Goal: Communication & Community: Answer question/provide support

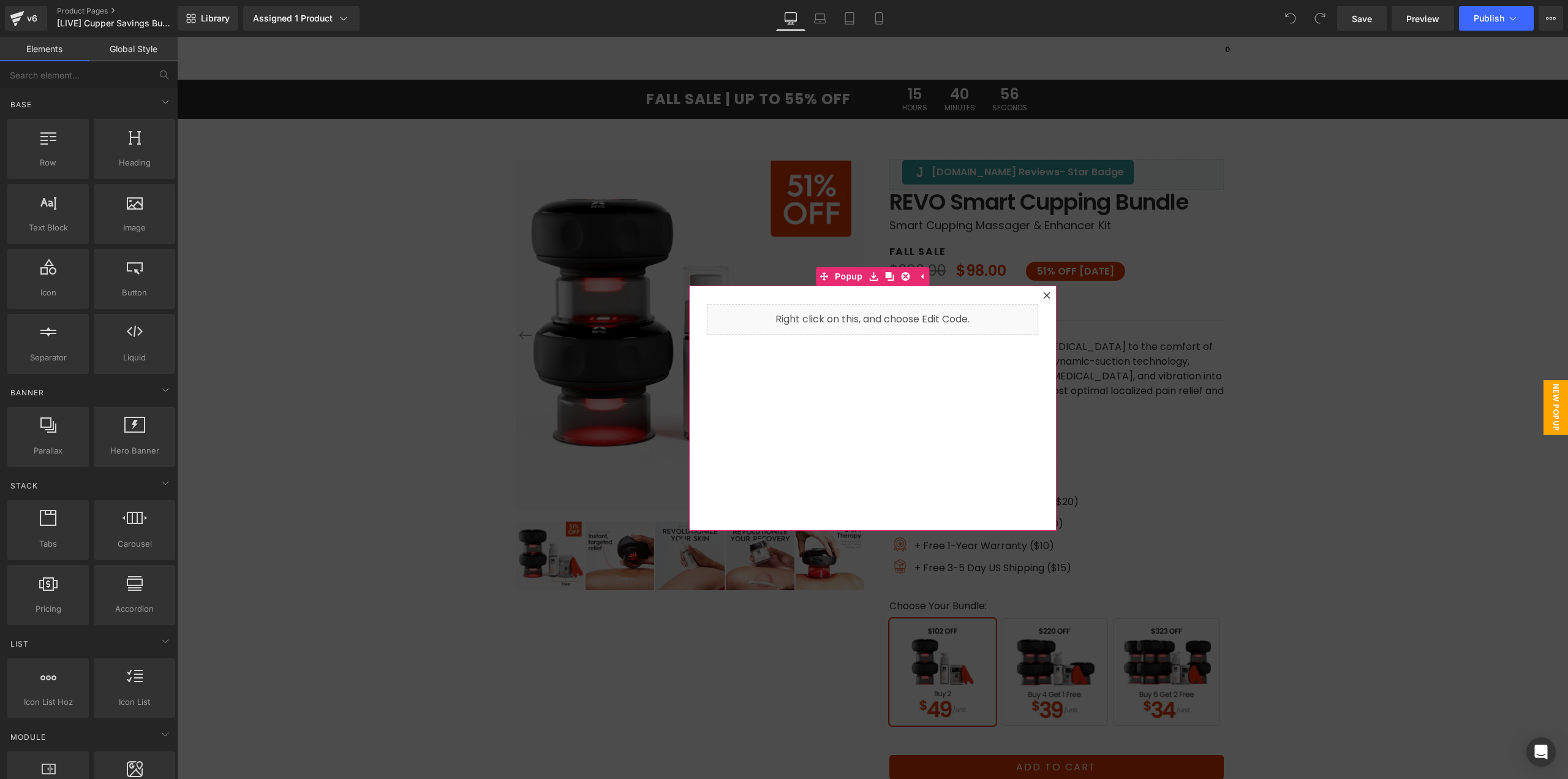
click at [1043, 293] on icon at bounding box center [1047, 295] width 8 height 8
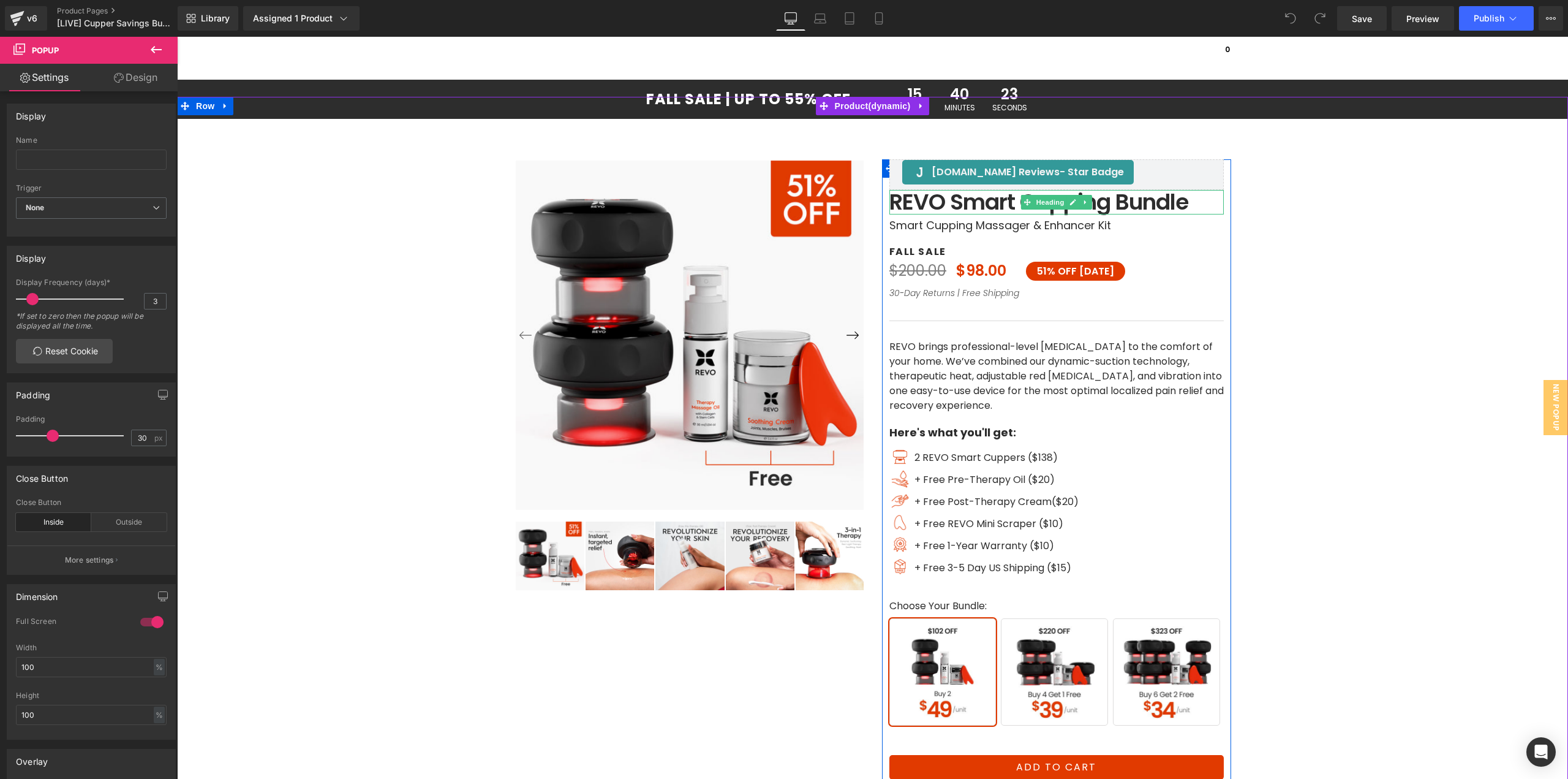
click at [925, 200] on h1 "REVO Smart Cupping Bundle" at bounding box center [1057, 202] width 335 height 24
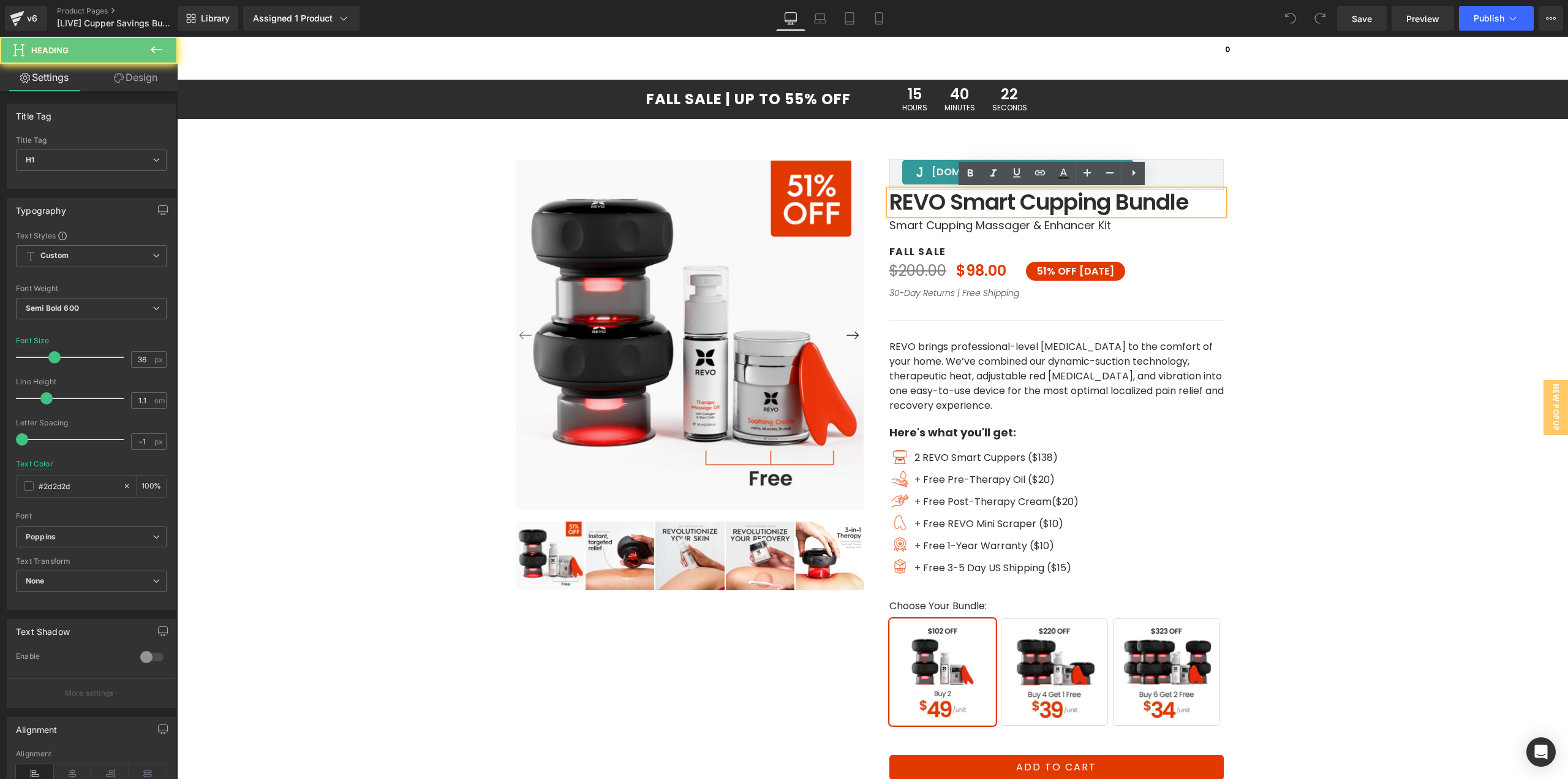
click at [934, 201] on h1 "REVO Smart Cupping Bundle" at bounding box center [1057, 202] width 335 height 24
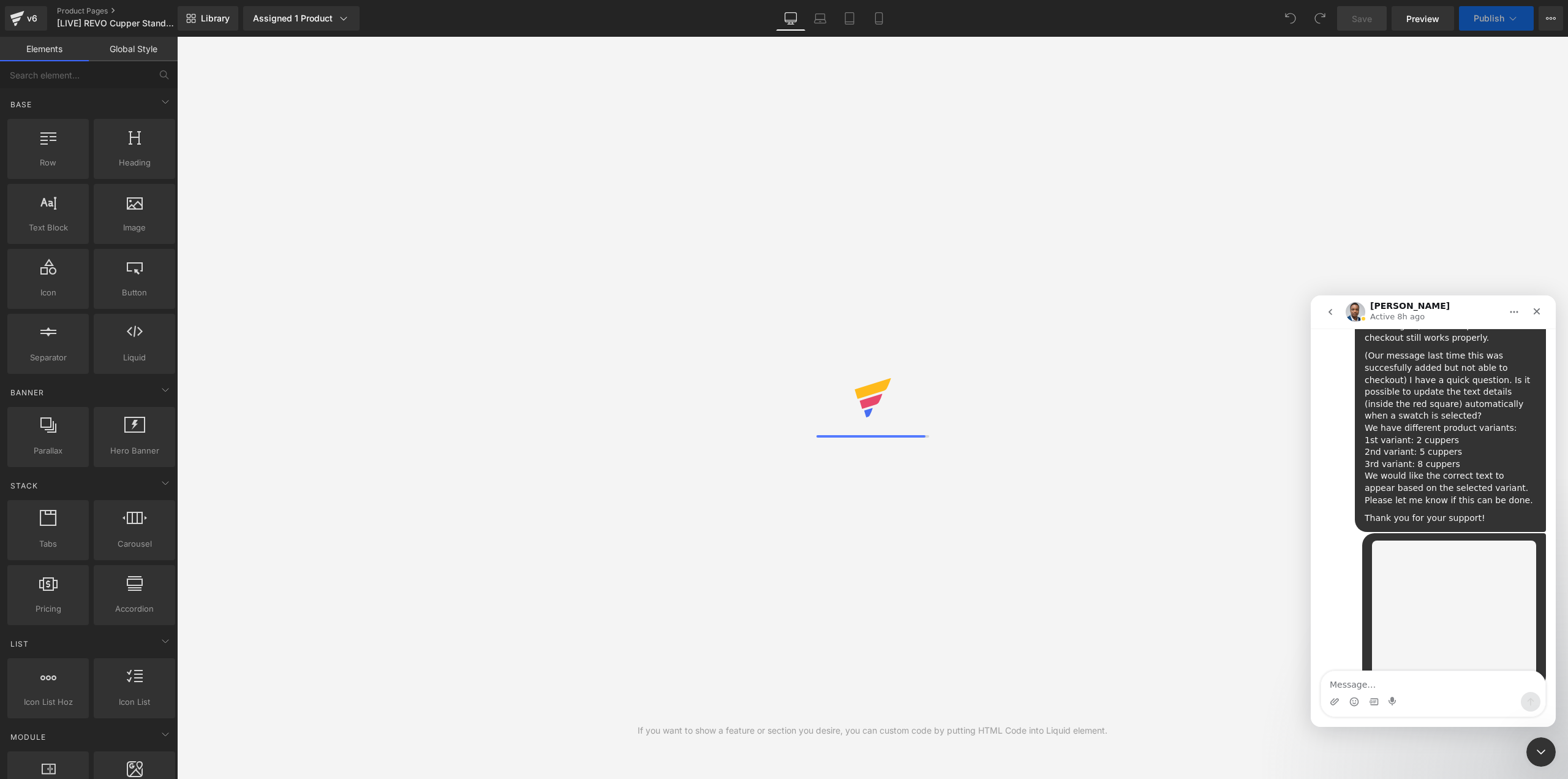
scroll to position [1459, 0]
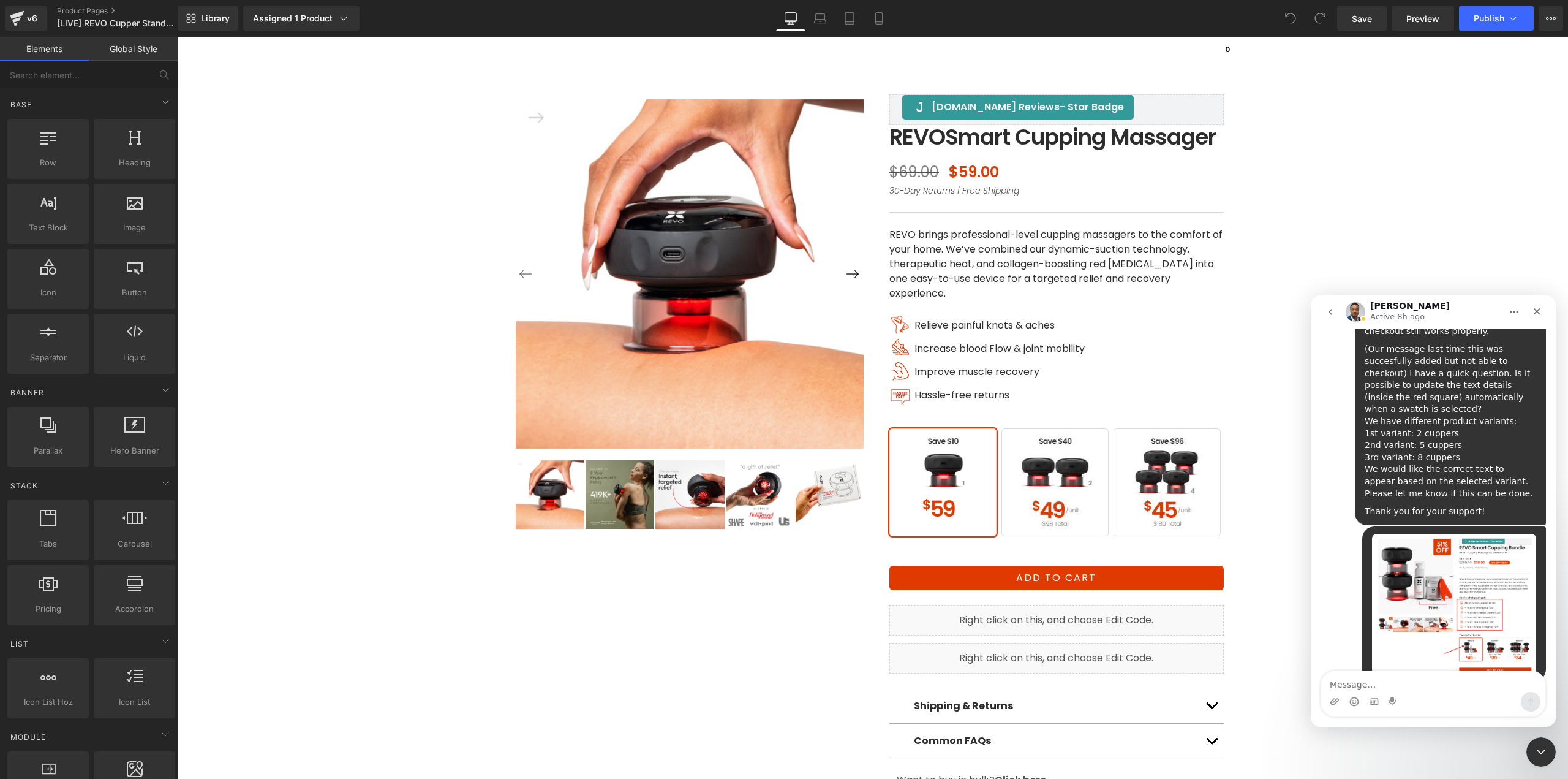
drag, startPoint x: 931, startPoint y: 135, endPoint x: 753, endPoint y: 99, distance: 181.6
click at [931, 135] on div at bounding box center [784, 371] width 1568 height 742
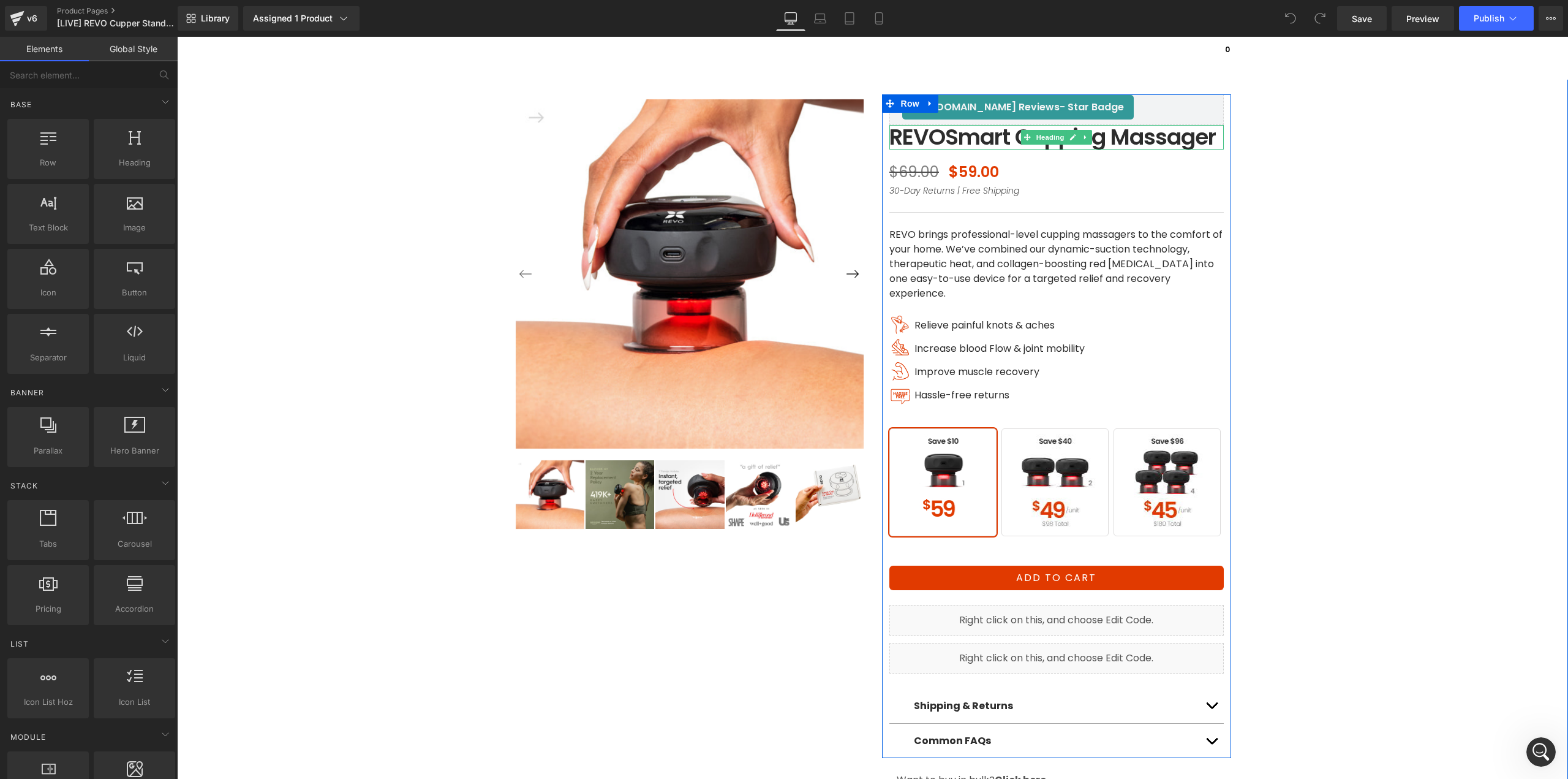
click at [938, 137] on h1 "REVO Smart Cupping Massager" at bounding box center [1057, 137] width 335 height 24
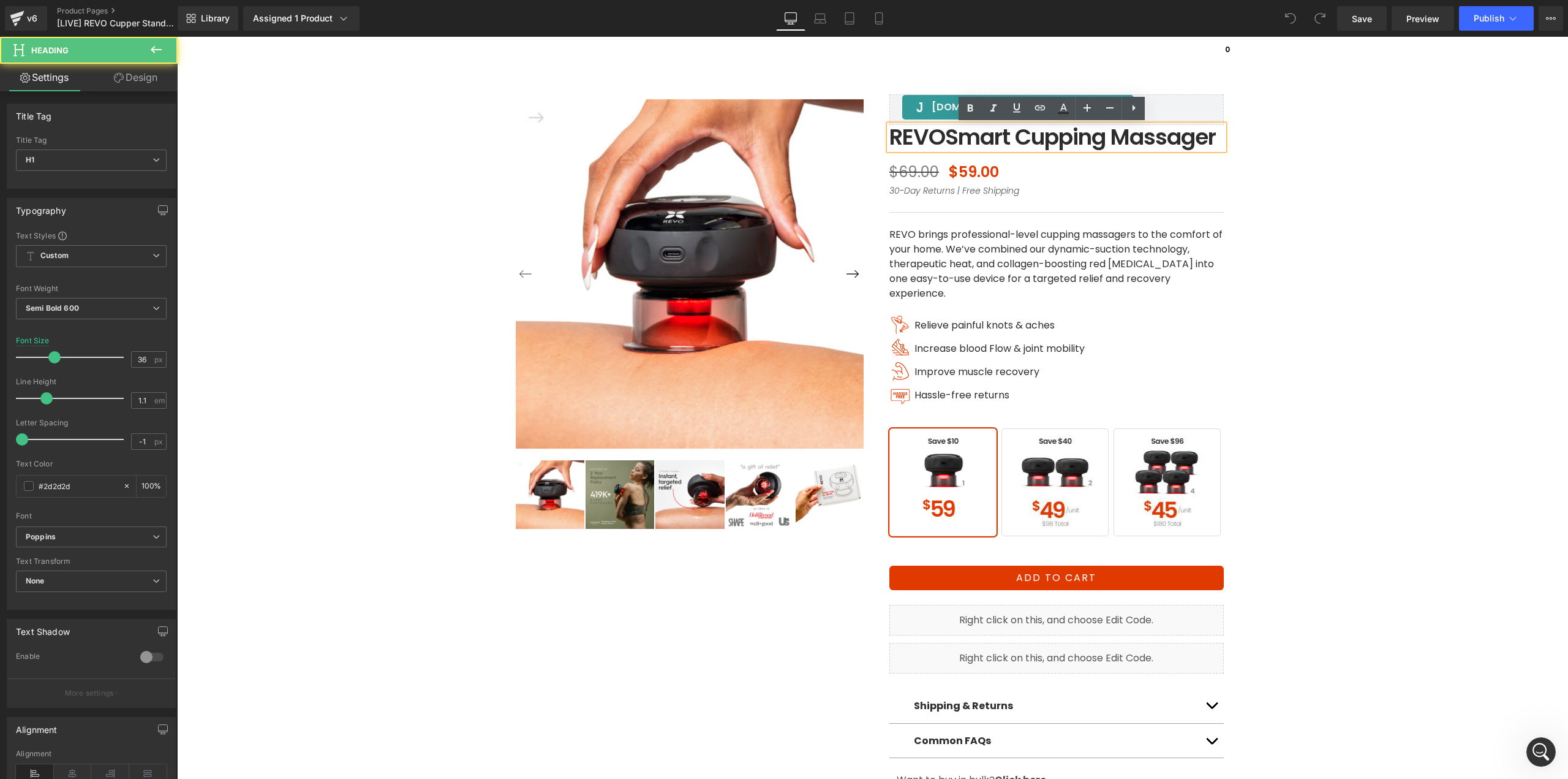
click at [945, 134] on span "Smart Cupping Massager" at bounding box center [1080, 137] width 271 height 31
paste div
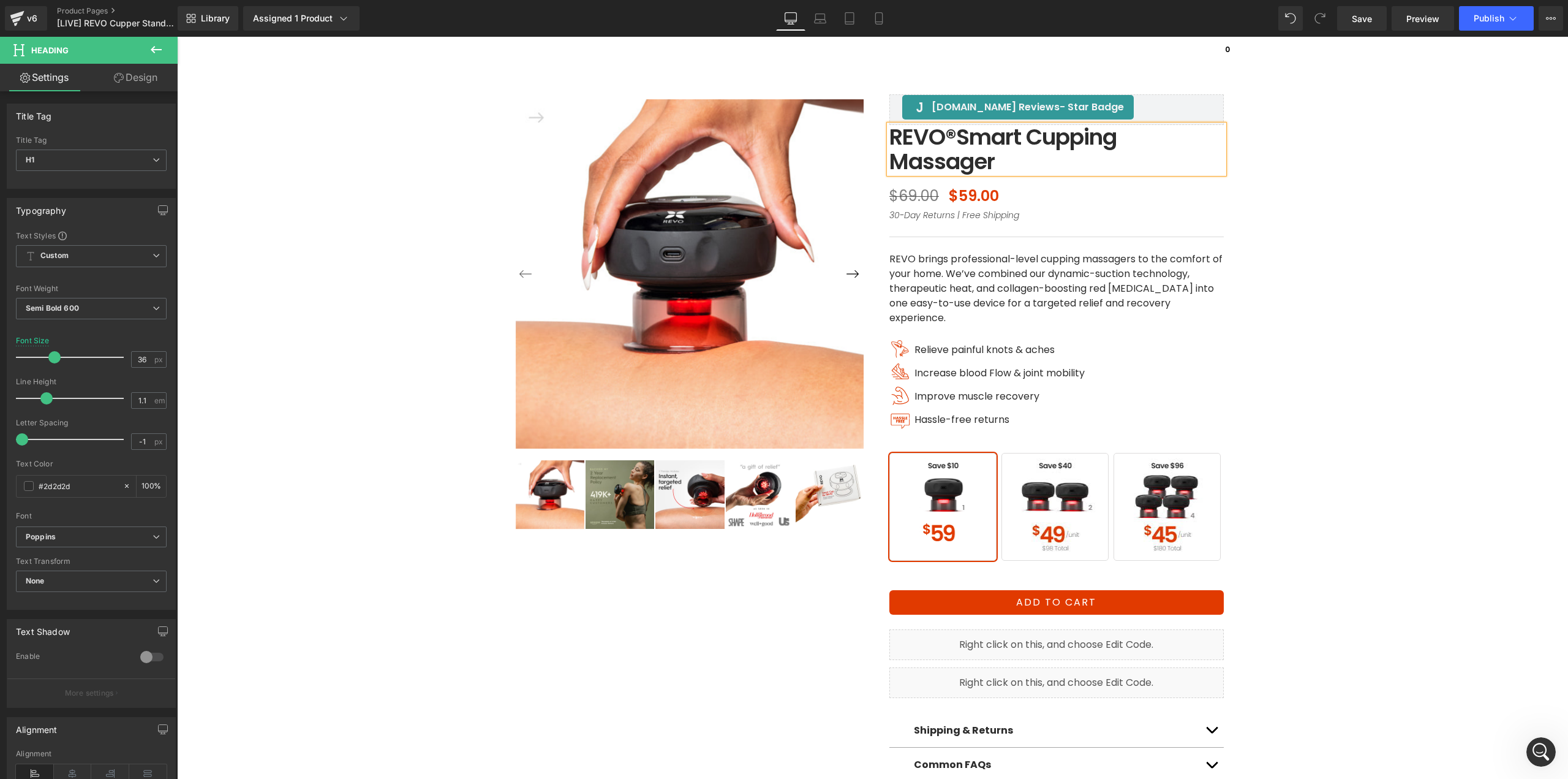
click at [1384, 265] on div "‹ ›" at bounding box center [872, 423] width 1379 height 776
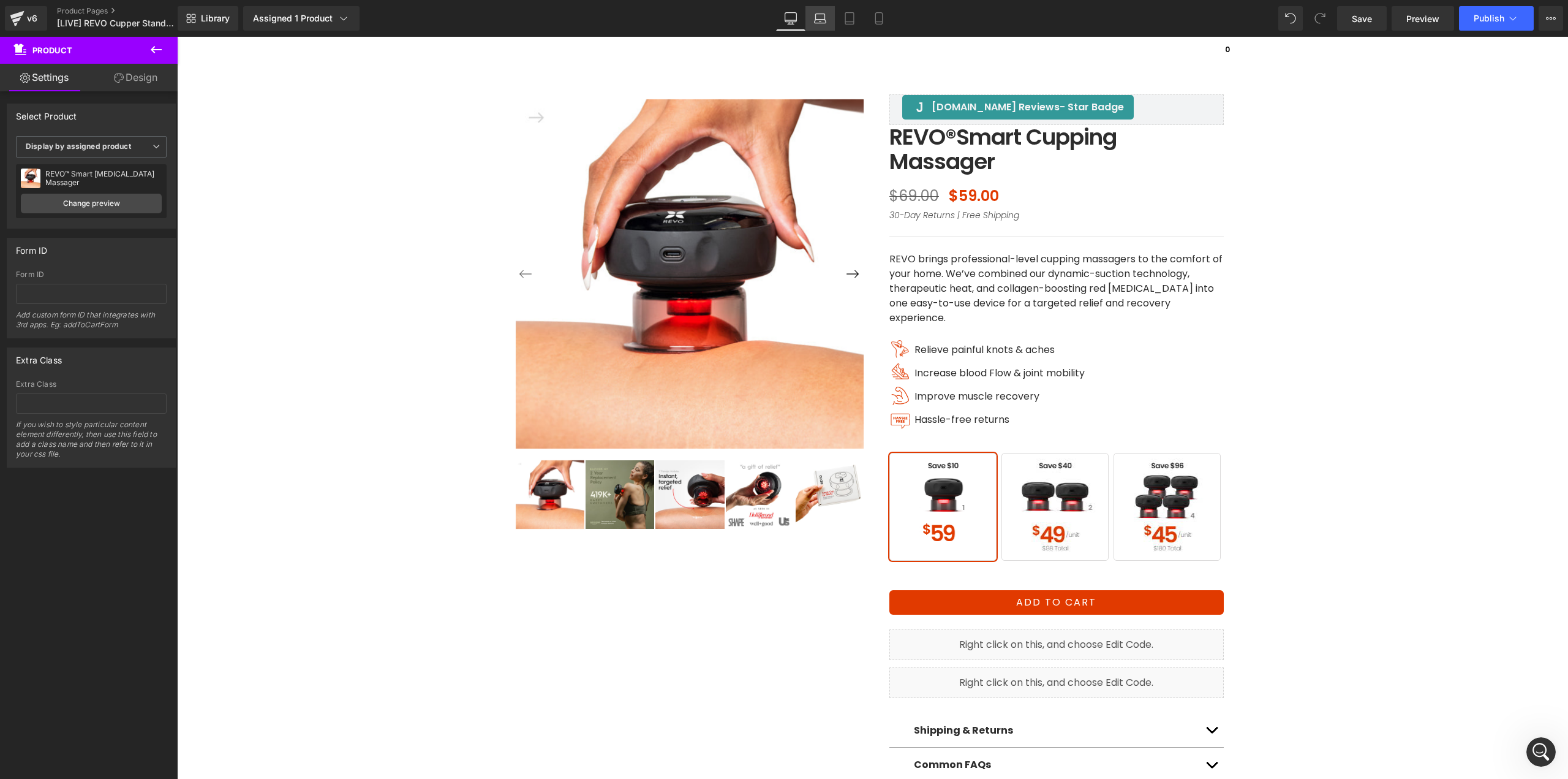
click at [822, 21] on icon at bounding box center [820, 19] width 12 height 12
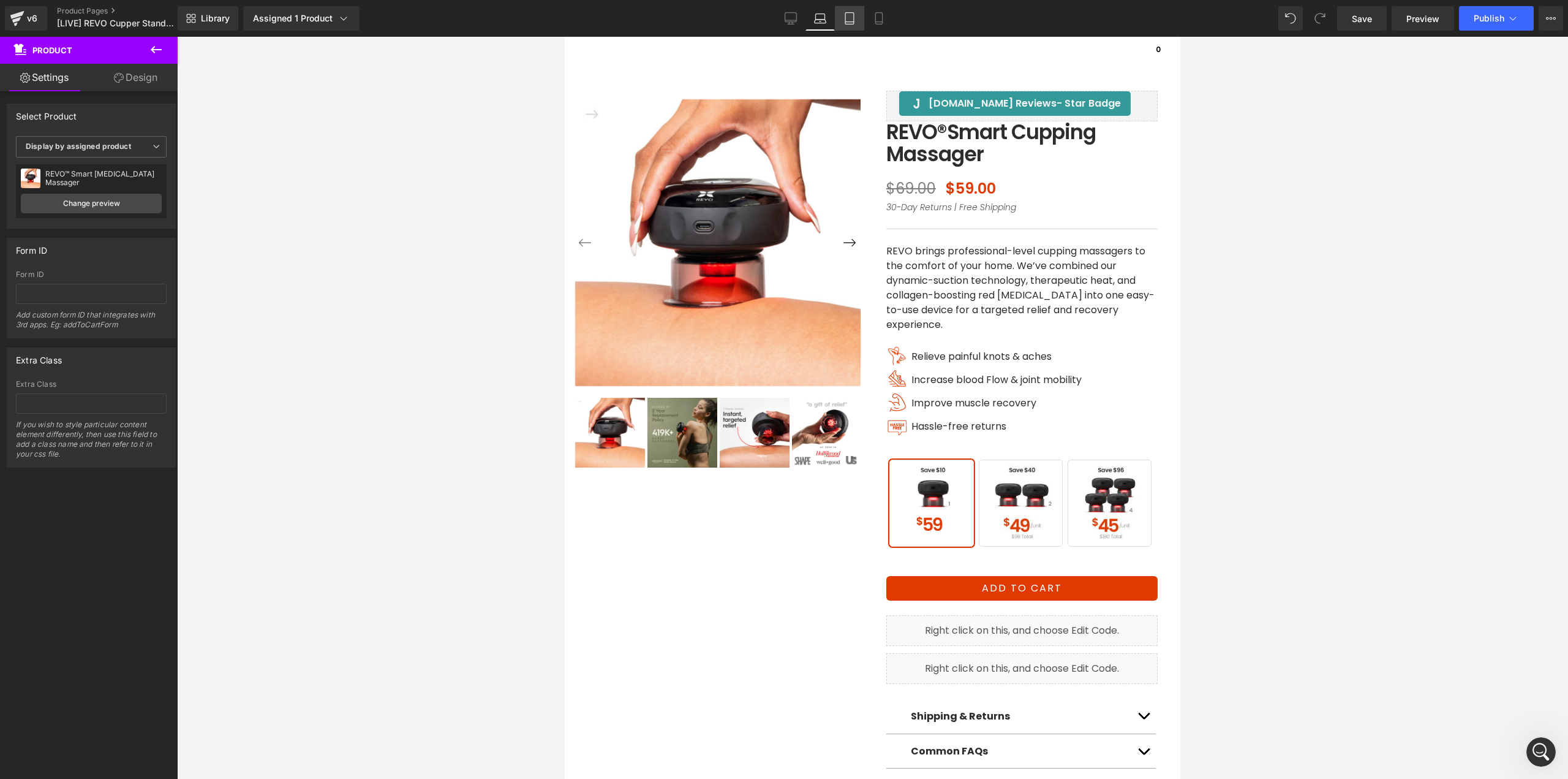
click at [846, 24] on icon at bounding box center [849, 19] width 8 height 12
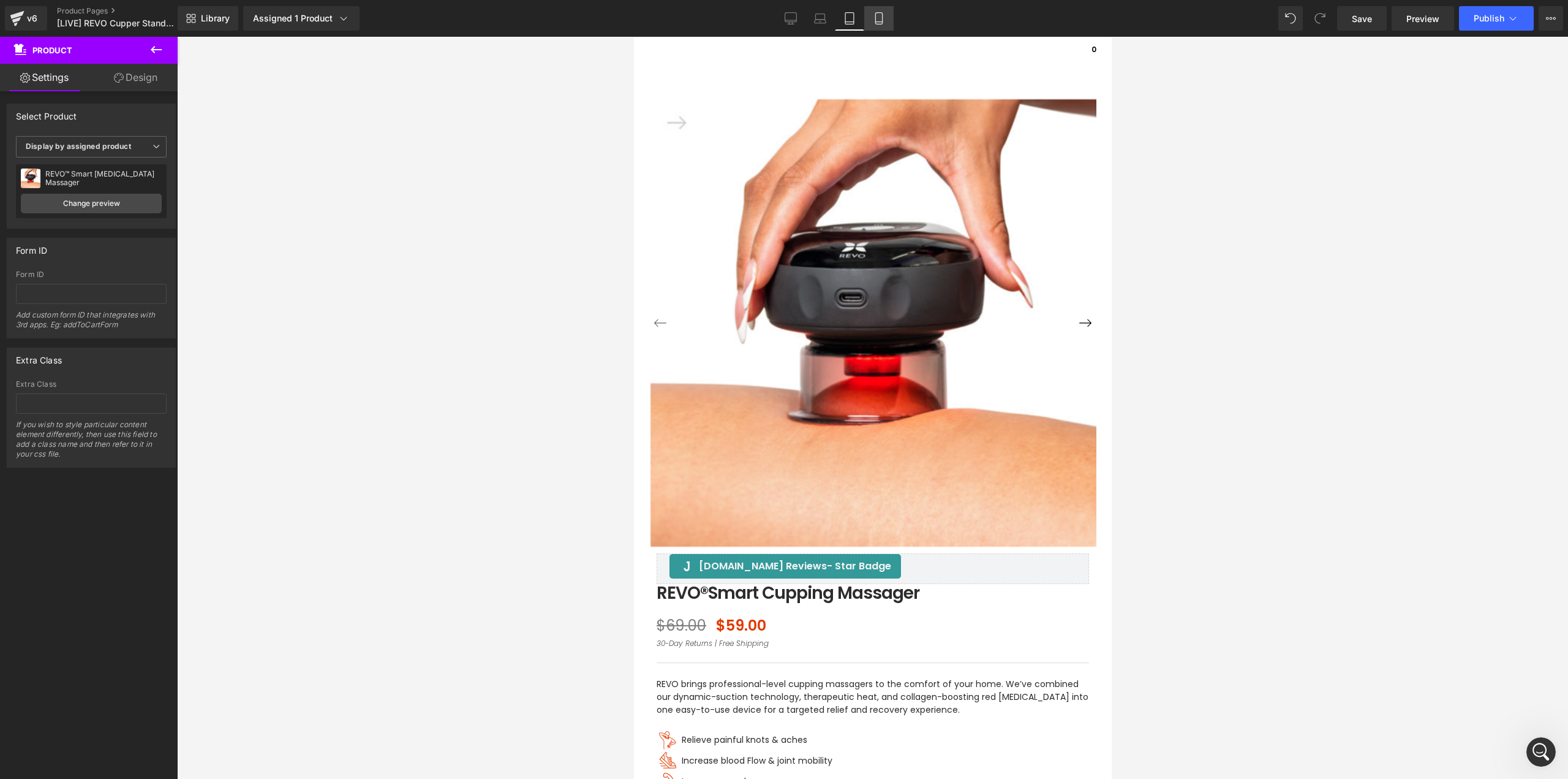
click at [869, 27] on link "Mobile" at bounding box center [879, 18] width 29 height 24
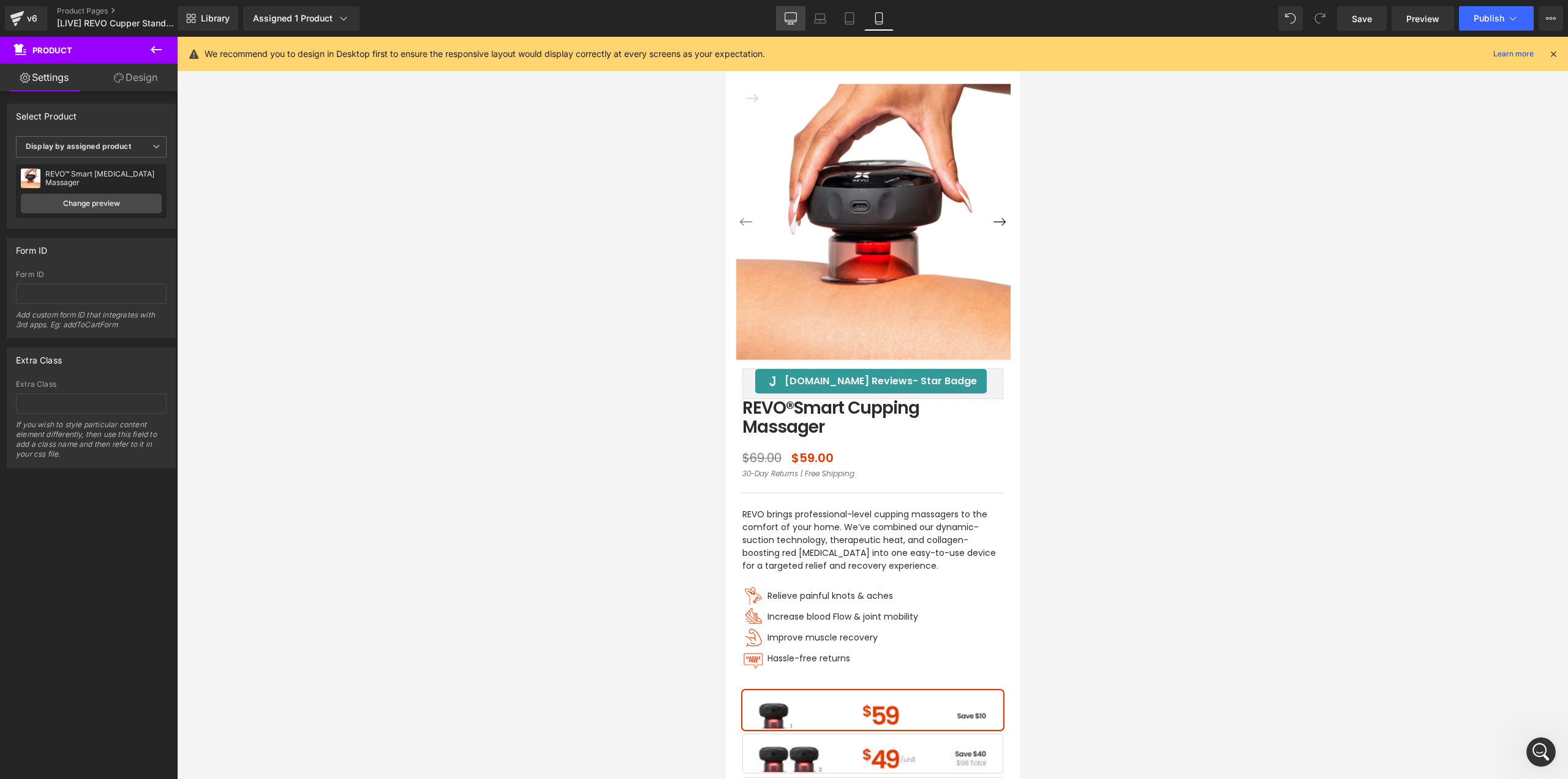
click at [790, 22] on icon at bounding box center [791, 17] width 12 height 9
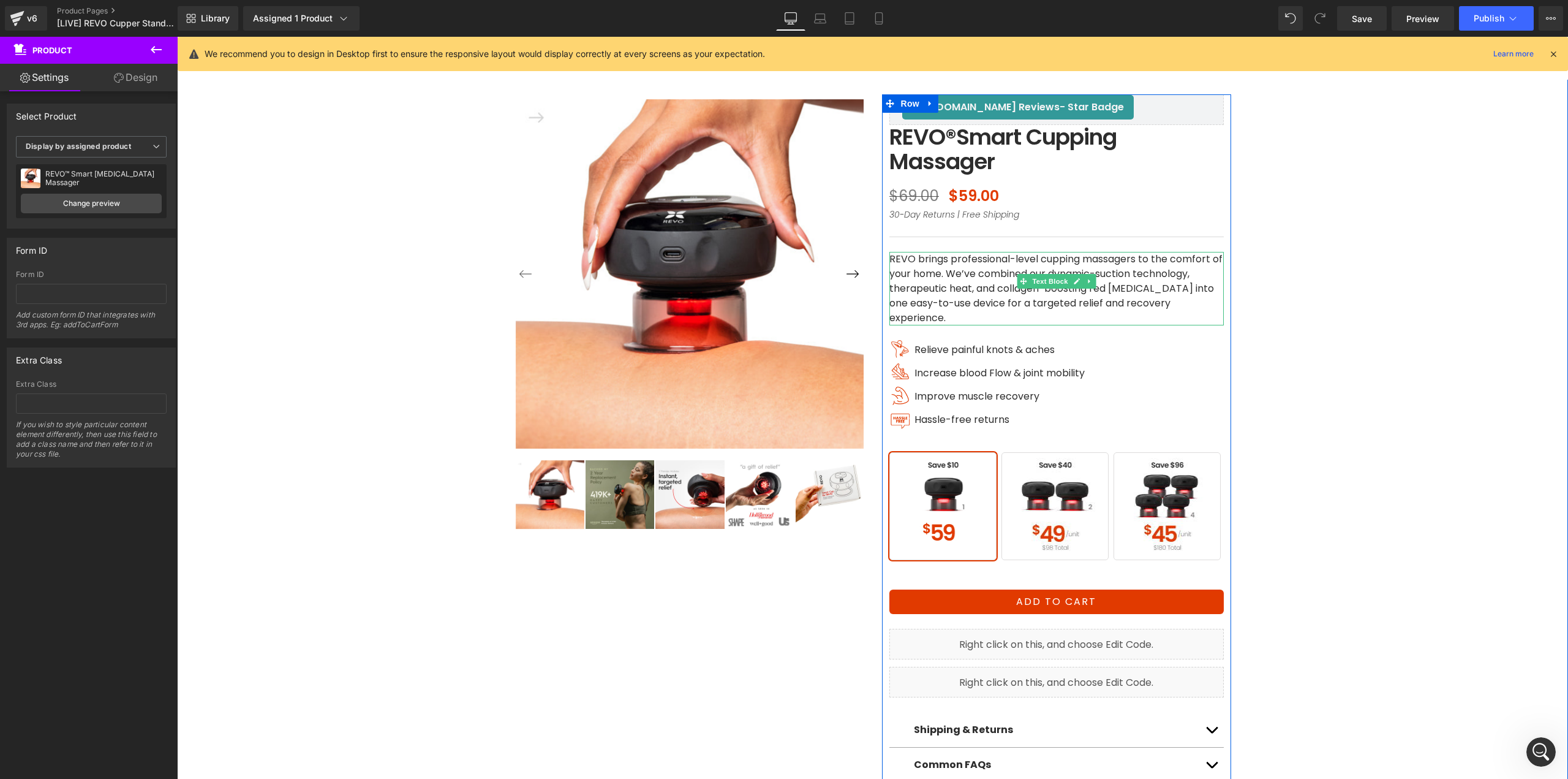
click at [908, 258] on p "REVO brings professional-level cupping massagers to the comfort of your home. W…" at bounding box center [1057, 288] width 335 height 73
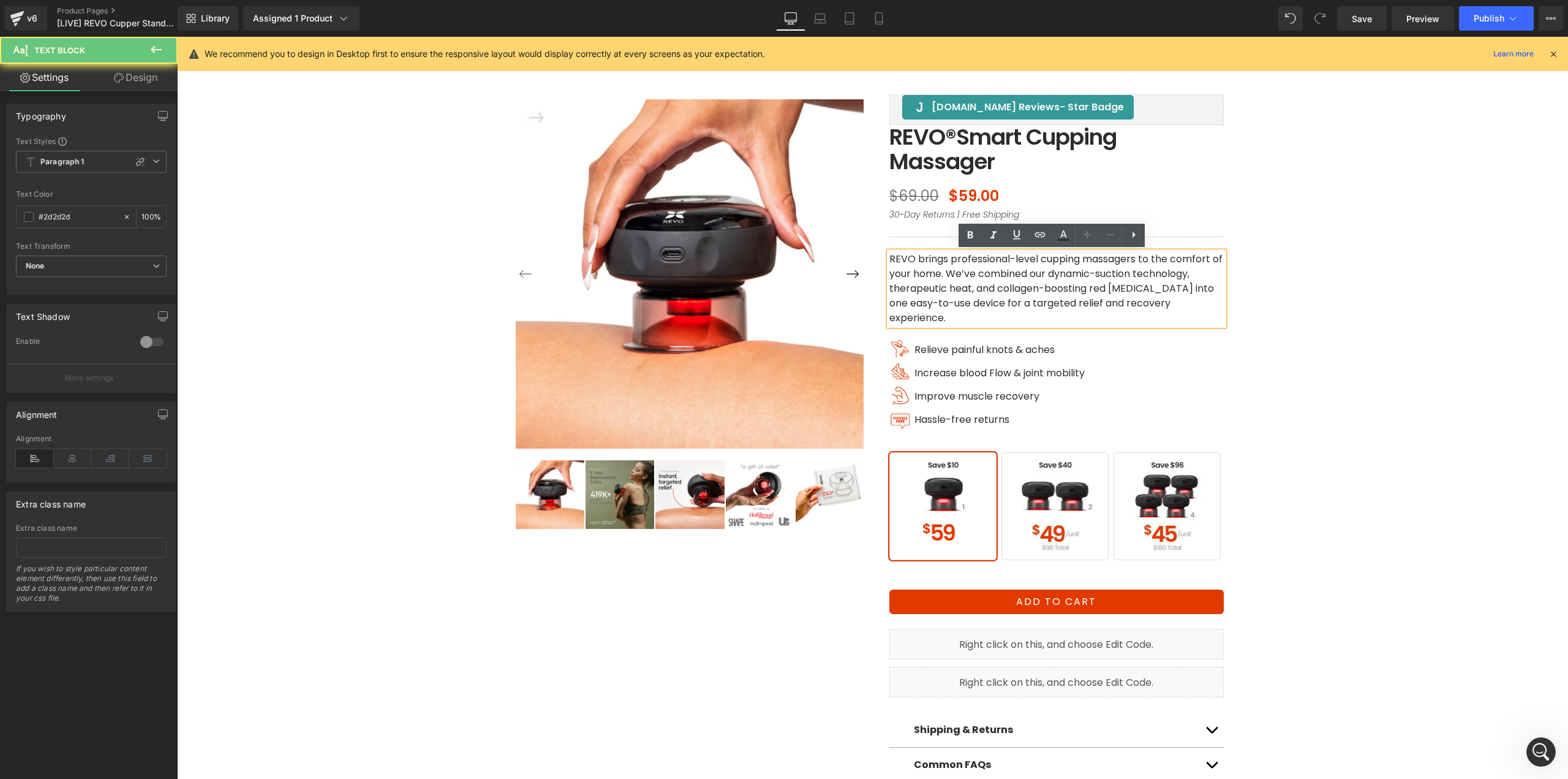
click at [908, 256] on p "REVO brings professional-level cupping massagers to the comfort of your home. W…" at bounding box center [1057, 288] width 335 height 73
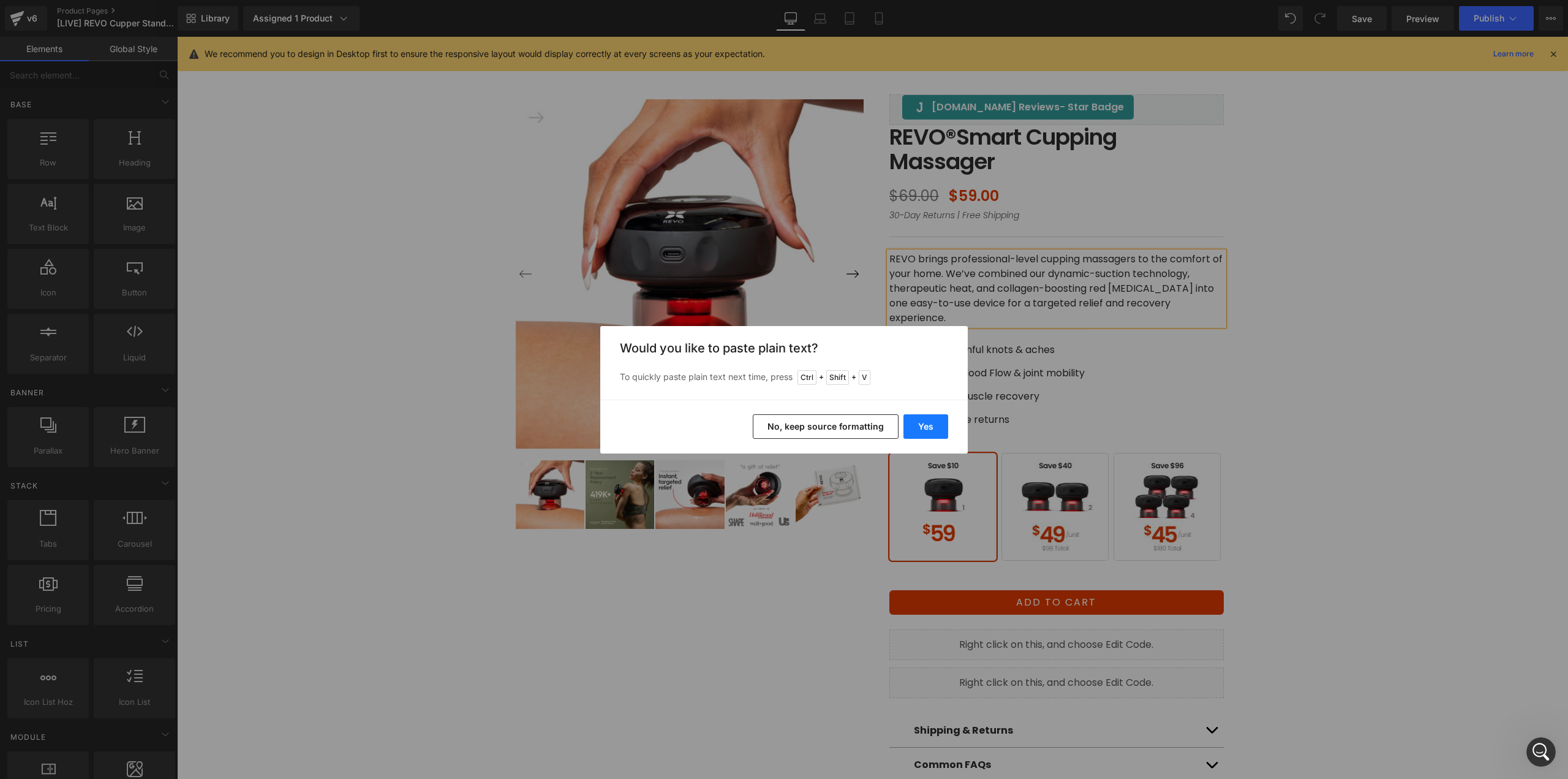
drag, startPoint x: 914, startPoint y: 429, endPoint x: 738, endPoint y: 391, distance: 180.1
click at [915, 429] on button "Yes" at bounding box center [926, 426] width 45 height 24
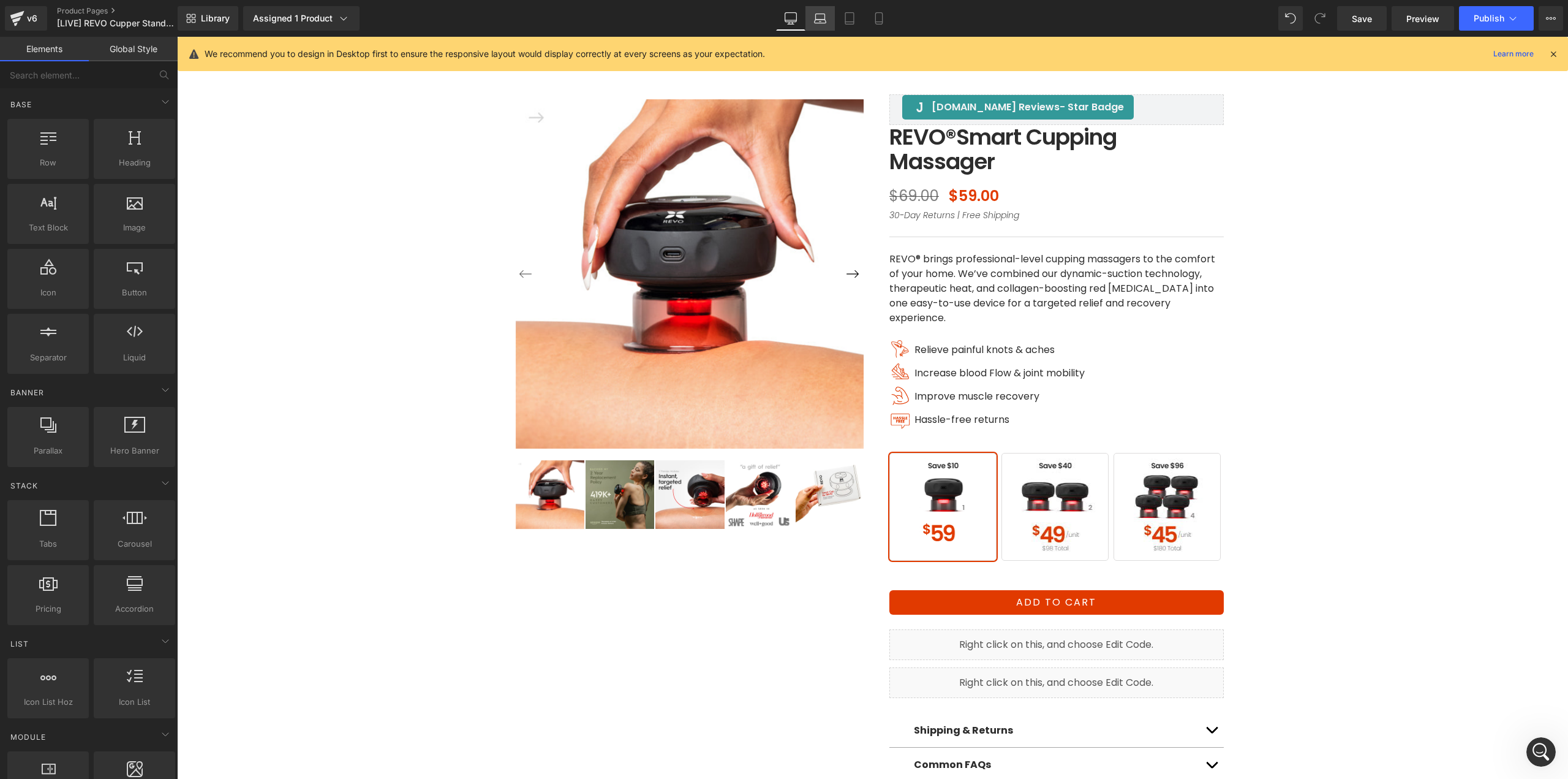
click at [828, 24] on link "Laptop" at bounding box center [820, 18] width 29 height 24
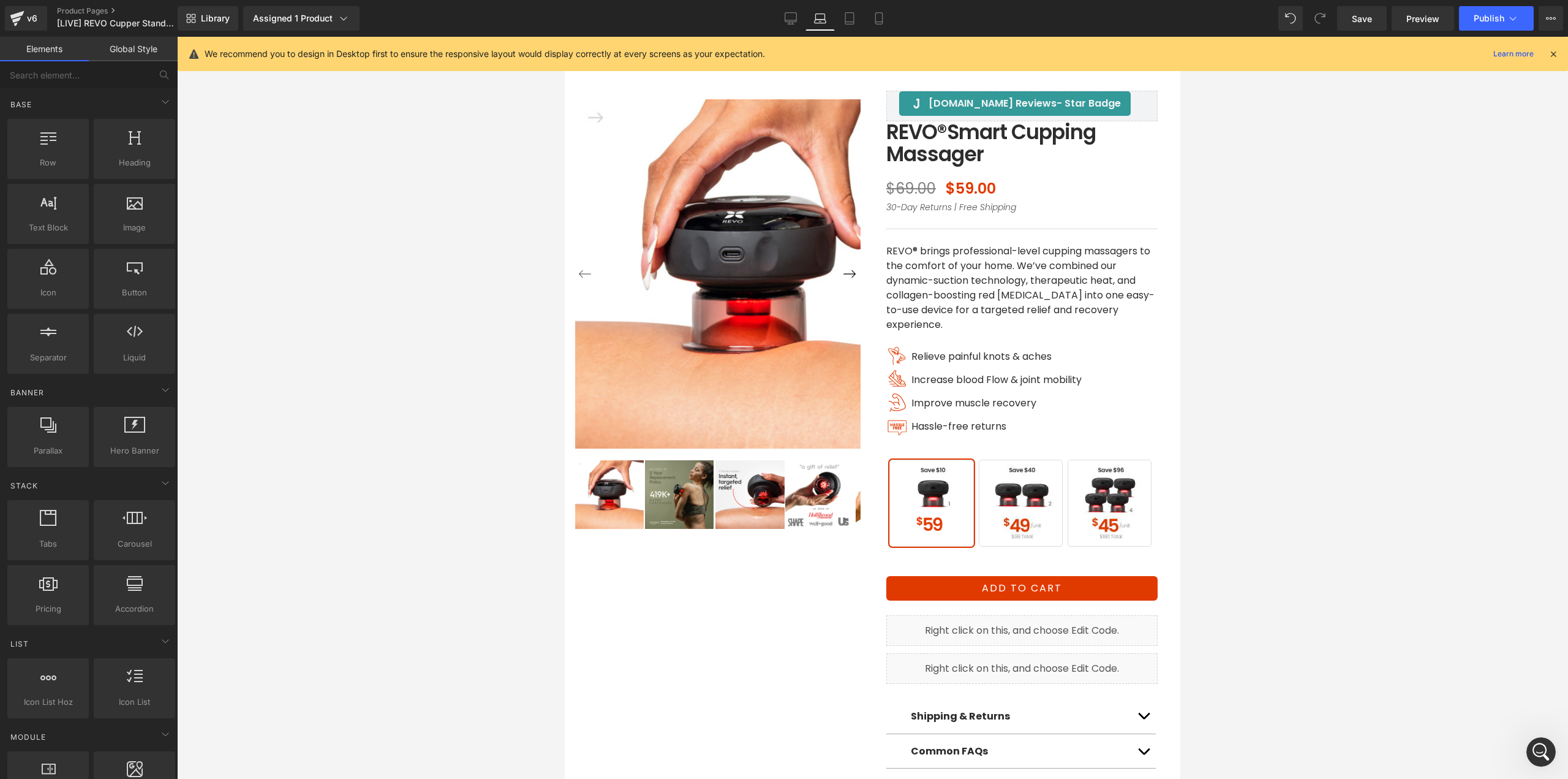
scroll to position [43, 0]
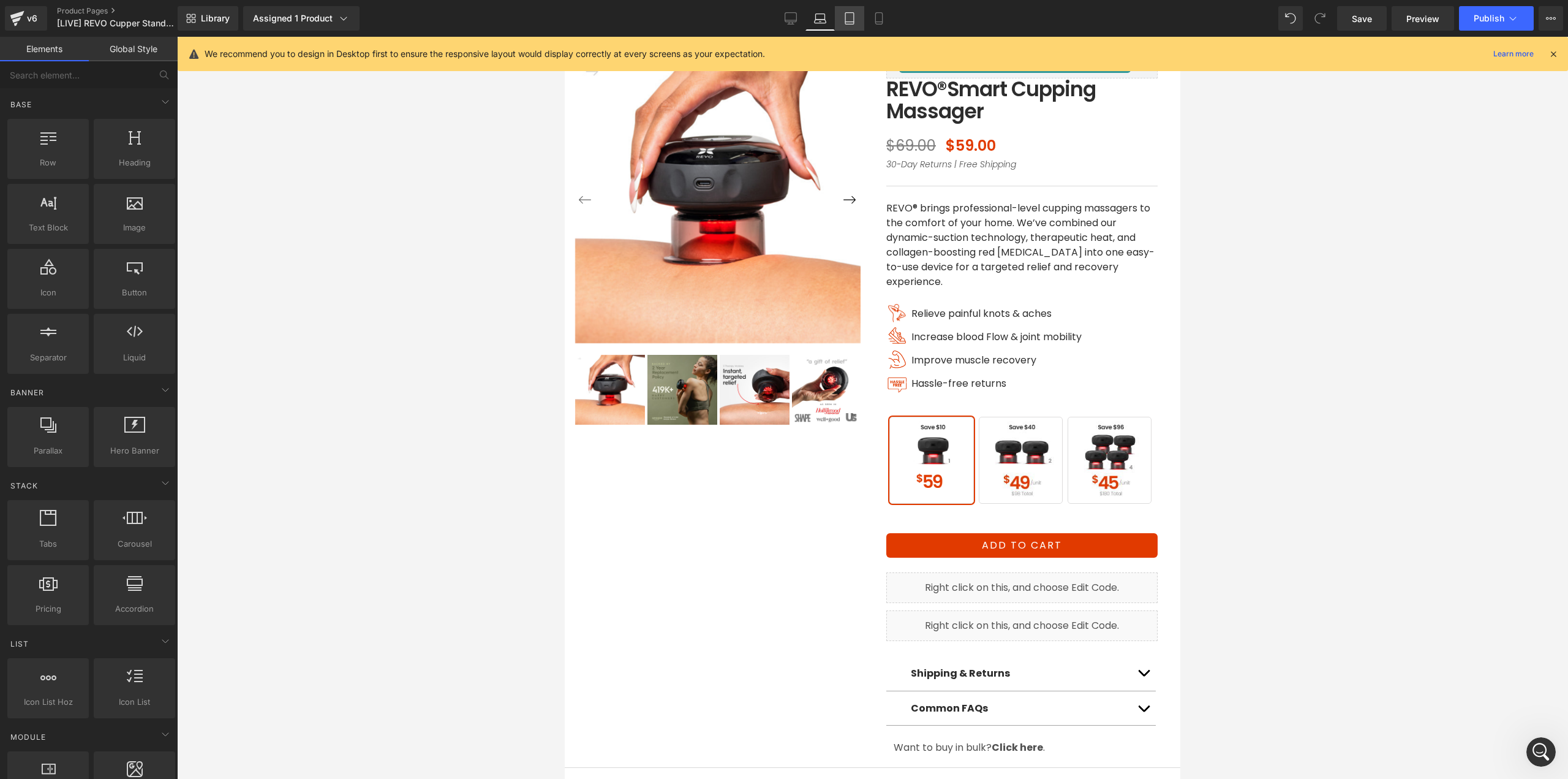
click at [845, 18] on icon at bounding box center [849, 19] width 12 height 12
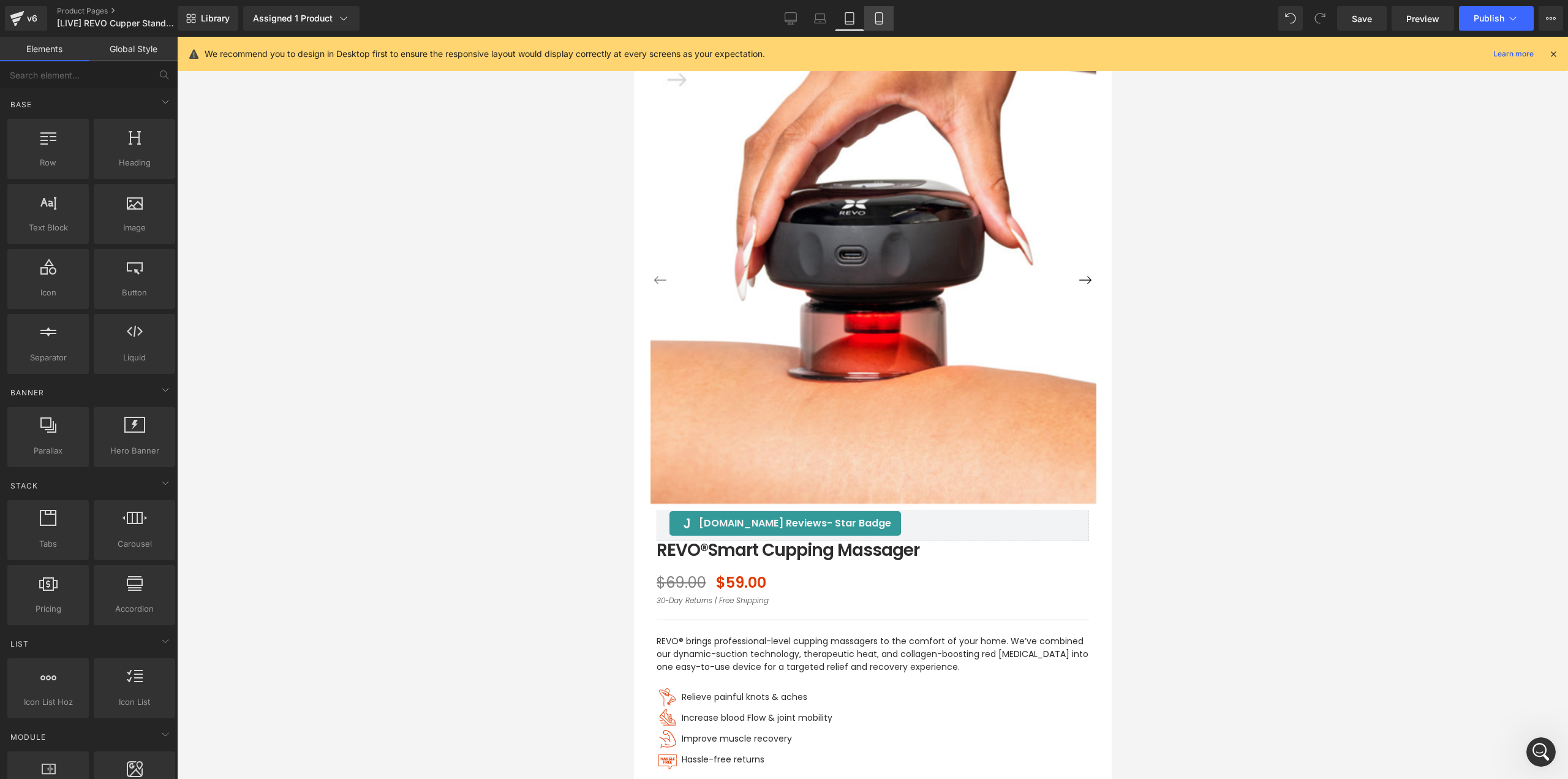
scroll to position [204, 0]
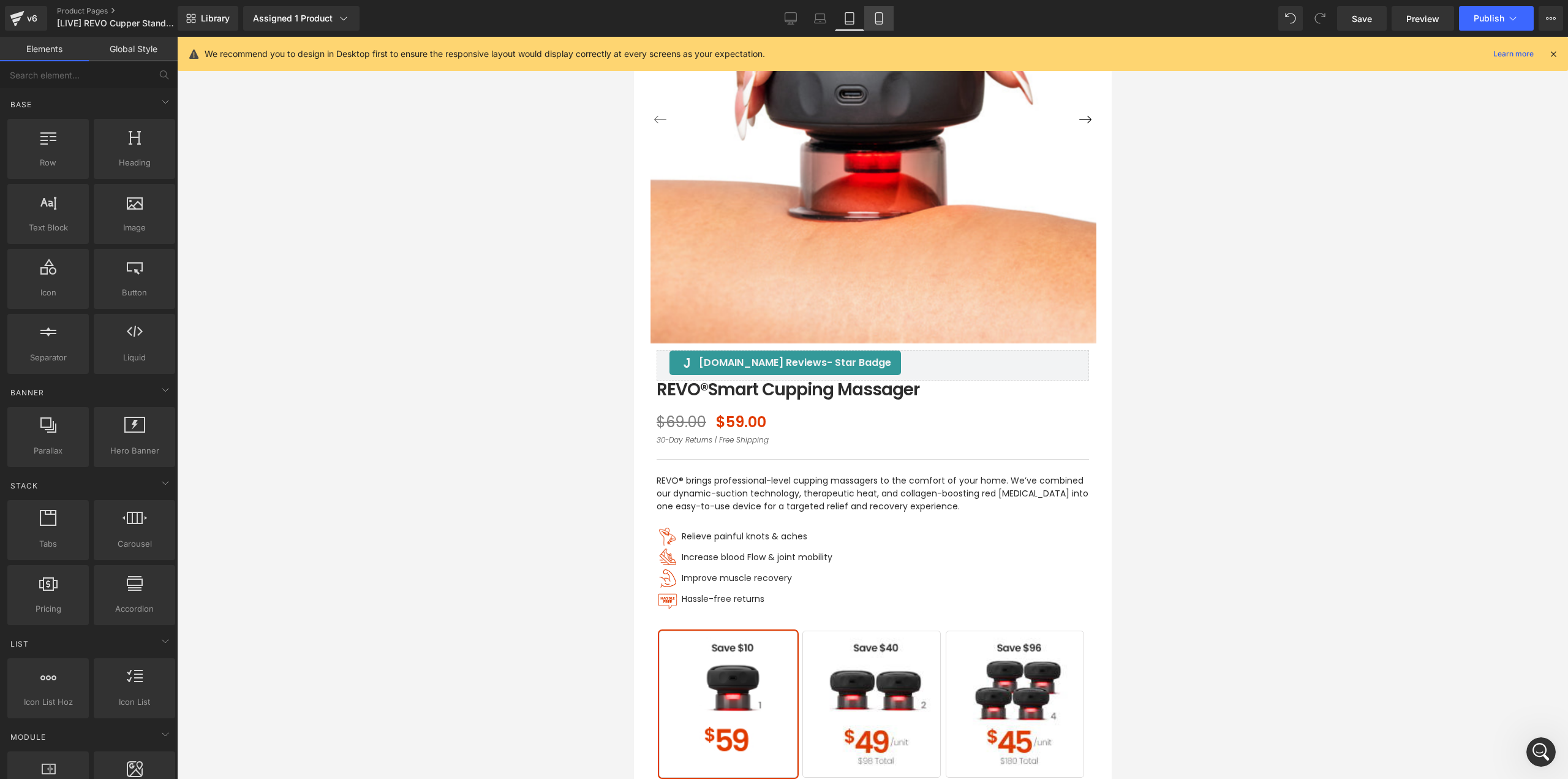
click at [886, 18] on icon at bounding box center [879, 19] width 12 height 12
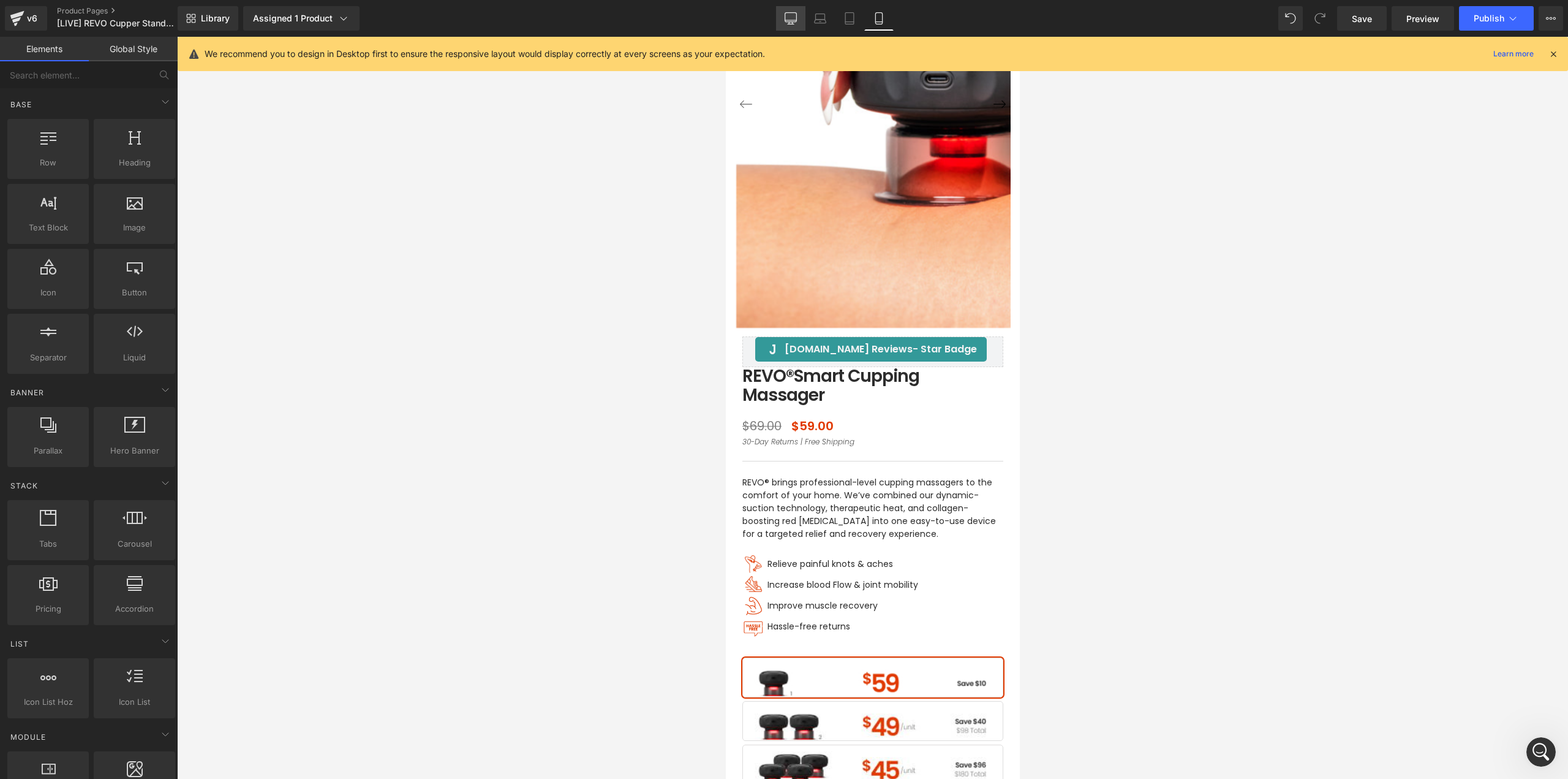
scroll to position [1208, 0]
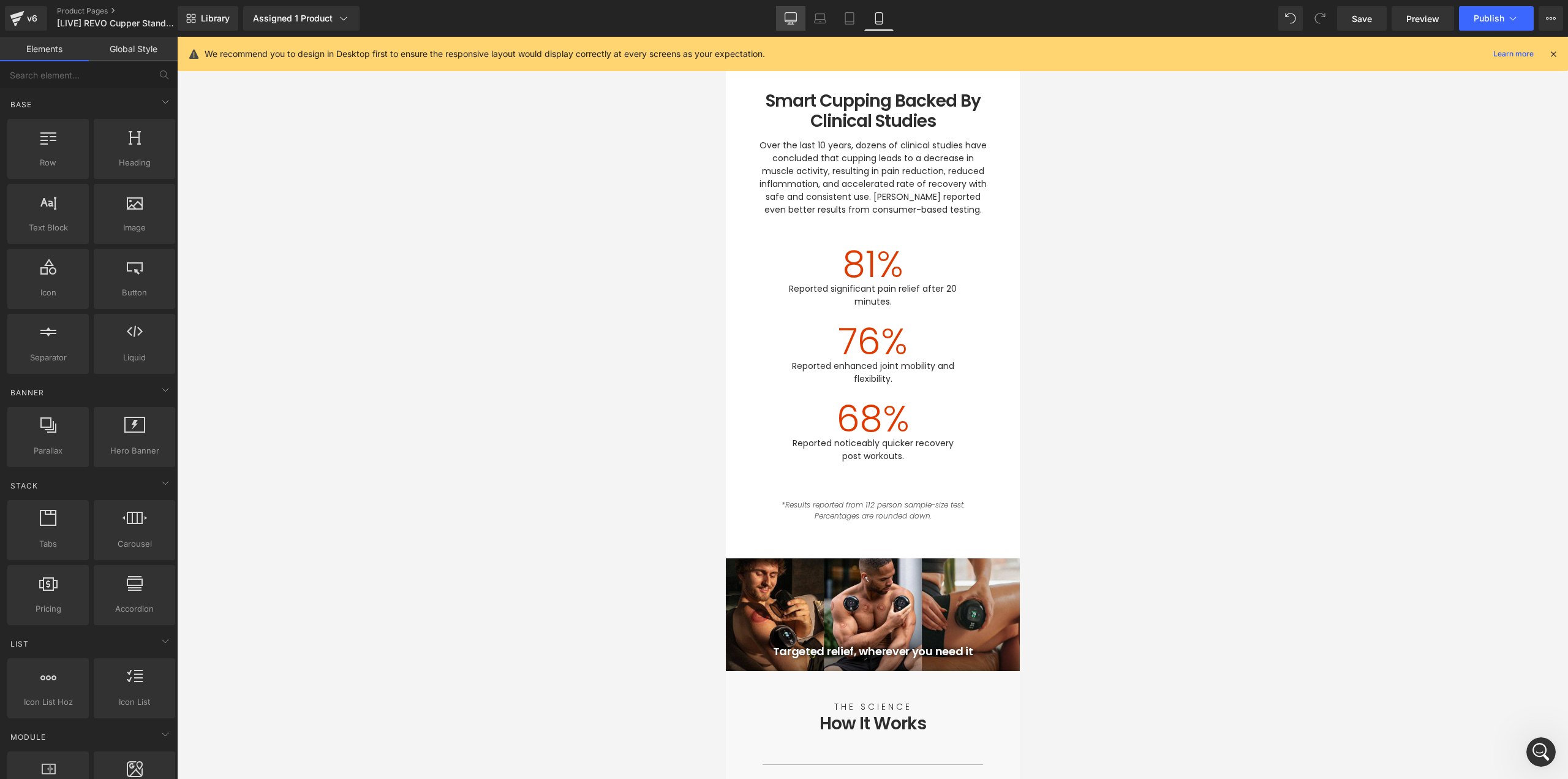
click at [791, 21] on icon at bounding box center [791, 19] width 12 height 12
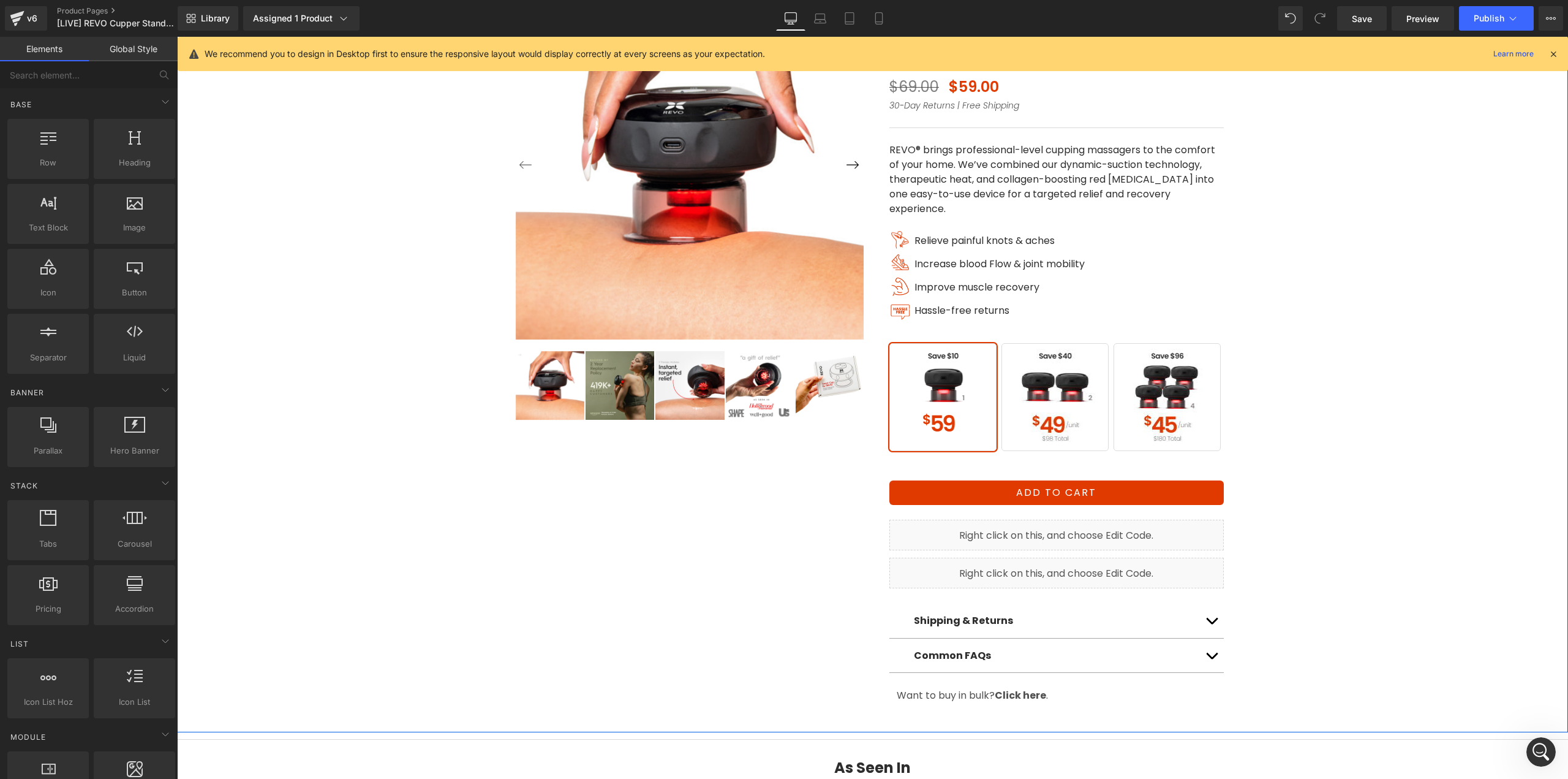
scroll to position [184, 0]
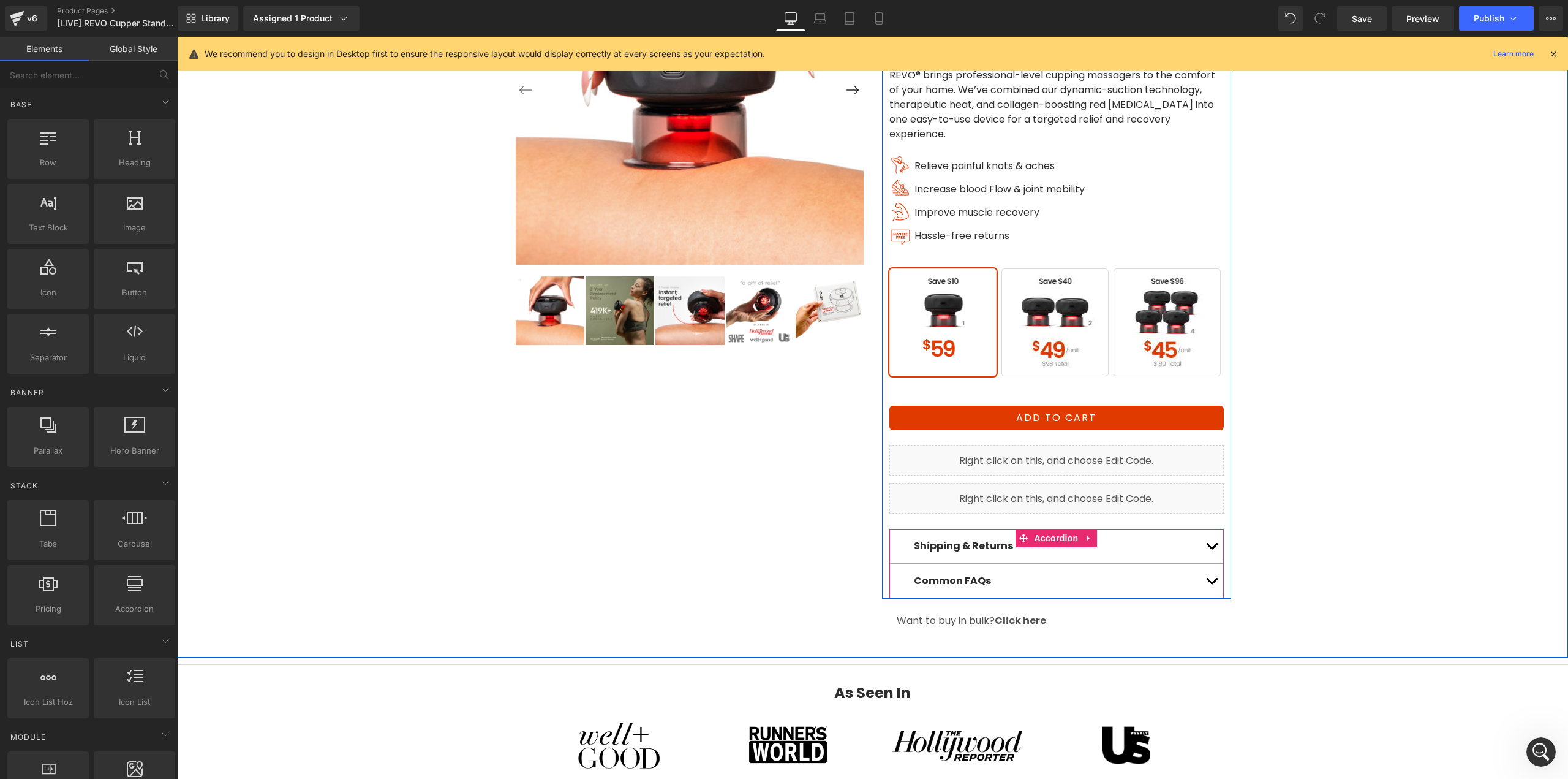
click at [1206, 536] on button "button" at bounding box center [1211, 546] width 24 height 35
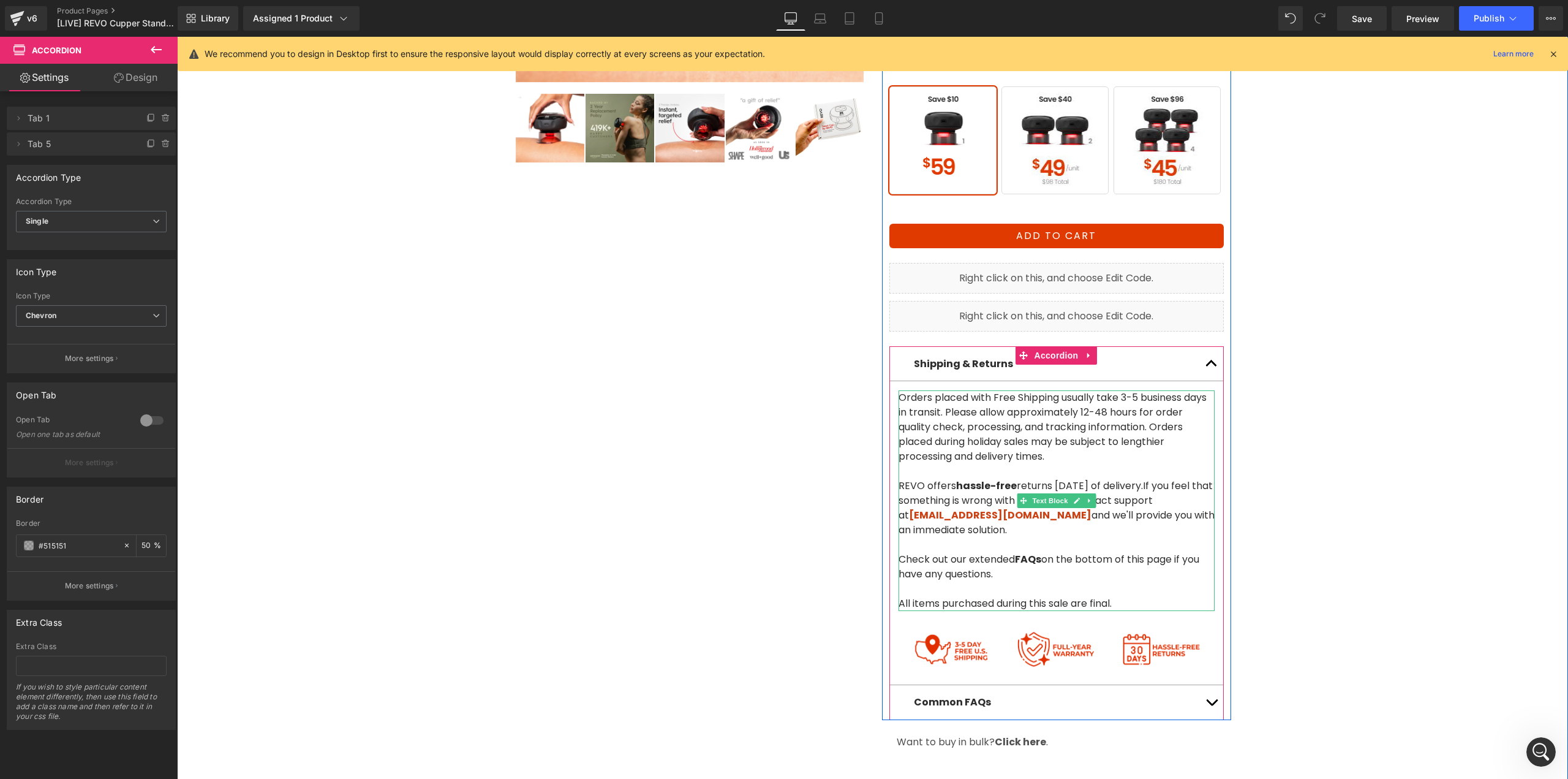
scroll to position [367, 0]
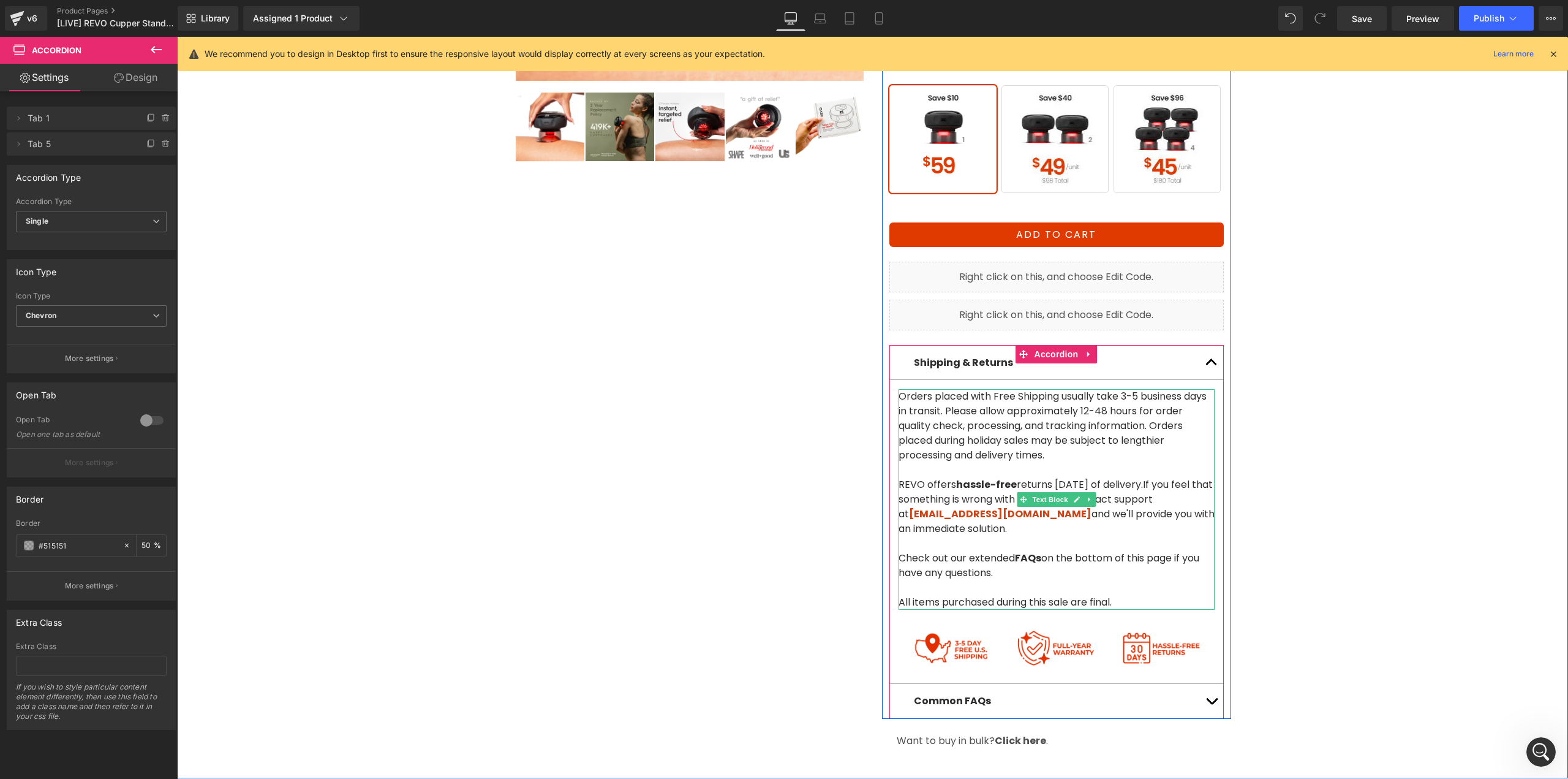
click at [917, 478] on p "REVO offers hassle-free returns within 30 days of delivery. If you feel that so…" at bounding box center [1057, 507] width 316 height 59
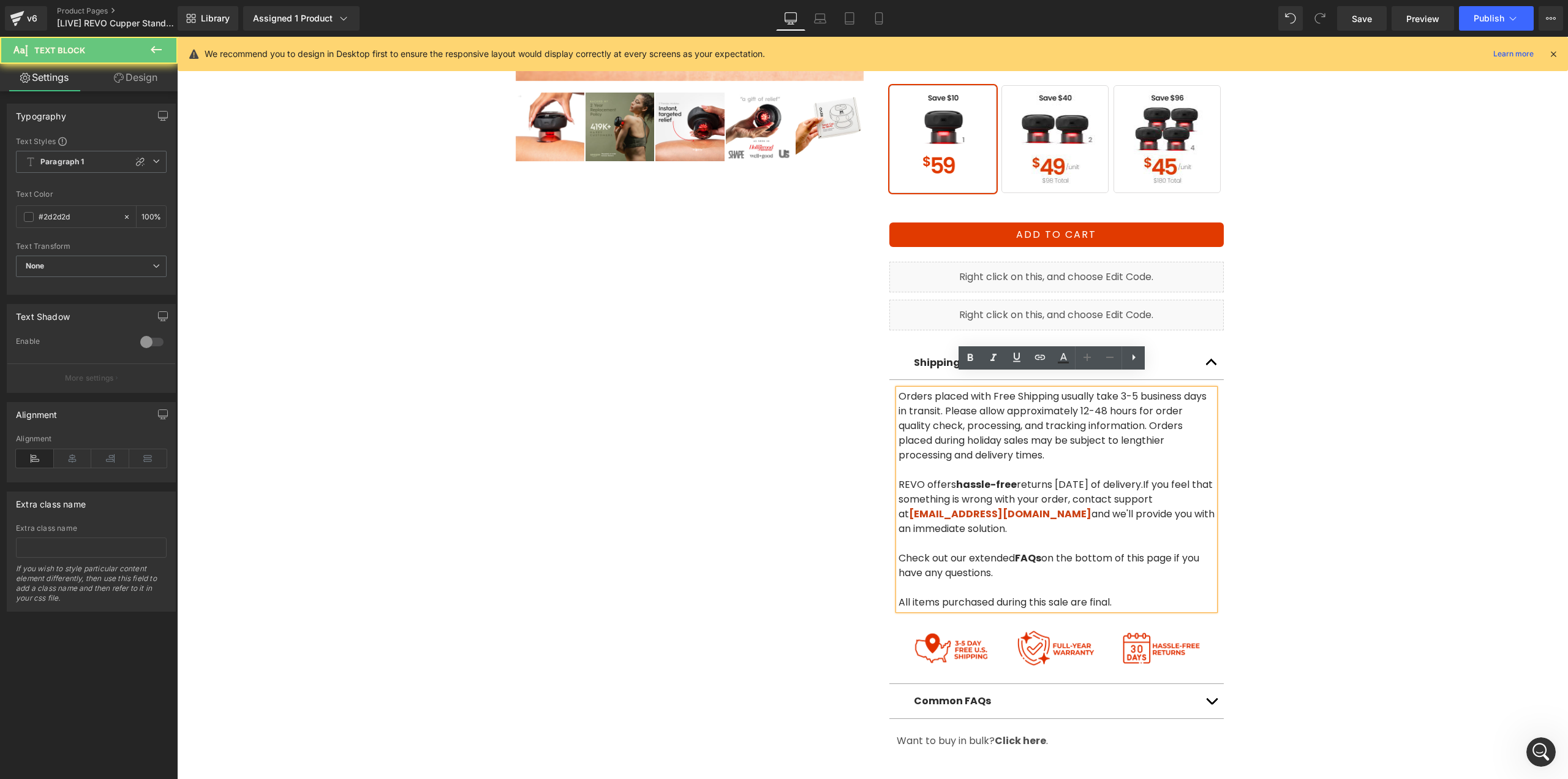
click at [918, 478] on p "REVO offers hassle-free returns within 30 days of delivery. If you feel that so…" at bounding box center [1057, 507] width 316 height 59
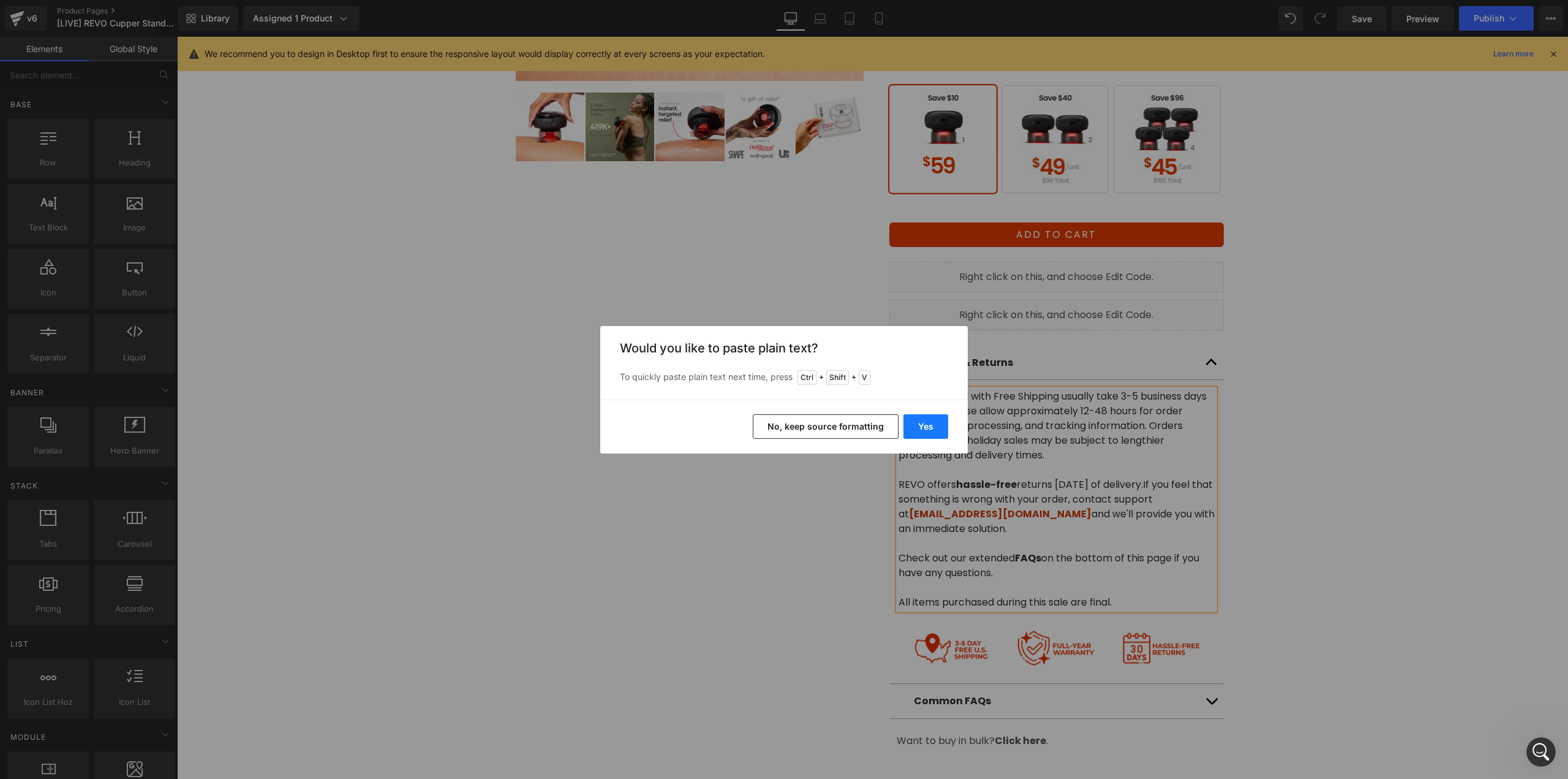
click at [919, 435] on button "Yes" at bounding box center [926, 426] width 45 height 24
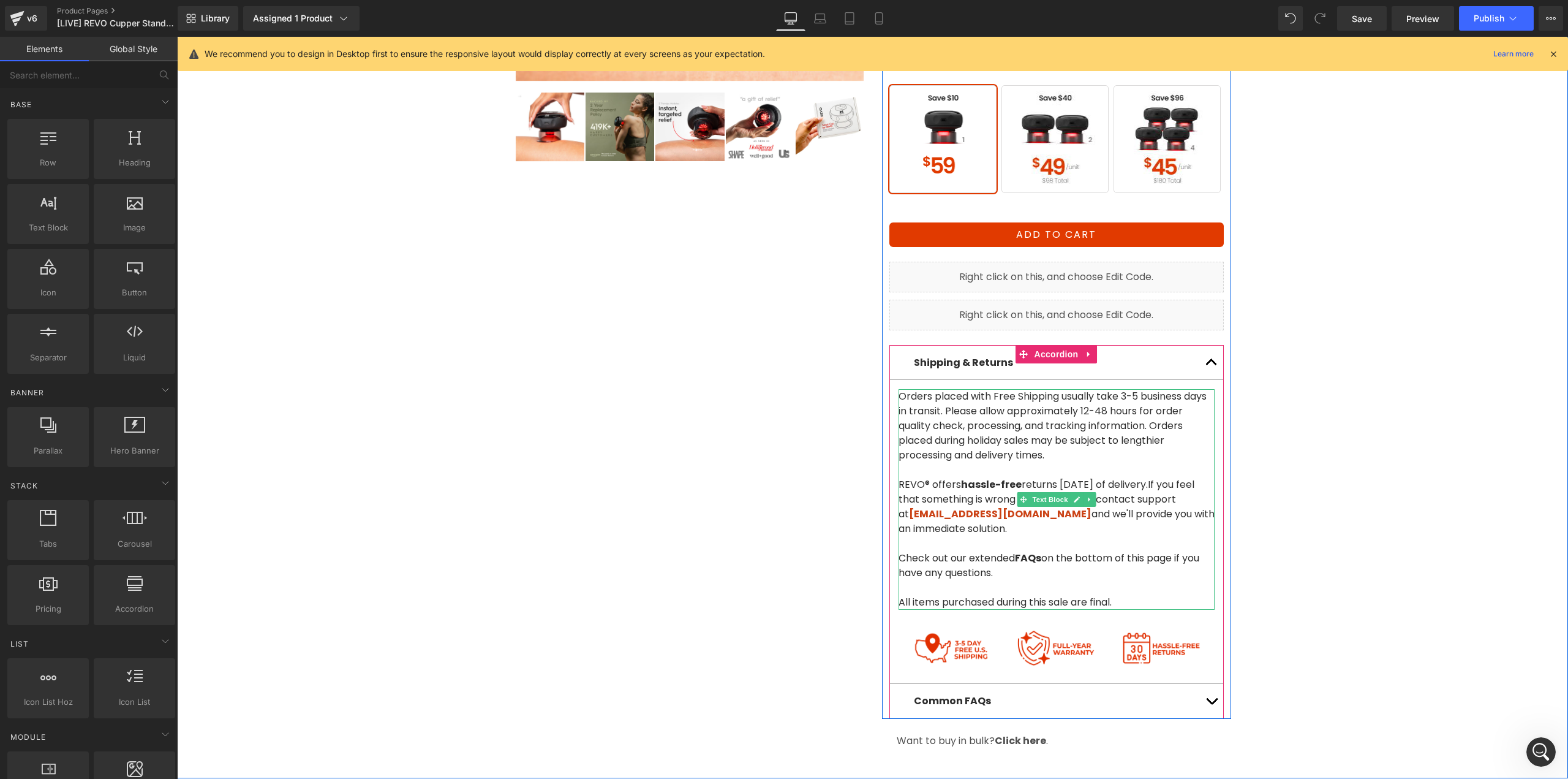
click at [1016, 566] on p "Check out our extended FAQs on the bottom of this page if you have any question…" at bounding box center [1057, 580] width 316 height 59
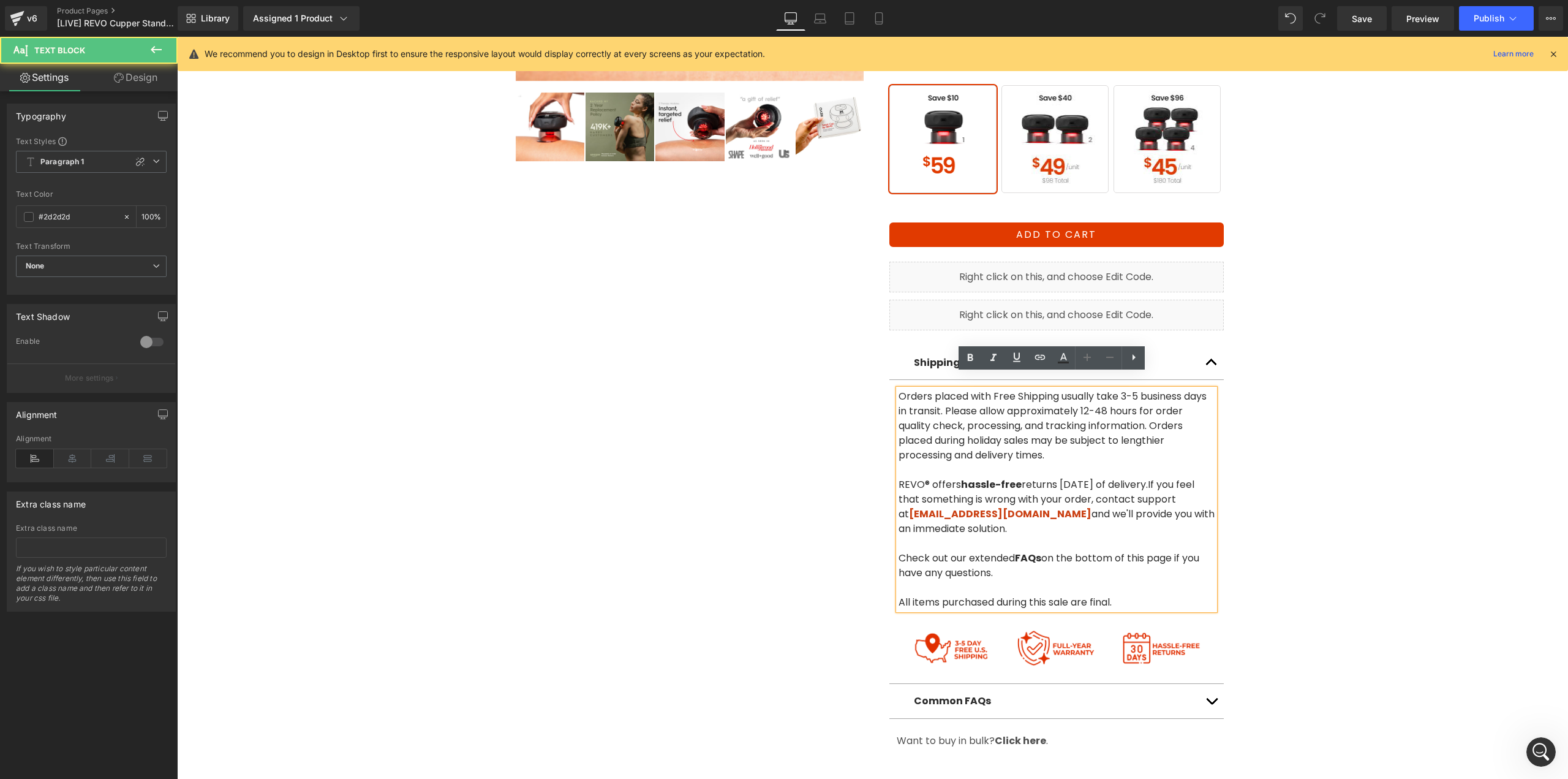
click at [177, 37] on div at bounding box center [177, 37] width 0 height 0
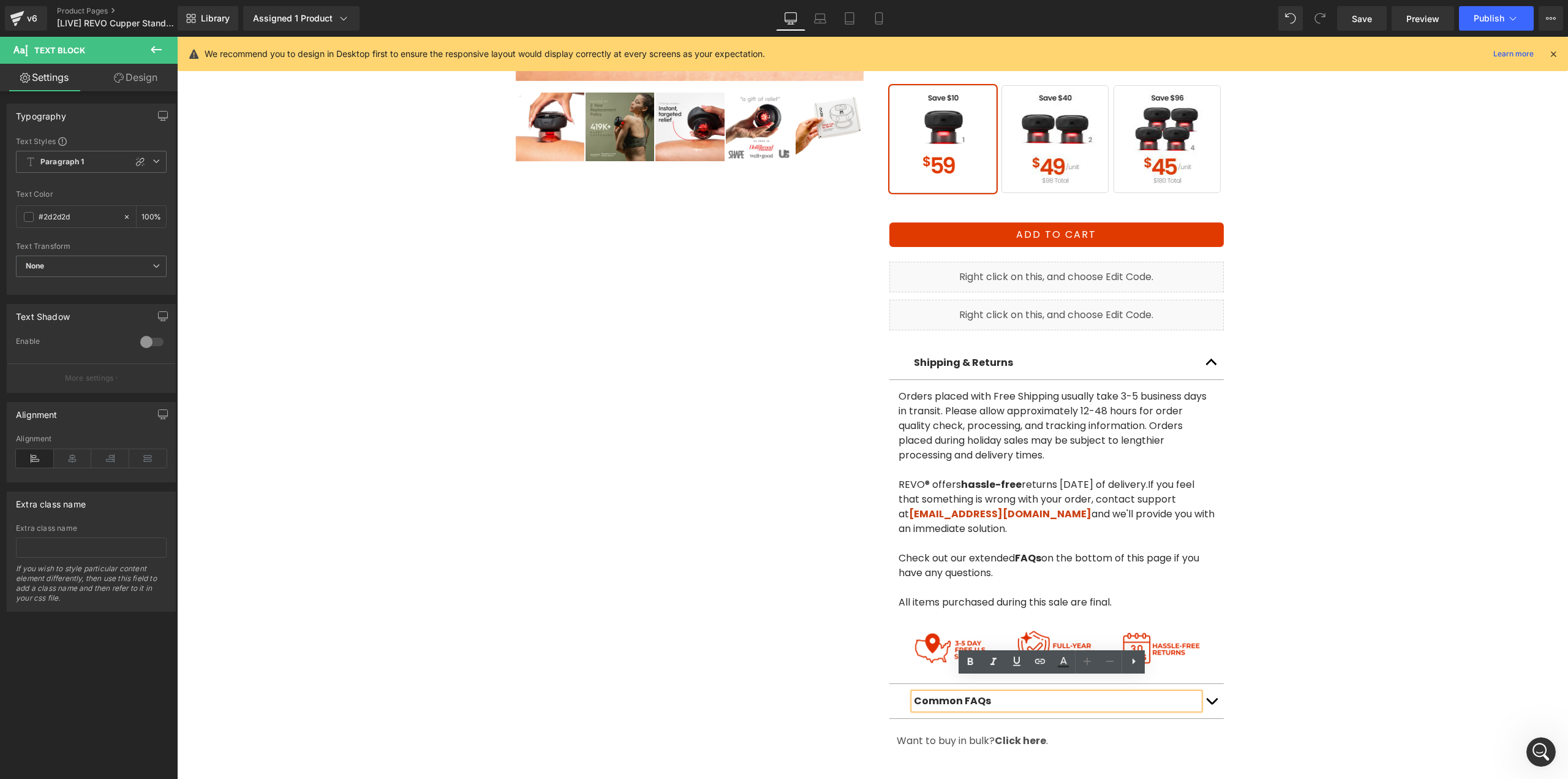
click at [1208, 685] on button "button" at bounding box center [1211, 701] width 24 height 35
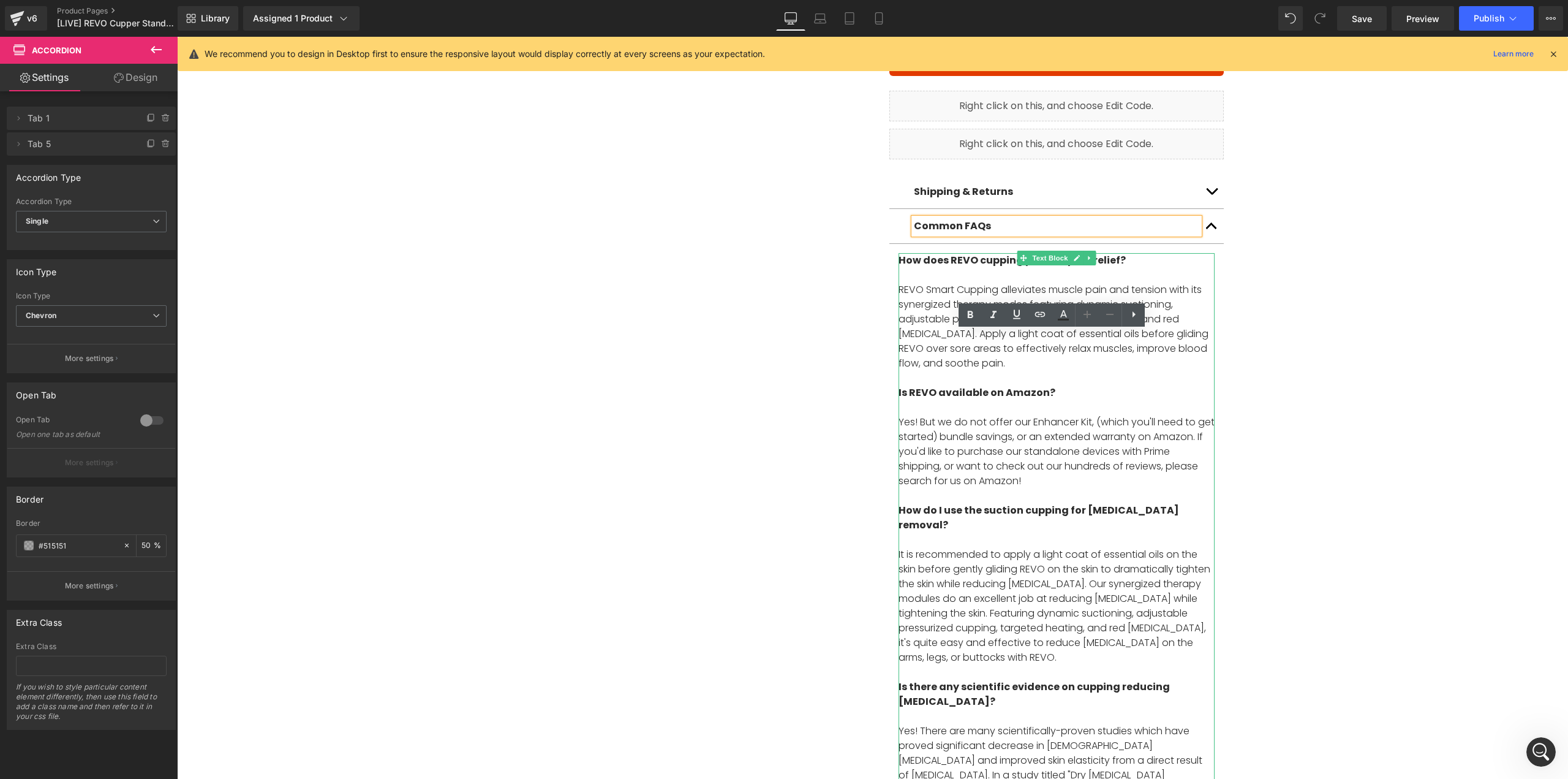
scroll to position [552, 0]
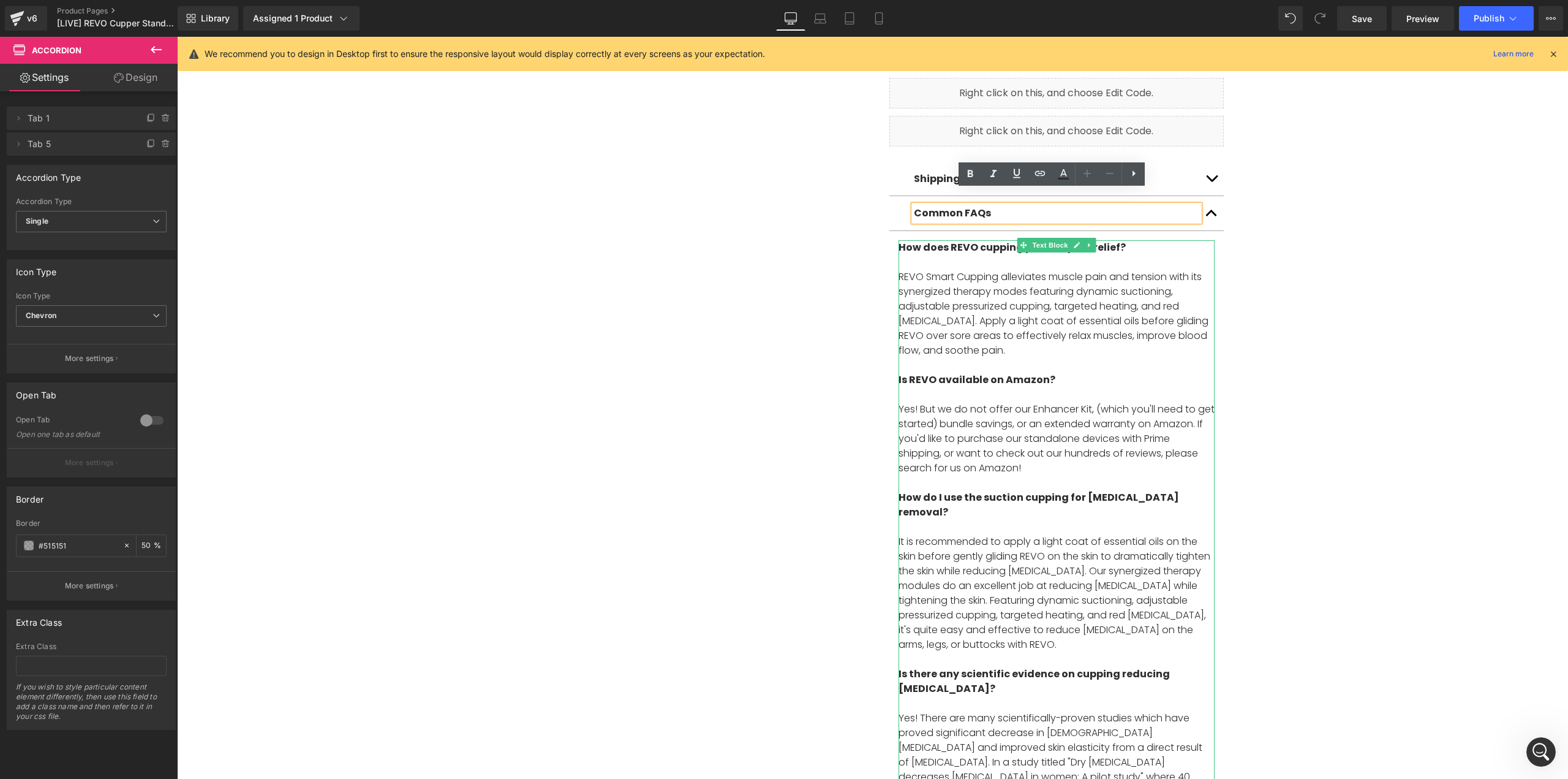
click at [917, 270] on p "REVO Smart Cupping alleviates muscle pain and tension with its synergized thera…" at bounding box center [1057, 321] width 316 height 103
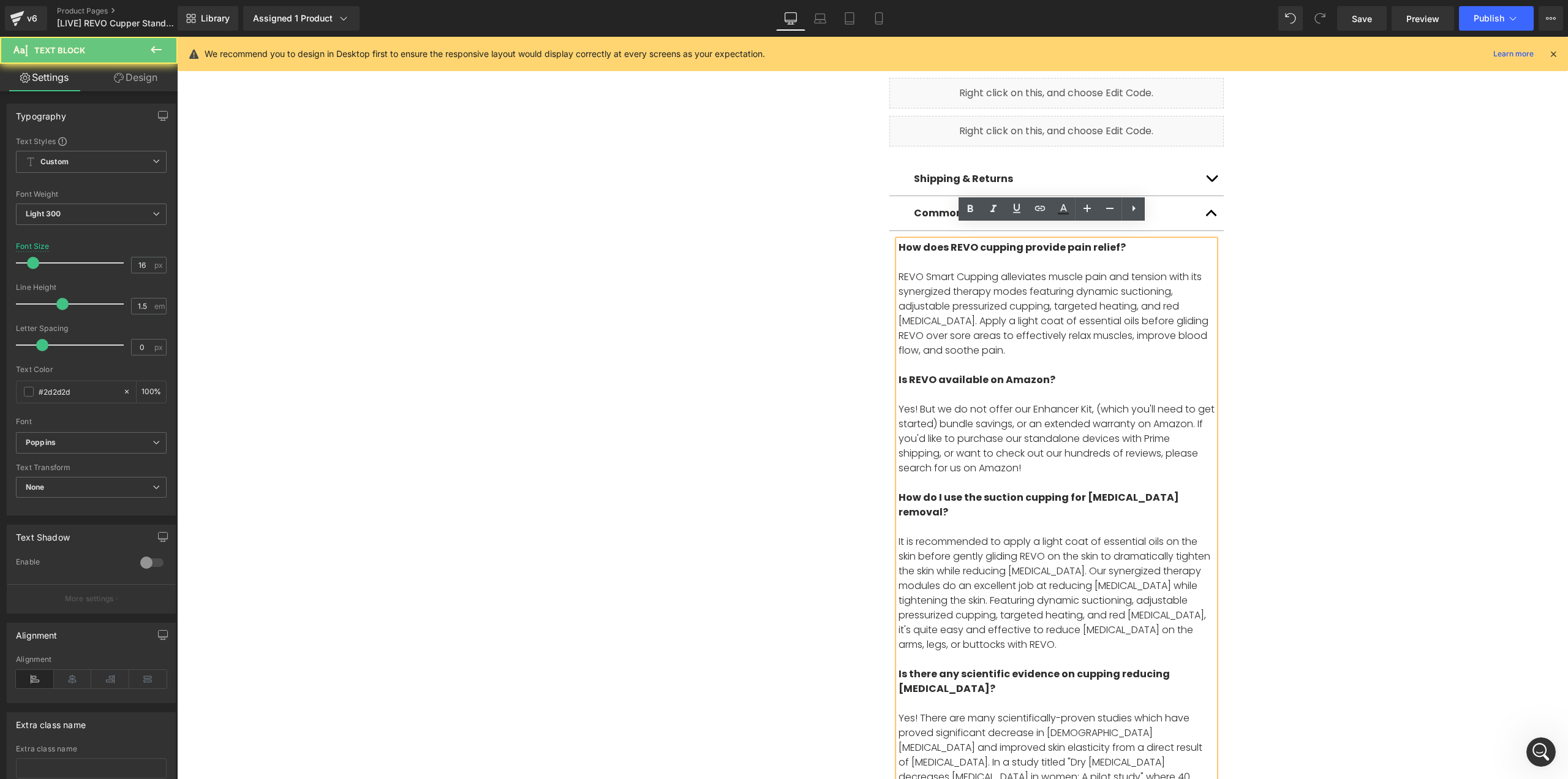
click at [918, 270] on p "REVO Smart Cupping alleviates muscle pain and tension with its synergized thera…" at bounding box center [1057, 321] width 316 height 103
paste div
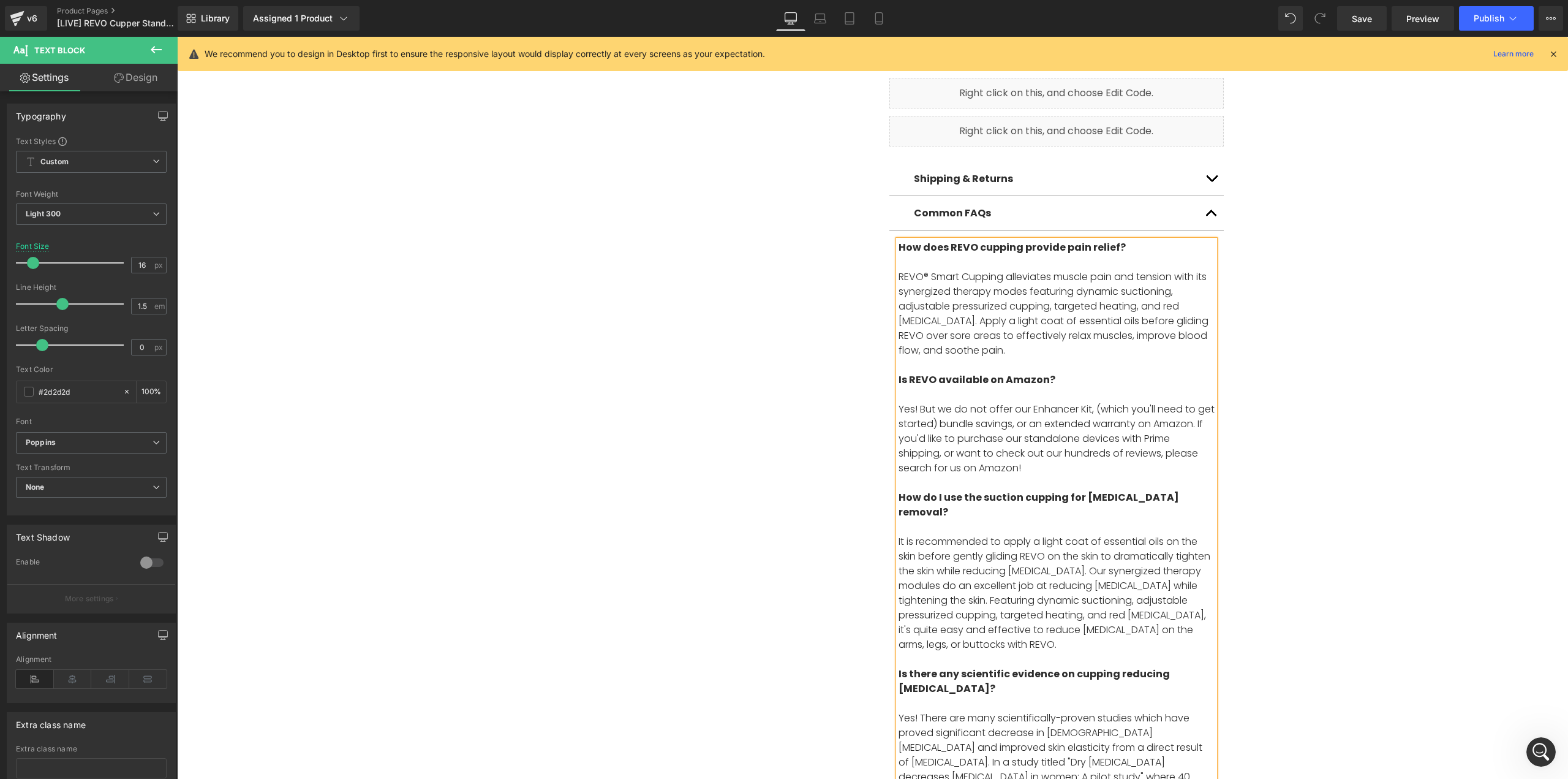
click at [970, 240] on strong "How does REVO cupping provide pain relief?" at bounding box center [1012, 247] width 227 height 14
click at [930, 373] on span "Is REVO available on Amazon?" at bounding box center [977, 380] width 157 height 14
click at [1193, 303] on p "REVO® Smart Cupping alleviates muscle pain and tension with its synergized ther…" at bounding box center [1057, 321] width 316 height 103
click at [1040, 534] on p "It is recommended to apply a light coat of essential oils on the skin before ge…" at bounding box center [1057, 600] width 316 height 132
click at [940, 617] on p "It is recommended to apply a light coat of essential oils on the skin before ge…" at bounding box center [1057, 600] width 316 height 132
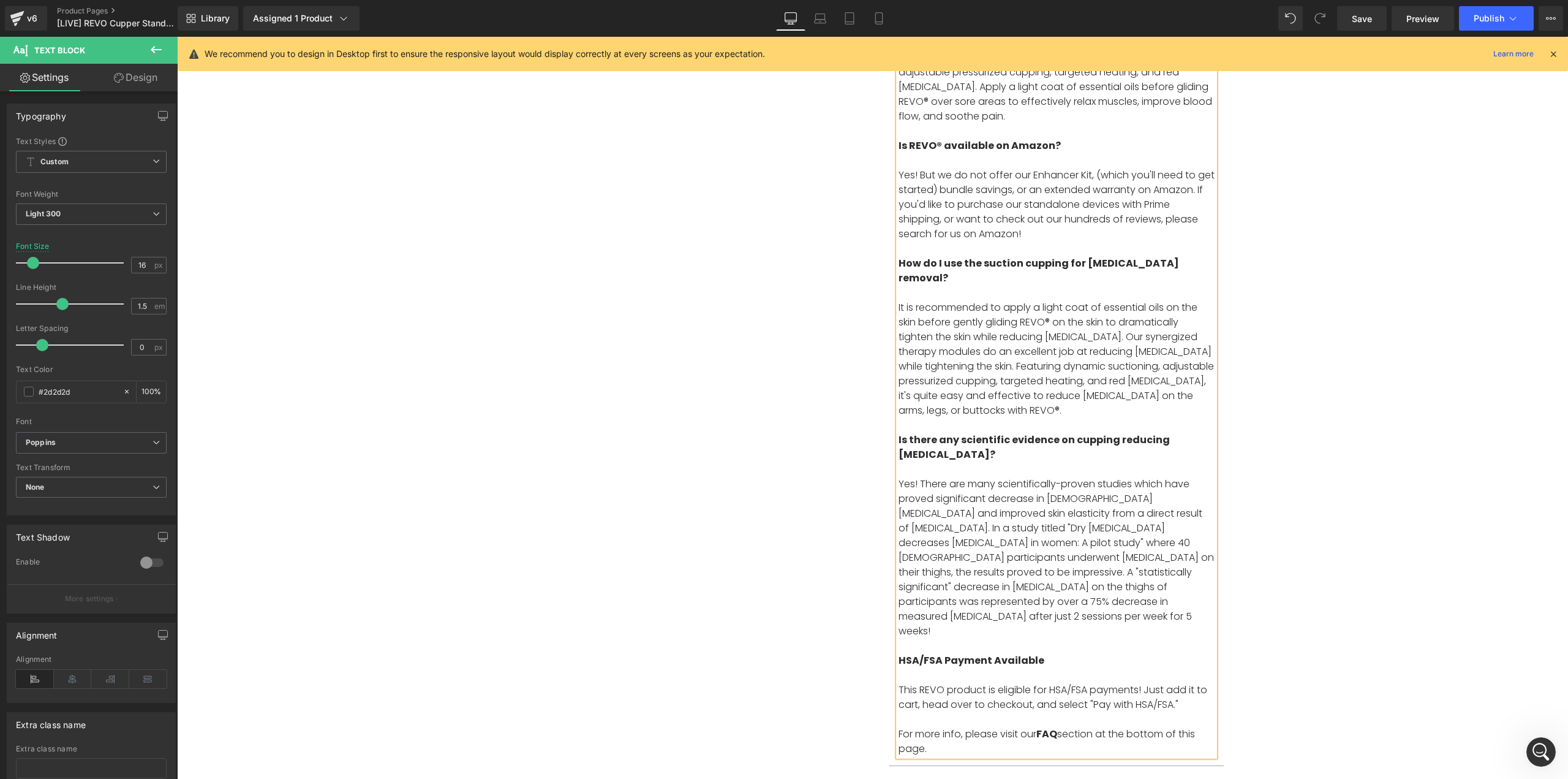
scroll to position [796, 0]
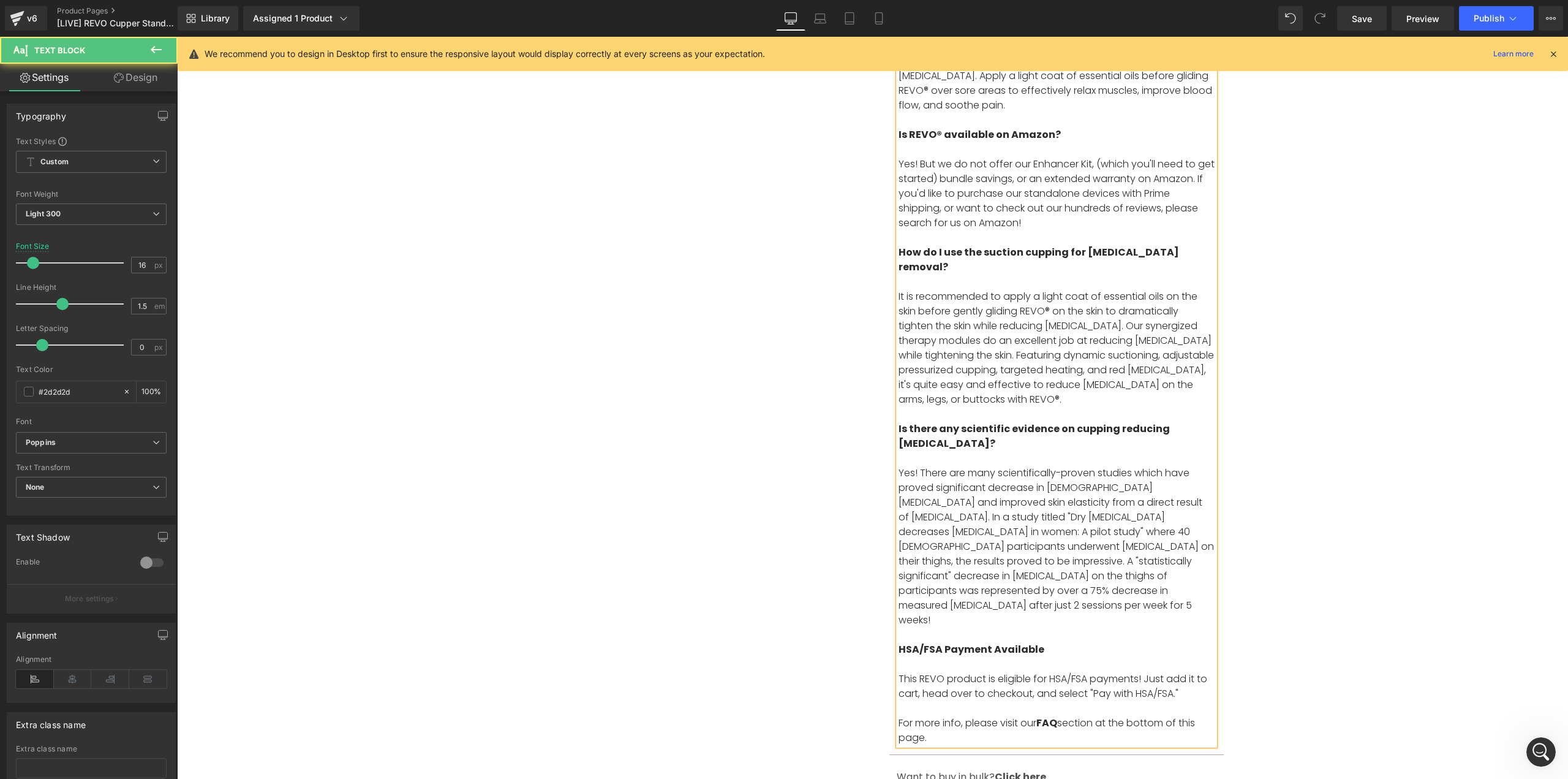
click at [938, 672] on p "This REVO product is eligible for HSA/FSA payments! Just add it to cart, head o…" at bounding box center [1057, 708] width 316 height 73
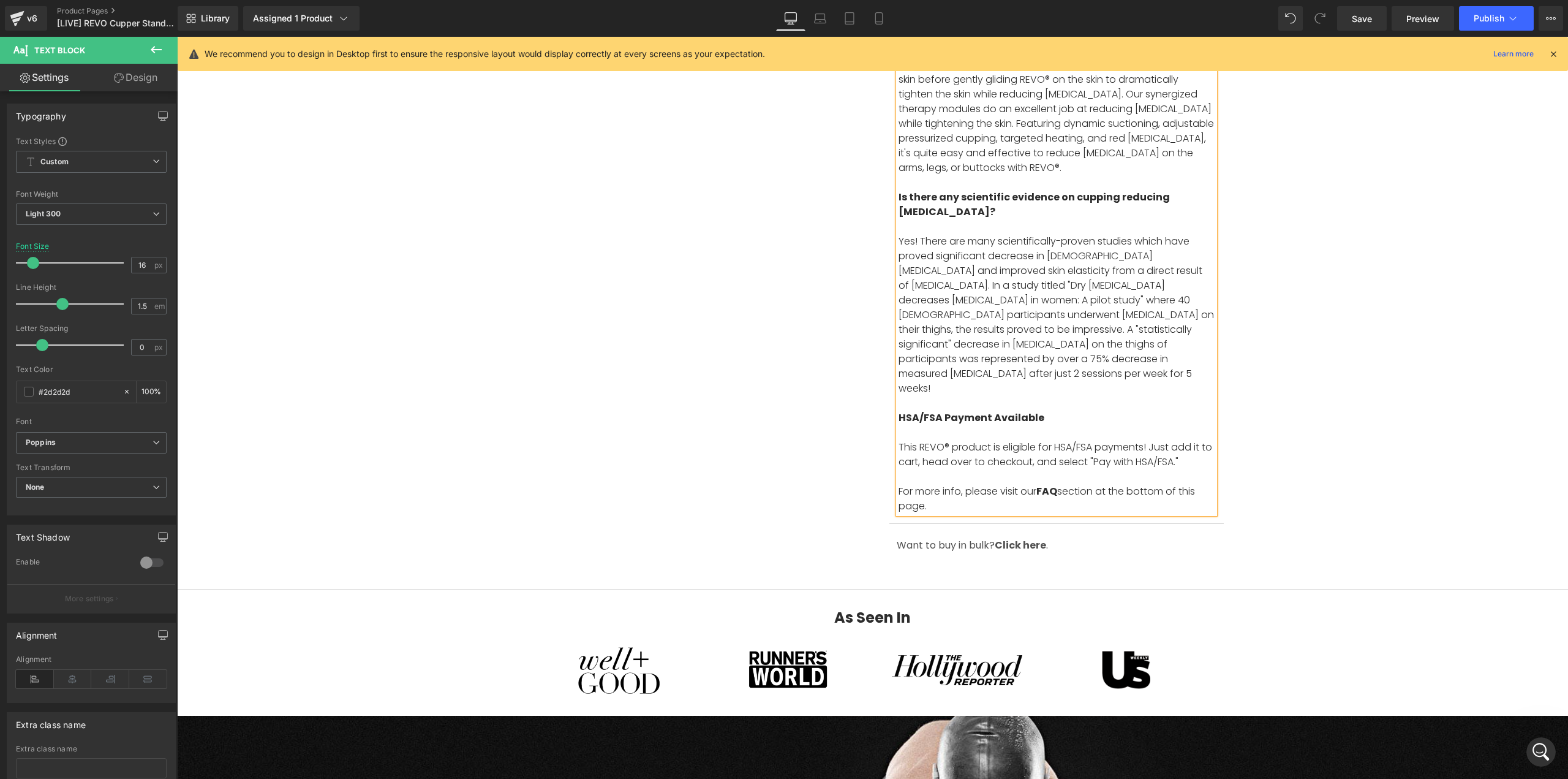
scroll to position [1042, 0]
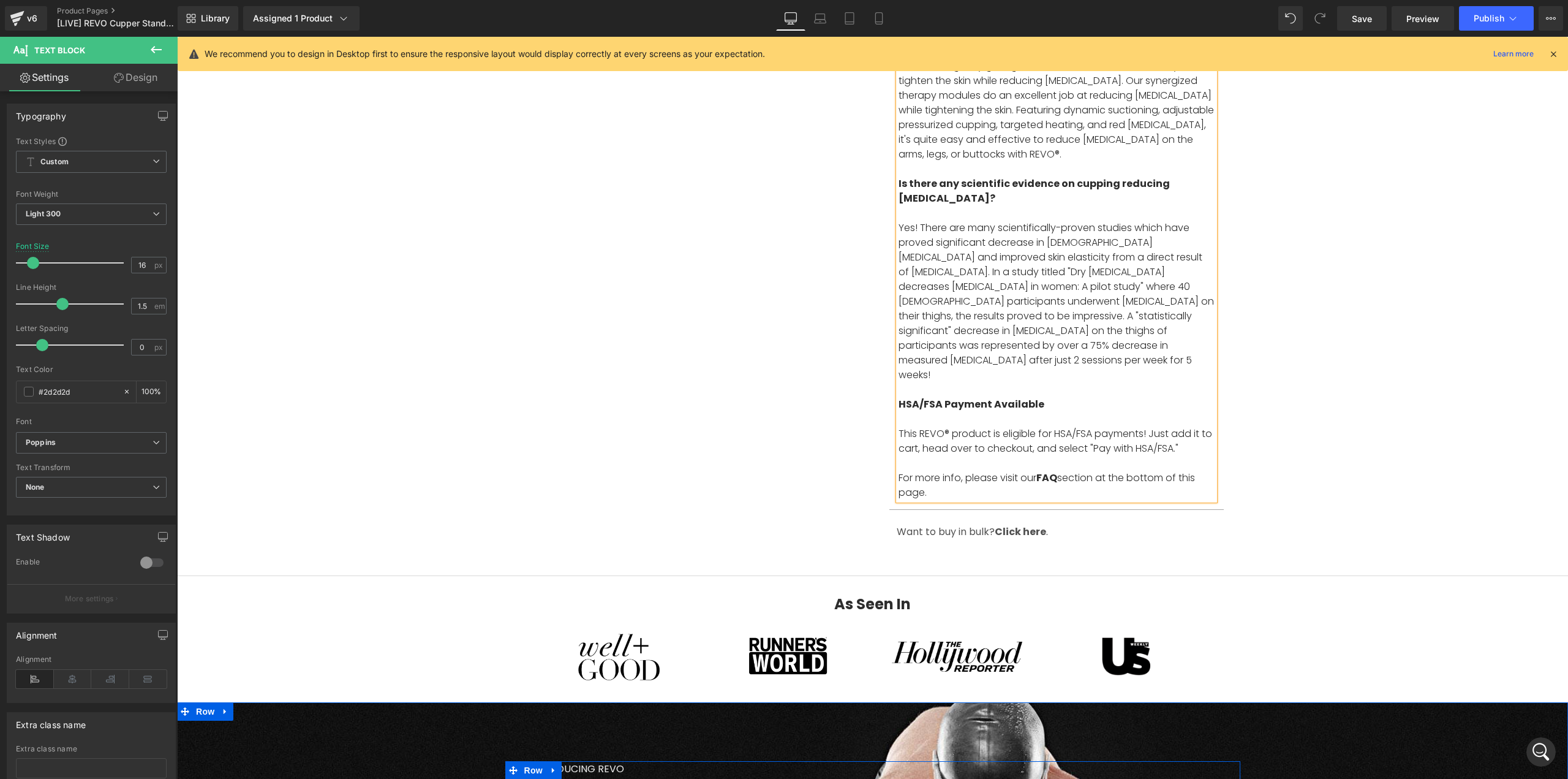
click at [615, 761] on p "INTRODUCING REVO" at bounding box center [682, 769] width 309 height 16
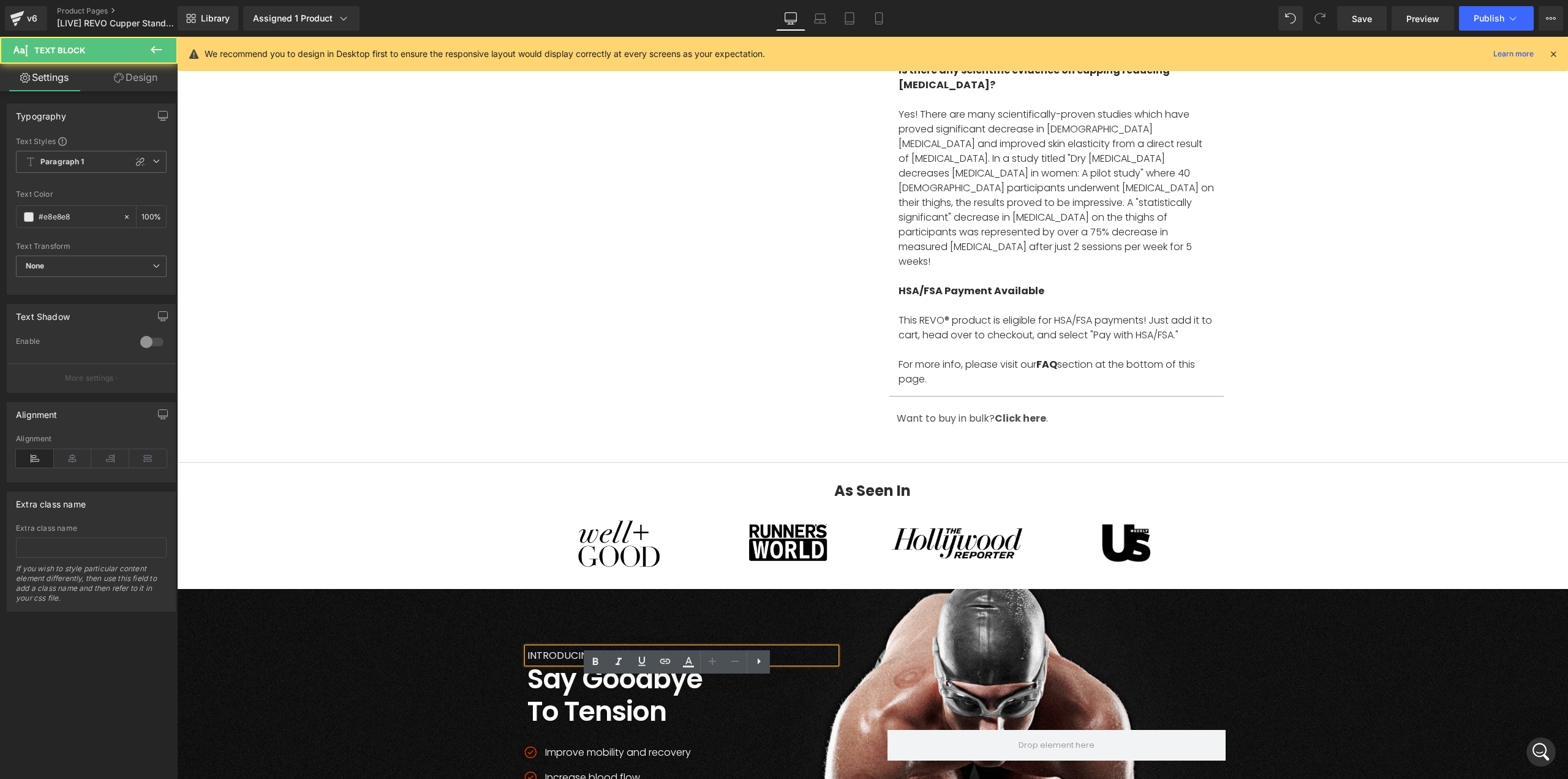
scroll to position [1164, 0]
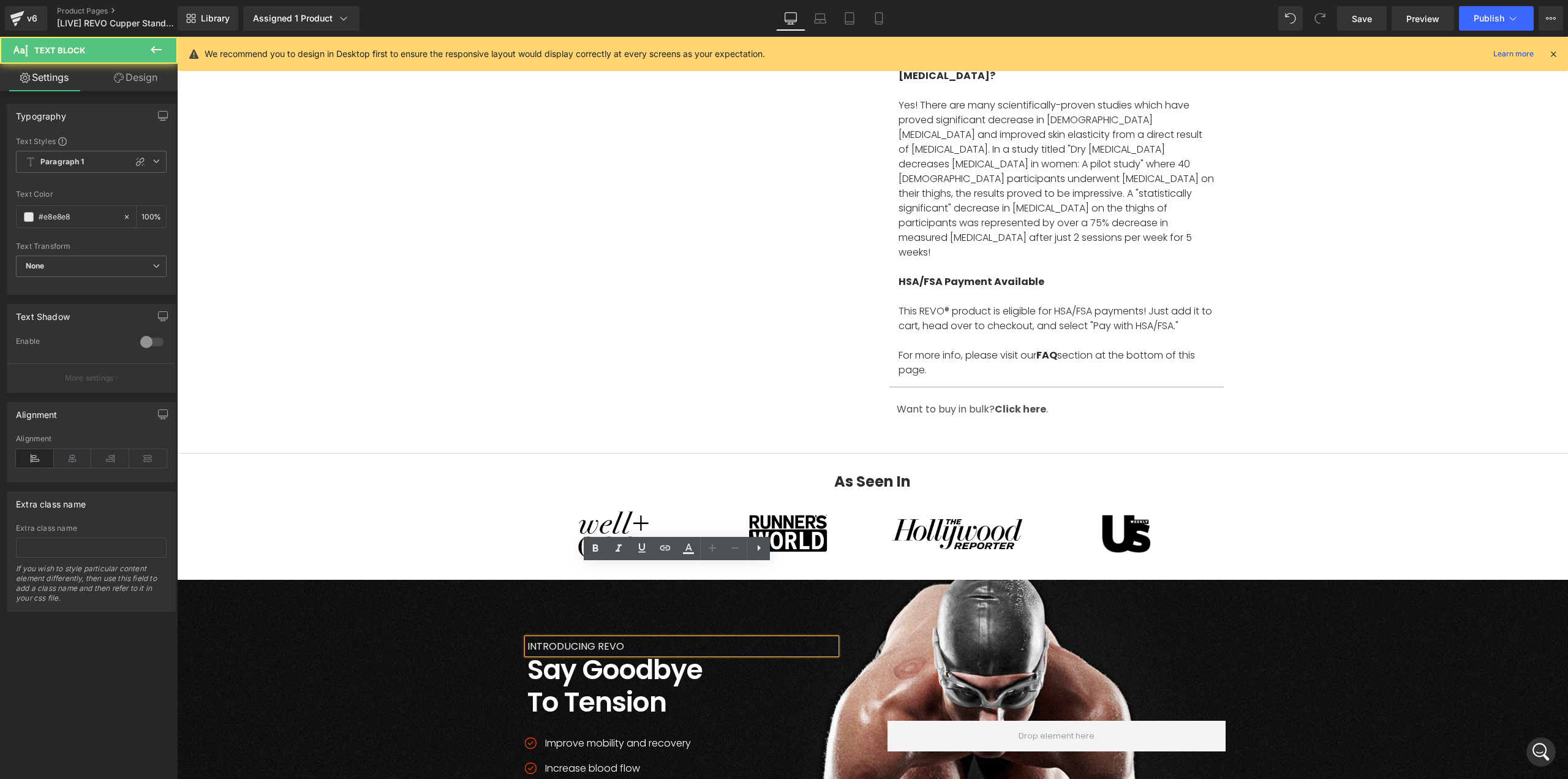
click at [626, 638] on p "INTRODUCING REVO" at bounding box center [682, 646] width 309 height 16
paste div
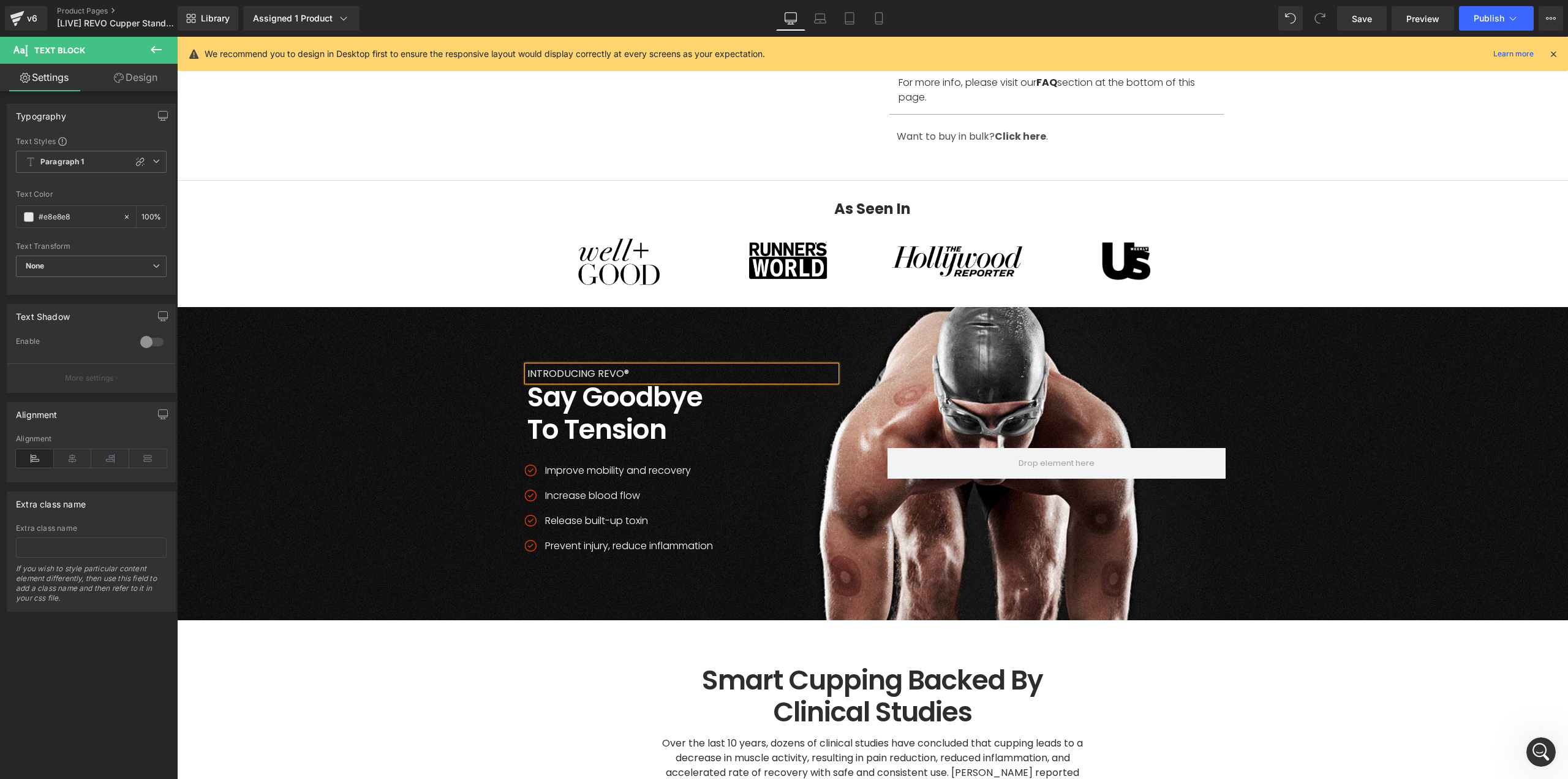
scroll to position [1593, 0]
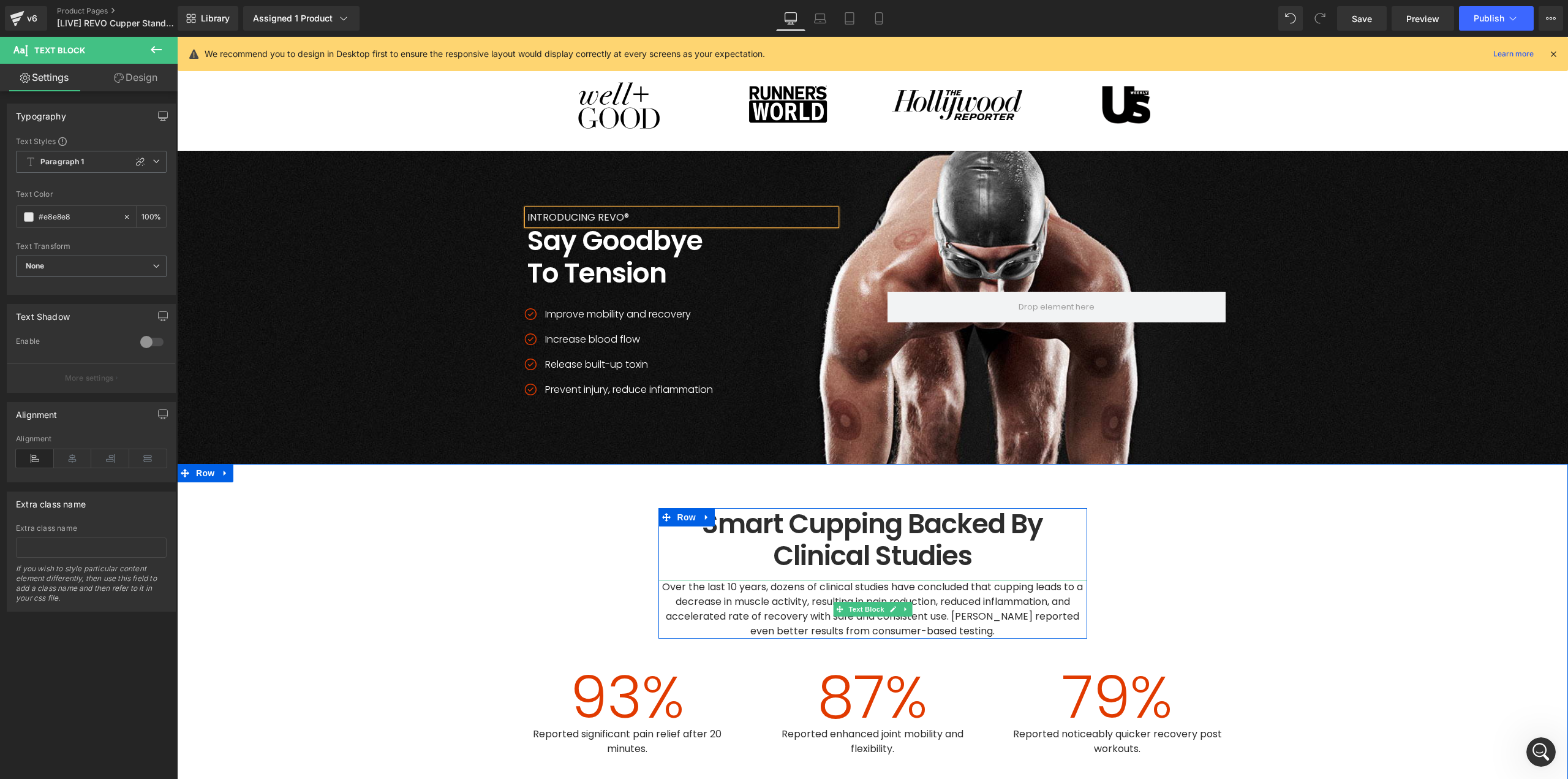
click at [970, 579] on span "Over the last 10 years, dozens of clinical studies have concluded that cupping …" at bounding box center [874, 609] width 423 height 58
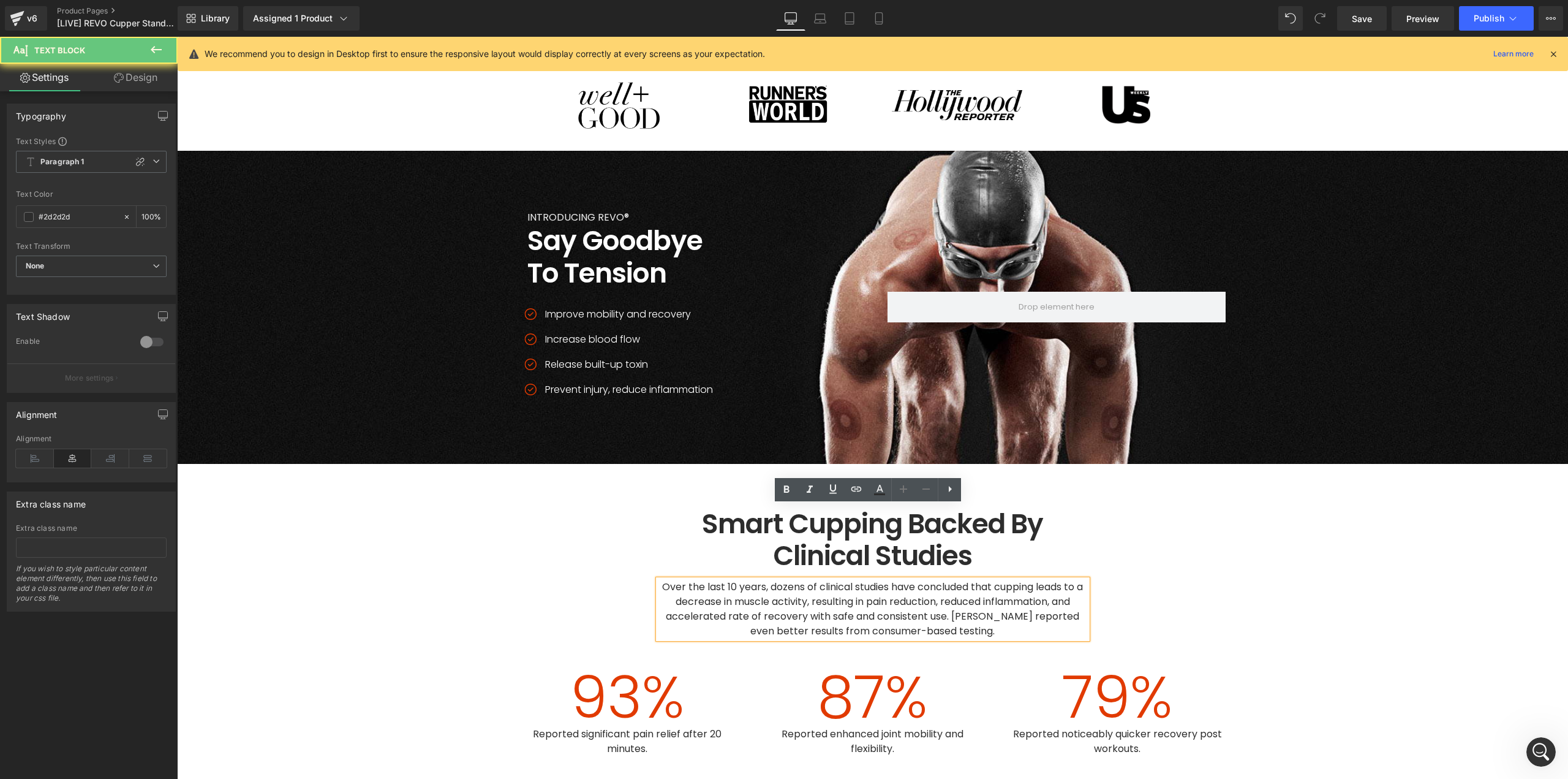
click at [970, 579] on span "Over the last 10 years, dozens of clinical studies have concluded that cupping …" at bounding box center [874, 609] width 423 height 58
paste div
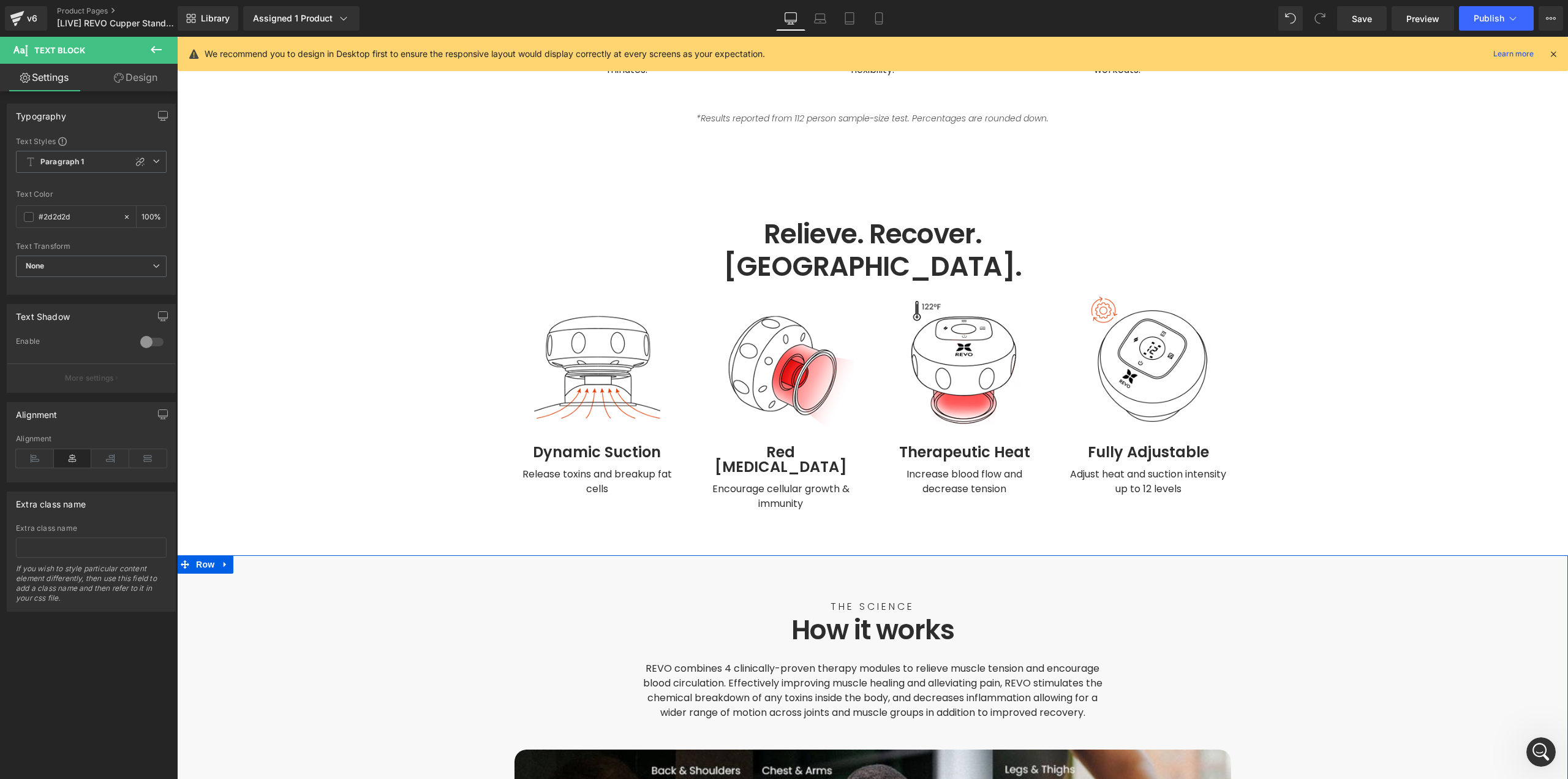
scroll to position [2329, 0]
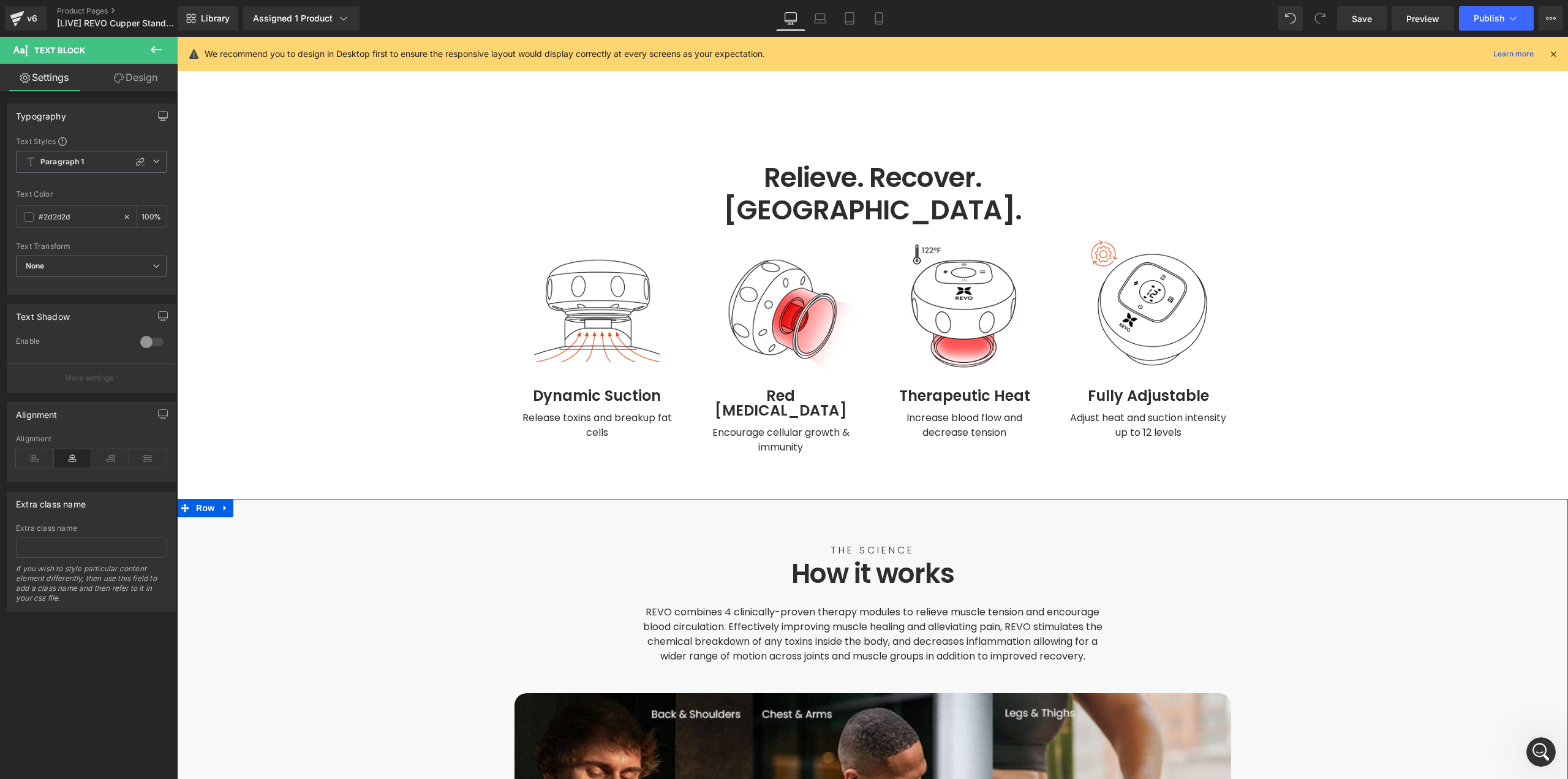
click at [662, 605] on span "REVO combines 4 clinically-proven therapy modules to relieve muscle tension and…" at bounding box center [874, 634] width 462 height 58
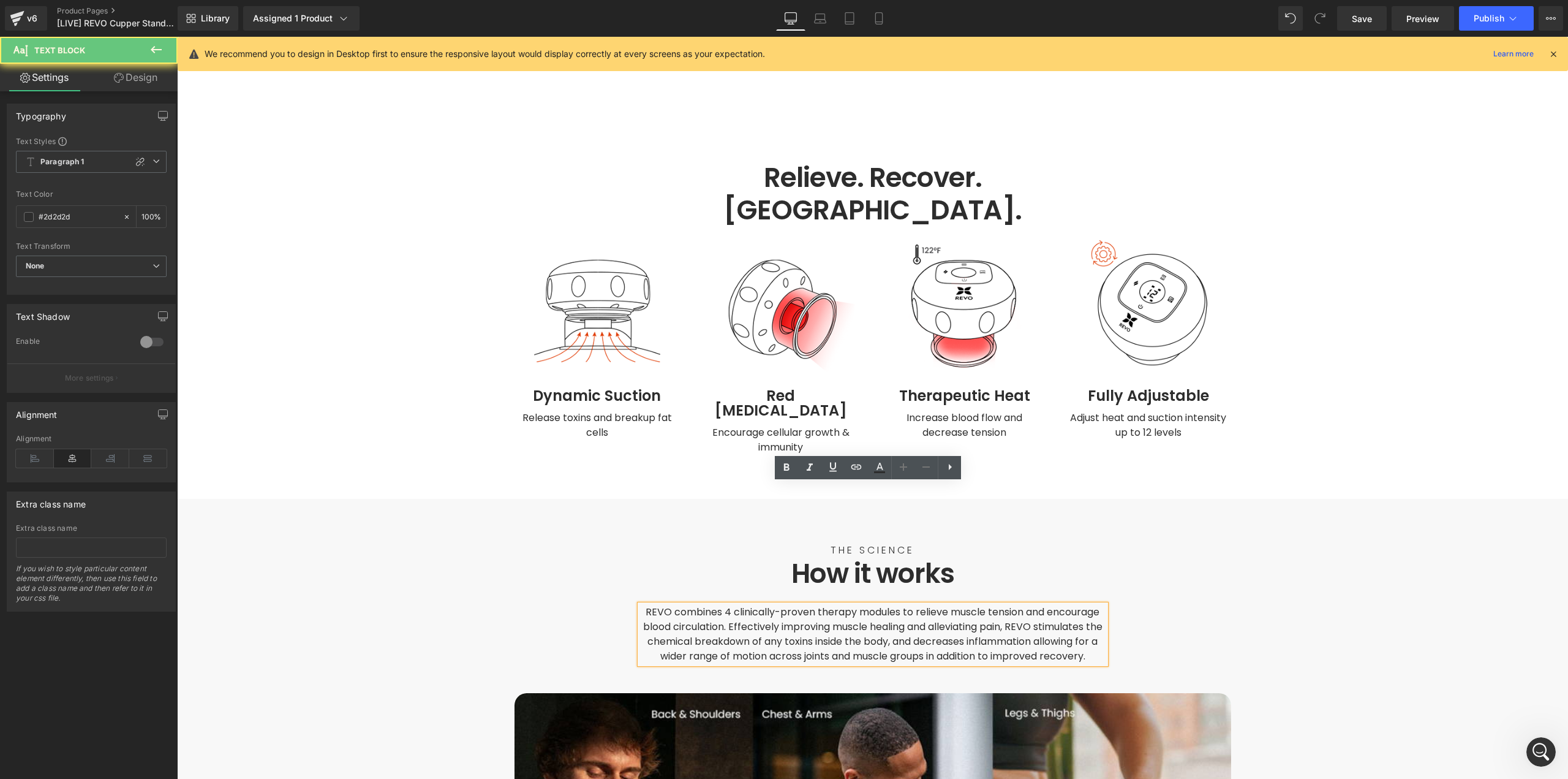
click at [663, 605] on span "REVO combines 4 clinically-proven therapy modules to relieve muscle tension and…" at bounding box center [874, 634] width 462 height 58
paste div
click at [1038, 605] on span "REVO® combines 4 clinically-proven therapy modules to relieve muscle tension an…" at bounding box center [874, 634] width 462 height 58
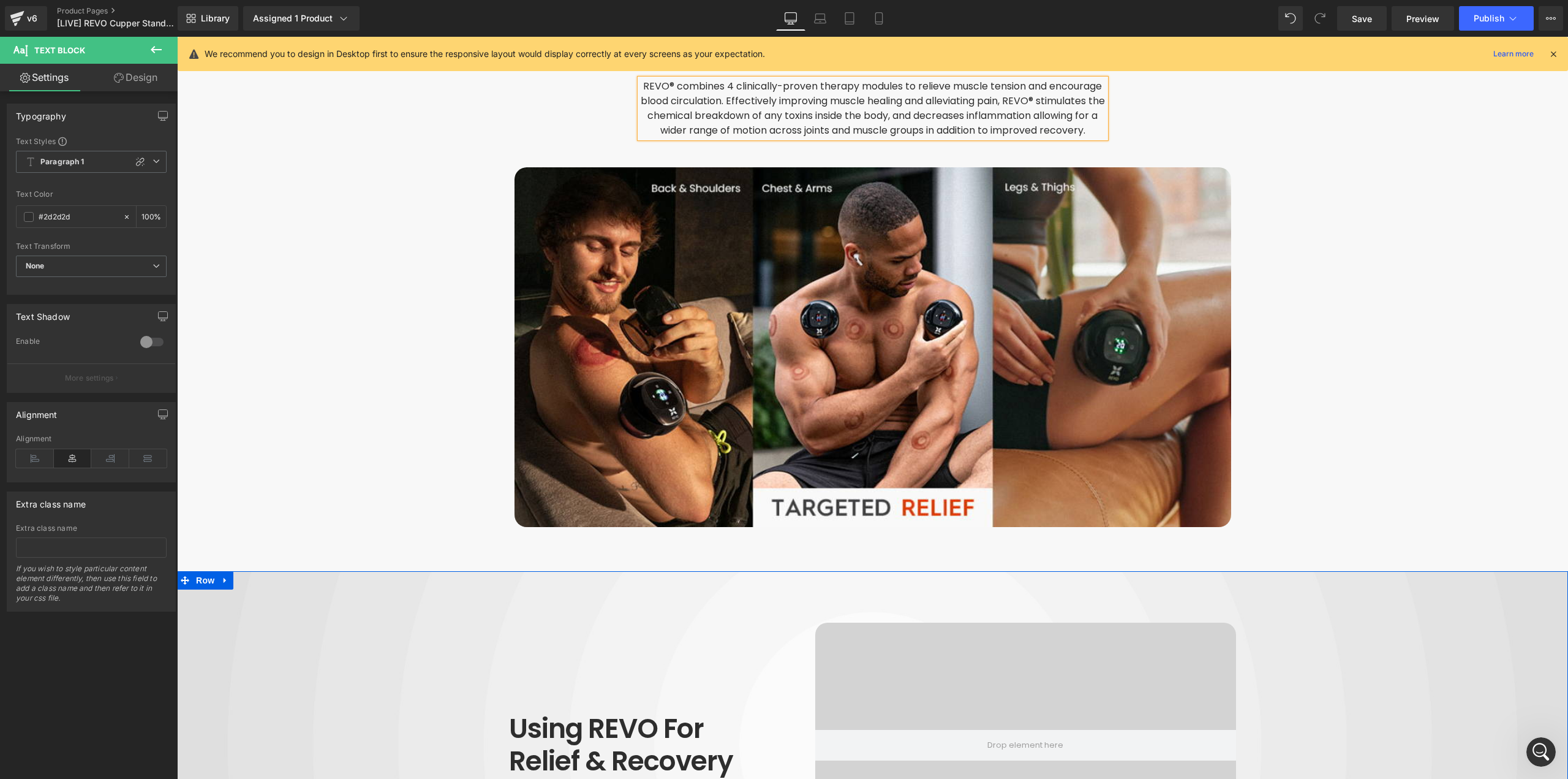
scroll to position [3002, 0]
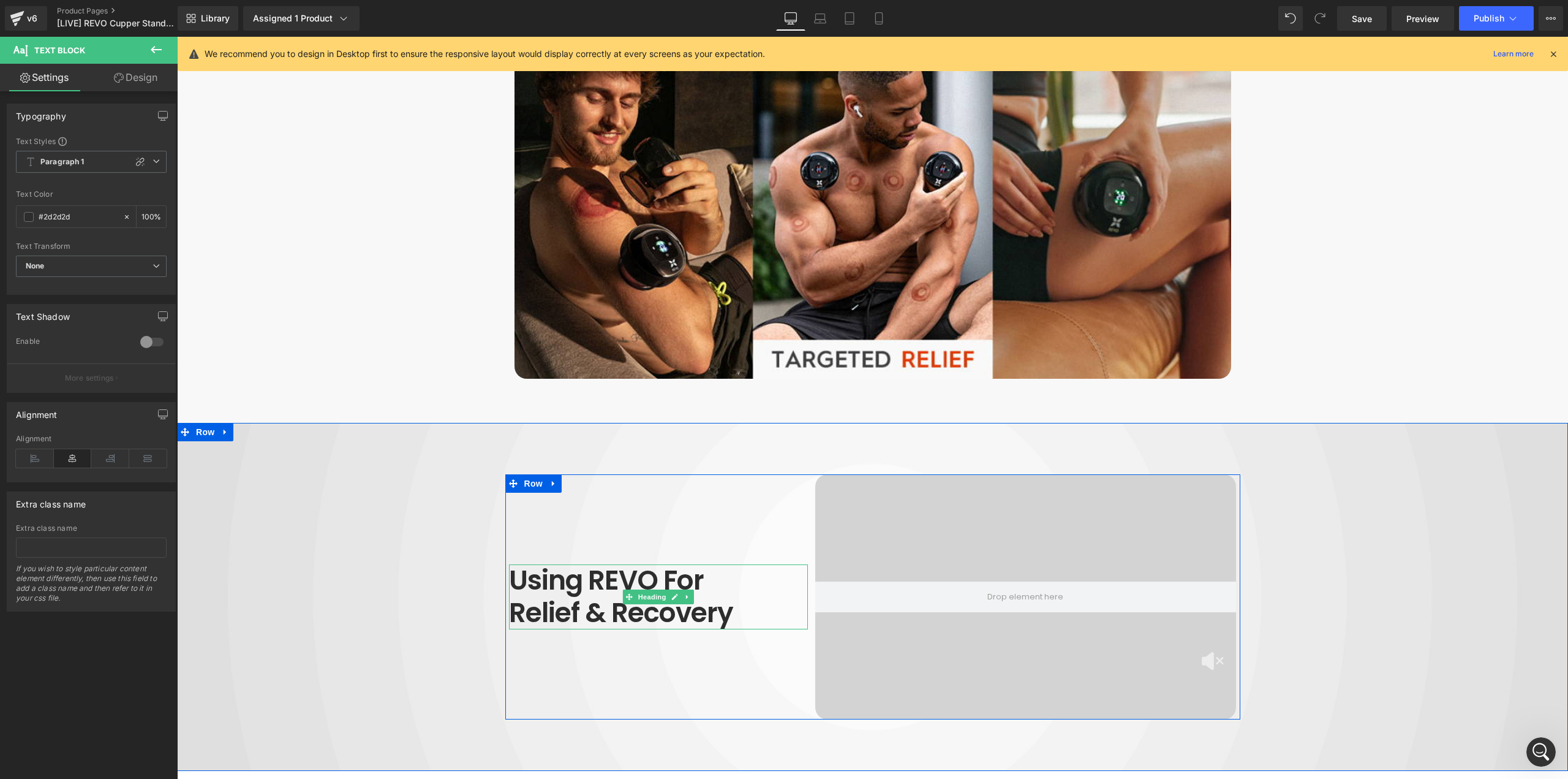
click at [652, 564] on h1 "Using REVO For" at bounding box center [658, 580] width 299 height 33
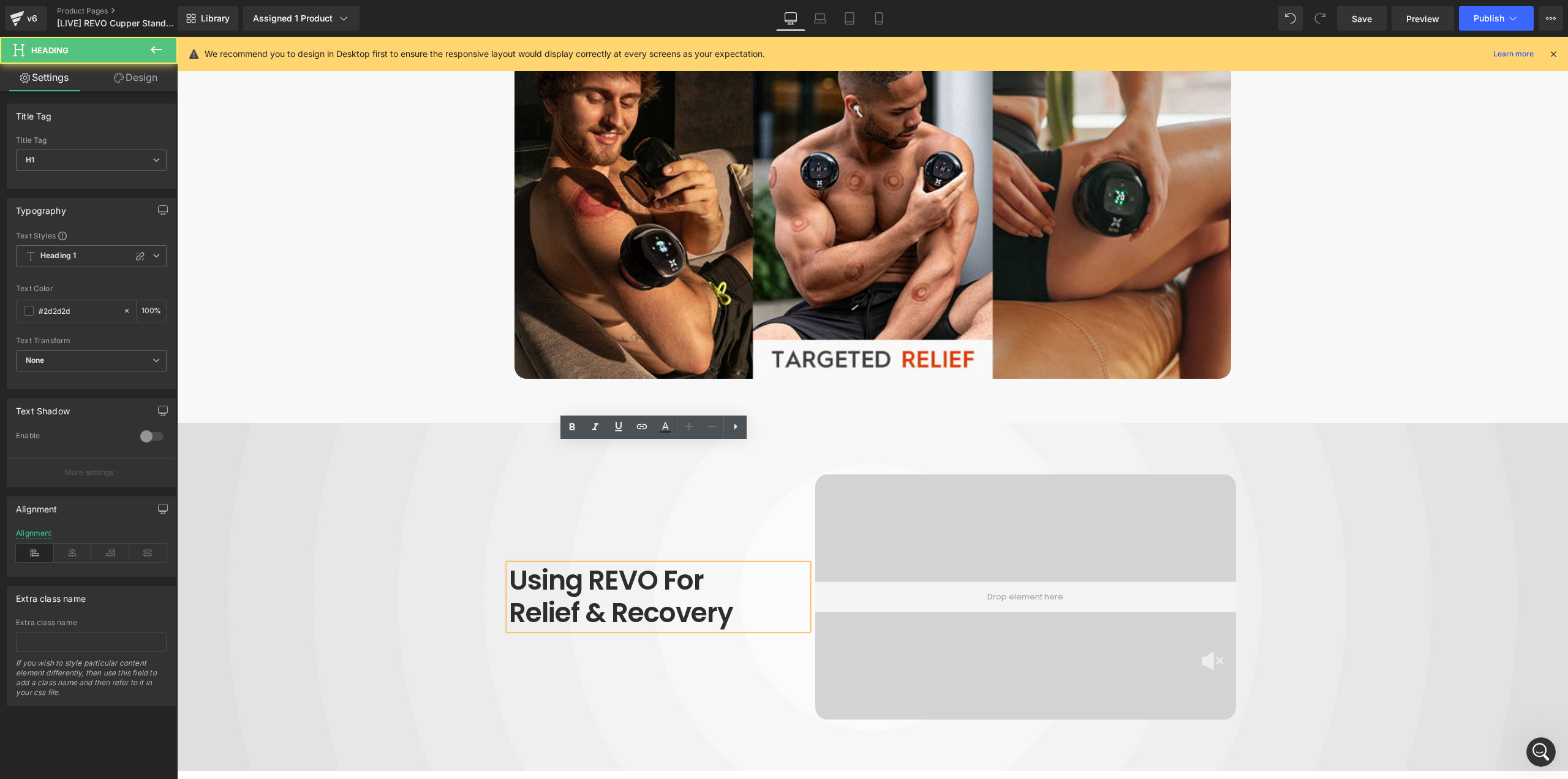
click at [653, 564] on h1 "Using REVO For" at bounding box center [658, 580] width 299 height 33
paste div
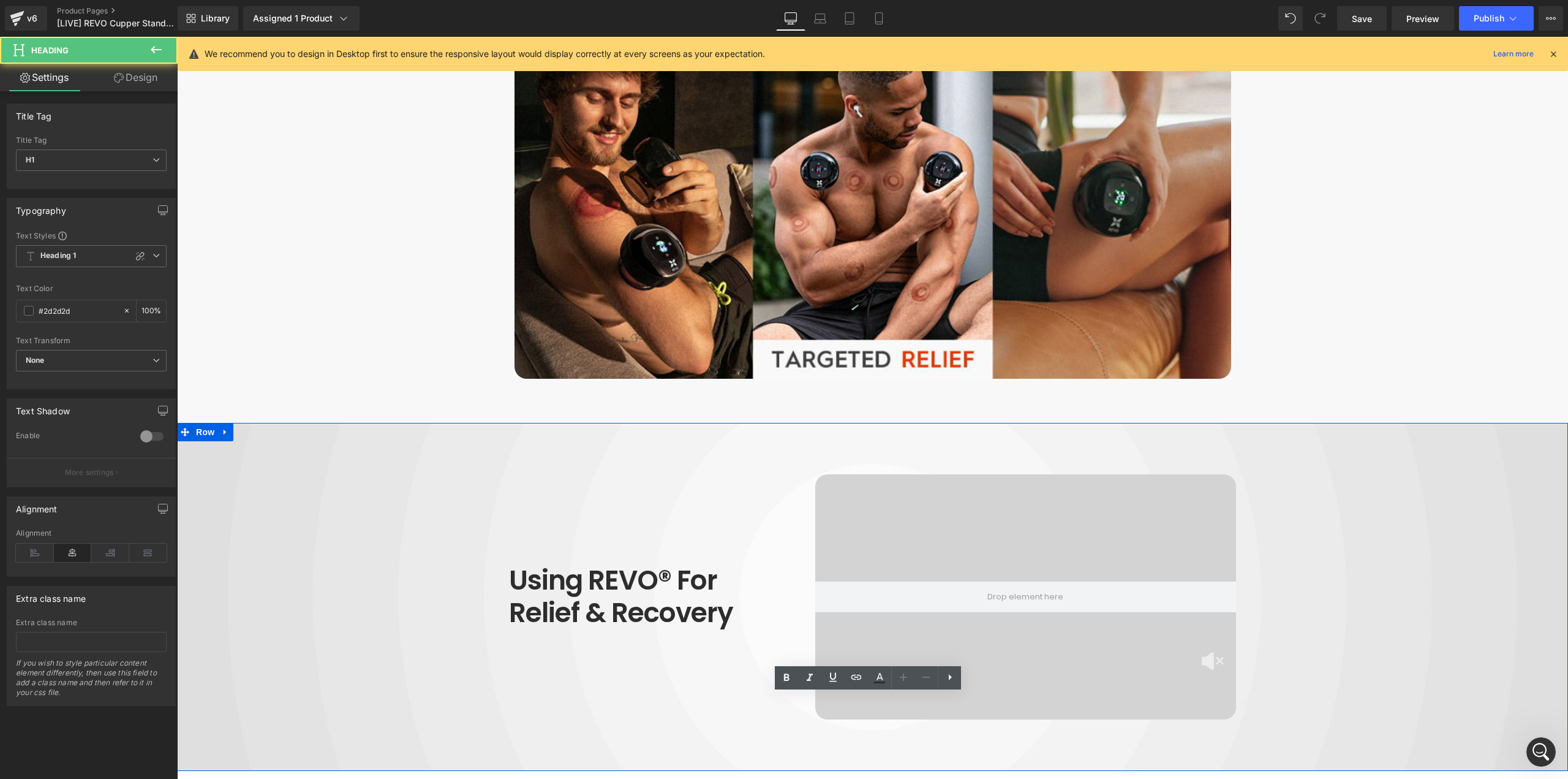
paste div
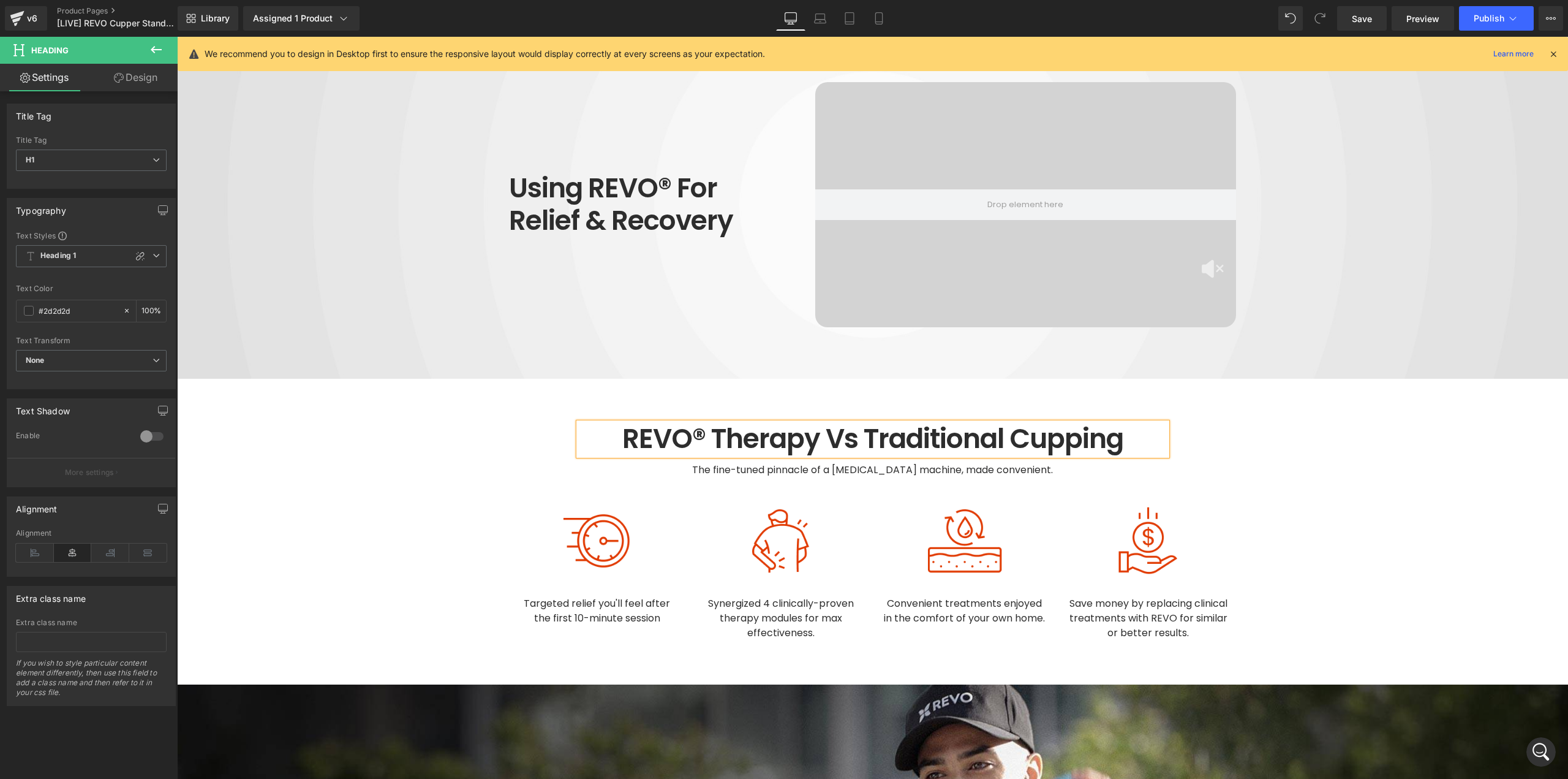
scroll to position [3492, 0]
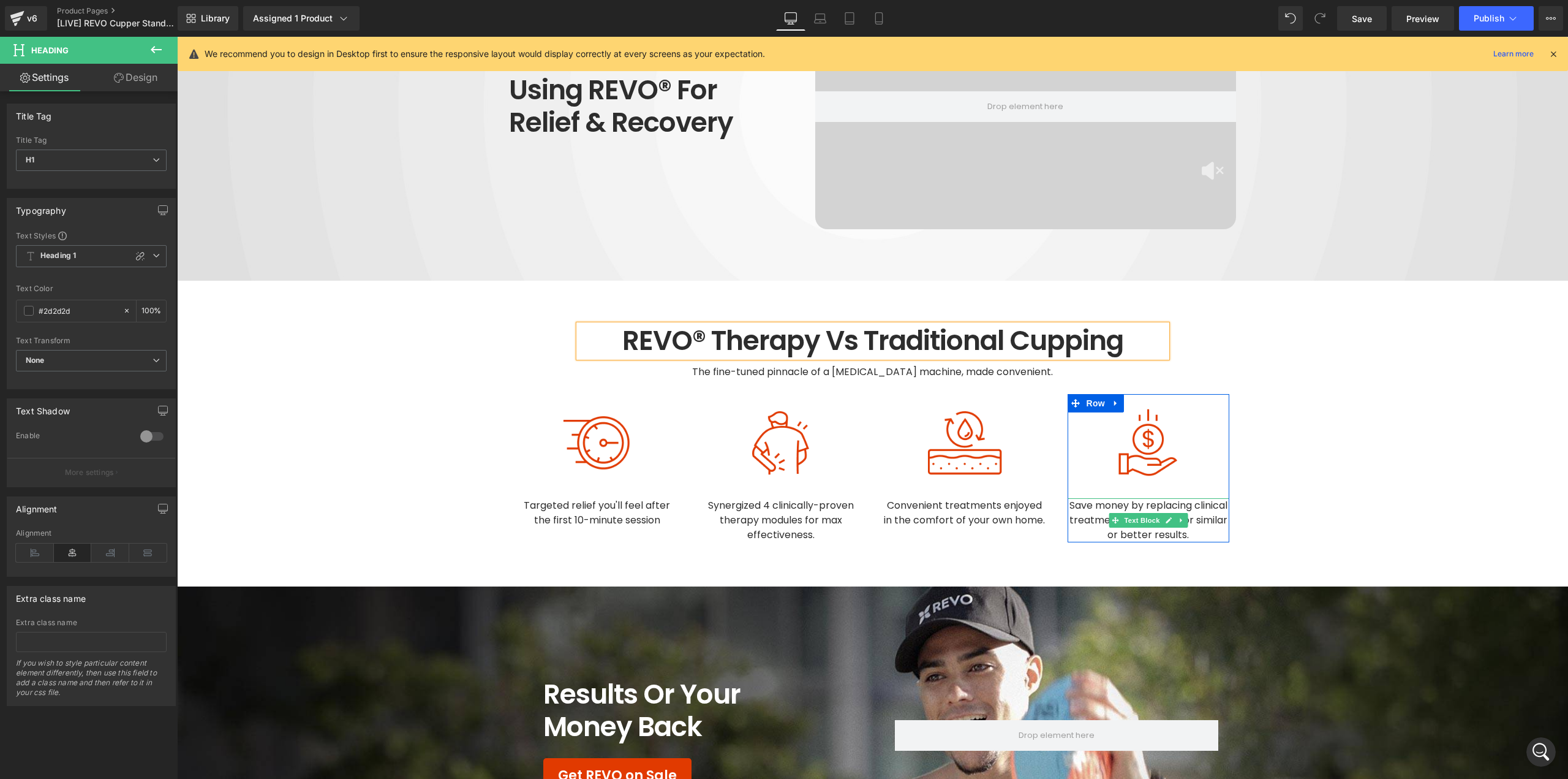
click at [1206, 498] on span "Save money by replacing clinical treatments with REVO for similar or better res…" at bounding box center [1150, 520] width 161 height 44
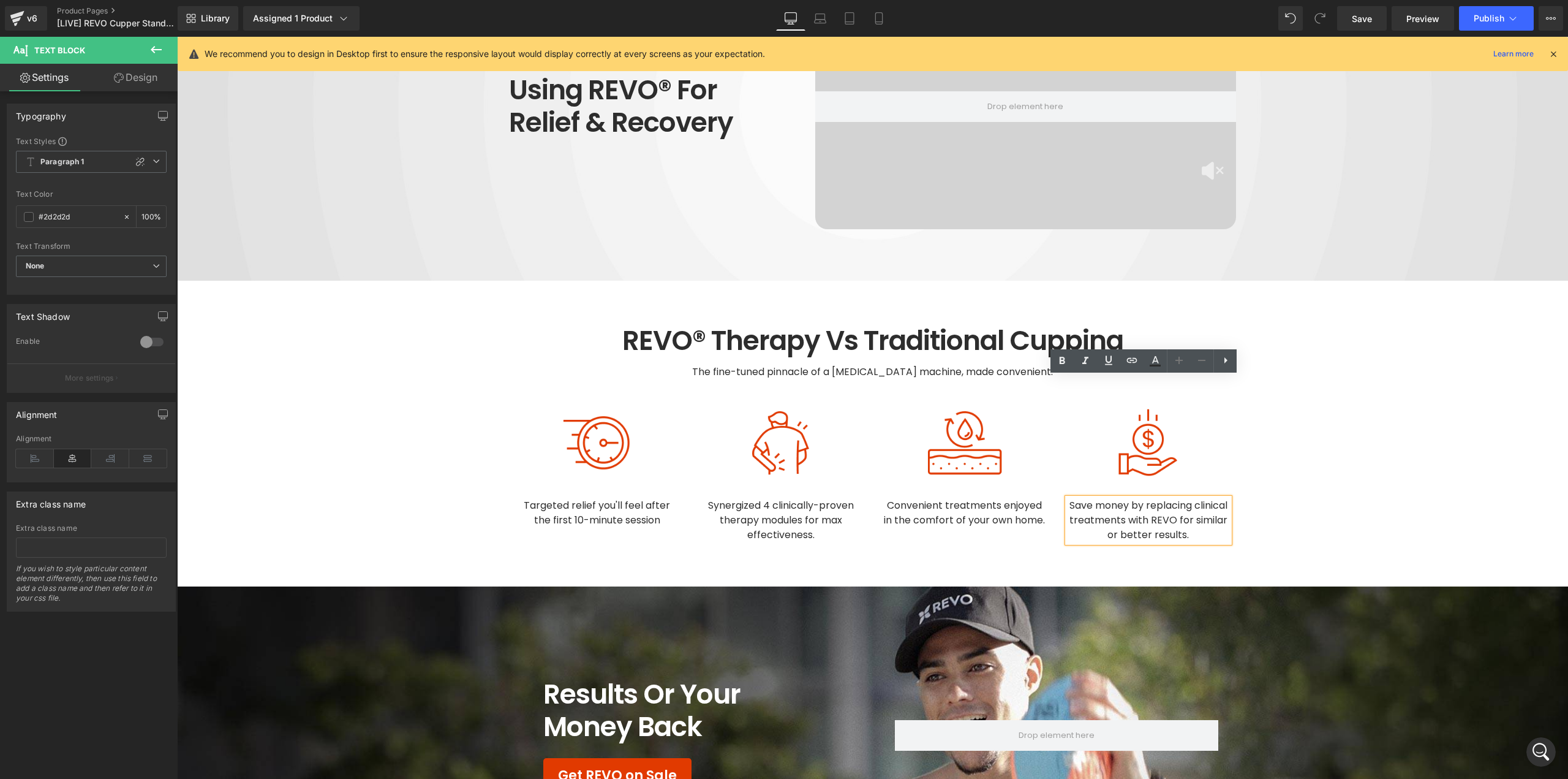
click at [1208, 498] on span "Save money by replacing clinical treatments with REVO for similar or better res…" at bounding box center [1150, 520] width 161 height 44
paste div
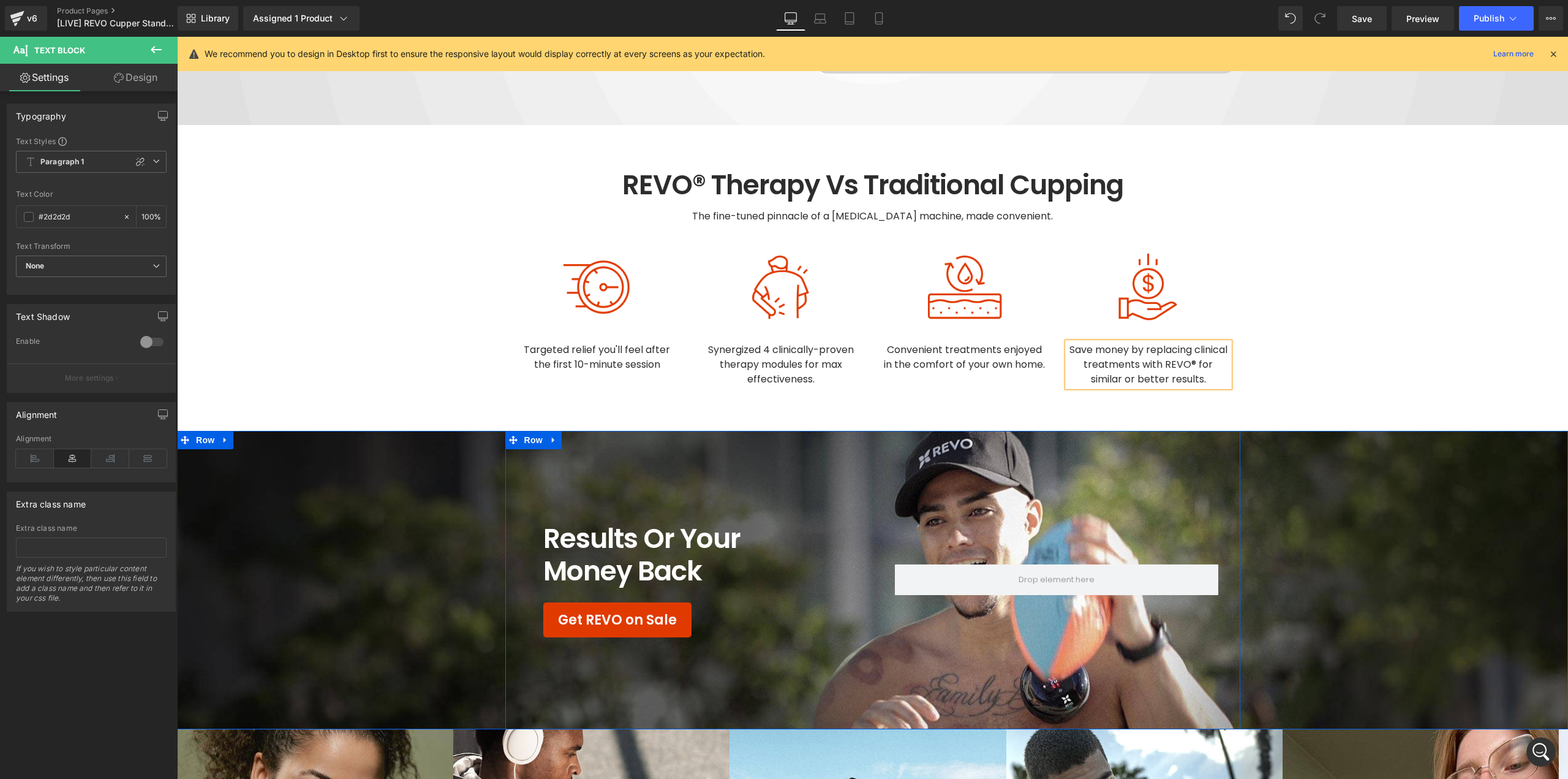
scroll to position [3677, 0]
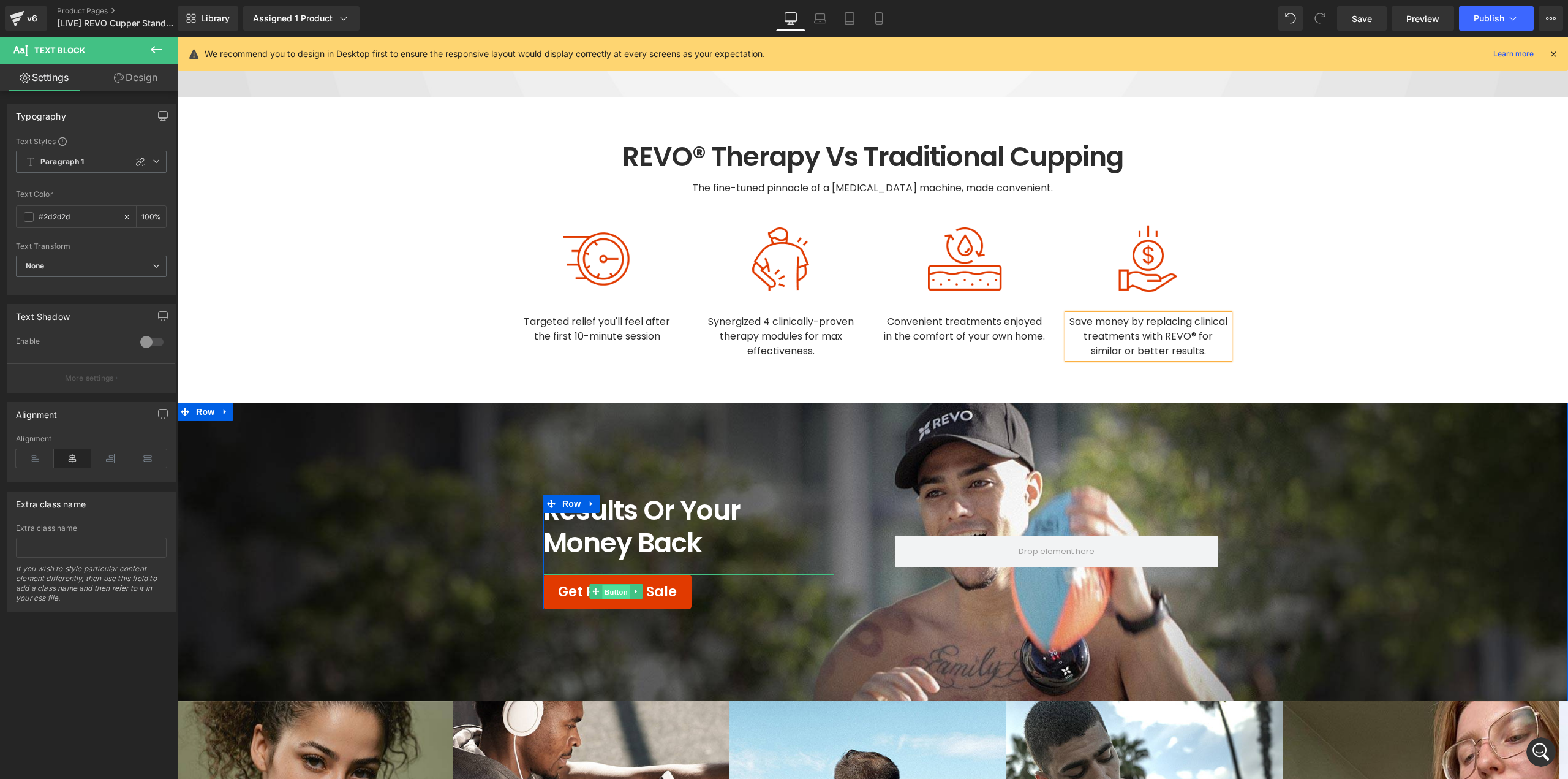
click at [611, 584] on span "Button" at bounding box center [616, 591] width 28 height 15
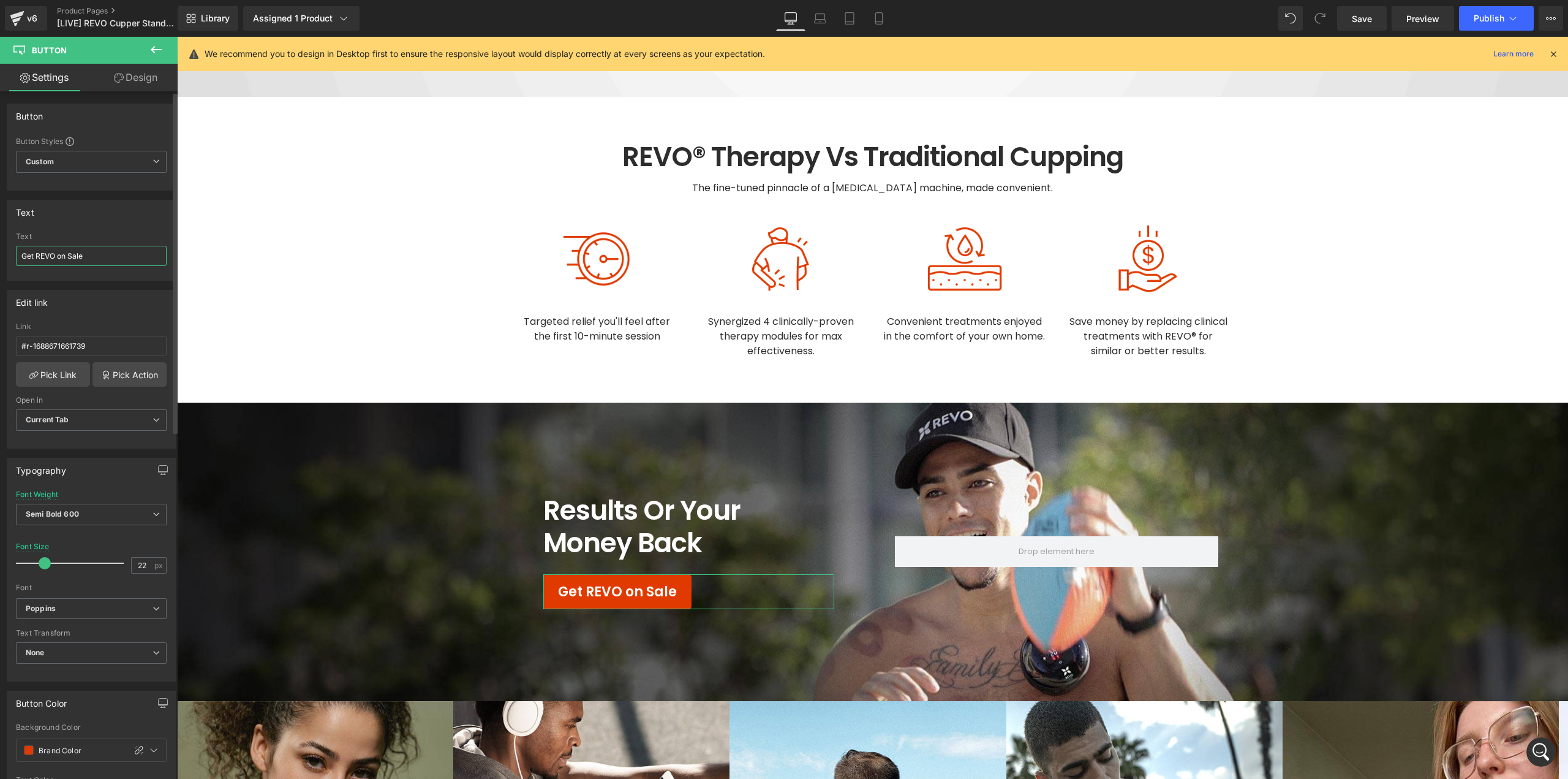
click at [53, 255] on input "Get REVO on Sale" at bounding box center [91, 256] width 150 height 20
click at [56, 255] on input "Get REVO on Sale" at bounding box center [91, 256] width 150 height 20
type input "Get REVO® on Sale"
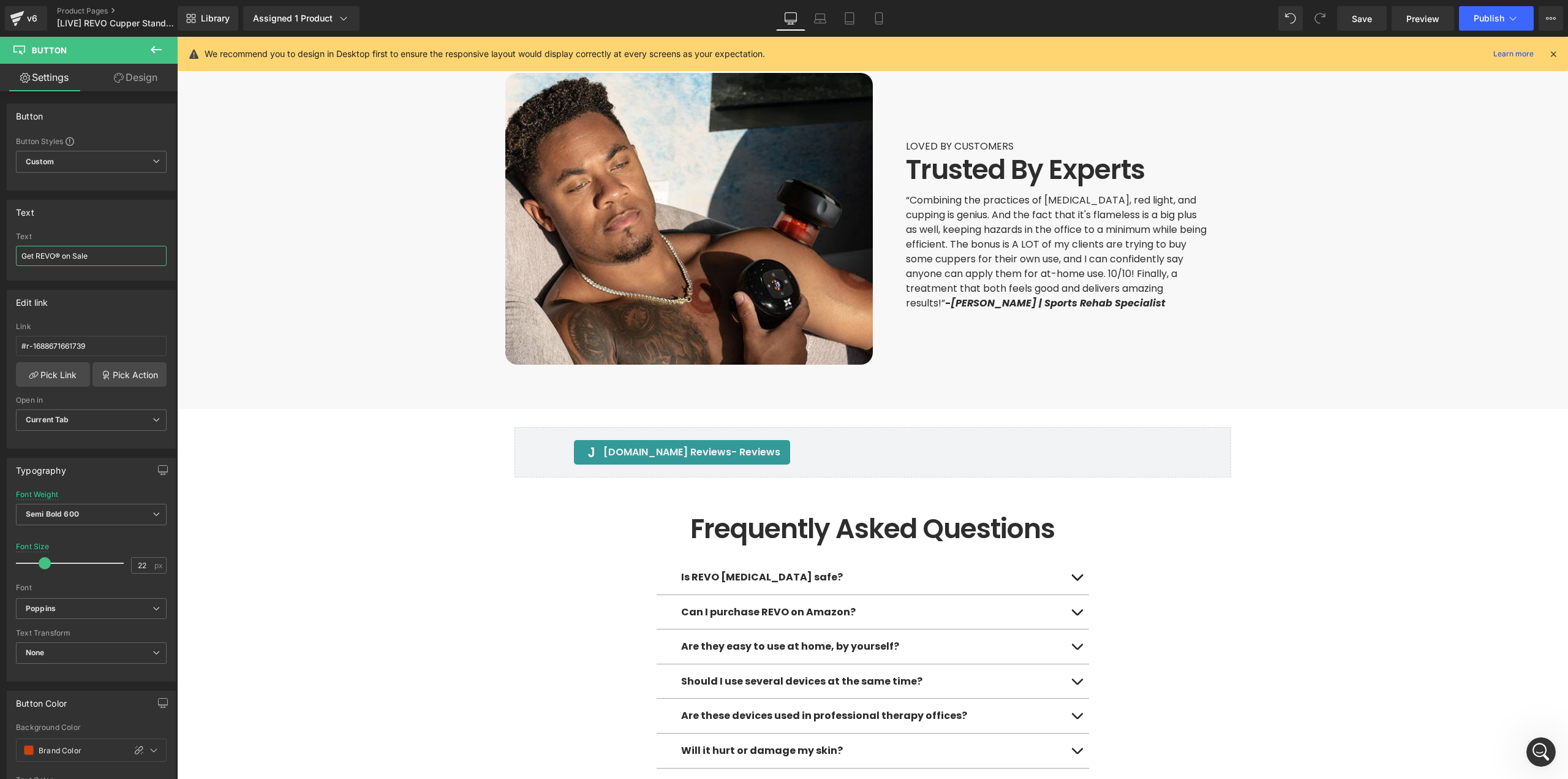
scroll to position [4657, 0]
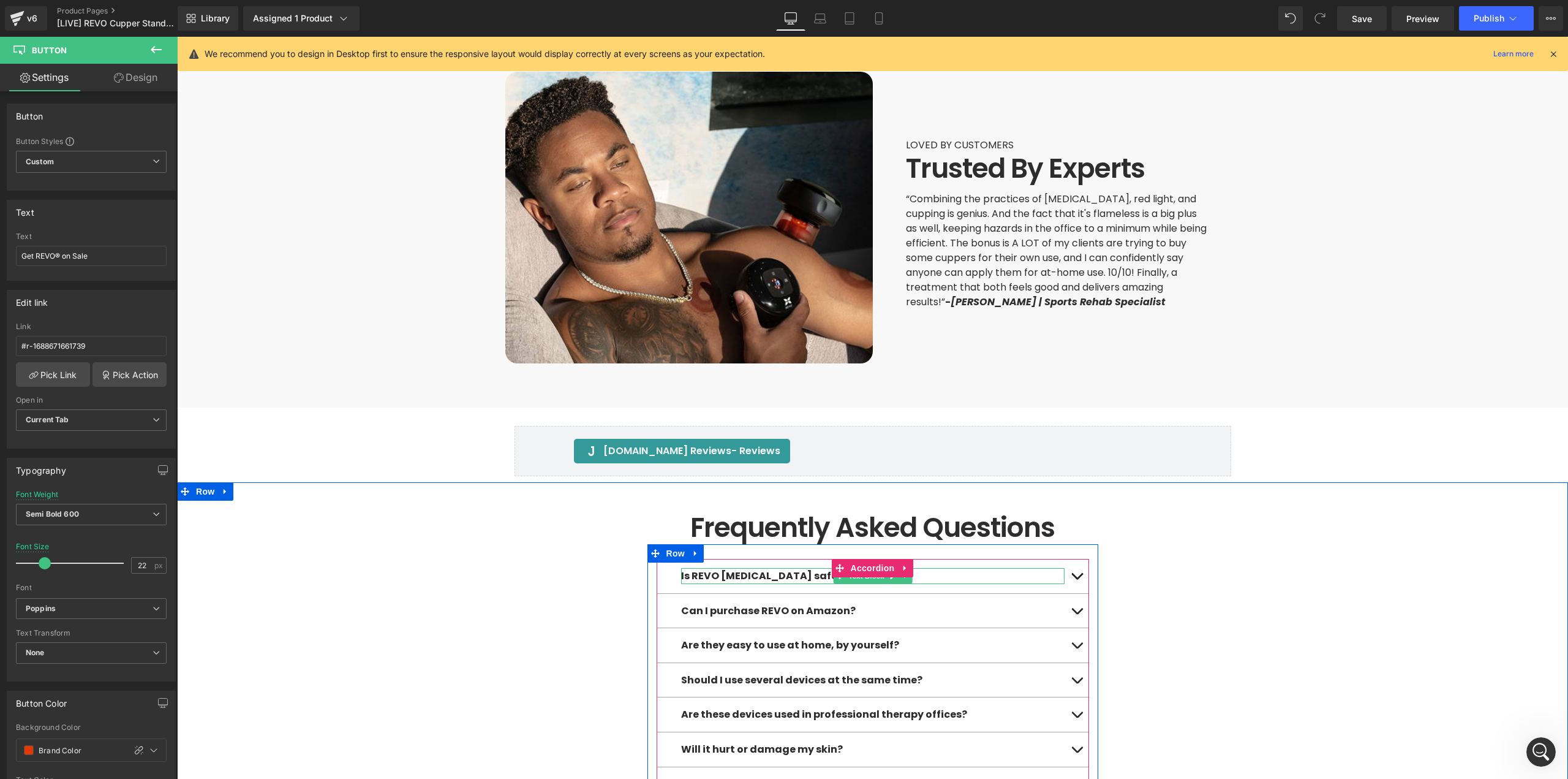
click at [710, 568] on strong "Is REVO [MEDICAL_DATA] safe?" at bounding box center [761, 575] width 161 height 14
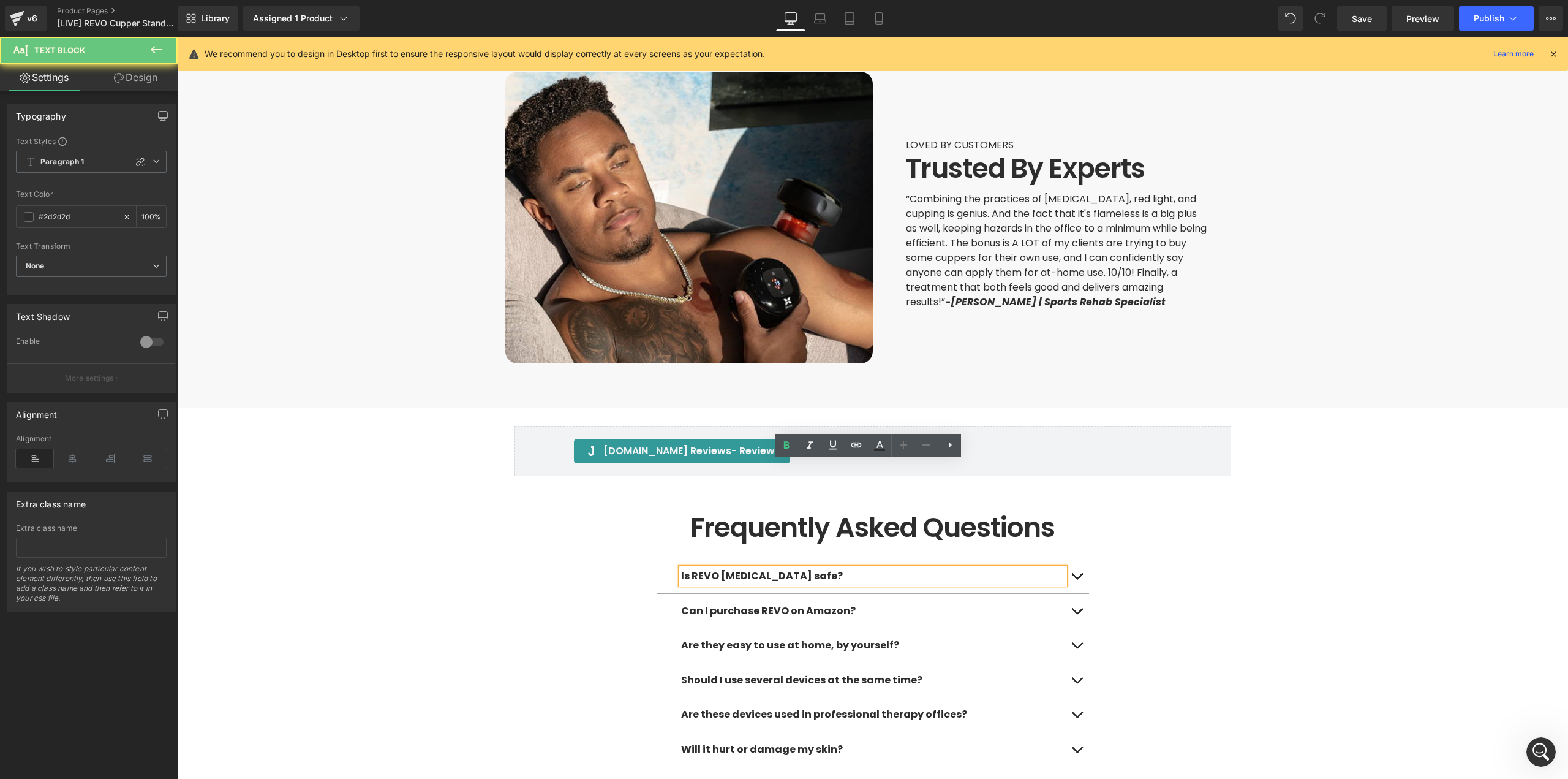
click at [715, 568] on strong "Is REVO [MEDICAL_DATA] safe?" at bounding box center [761, 575] width 161 height 14
click at [713, 568] on strong "Is REVO [MEDICAL_DATA] safe?" at bounding box center [761, 575] width 161 height 14
paste div
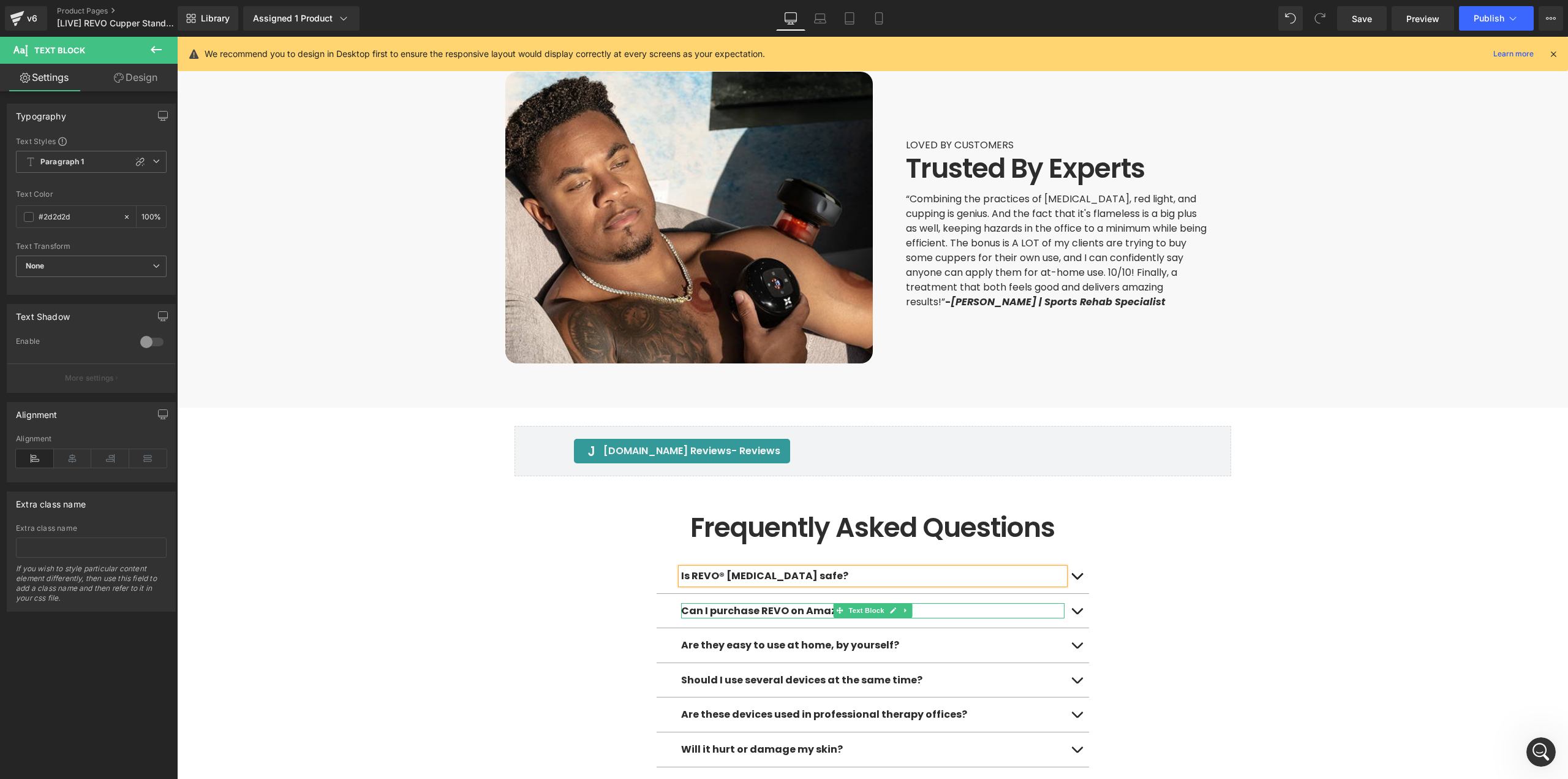
click at [783, 604] on strong "Can I purchase REVO on Amazon?" at bounding box center [768, 611] width 175 height 14
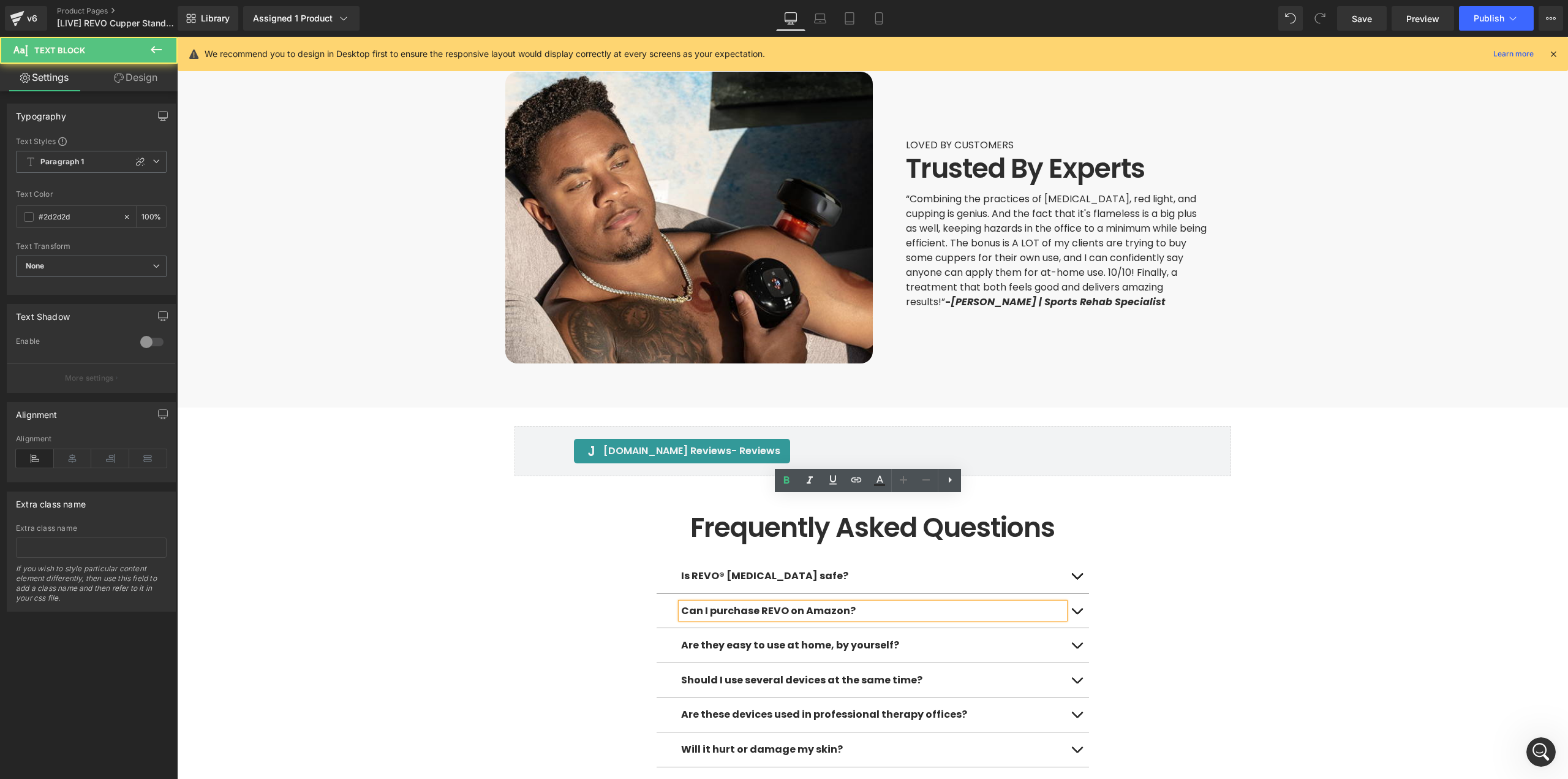
click at [779, 604] on strong "Can I purchase REVO on Amazon?" at bounding box center [768, 611] width 175 height 14
paste div
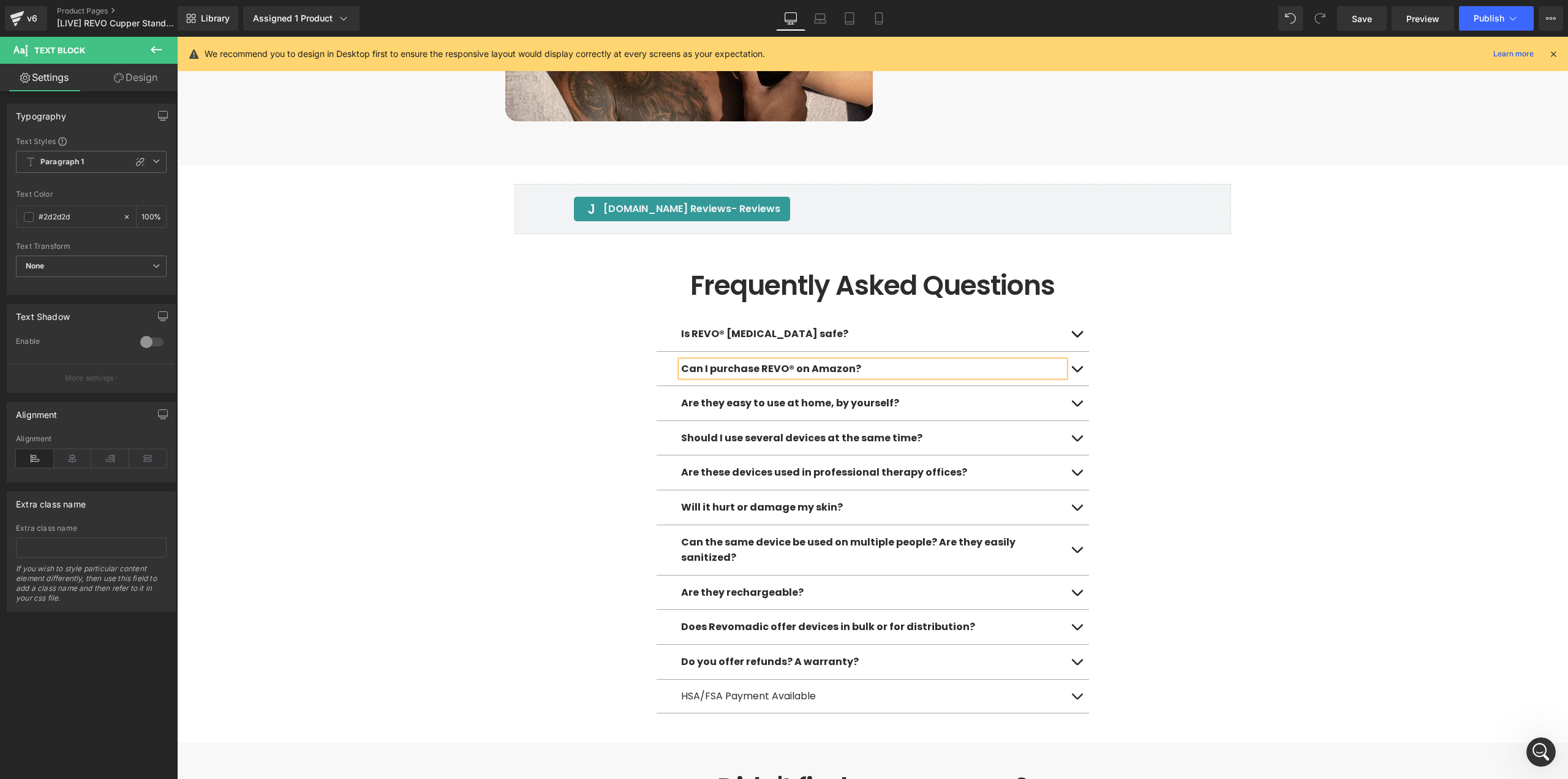
scroll to position [4902, 0]
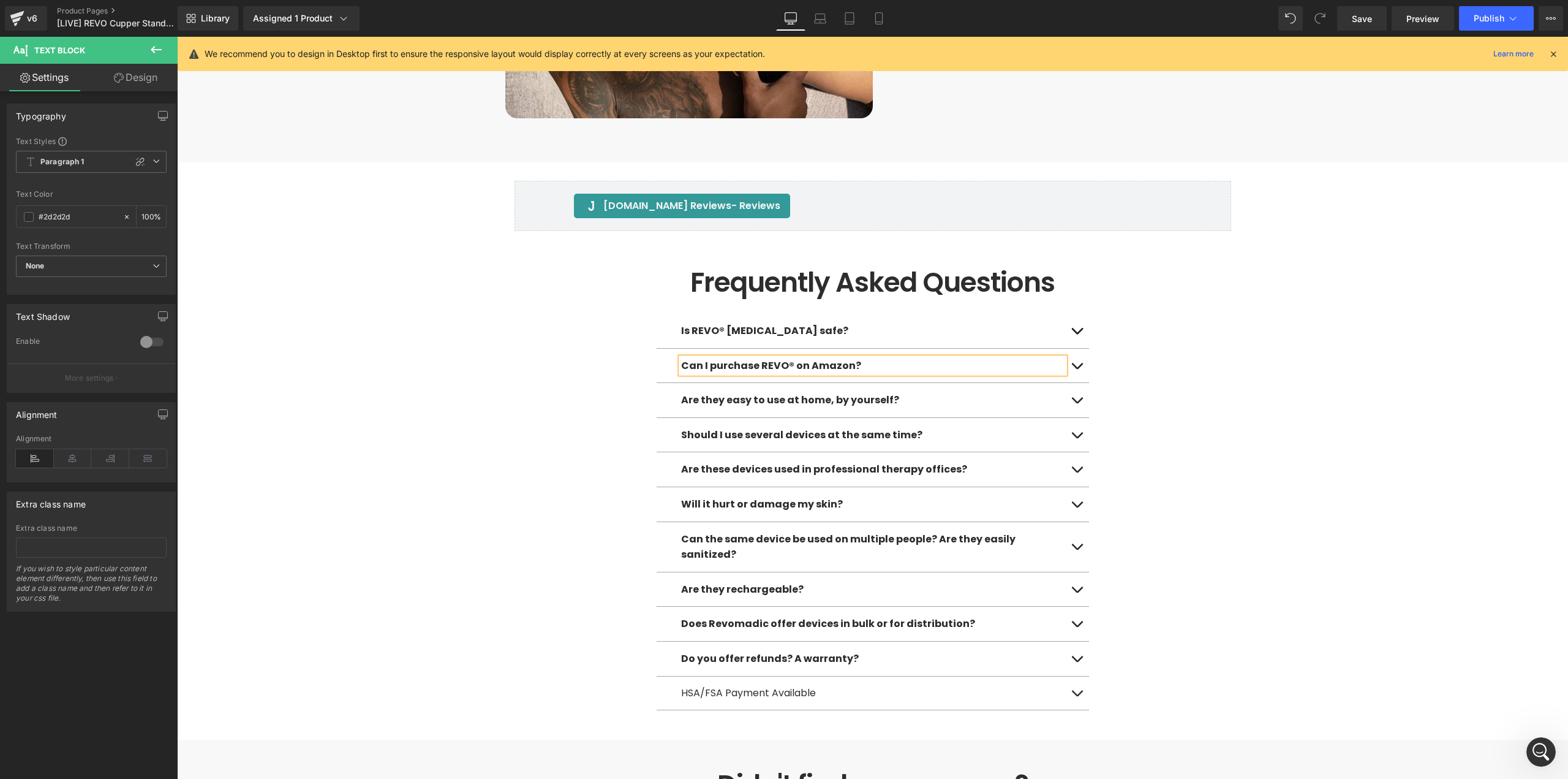
click at [723, 616] on strong "Does Revomadic offer devices in bulk or for distribution?" at bounding box center [828, 623] width 294 height 14
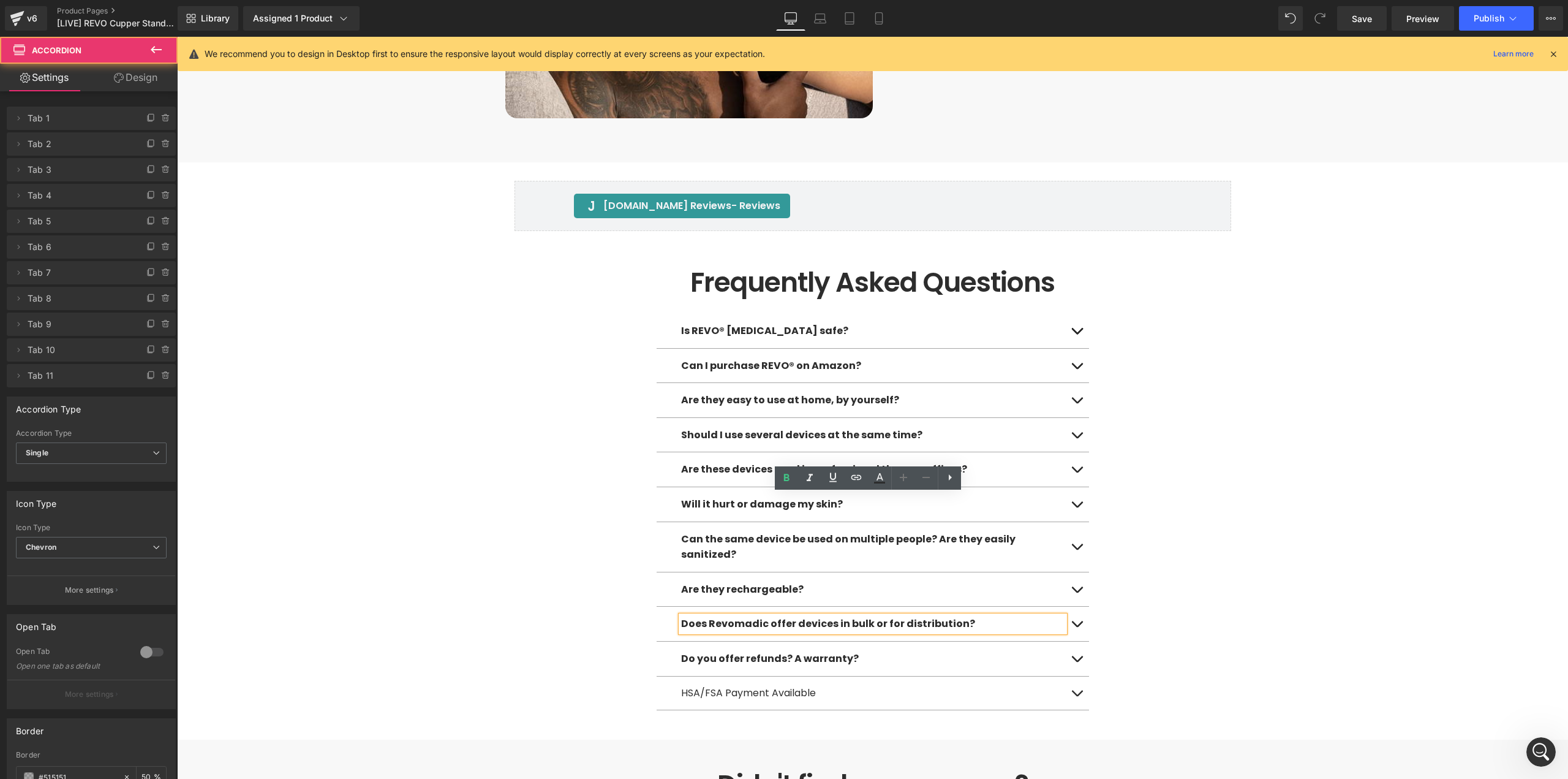
click at [1073, 314] on button "button" at bounding box center [1077, 331] width 24 height 35
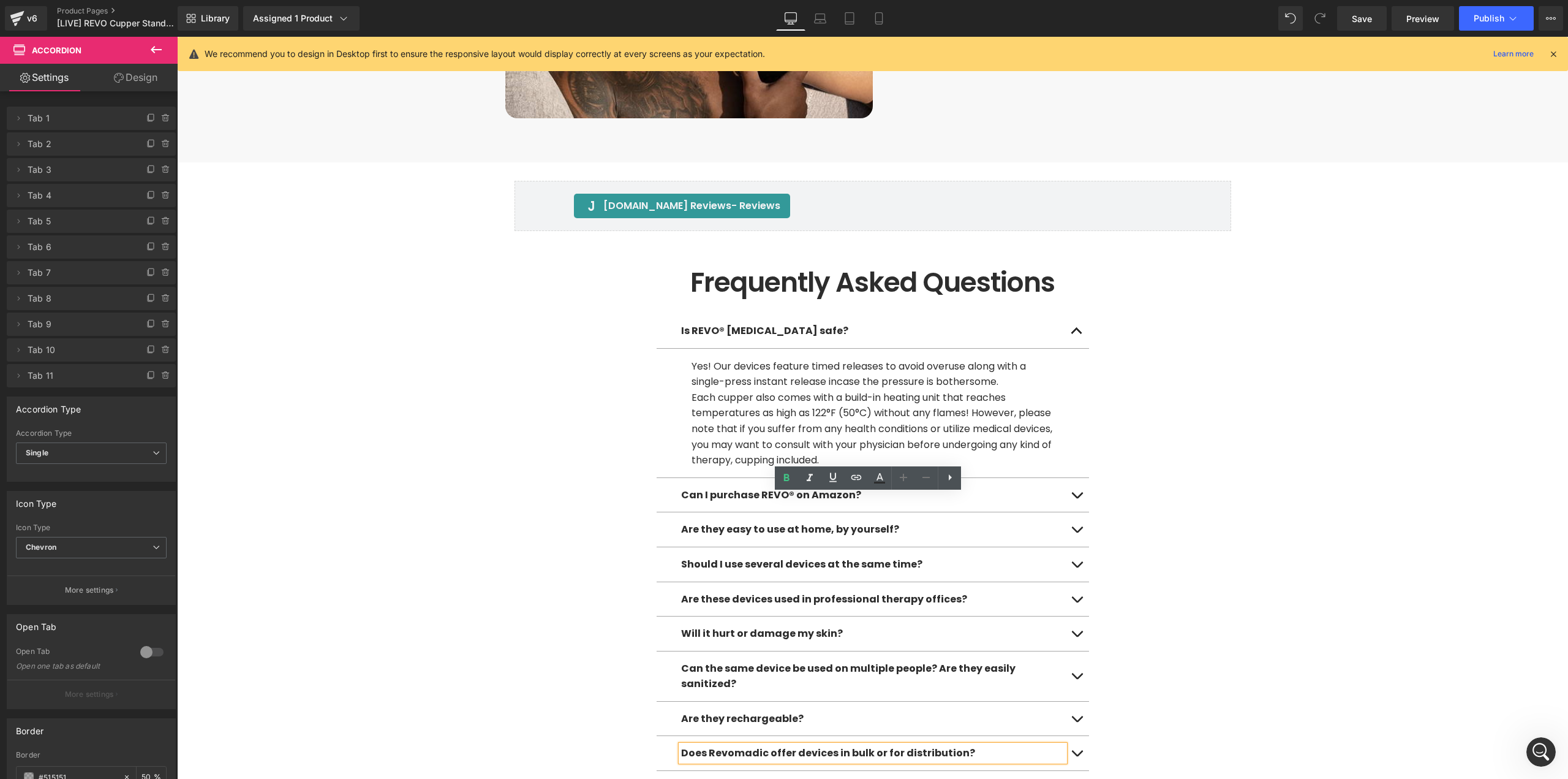
click at [1077, 498] on span "button" at bounding box center [1077, 498] width 0 height 0
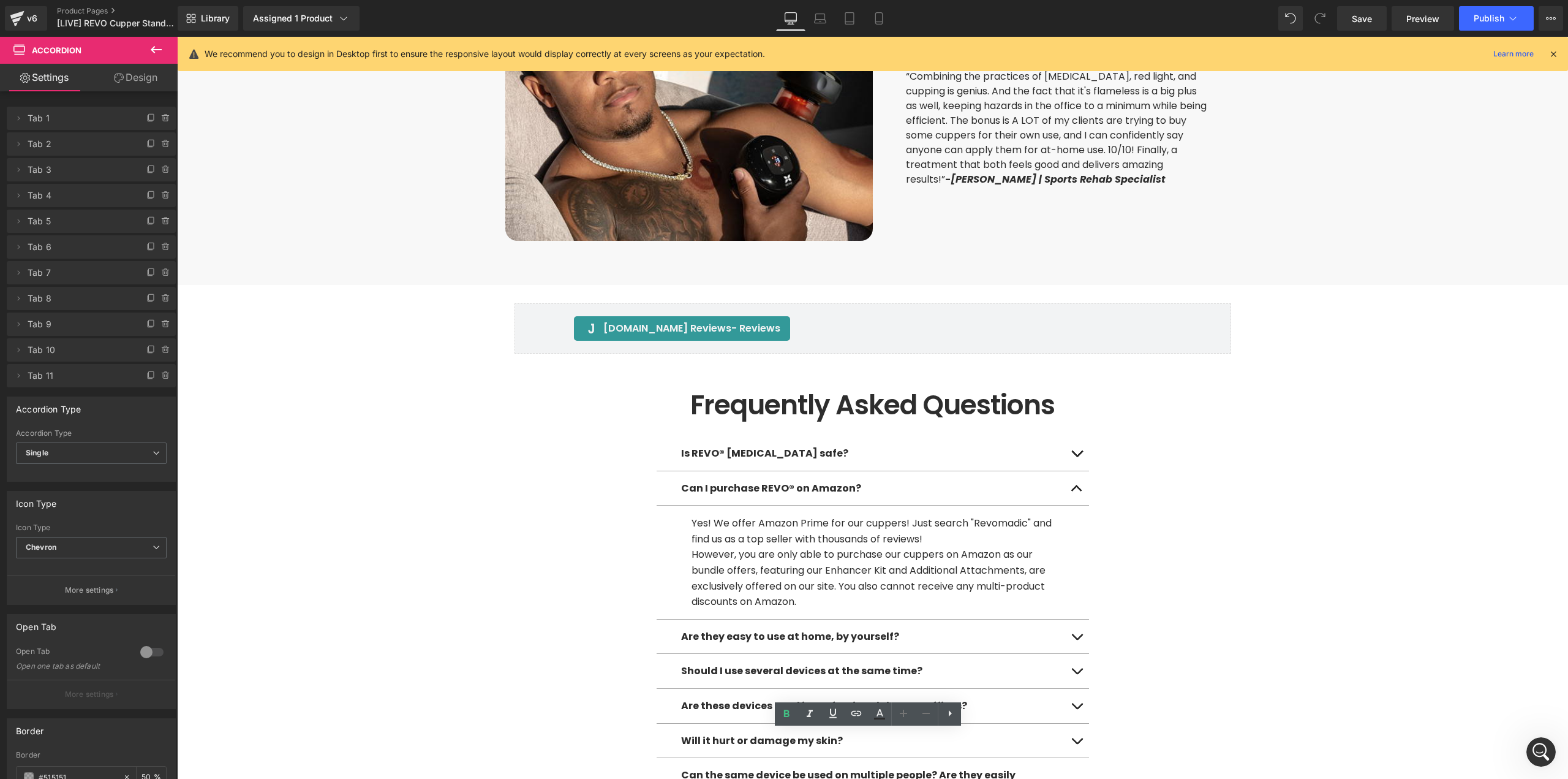
scroll to position [5086, 0]
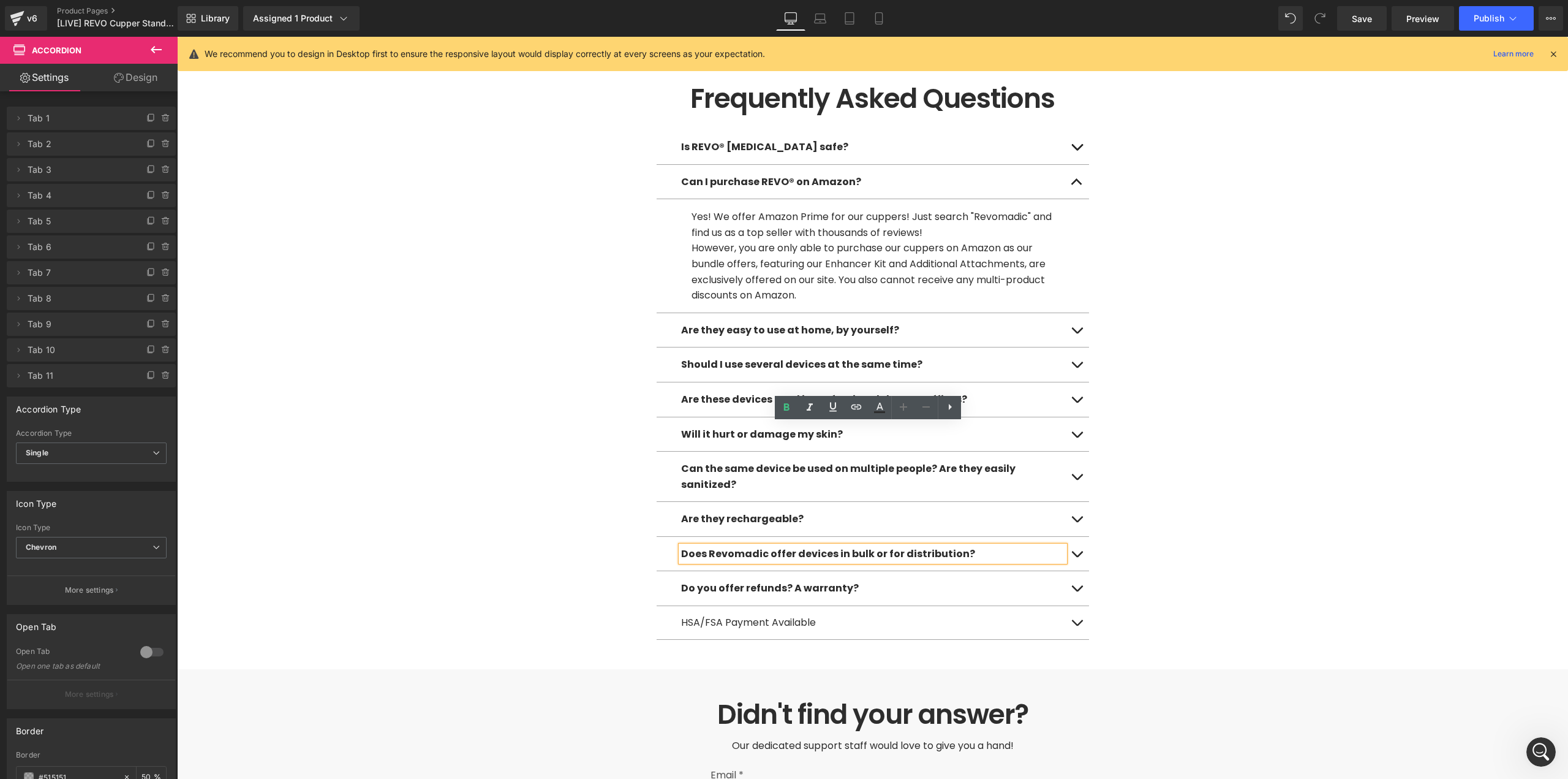
click at [1077, 333] on span "button" at bounding box center [1077, 333] width 0 height 0
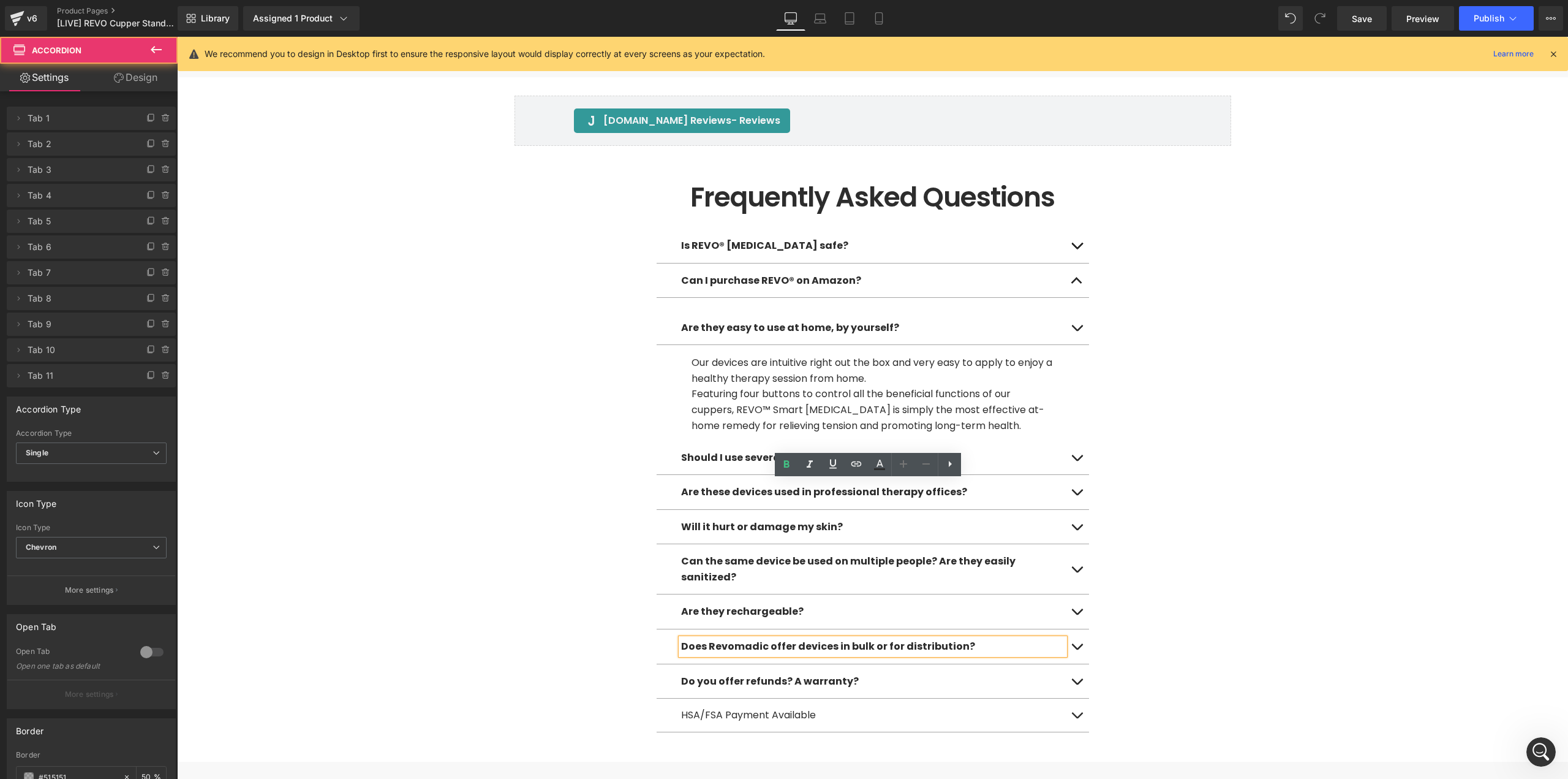
scroll to position [4972, 0]
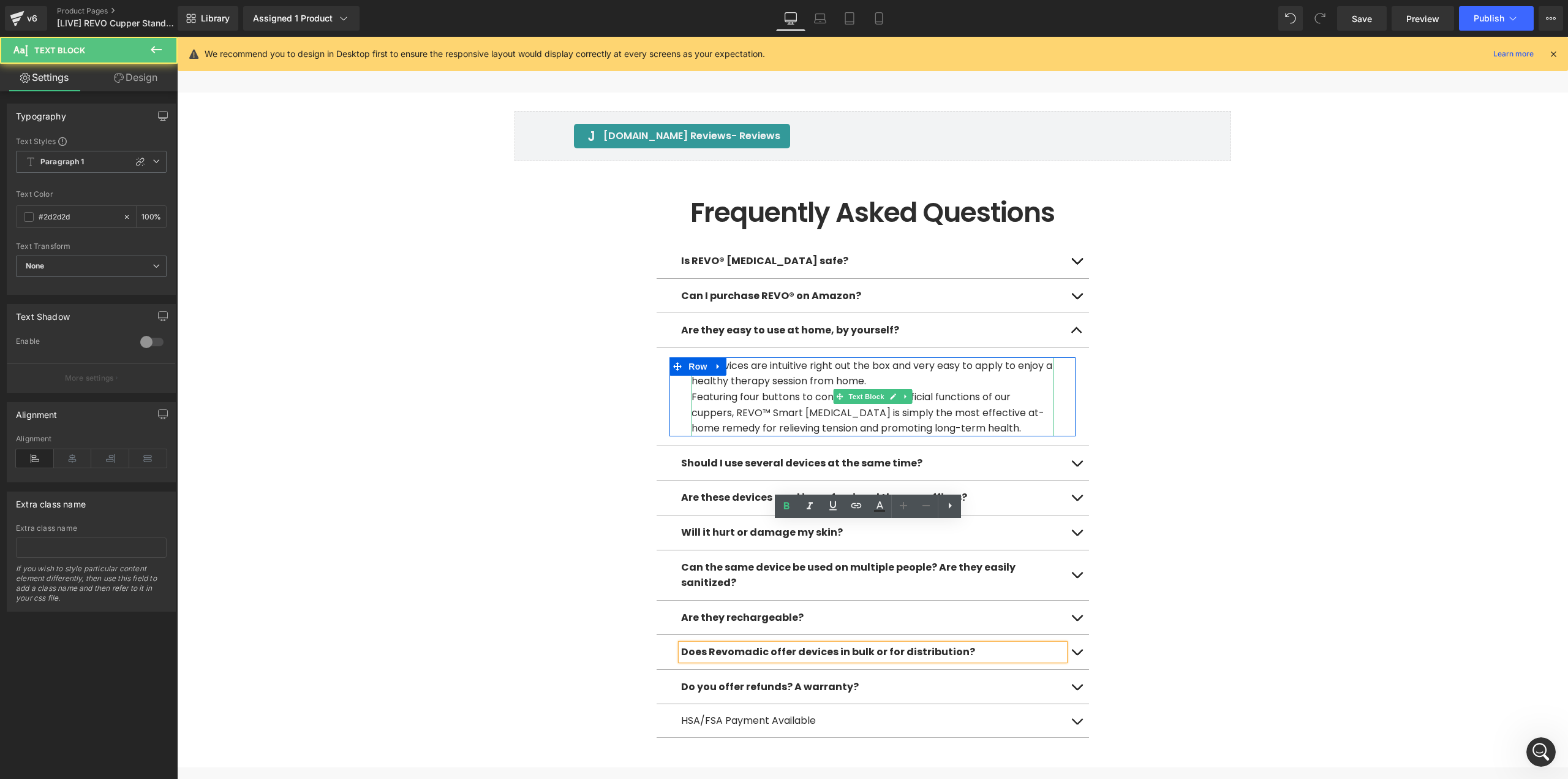
click at [761, 389] on p "Featuring four buttons to control all the beneficial functions of our cuppers, …" at bounding box center [872, 412] width 362 height 47
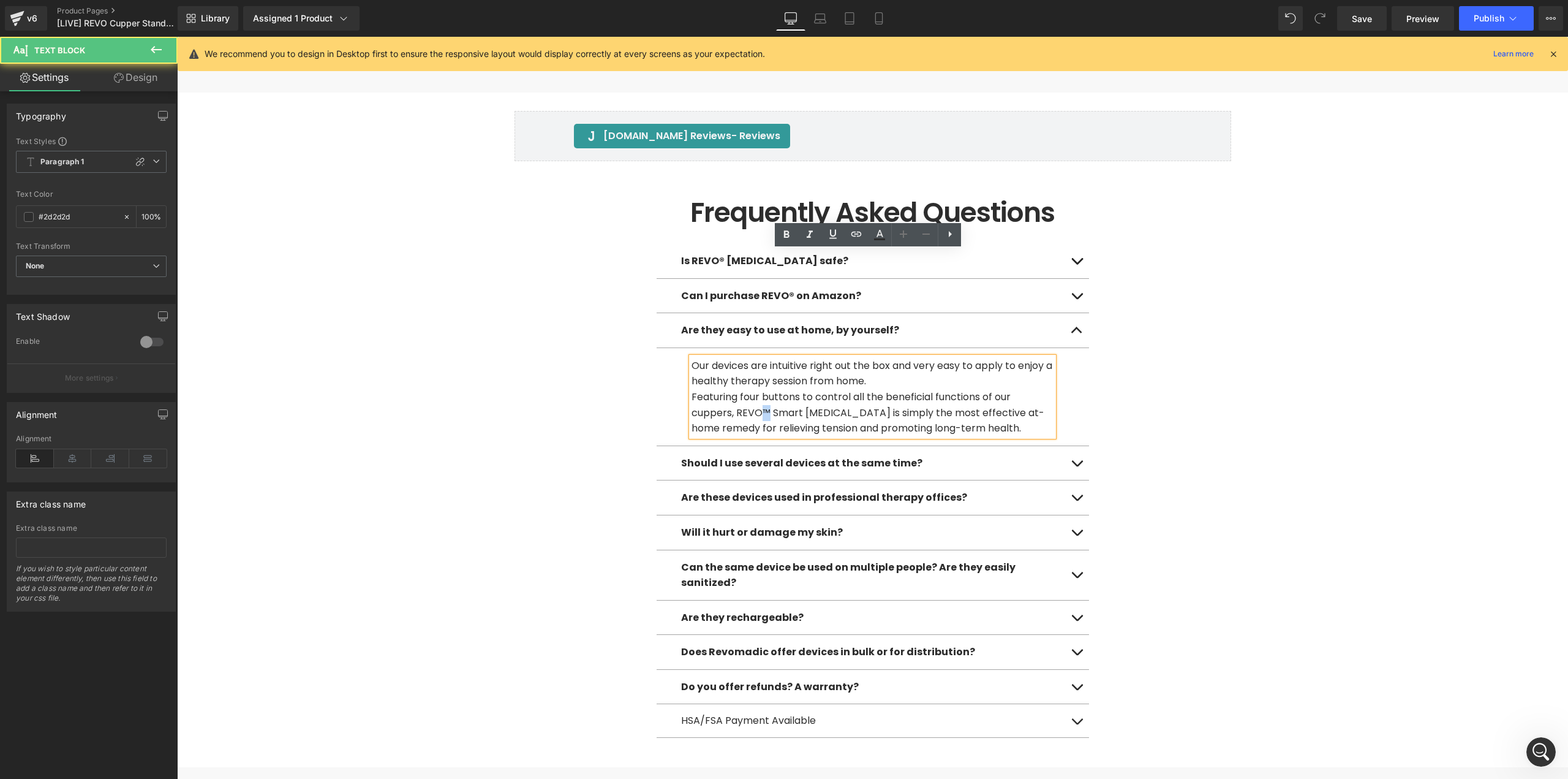
drag, startPoint x: 764, startPoint y: 304, endPoint x: 757, endPoint y: 304, distance: 7.0
click at [757, 389] on p "Featuring four buttons to control all the beneficial functions of our cuppers, …" at bounding box center [872, 412] width 362 height 47
paste div
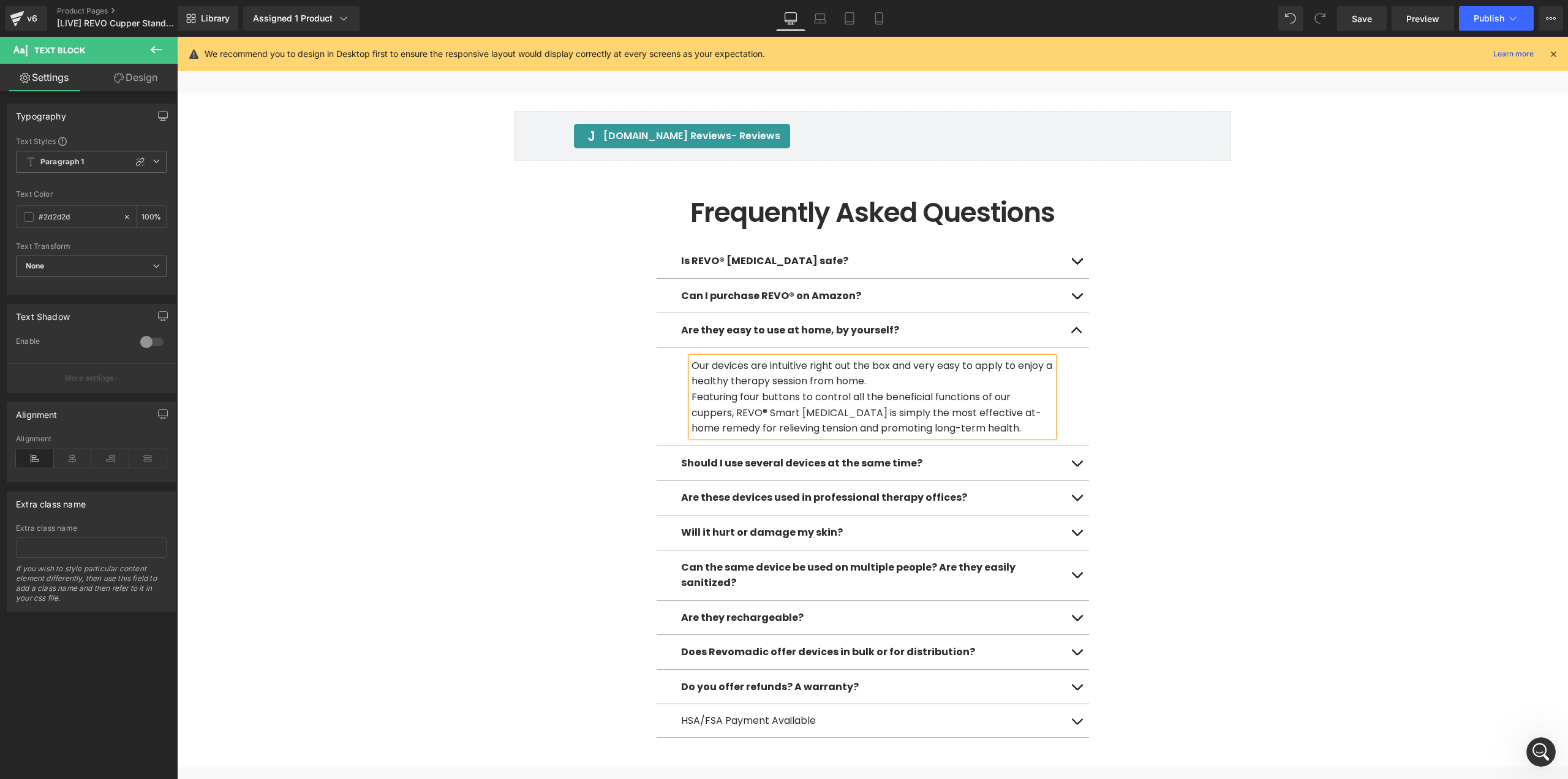
click at [1071, 446] on button "button" at bounding box center [1077, 464] width 24 height 35
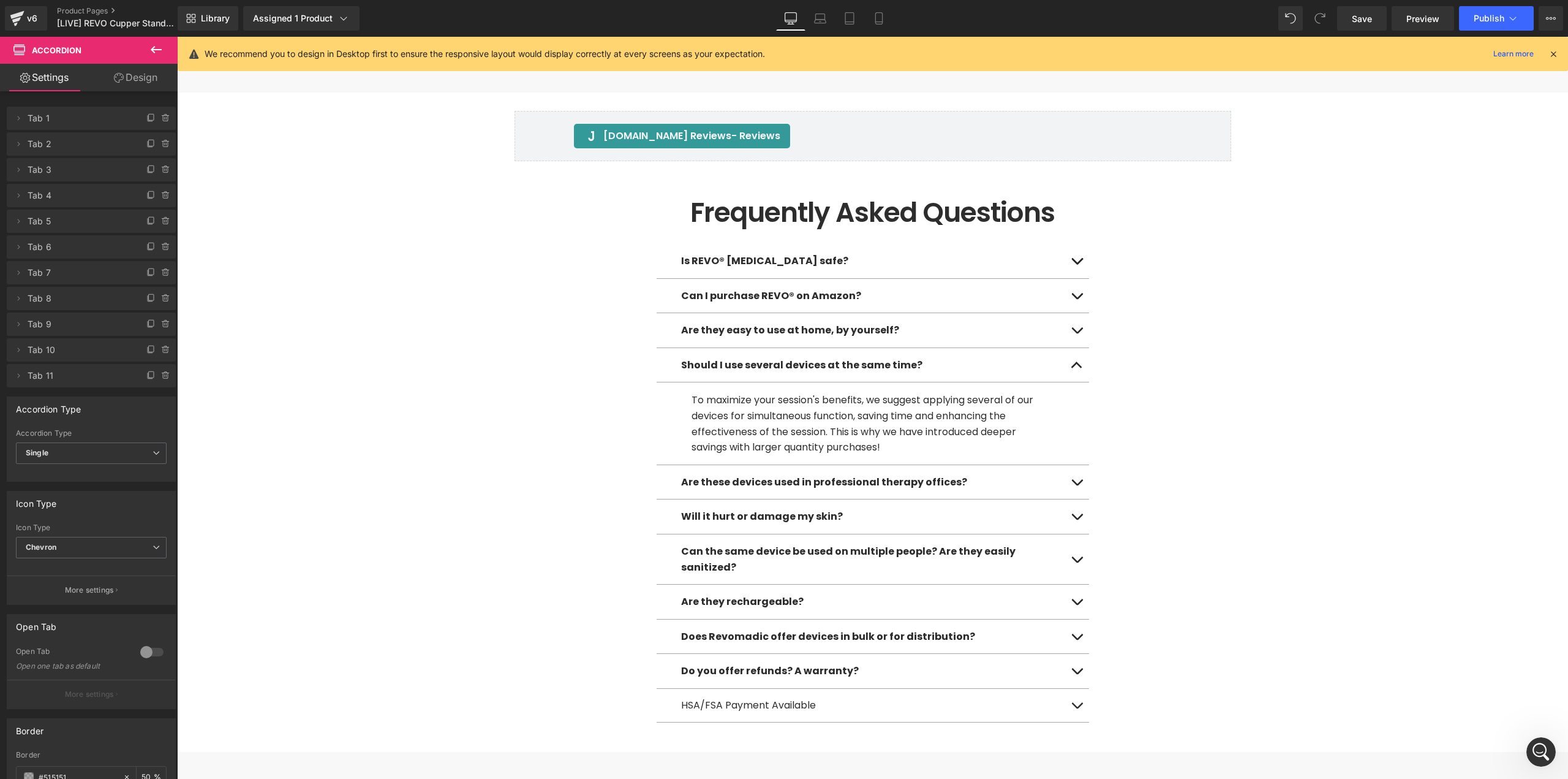
click at [1071, 465] on button "button" at bounding box center [1077, 482] width 24 height 35
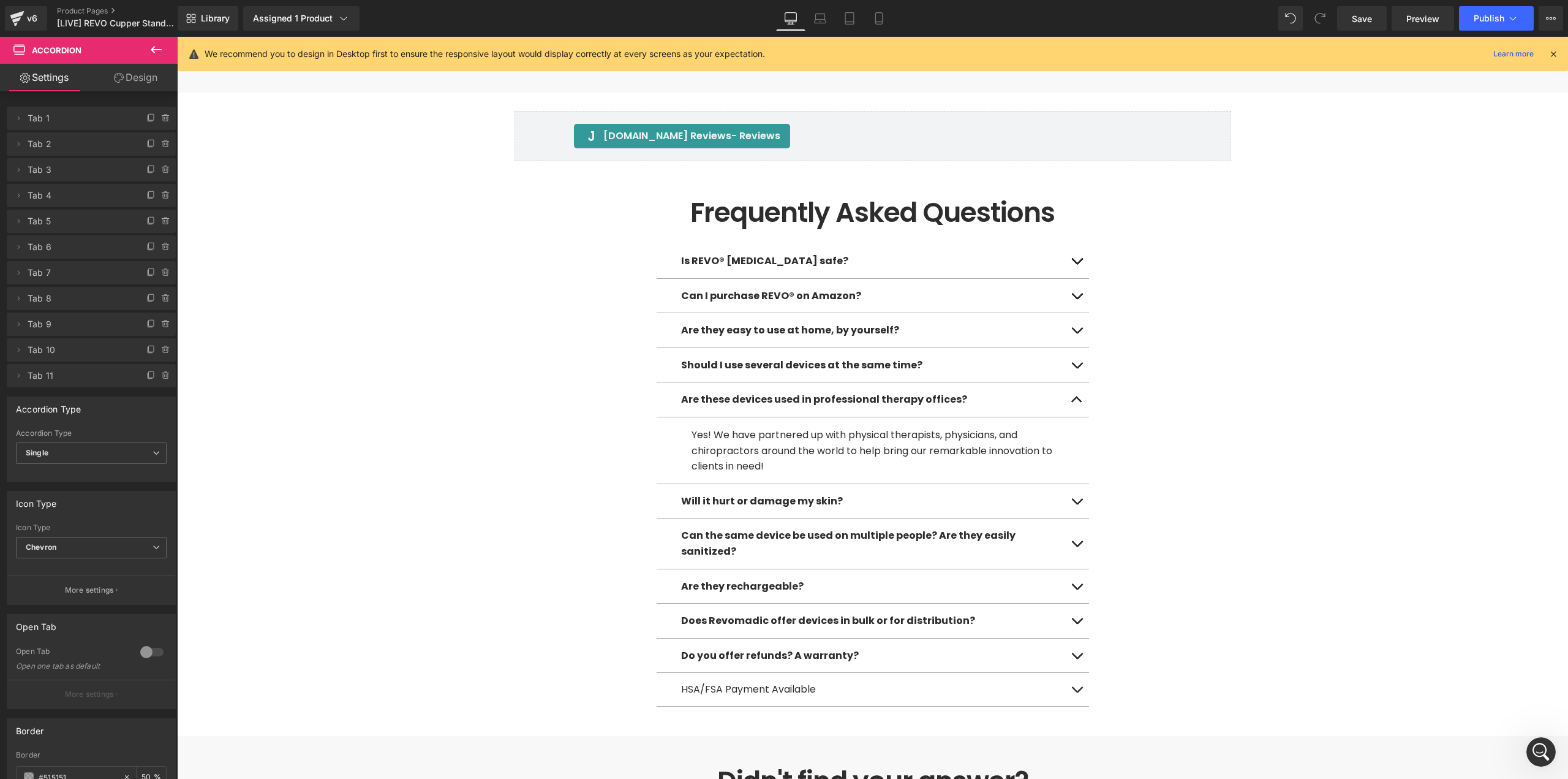
click at [1074, 484] on button "button" at bounding box center [1077, 501] width 24 height 35
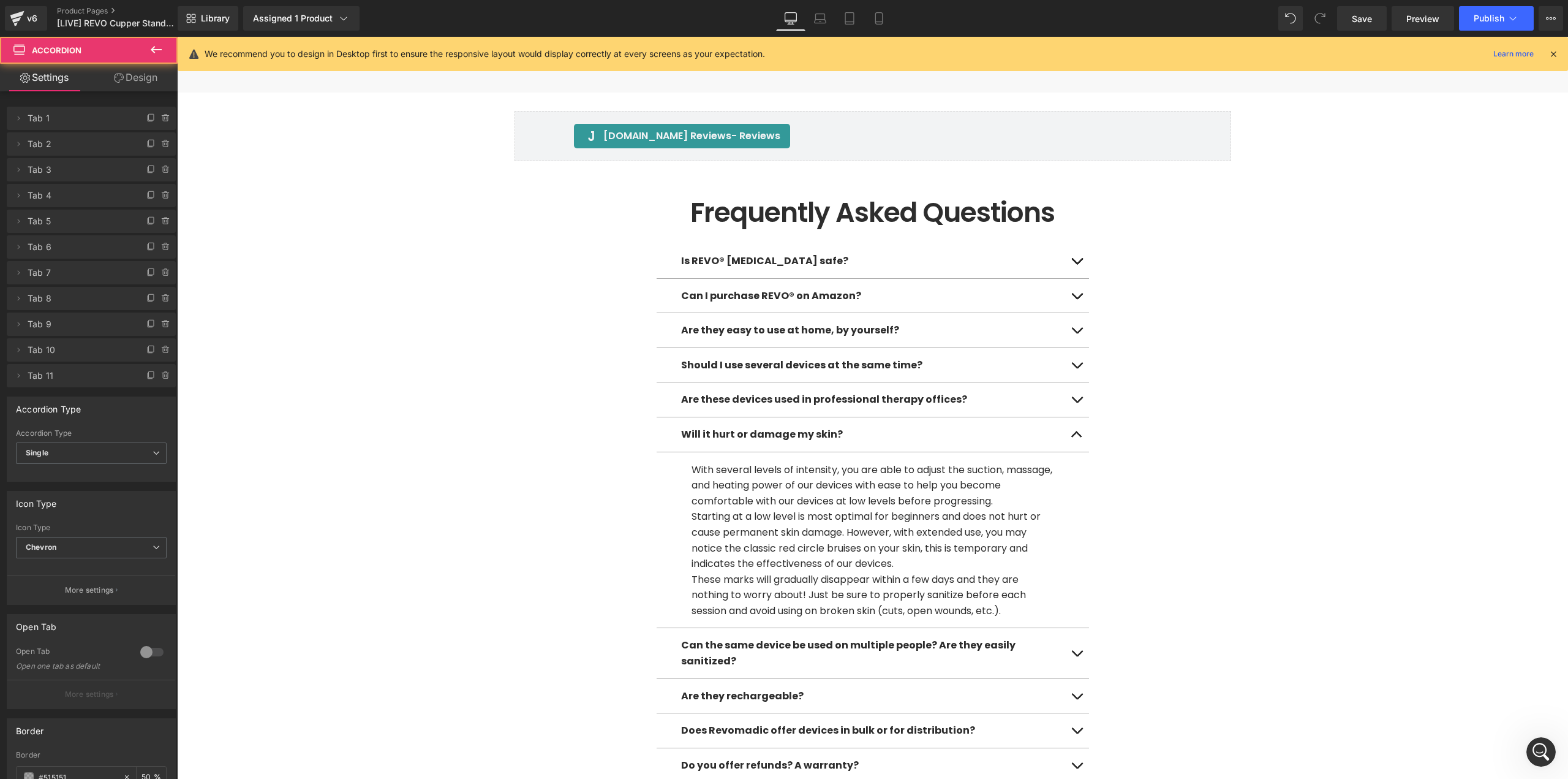
click at [1073, 628] on button "button" at bounding box center [1077, 653] width 24 height 50
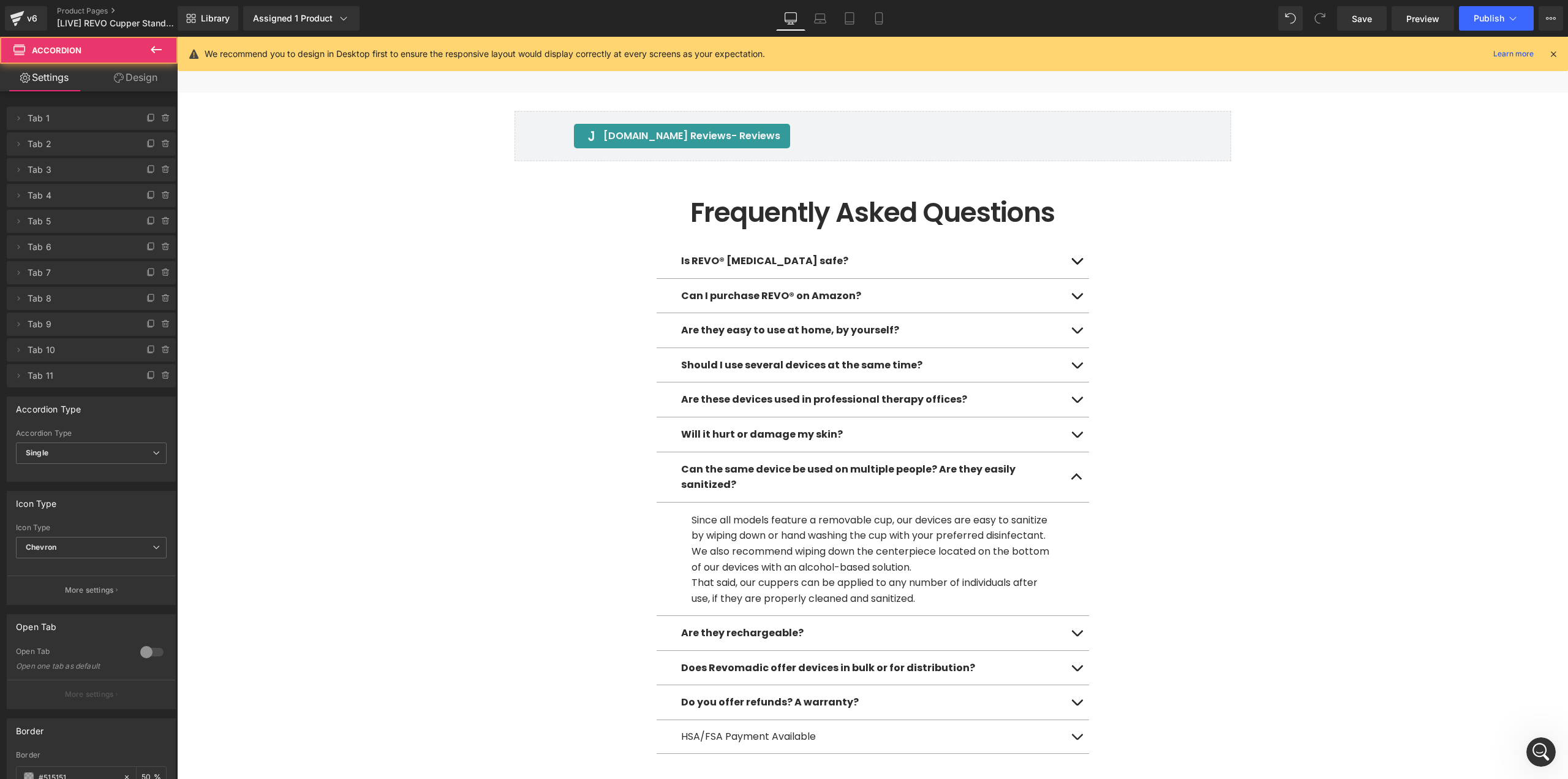
click at [1075, 616] on button "button" at bounding box center [1077, 633] width 24 height 35
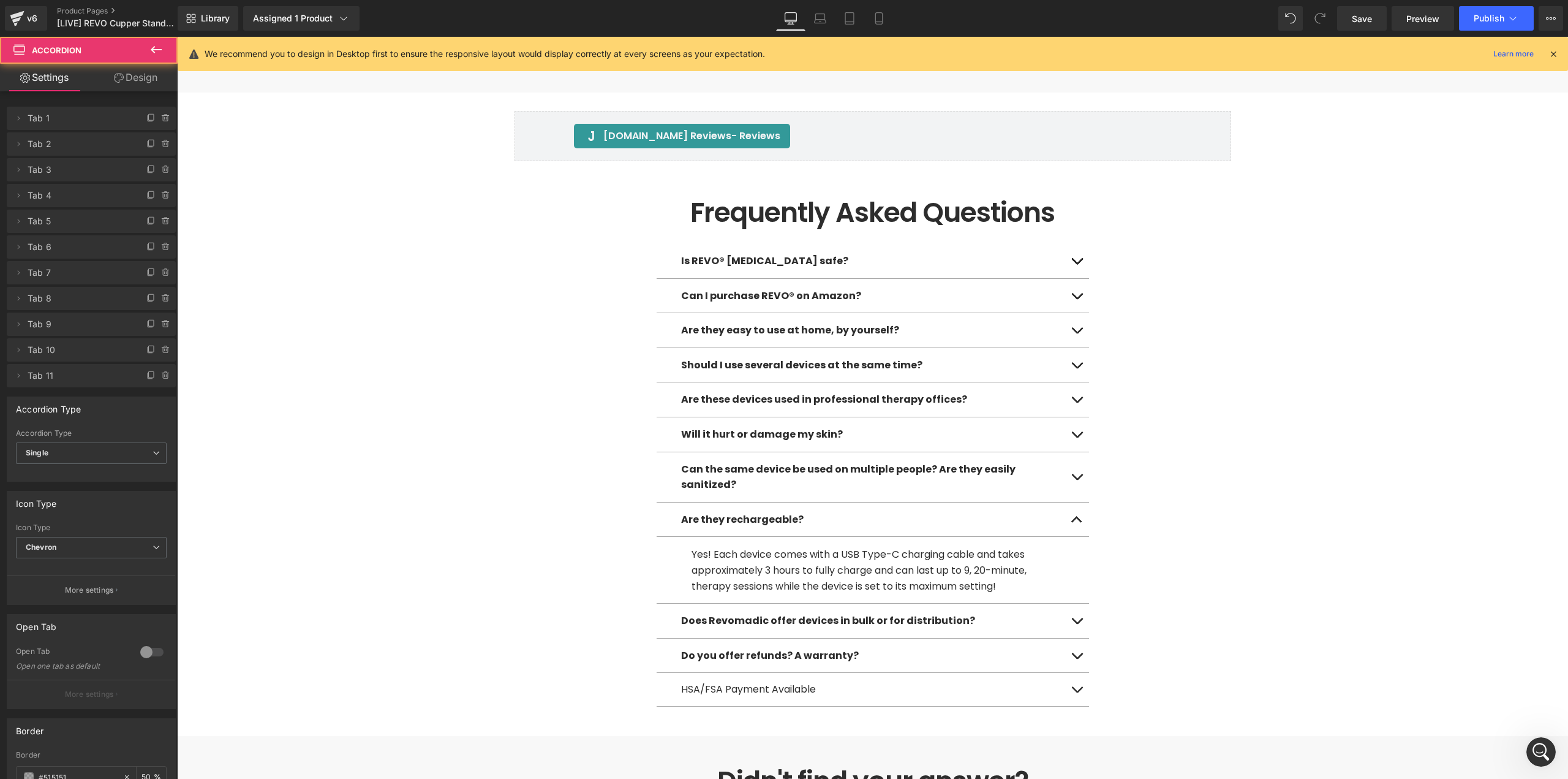
click at [1077, 624] on span "button" at bounding box center [1077, 624] width 0 height 0
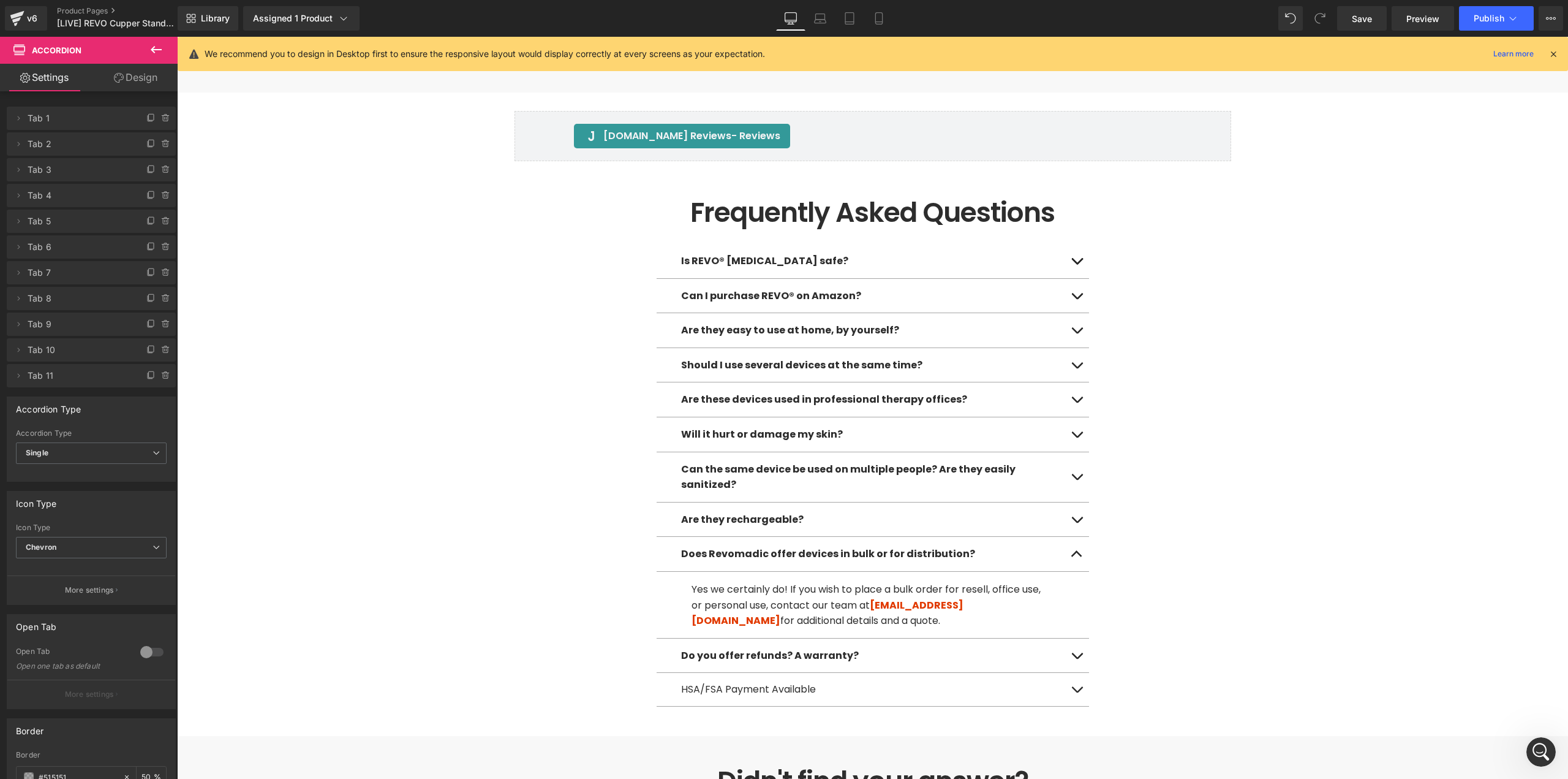
click at [1077, 658] on span "button" at bounding box center [1077, 658] width 0 height 0
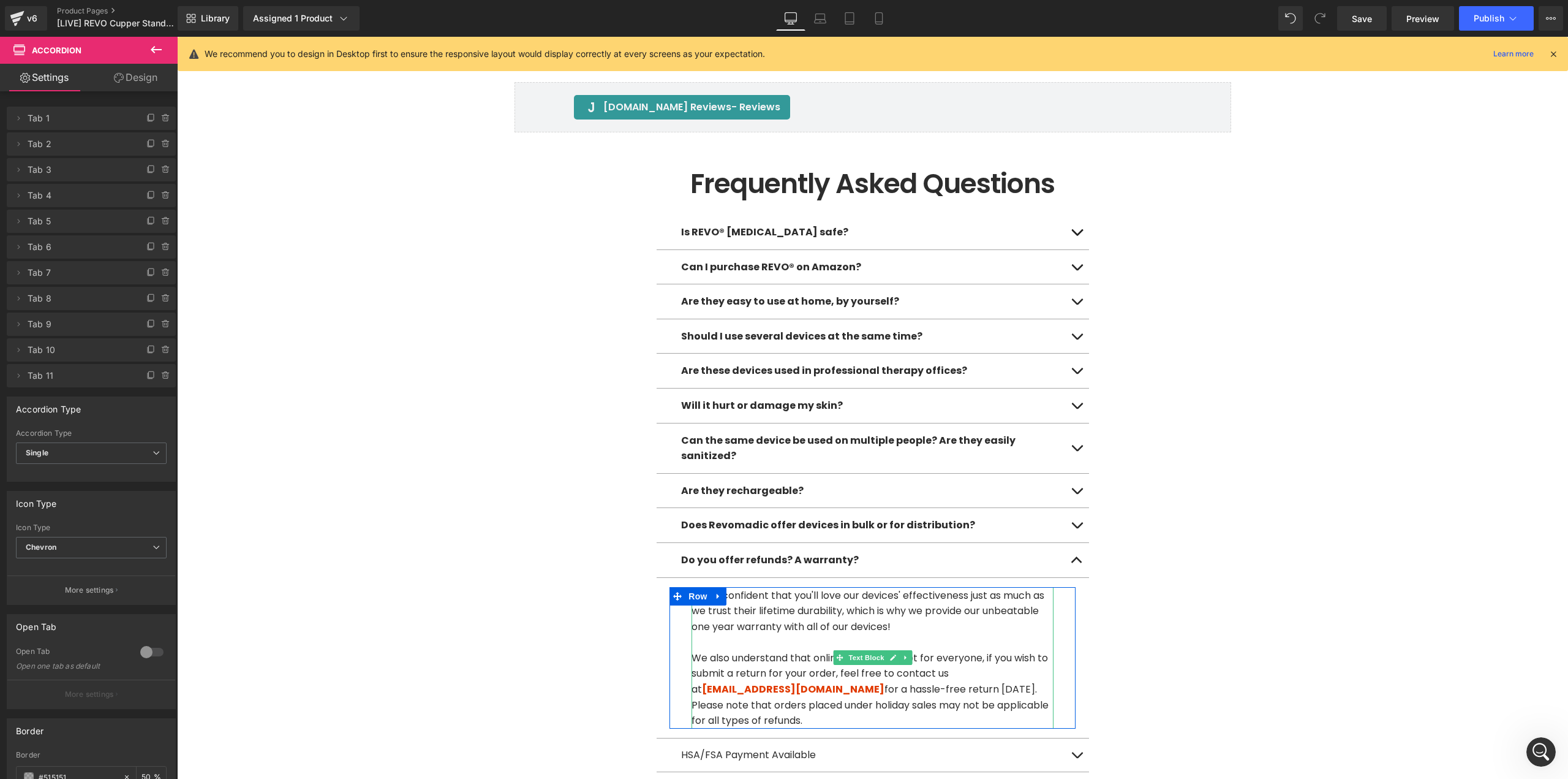
scroll to position [5033, 0]
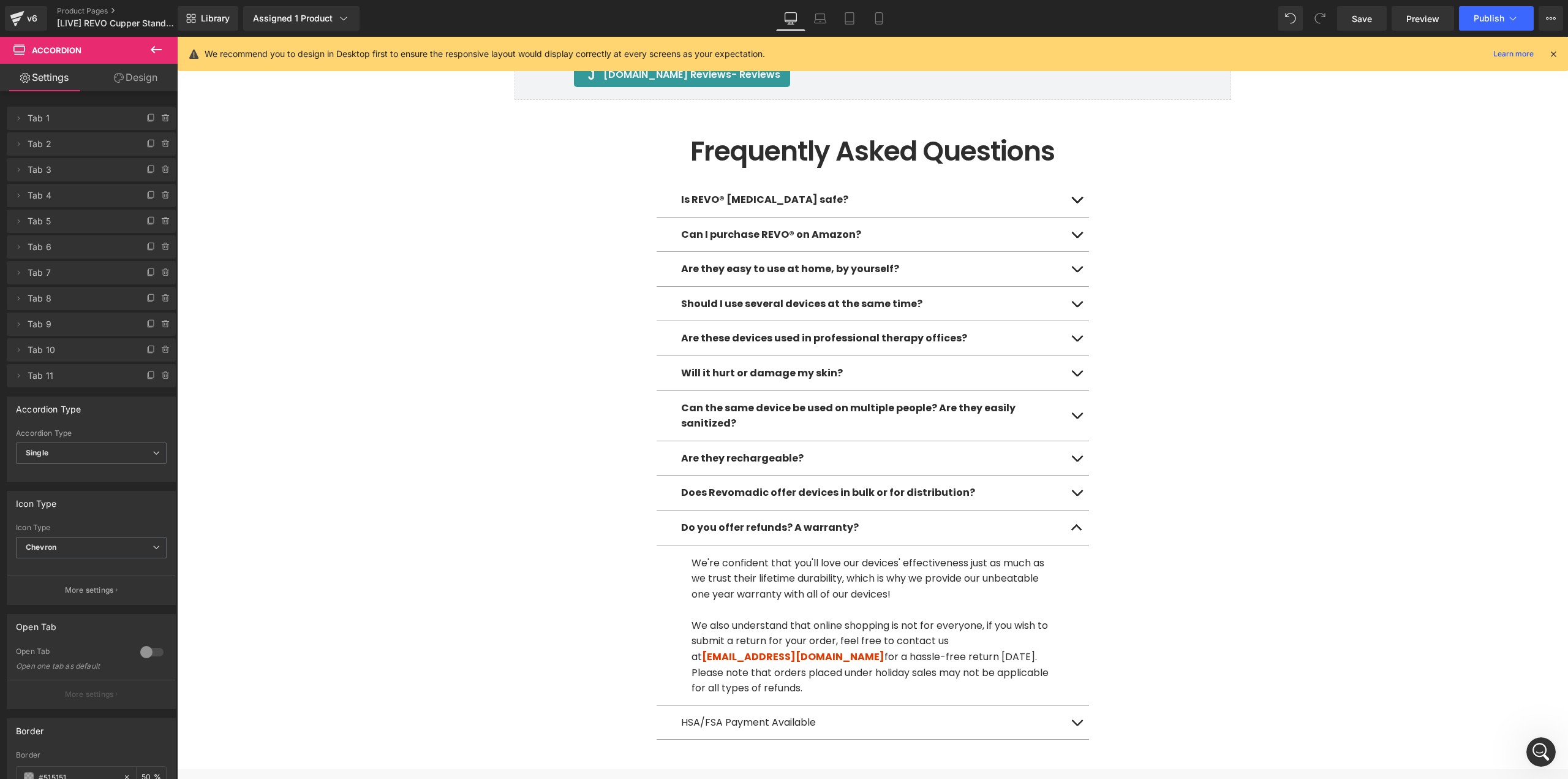
click at [1075, 706] on button "button" at bounding box center [1077, 722] width 24 height 33
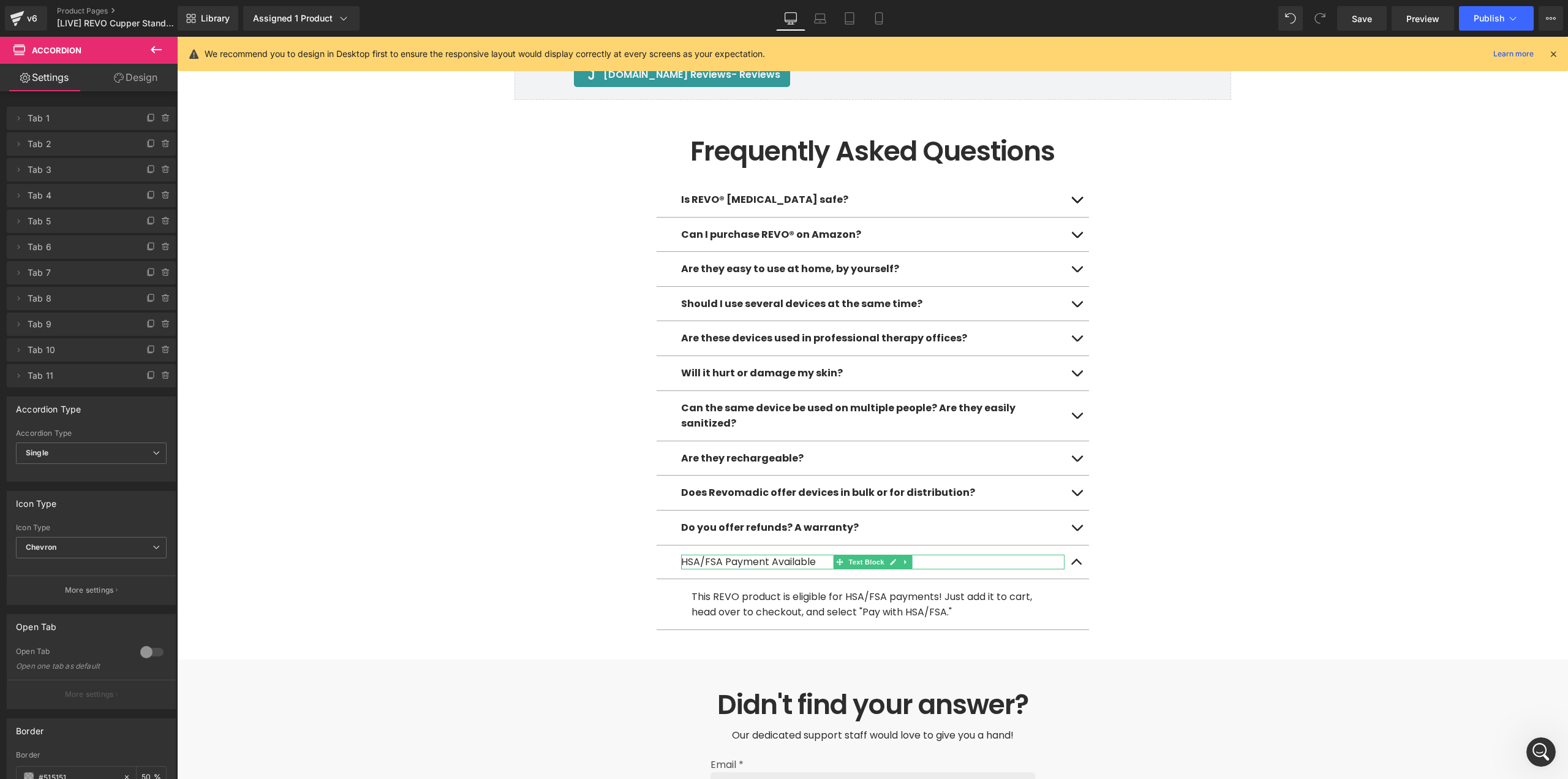
click at [768, 554] on div "HSA/FSA Payment Available" at bounding box center [872, 561] width 383 height 15
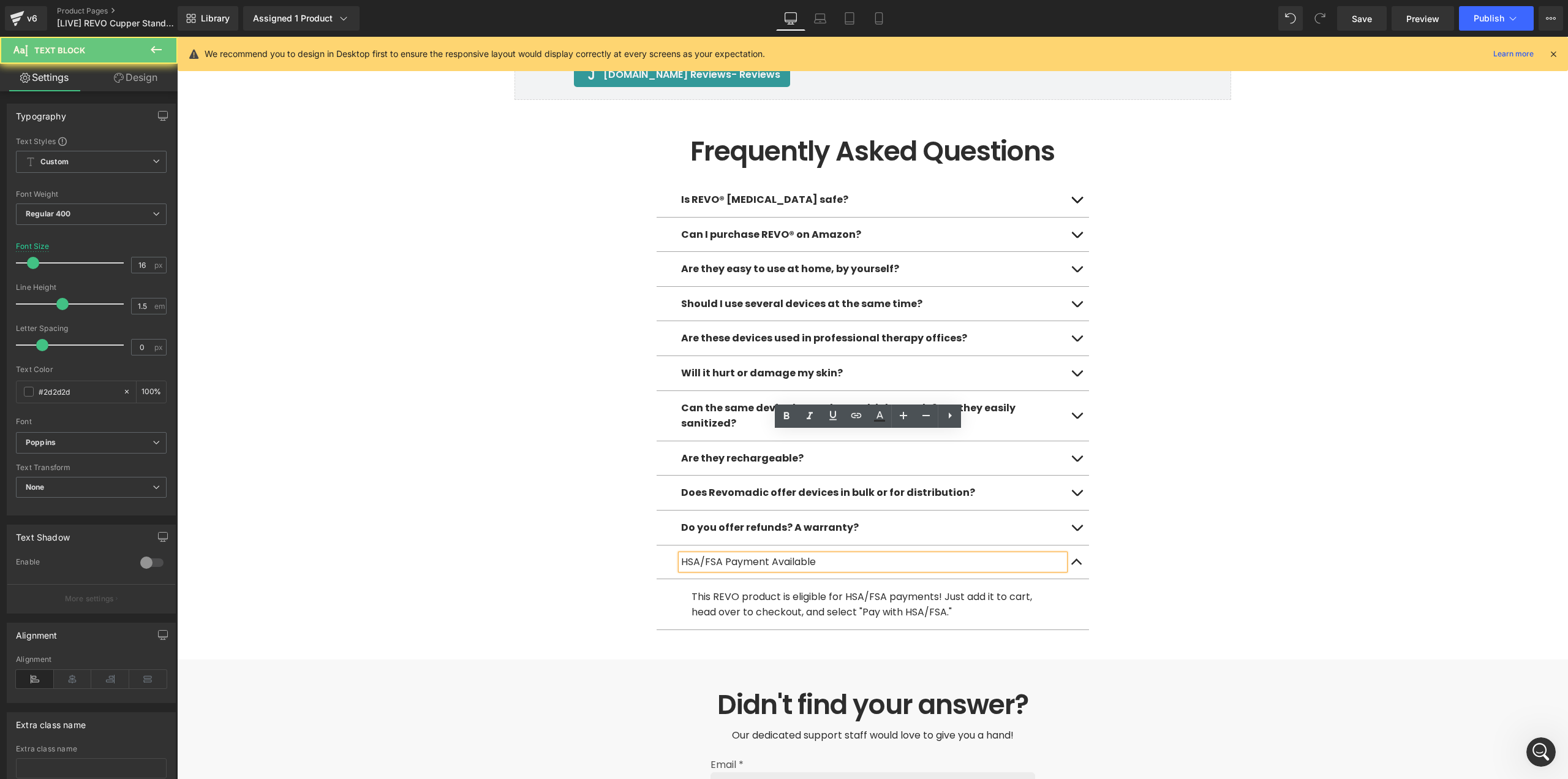
click at [806, 554] on div "HSA/FSA Payment Available" at bounding box center [872, 561] width 383 height 15
drag, startPoint x: 829, startPoint y: 441, endPoint x: 673, endPoint y: 446, distance: 156.1
click at [673, 545] on div "HSA/FSA Payment Available Text Block" at bounding box center [873, 562] width 432 height 34
click at [786, 417] on icon at bounding box center [786, 416] width 15 height 15
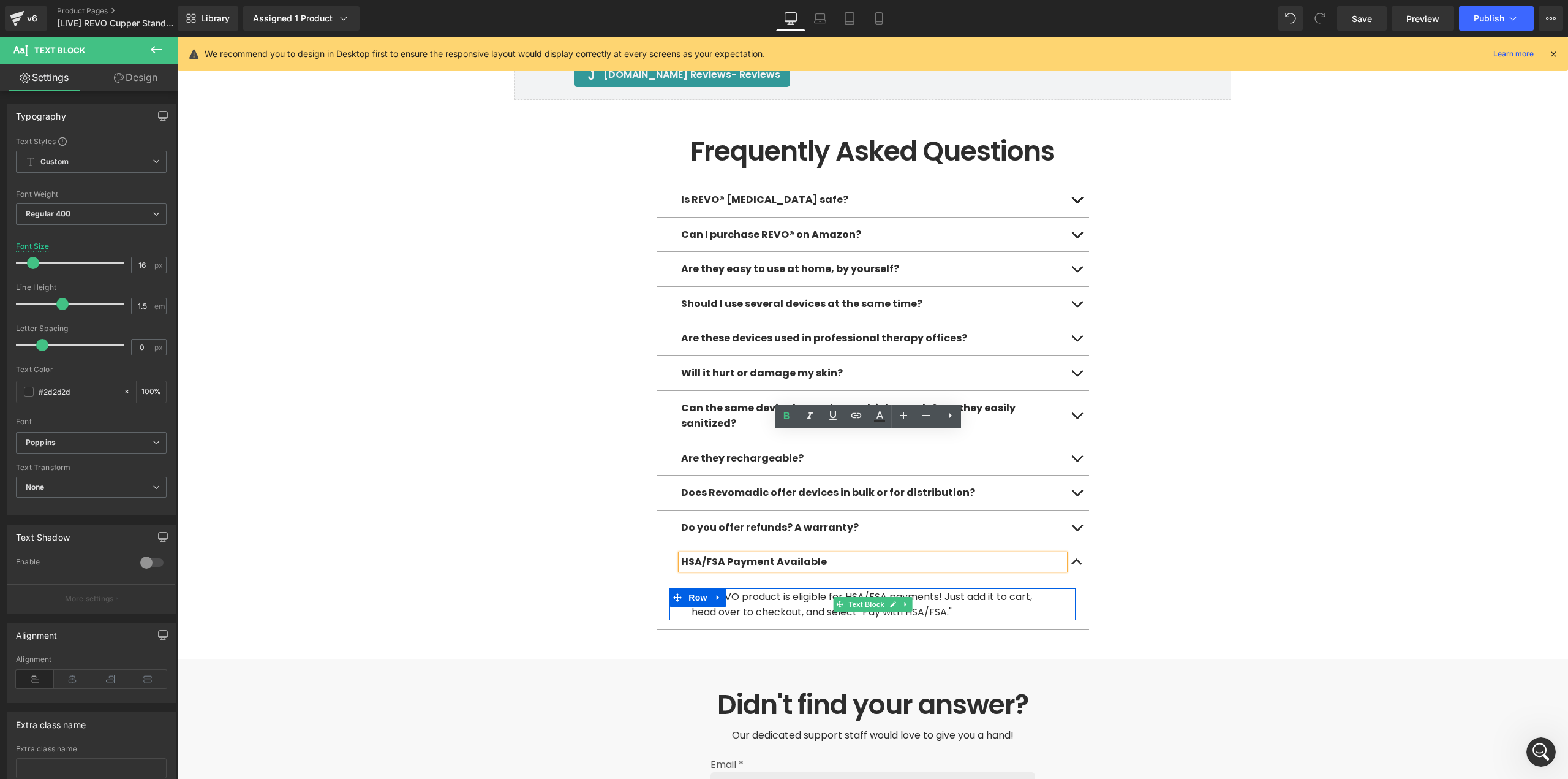
click at [957, 589] on p "This REVO product is eligible for HSA/FSA payments! Just add it to cart, head o…" at bounding box center [872, 604] width 362 height 31
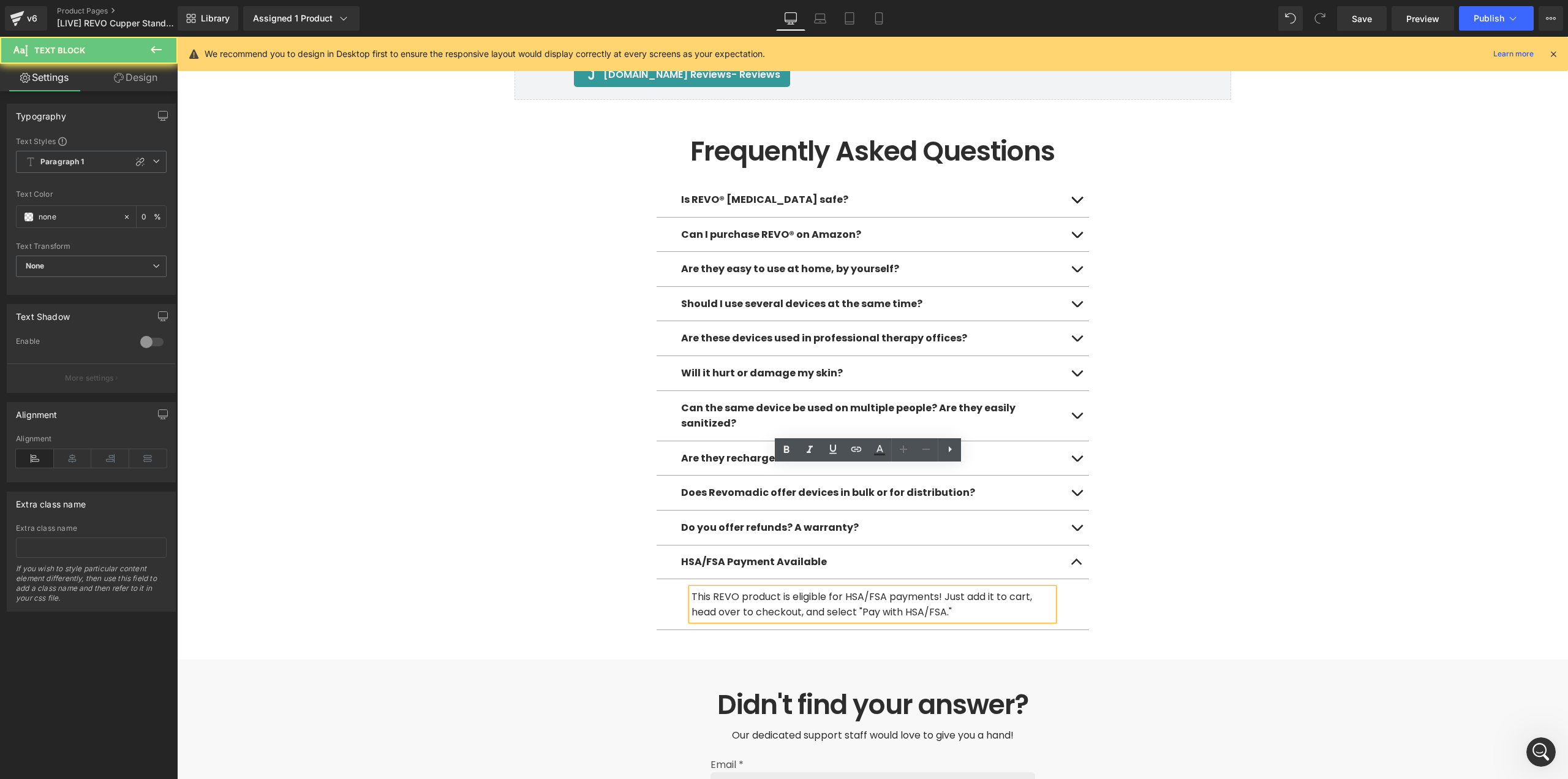
click at [746, 590] on font "This REVO product is eligible for HSA/FSA payments! Just add it to cart, head o…" at bounding box center [862, 604] width 341 height 30
click at [732, 590] on font "This REVO product is eligible for HSA/FSA payments! Just add it to cart, head o…" at bounding box center [862, 604] width 341 height 30
paste div
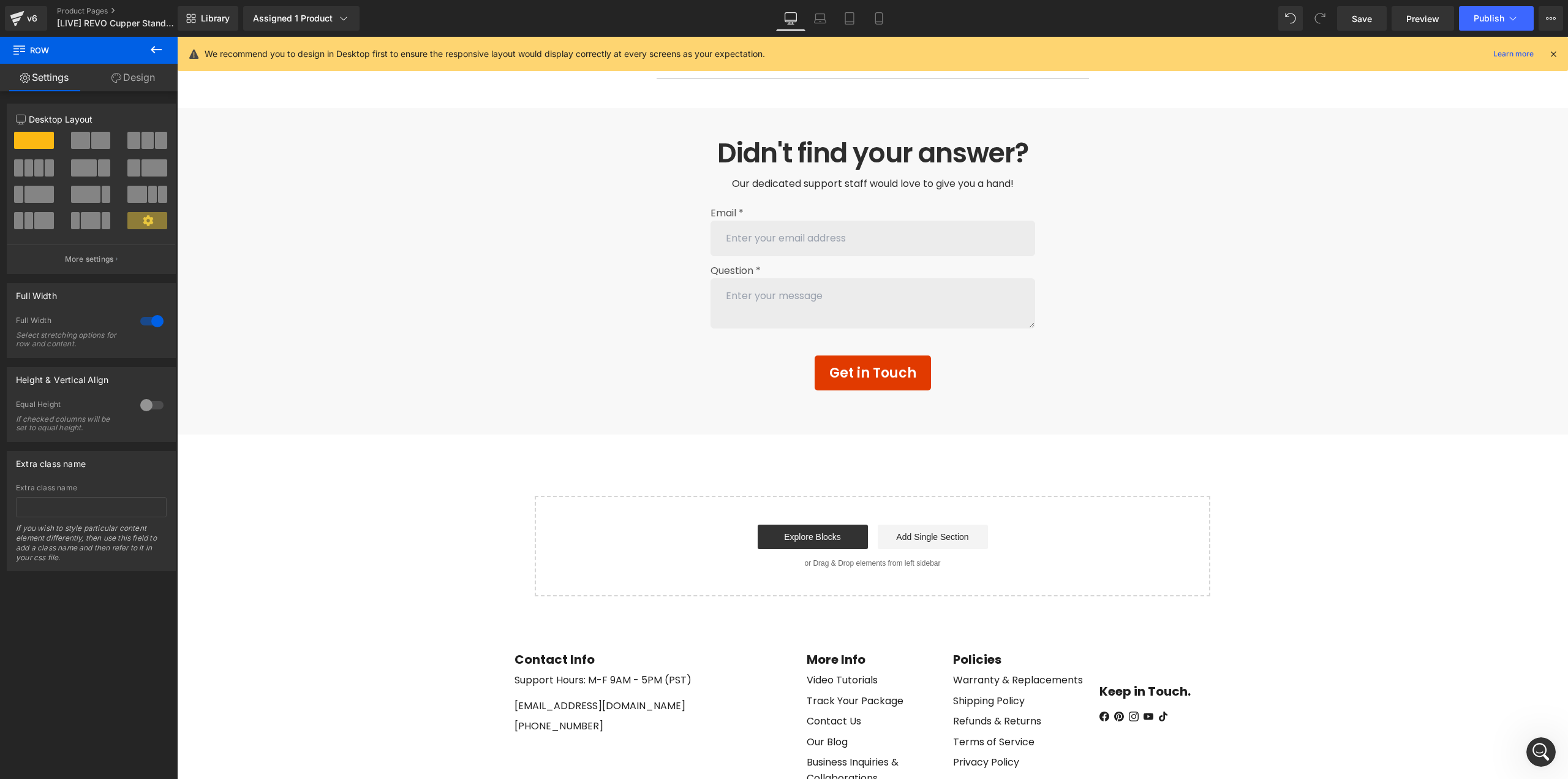
scroll to position [5595, 0]
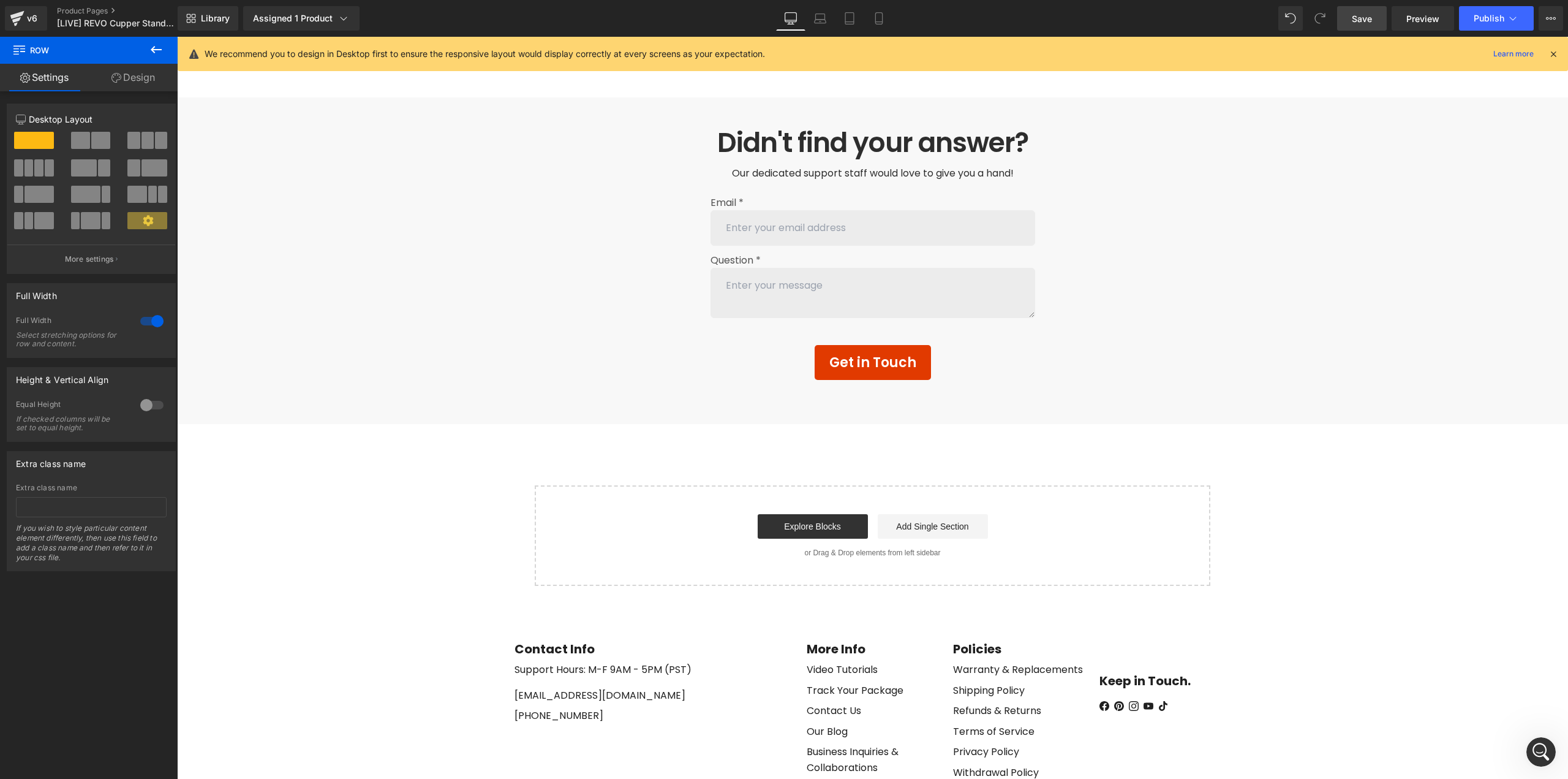
click at [1356, 20] on span "Save" at bounding box center [1362, 19] width 20 height 13
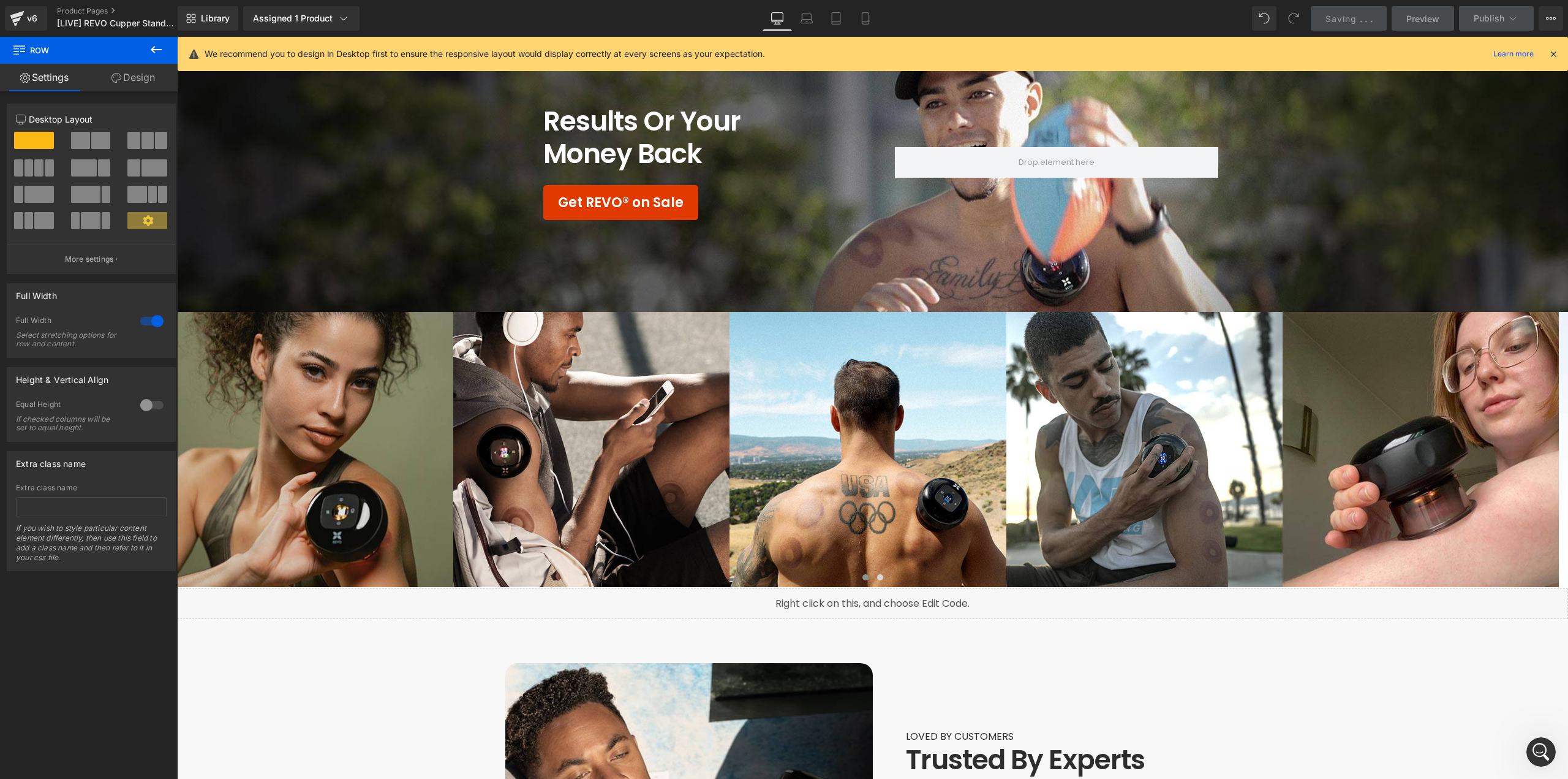
scroll to position [4063, 0]
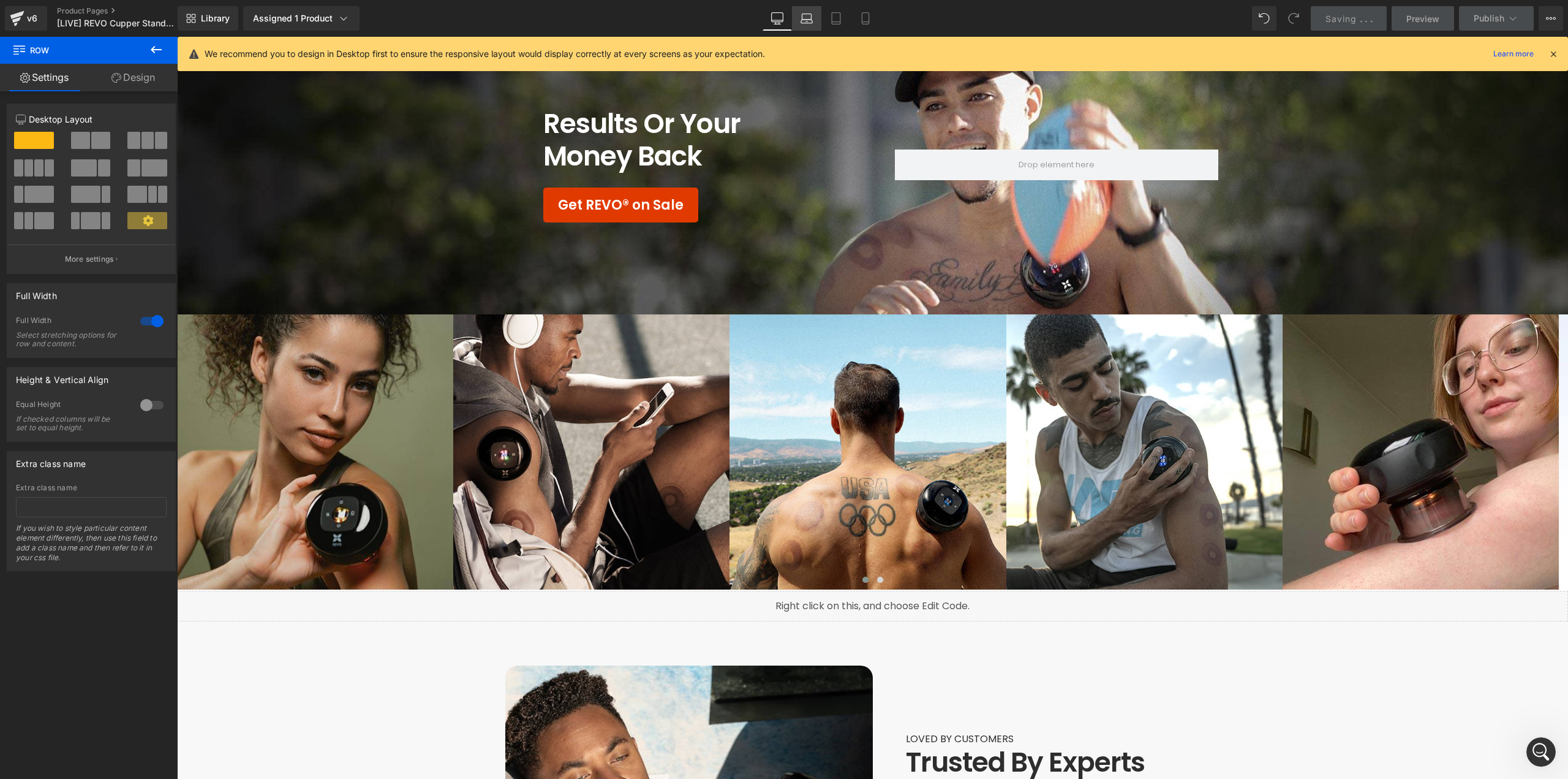
click at [805, 19] on div "Desktop Laptop Tablet Mobile" at bounding box center [822, 18] width 118 height 24
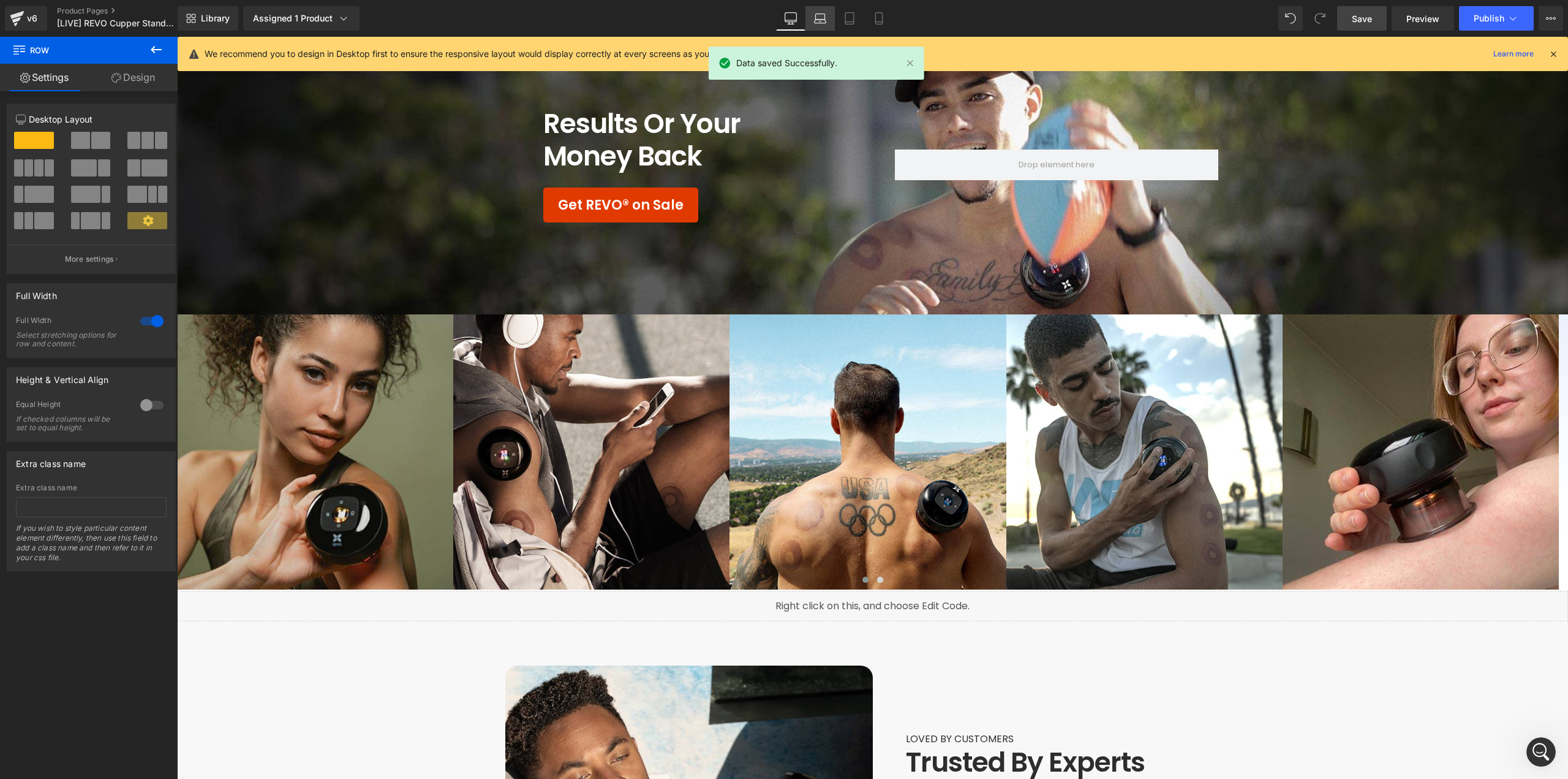
click at [820, 26] on link "Laptop" at bounding box center [820, 18] width 29 height 24
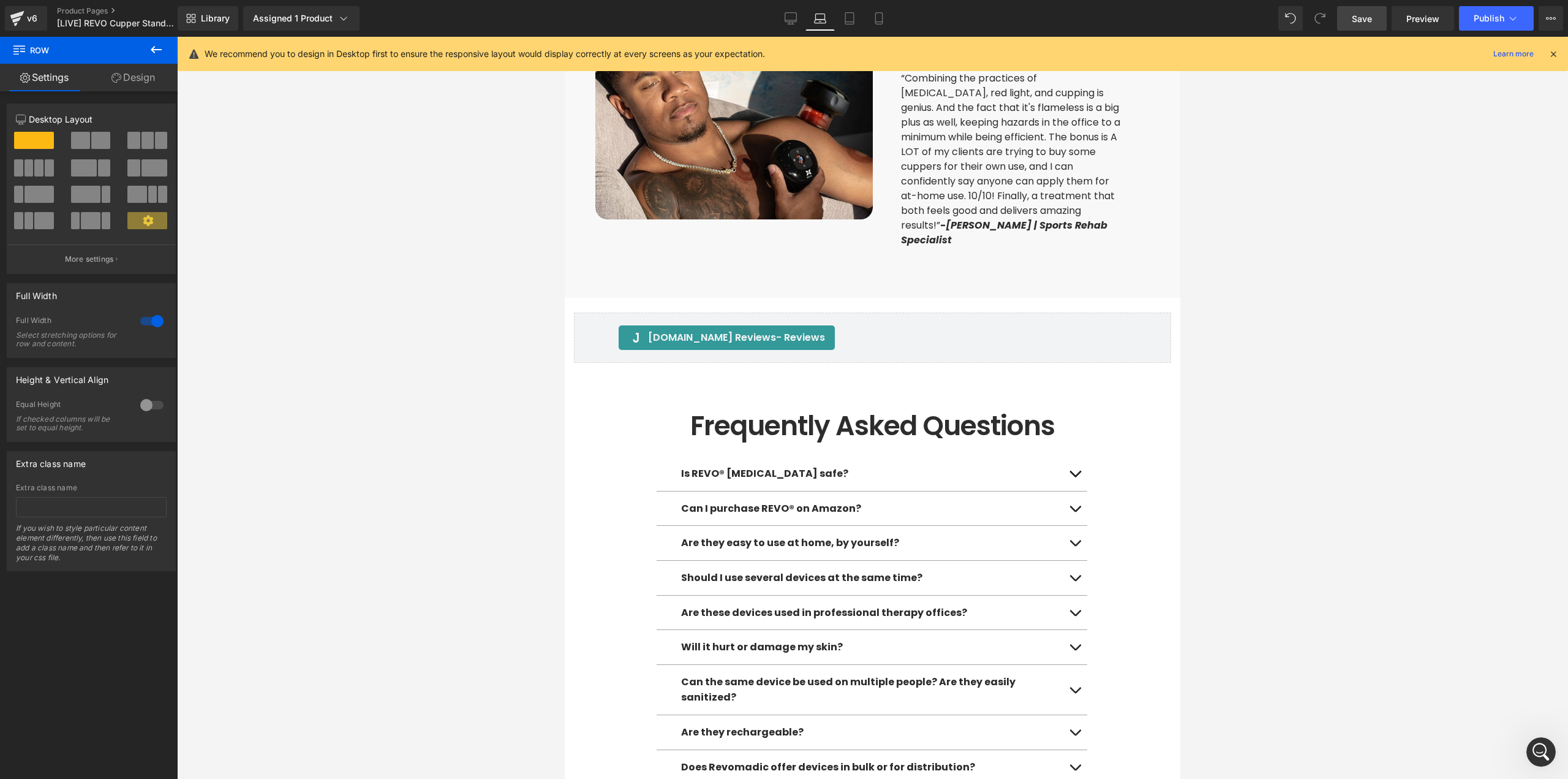
scroll to position [4637, 0]
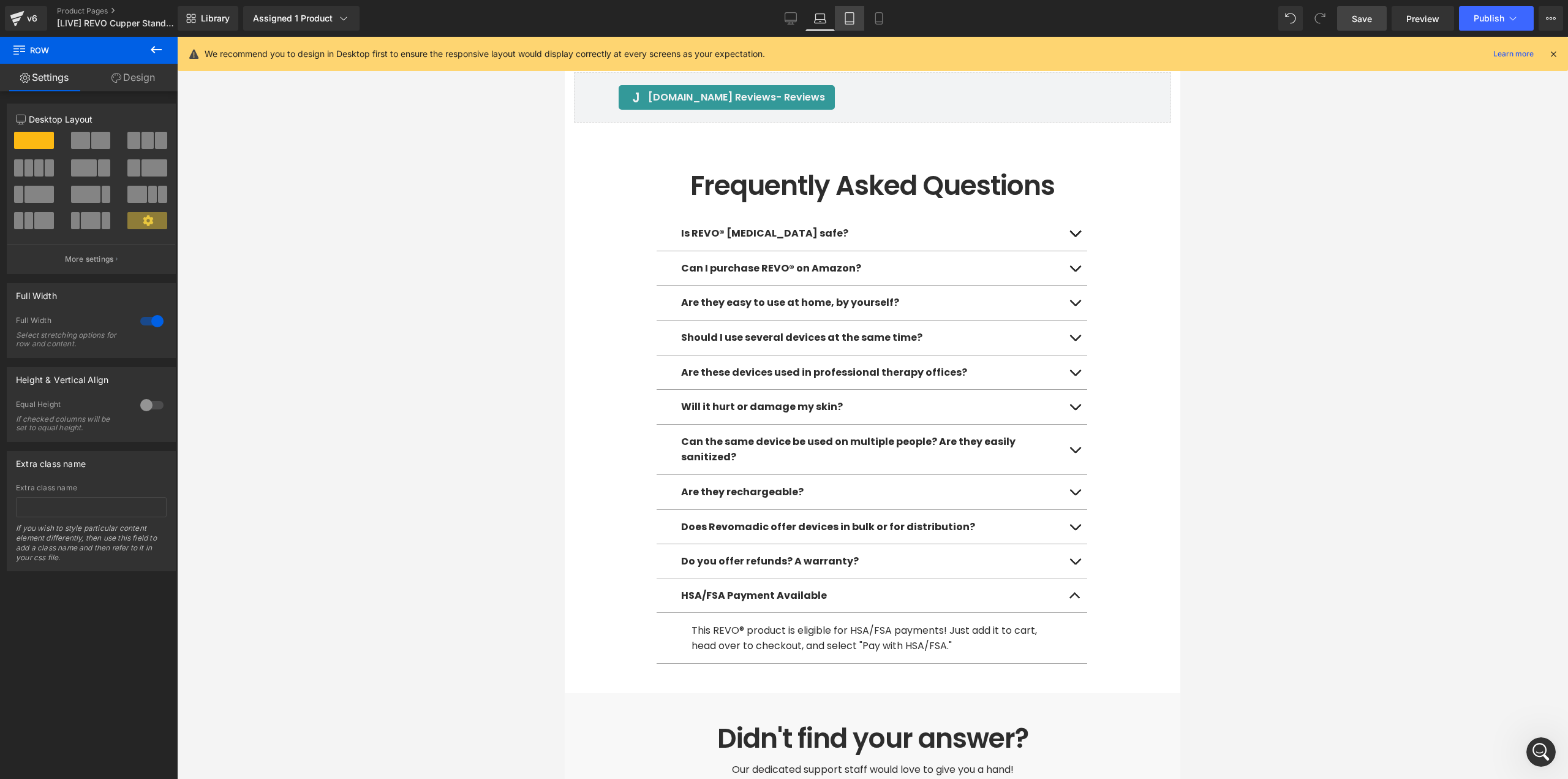
click at [855, 21] on icon at bounding box center [849, 19] width 12 height 12
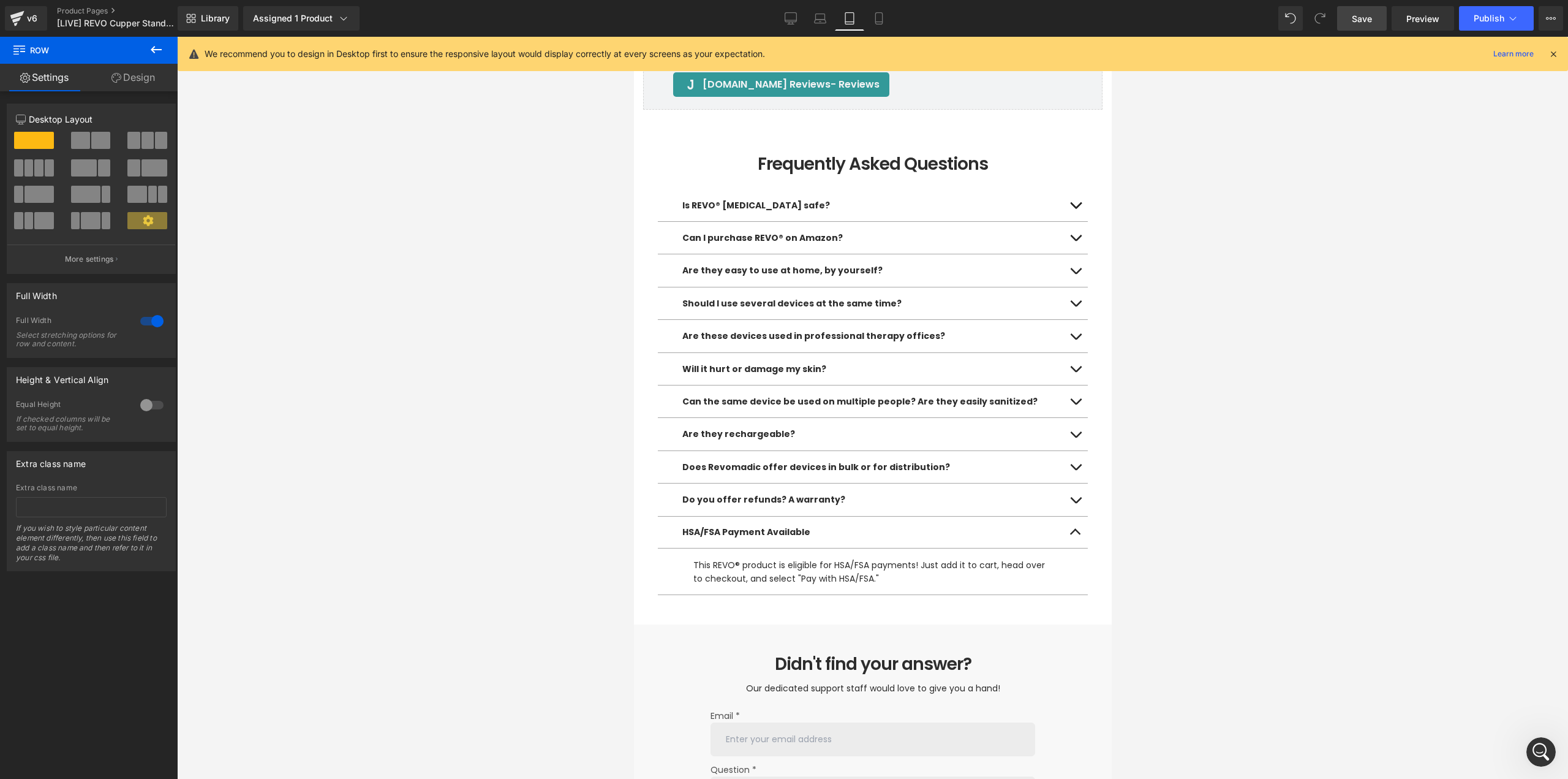
scroll to position [4664, 0]
click at [885, 18] on icon at bounding box center [879, 19] width 12 height 12
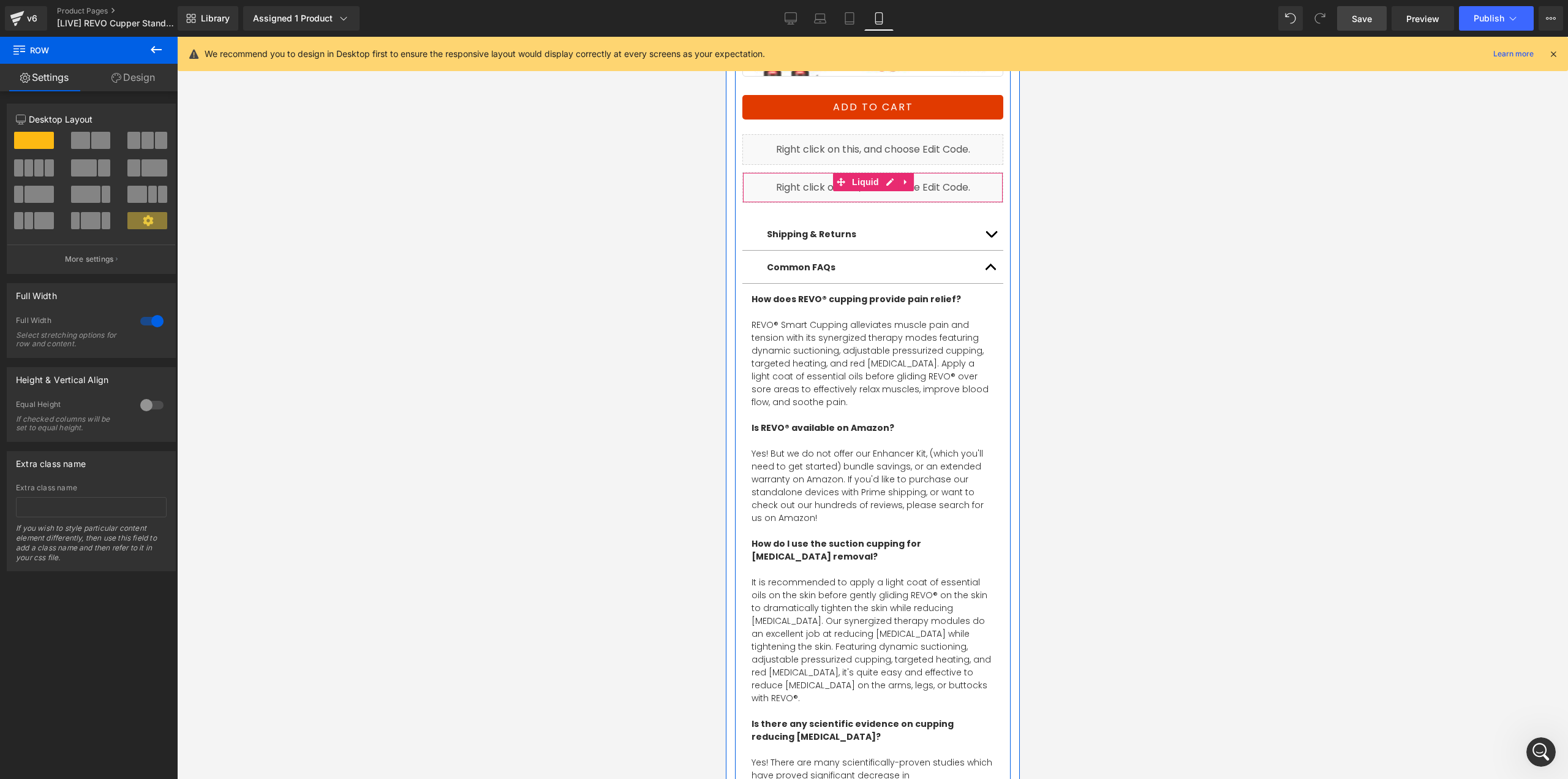
scroll to position [752, 0]
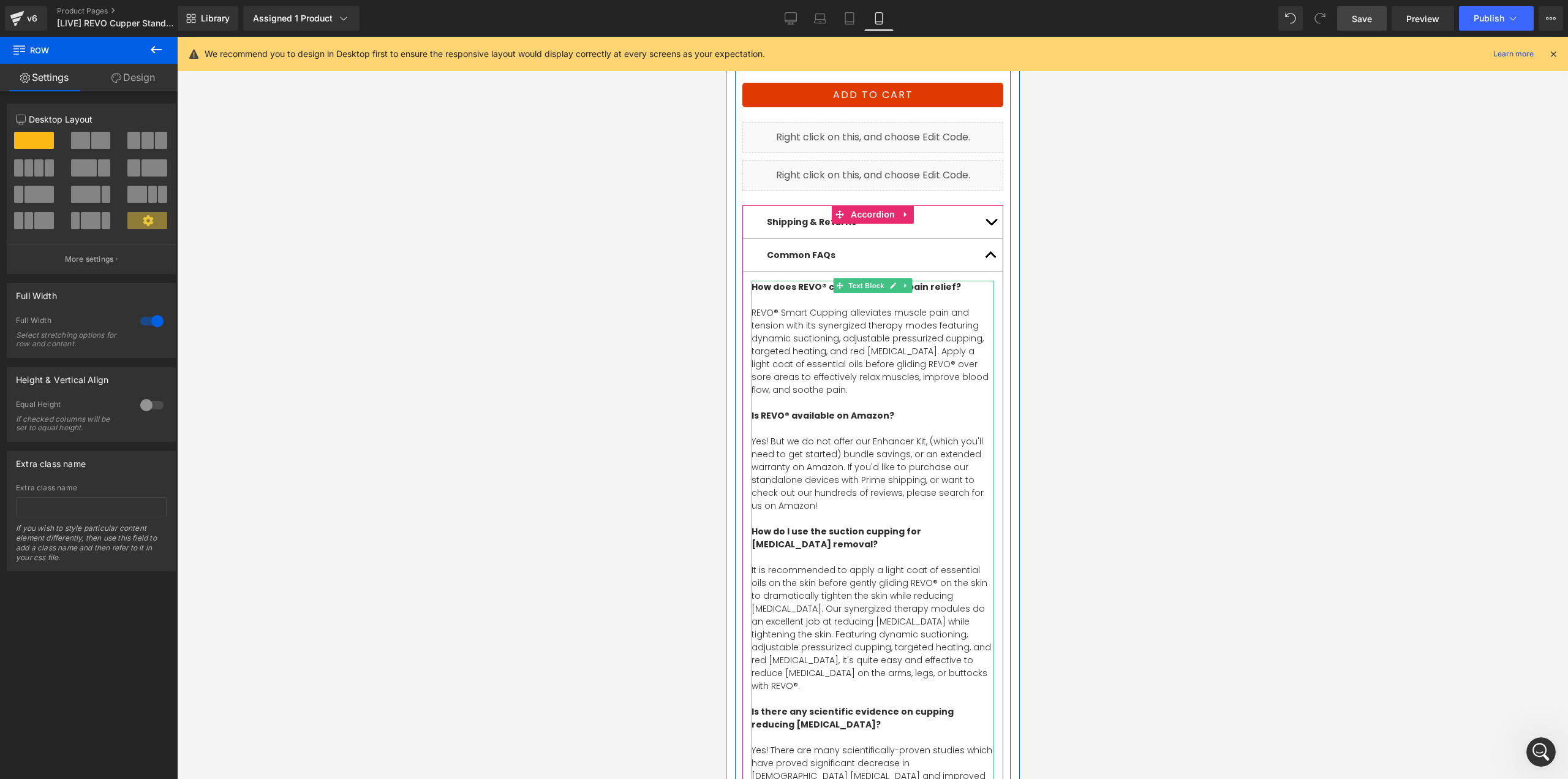
click at [834, 338] on p "REVO® Smart Cupping alleviates muscle pain and tension with its synergized ther…" at bounding box center [872, 358] width 243 height 103
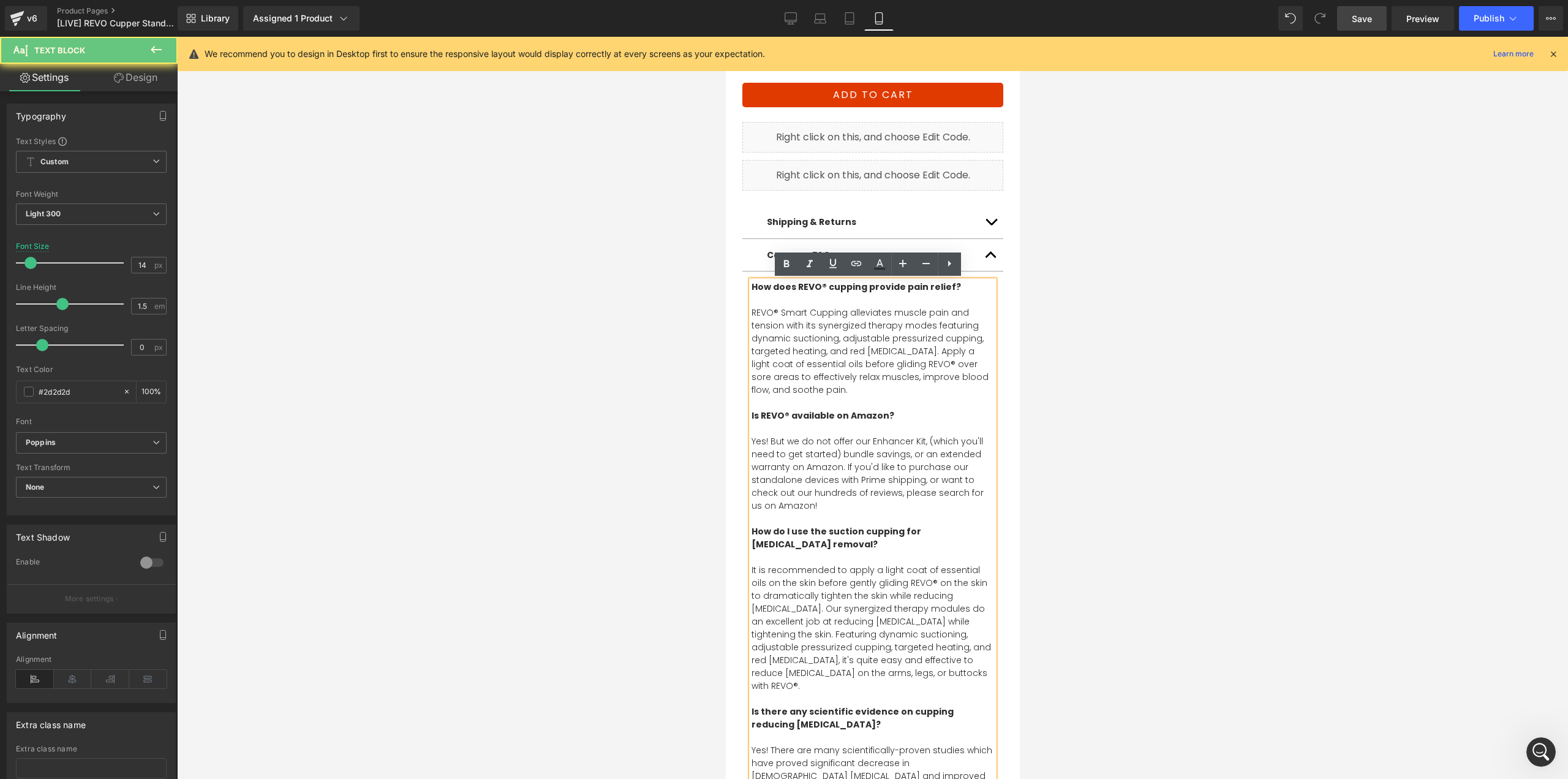
click at [837, 324] on p "REVO® Smart Cupping alleviates muscle pain and tension with its synergized ther…" at bounding box center [872, 358] width 243 height 103
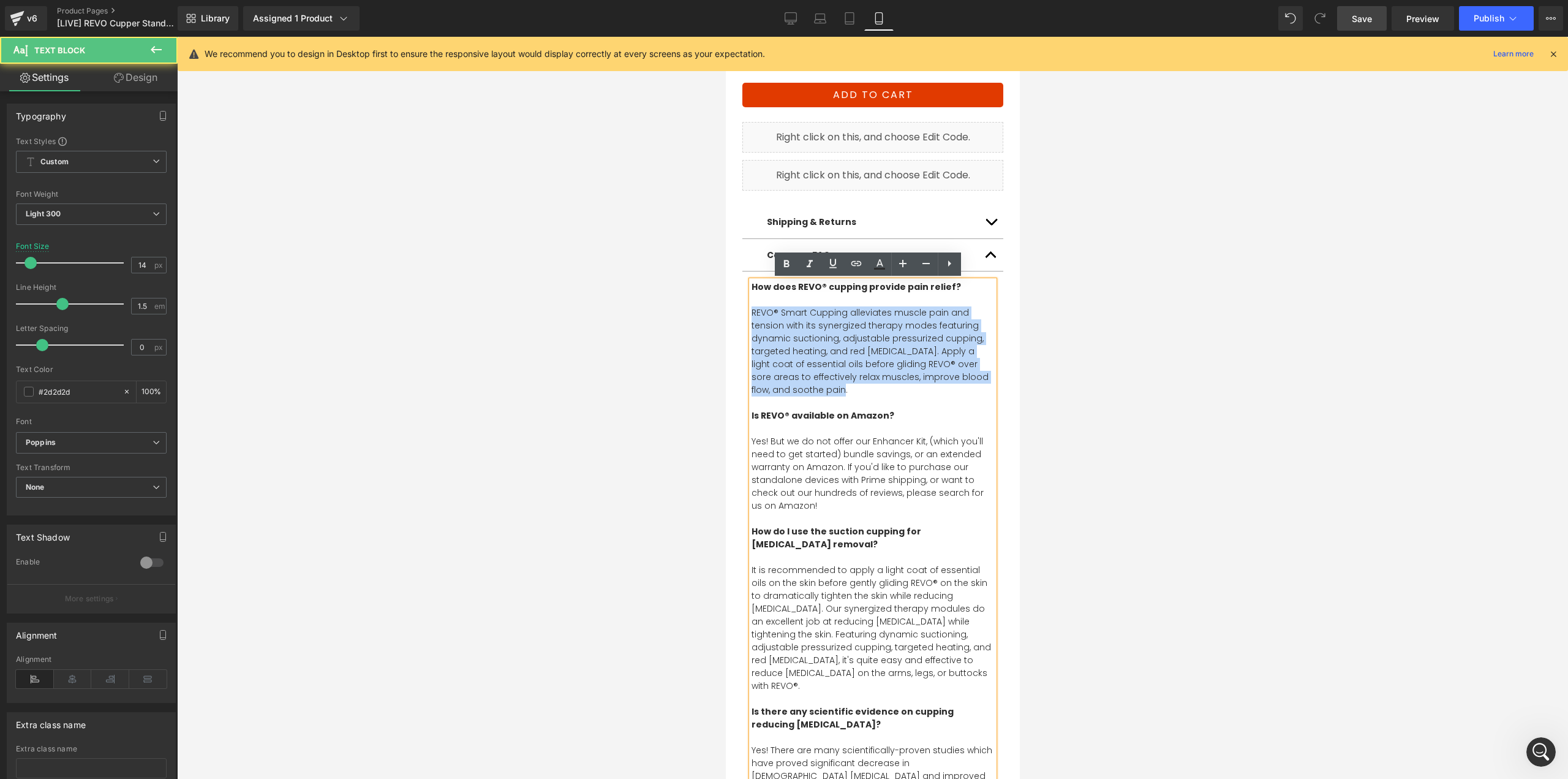
drag, startPoint x: 821, startPoint y: 383, endPoint x: 740, endPoint y: 309, distance: 109.7
click at [742, 309] on article "How does REVO® cupping provide pain relief? REVO® Smart Cupping alleviates musc…" at bounding box center [872, 654] width 261 height 765
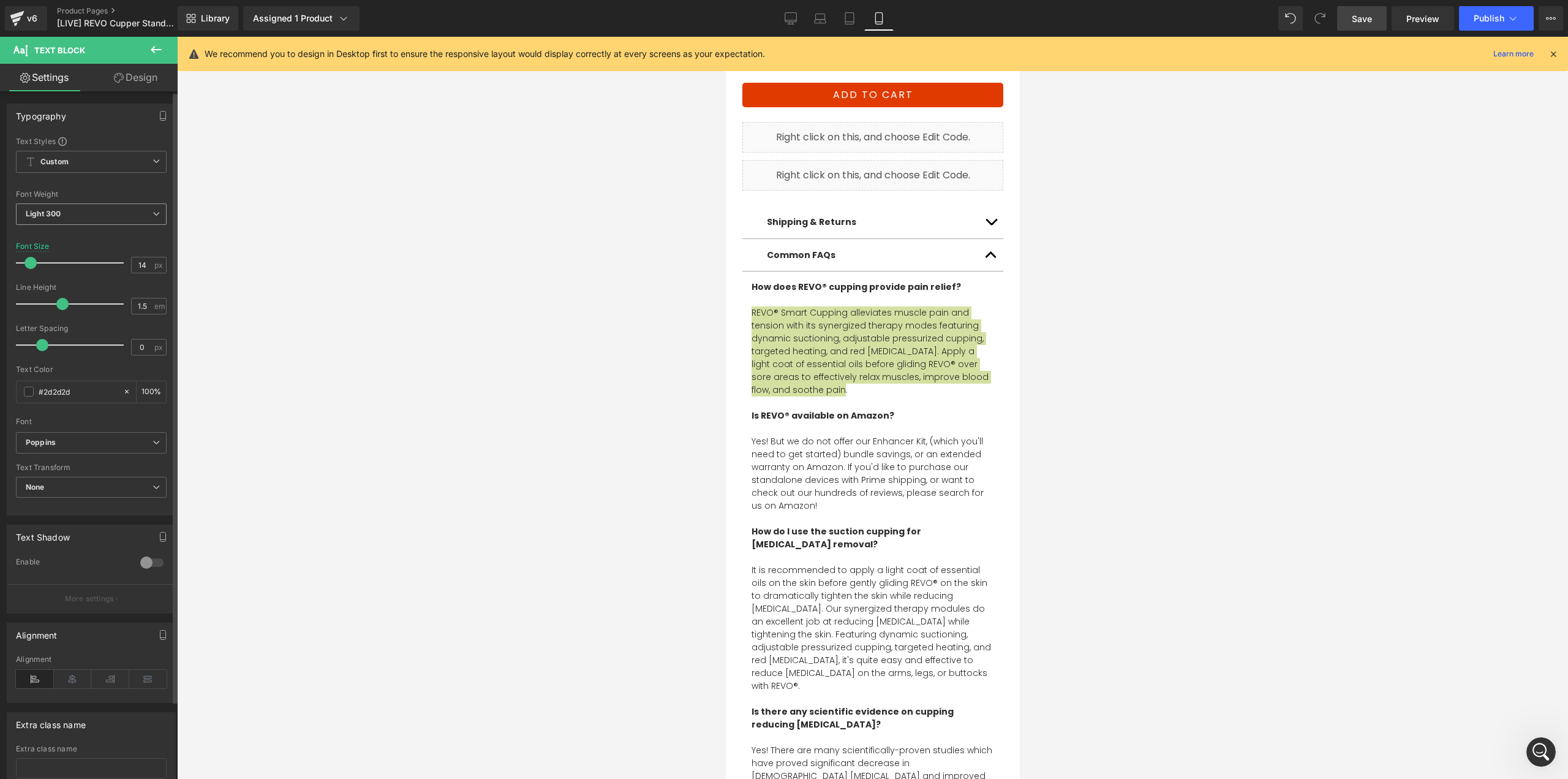
click at [86, 220] on span "Light 300" at bounding box center [91, 214] width 150 height 21
click at [64, 290] on div "Regular 400" at bounding box center [57, 290] width 45 height 8
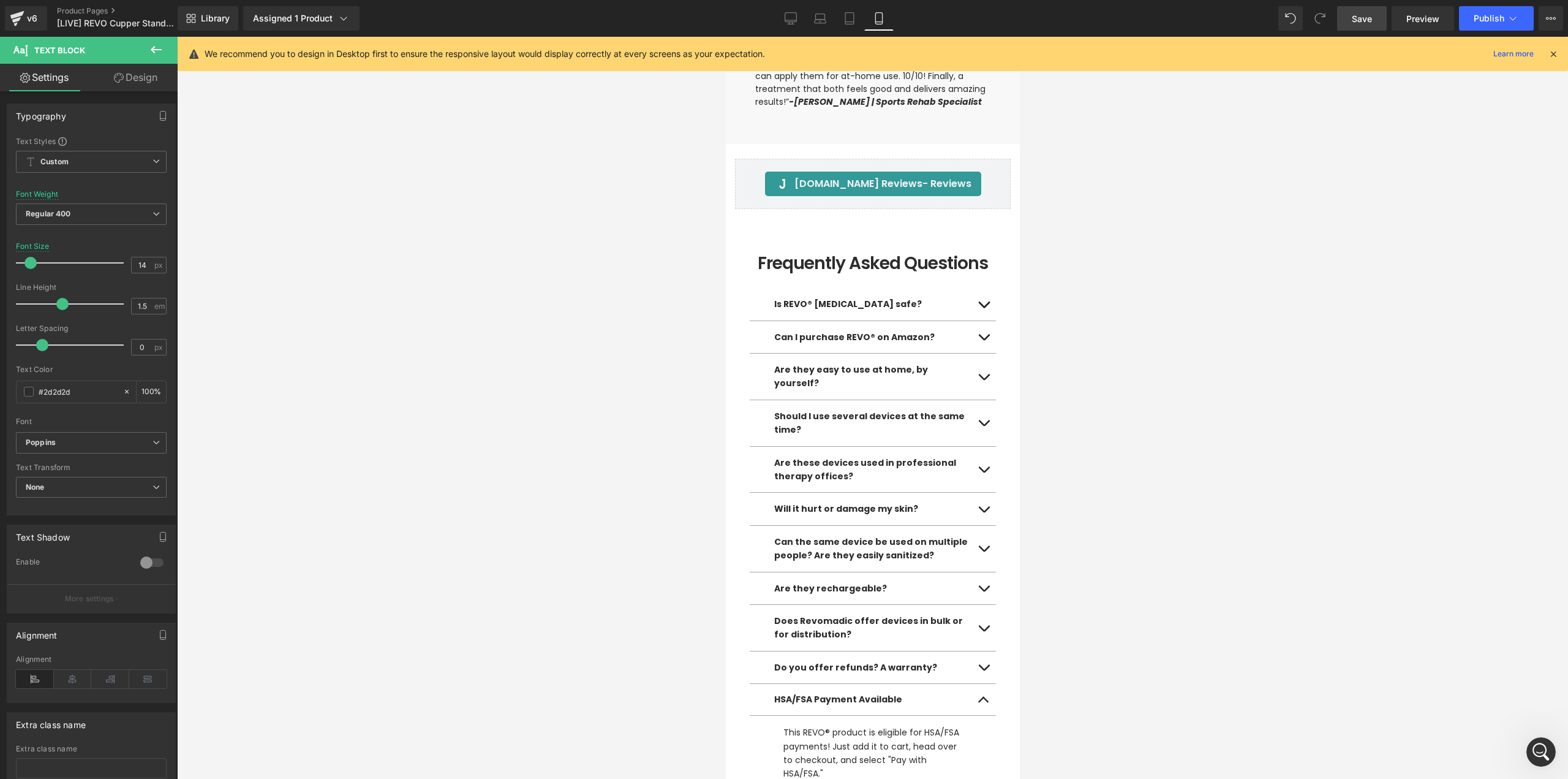
scroll to position [5286, 0]
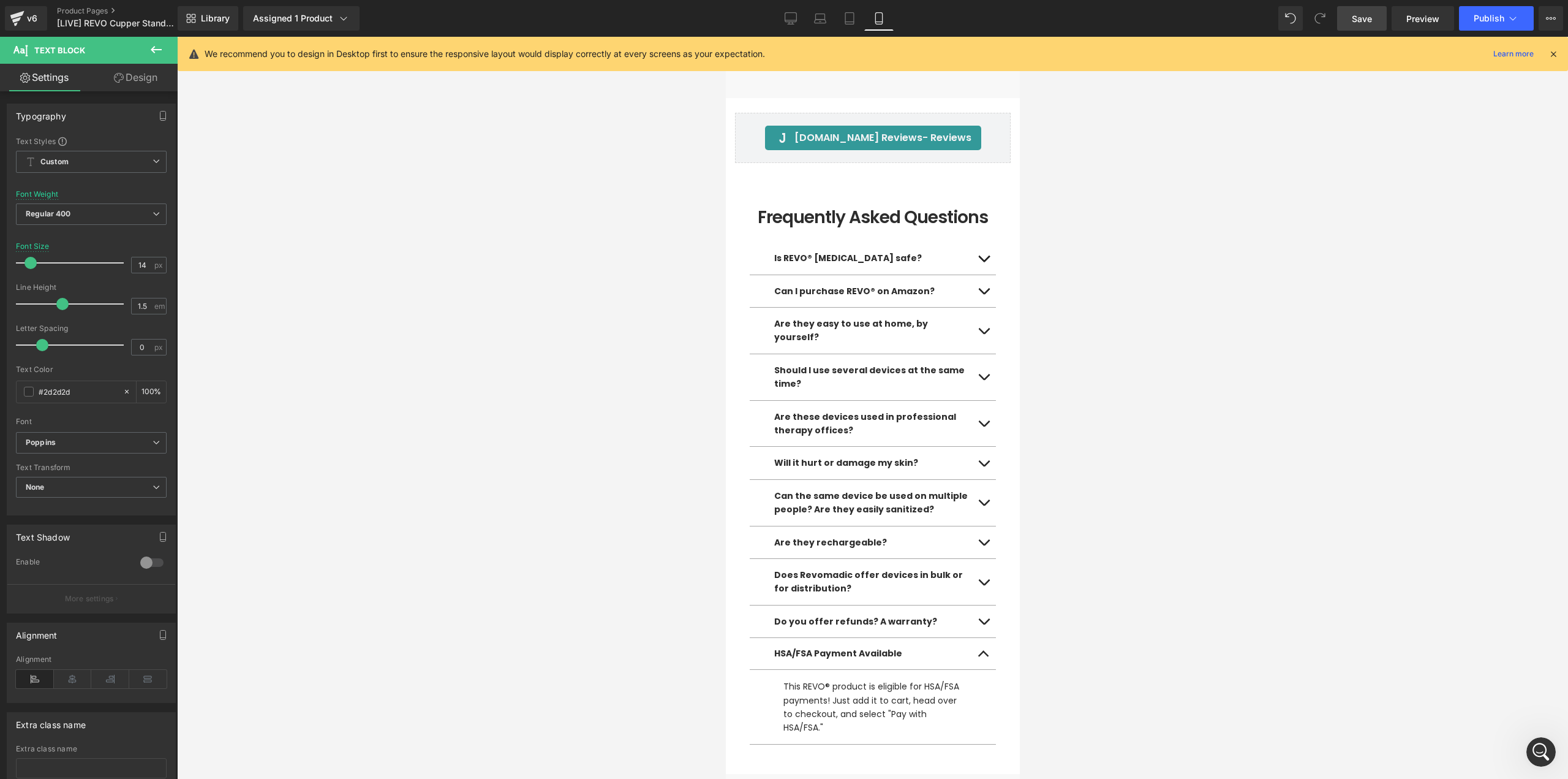
click at [1177, 548] on div at bounding box center [873, 408] width 1391 height 742
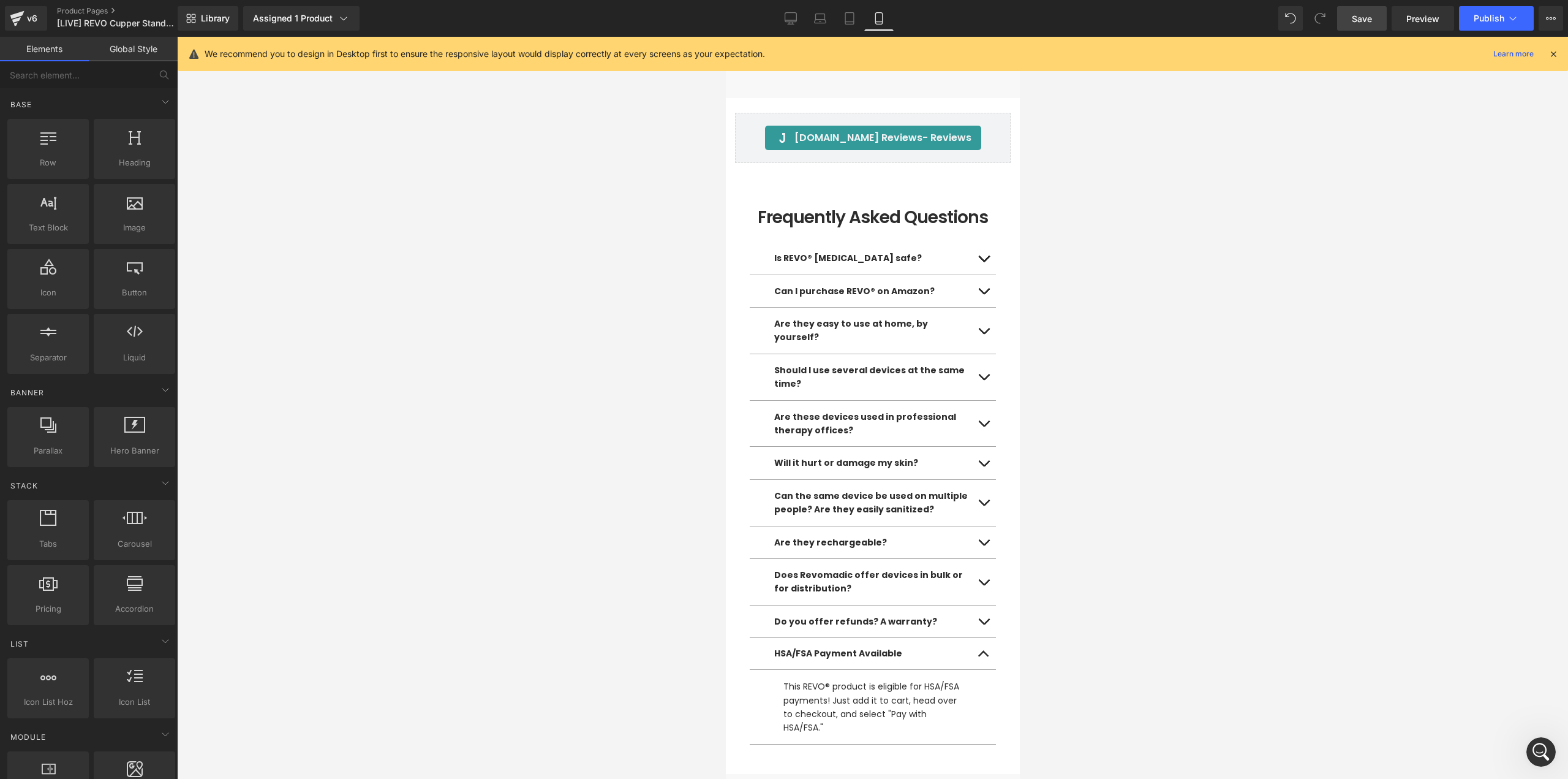
click at [1372, 26] on link "Save" at bounding box center [1362, 18] width 50 height 24
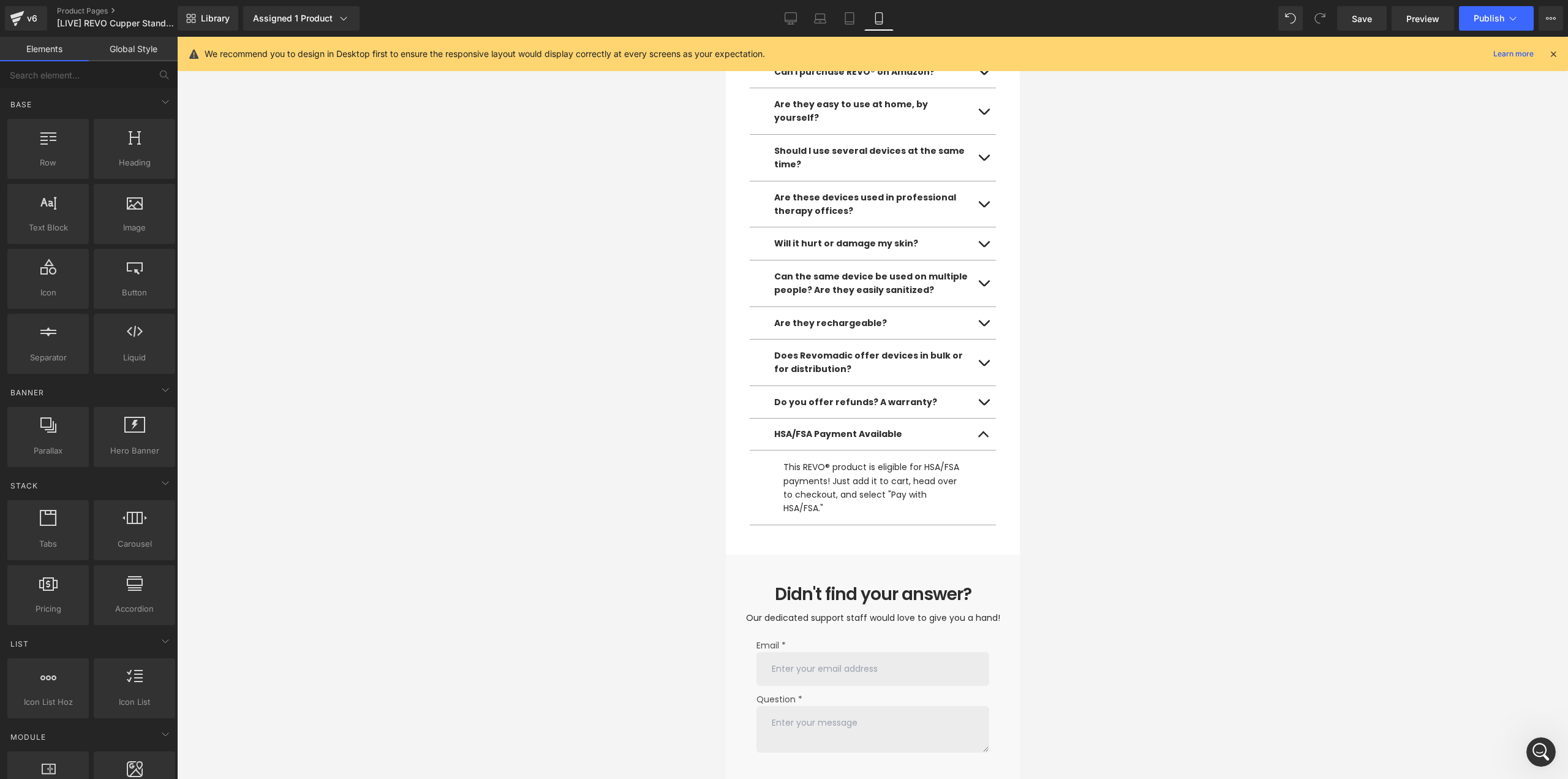
scroll to position [6381, 0]
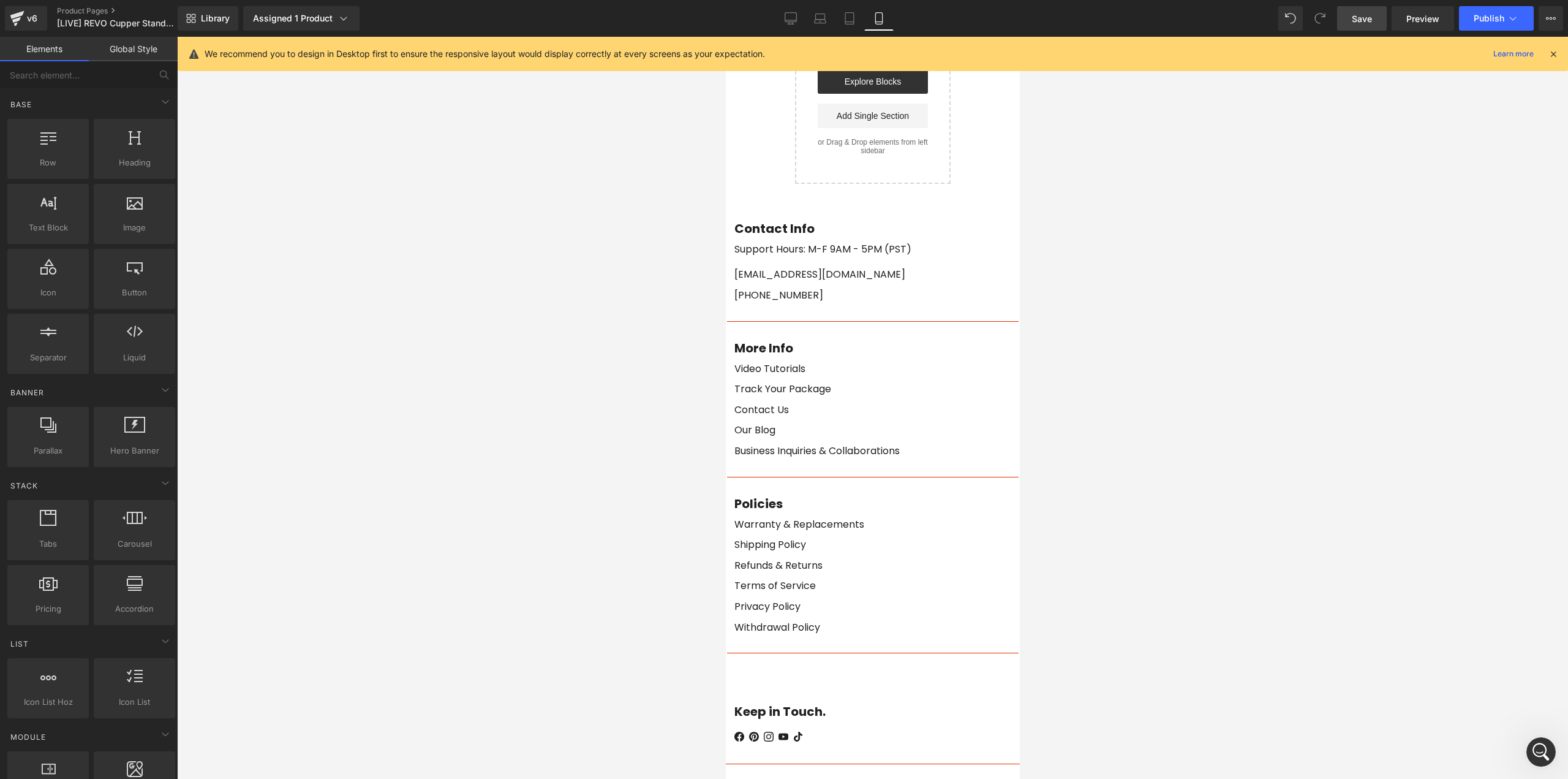
click at [1357, 19] on span "Save" at bounding box center [1362, 19] width 20 height 13
click at [1368, 26] on link "Save" at bounding box center [1362, 18] width 50 height 24
click at [1427, 21] on span "Preview" at bounding box center [1423, 19] width 33 height 13
click at [1456, 20] on div "Save Preview Publish Scheduled View Live Page View with current Template Save T…" at bounding box center [1450, 18] width 236 height 24
click at [1461, 21] on button "Publish" at bounding box center [1497, 18] width 75 height 24
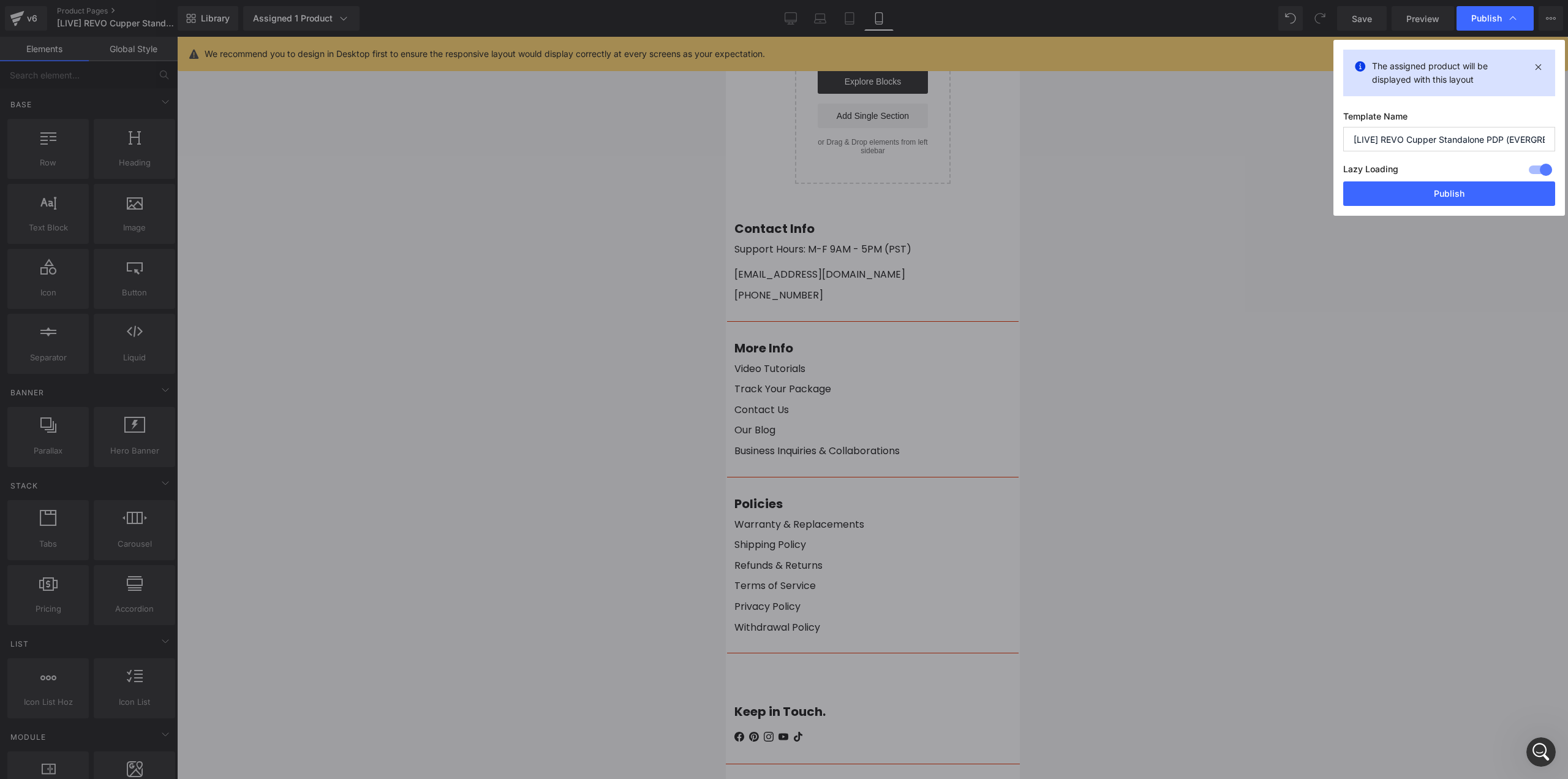
drag, startPoint x: 1393, startPoint y: 197, endPoint x: 1346, endPoint y: 202, distance: 47.3
click at [1394, 198] on button "Publish" at bounding box center [1450, 193] width 212 height 24
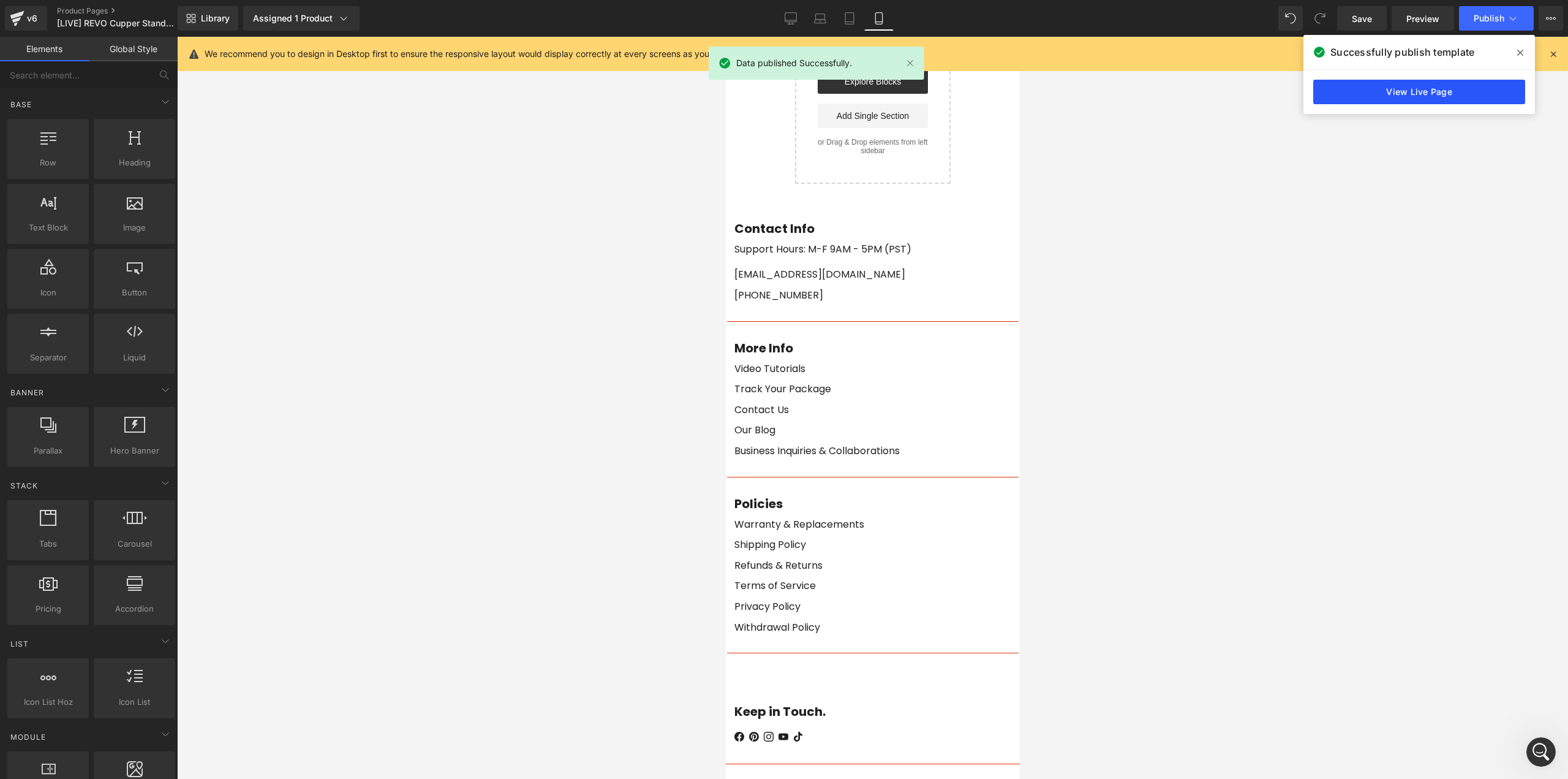
click at [1380, 96] on link "View Live Page" at bounding box center [1420, 91] width 212 height 24
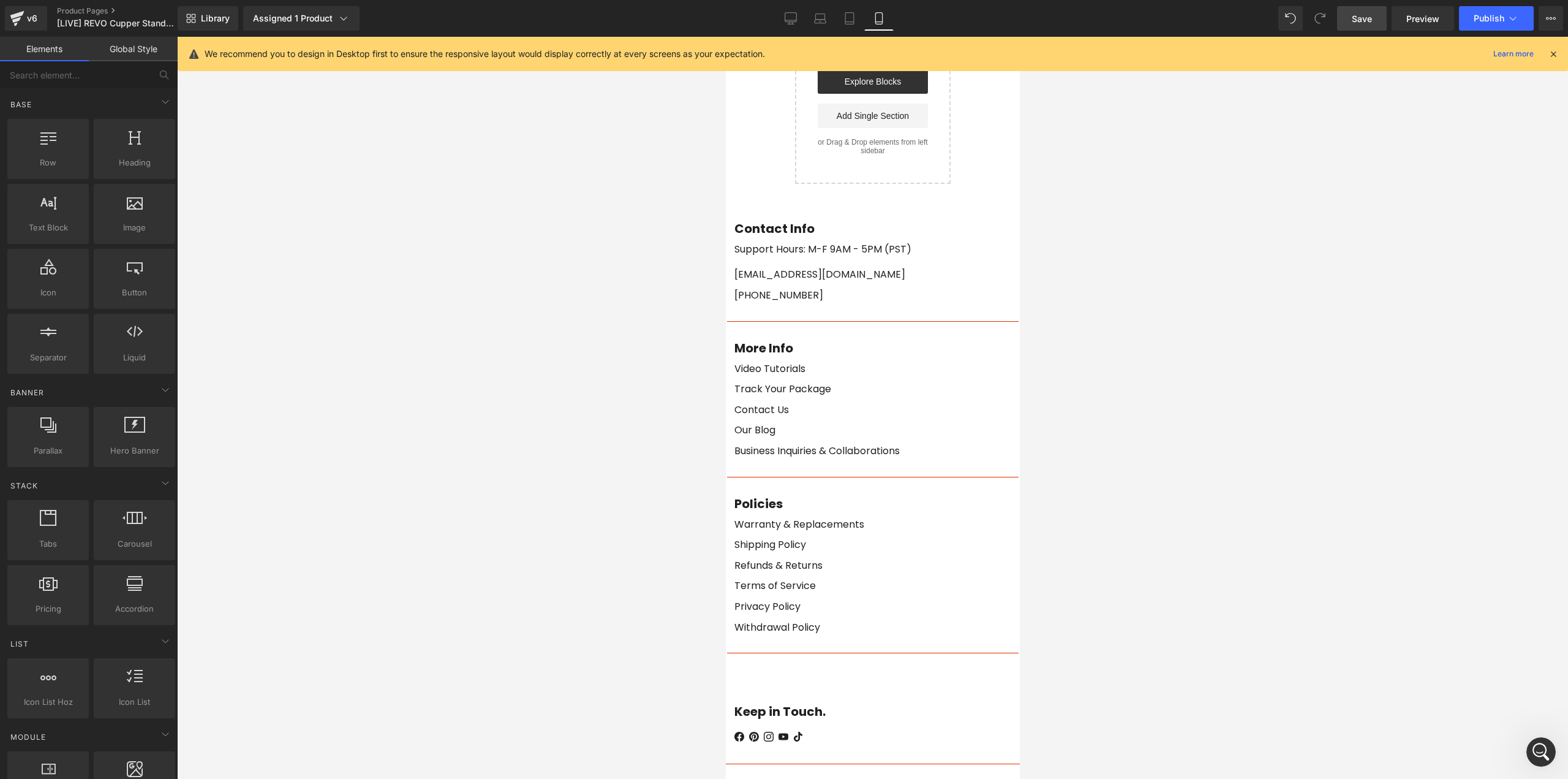
click at [1365, 19] on span "Save" at bounding box center [1362, 19] width 20 height 13
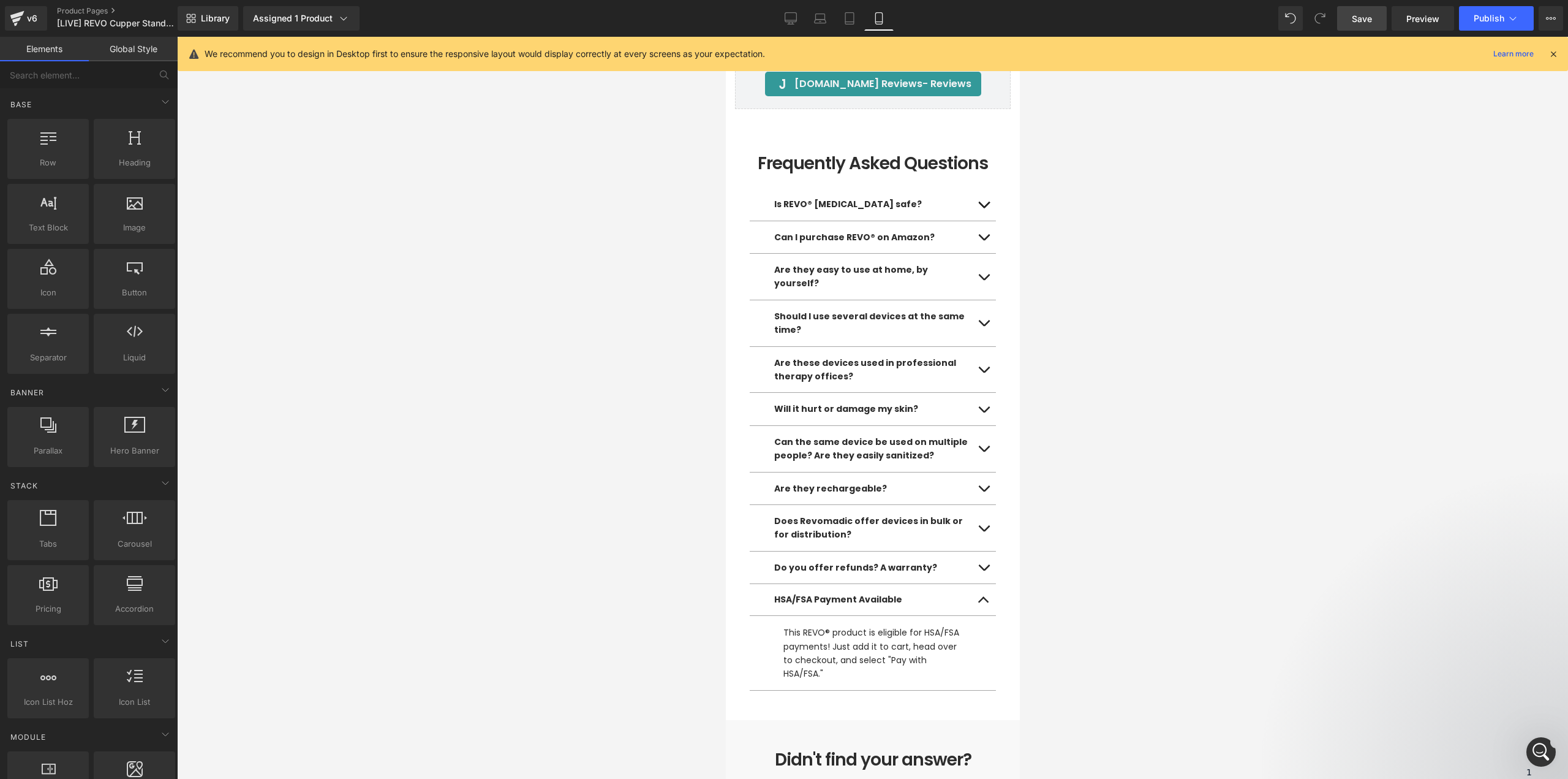
scroll to position [5339, 0]
click at [93, 203] on span "Hello, Kate This is Harry joining the conversation with Sinclair for your suppo…" at bounding box center [100, 252] width 155 height 107
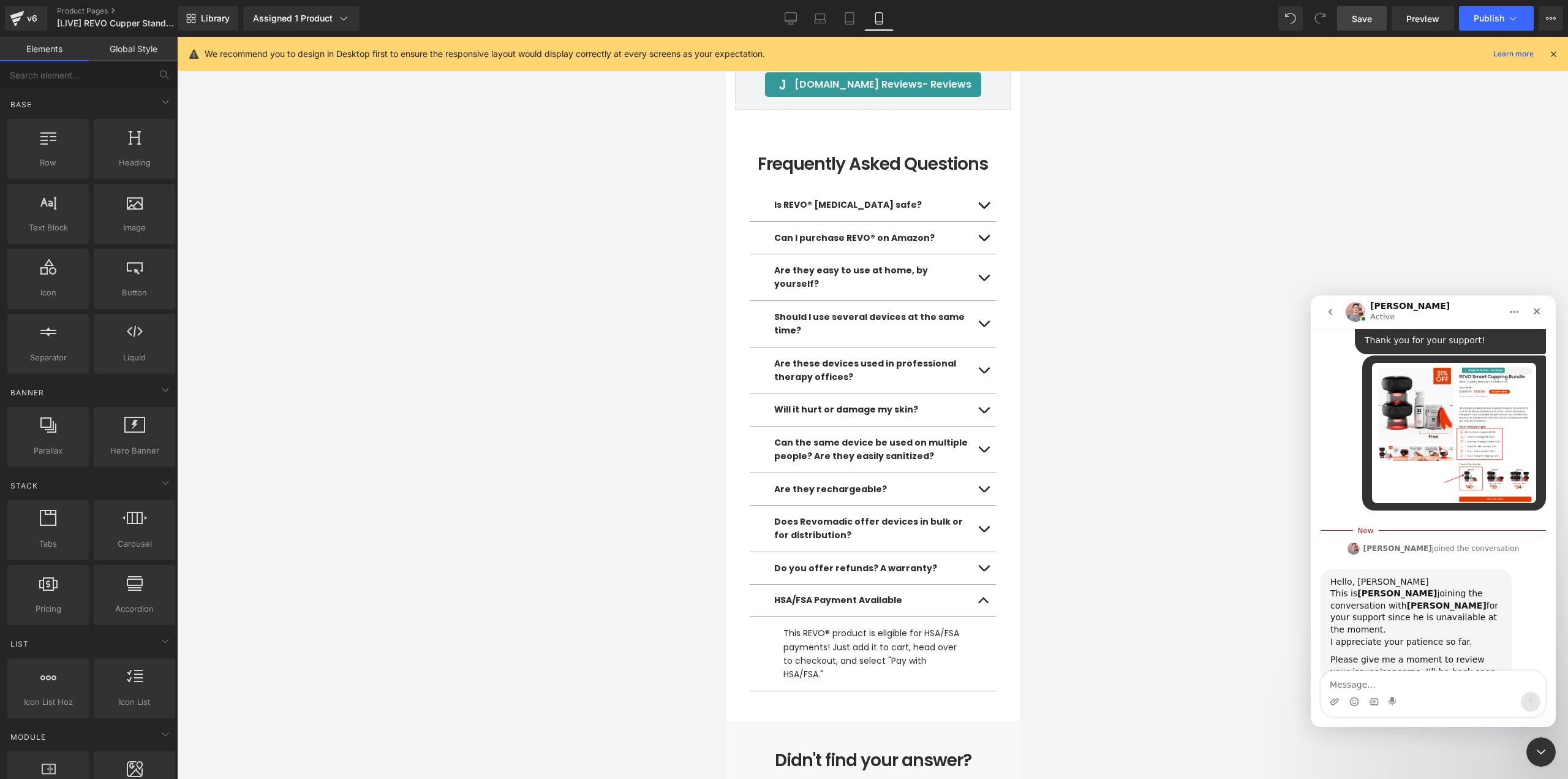
scroll to position [1622, 0]
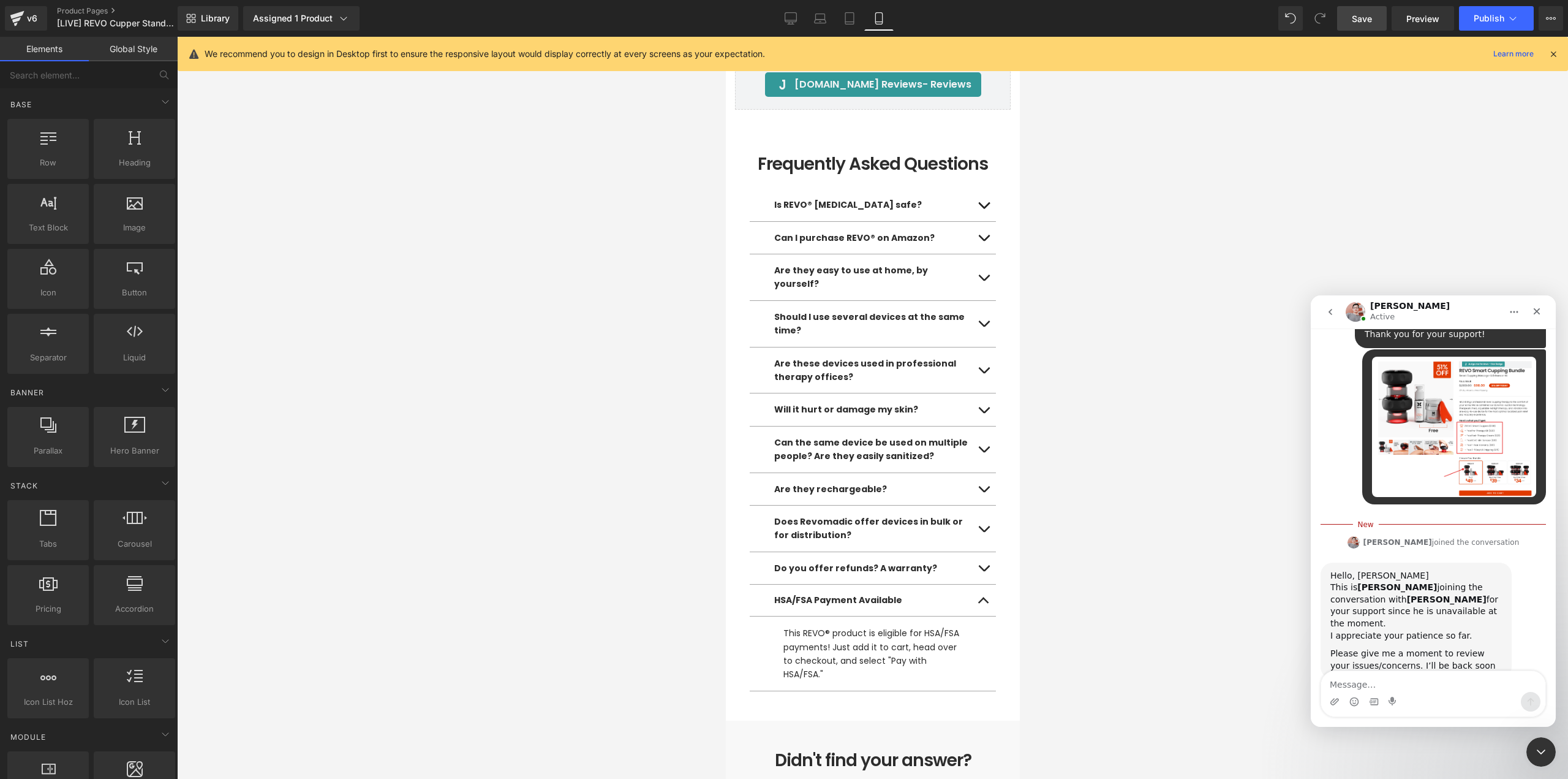
click at [1413, 677] on textarea "Message…" at bounding box center [1434, 681] width 224 height 21
click at [26, 23] on div at bounding box center [784, 371] width 1568 height 742
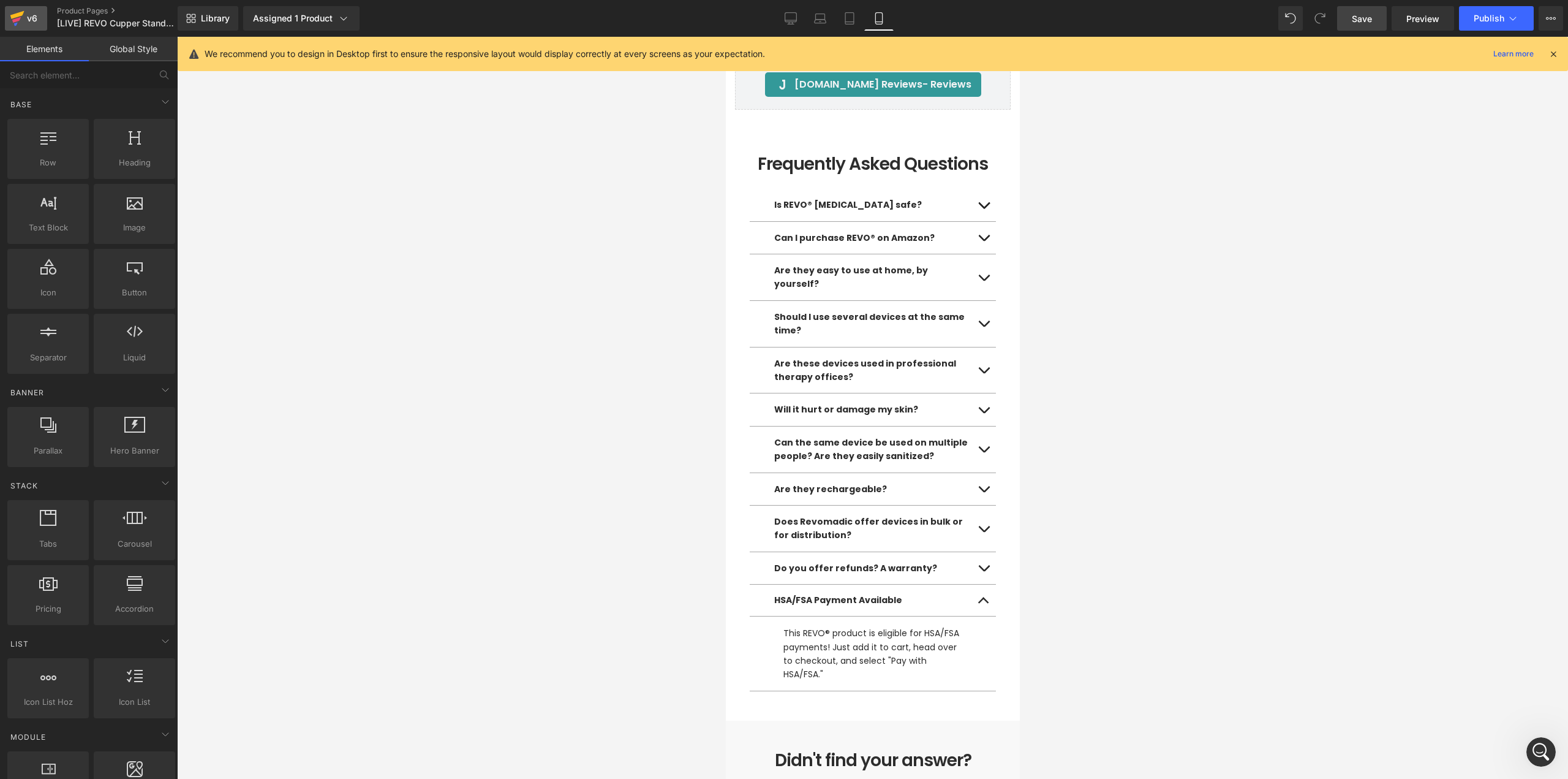
drag, startPoint x: 21, startPoint y: 15, endPoint x: 28, endPoint y: 16, distance: 7.1
click at [21, 15] on icon at bounding box center [17, 15] width 14 height 8
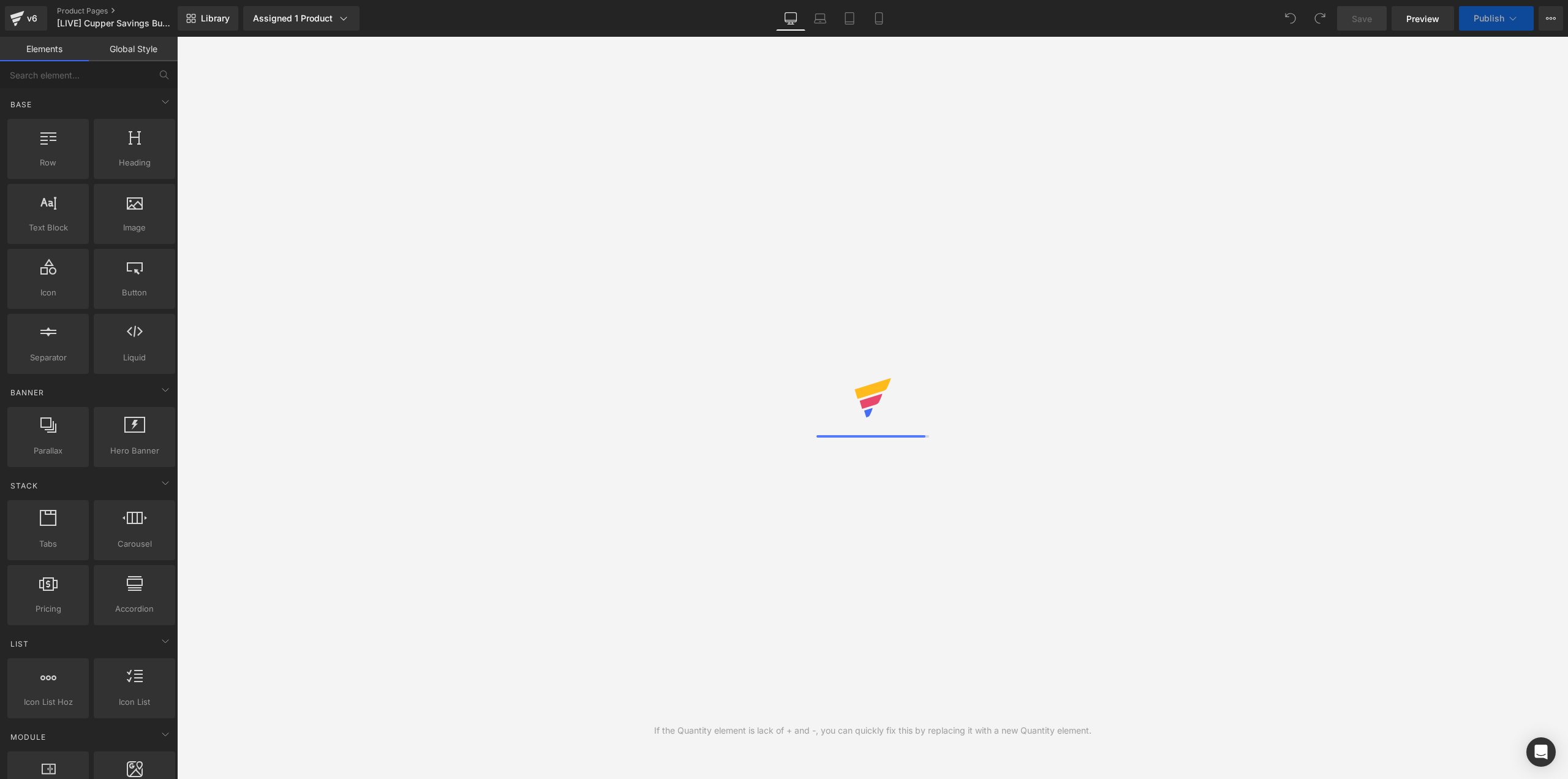
click at [78, 22] on span "[LIVE] Cupper Savings Bundle (EVERGREEN) [DATE]" at bounding box center [116, 24] width 118 height 10
click at [82, 26] on span "[LIVE] Cupper Savings Bundle (EVERGREEN) [DATE]" at bounding box center [116, 24] width 118 height 10
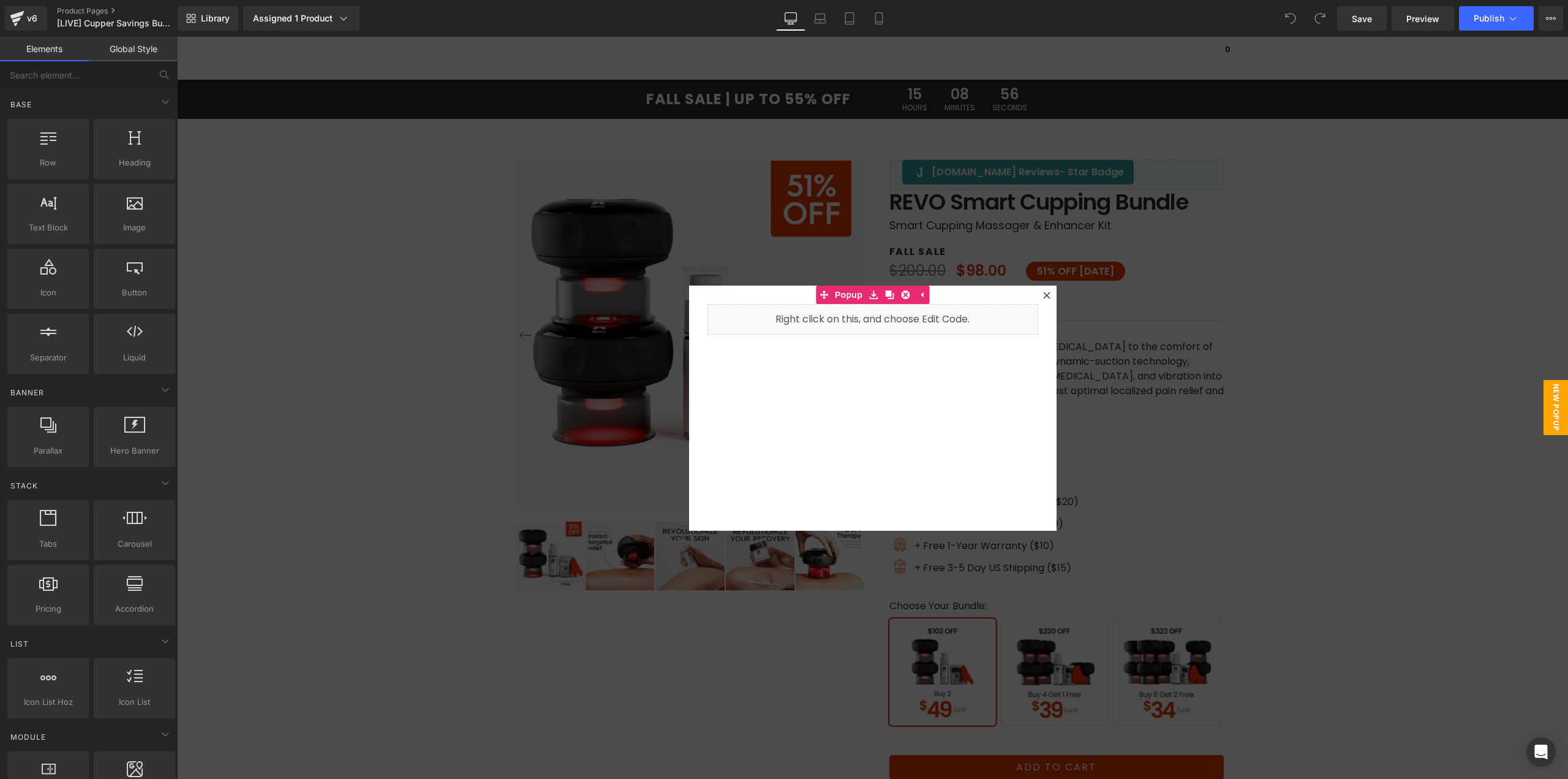
click at [1043, 297] on icon at bounding box center [1047, 295] width 8 height 8
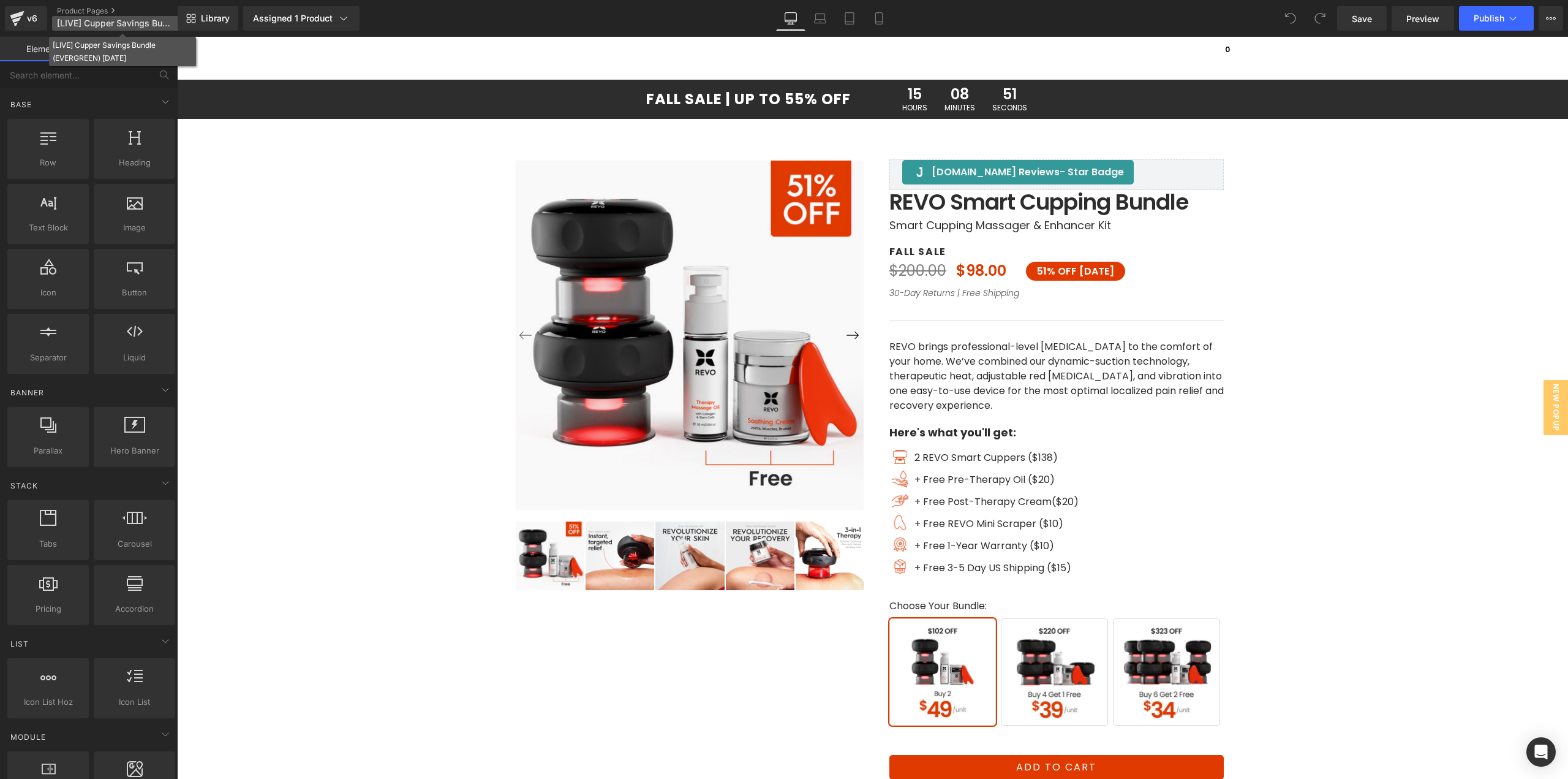
click at [91, 22] on span "[LIVE] Cupper Savings Bundle (EVERGREEN) [DATE]" at bounding box center [116, 24] width 118 height 10
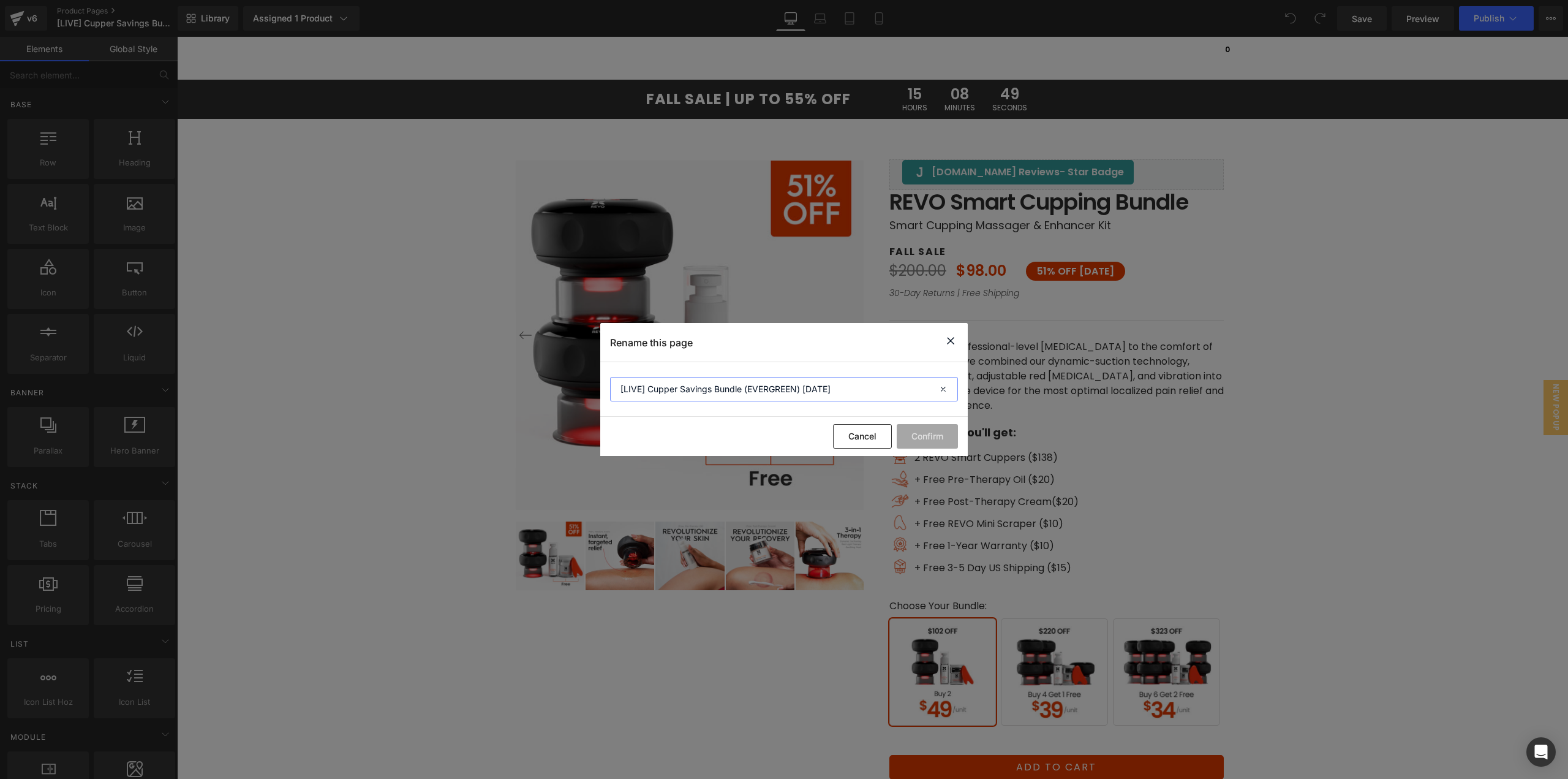
click at [866, 387] on input "[LIVE] Cupper Savings Bundle (EVERGREEN) [DATE]" at bounding box center [784, 389] width 348 height 24
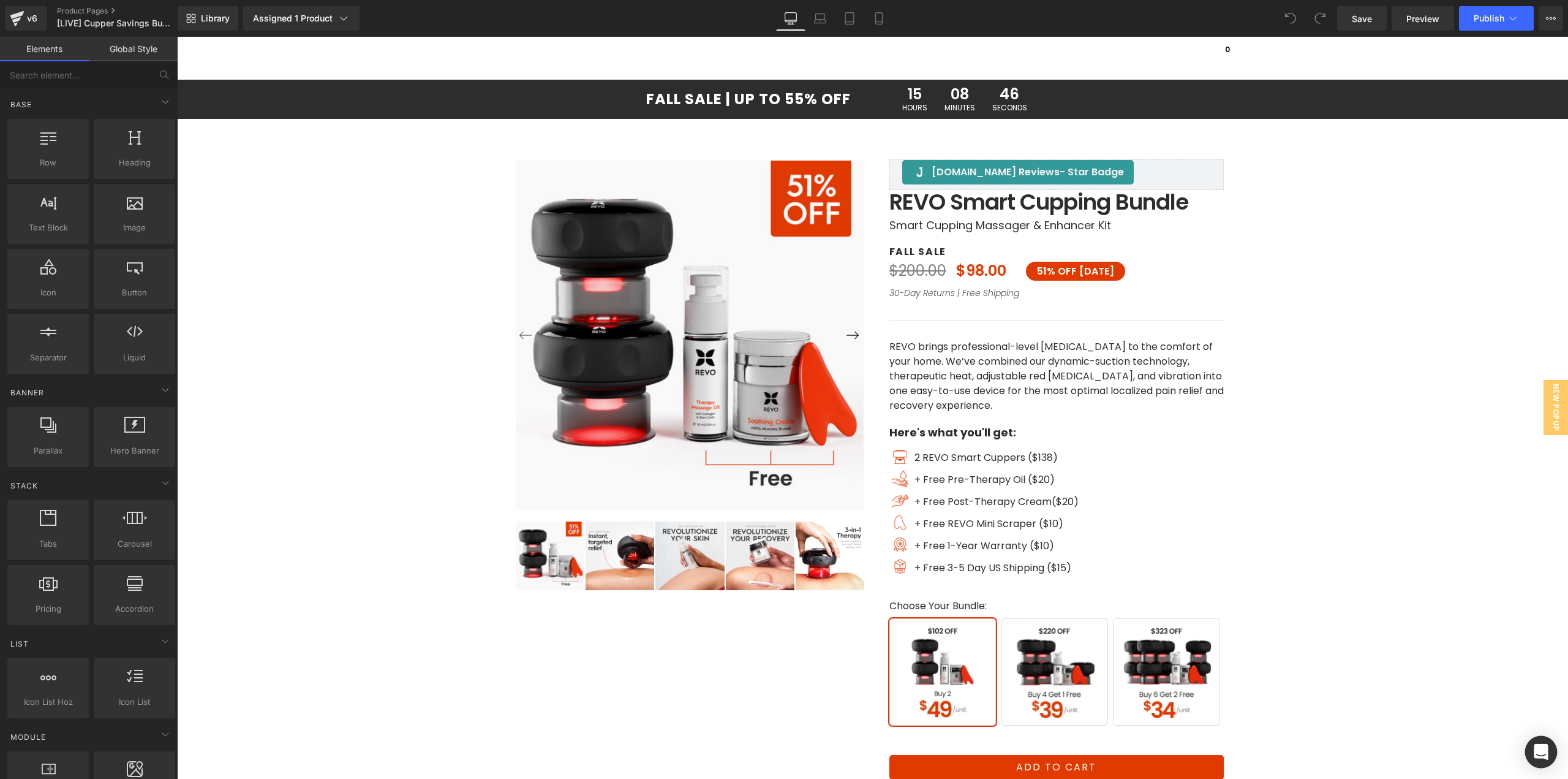
click at [1537, 757] on icon "Open Intercom Messenger" at bounding box center [1541, 751] width 14 height 16
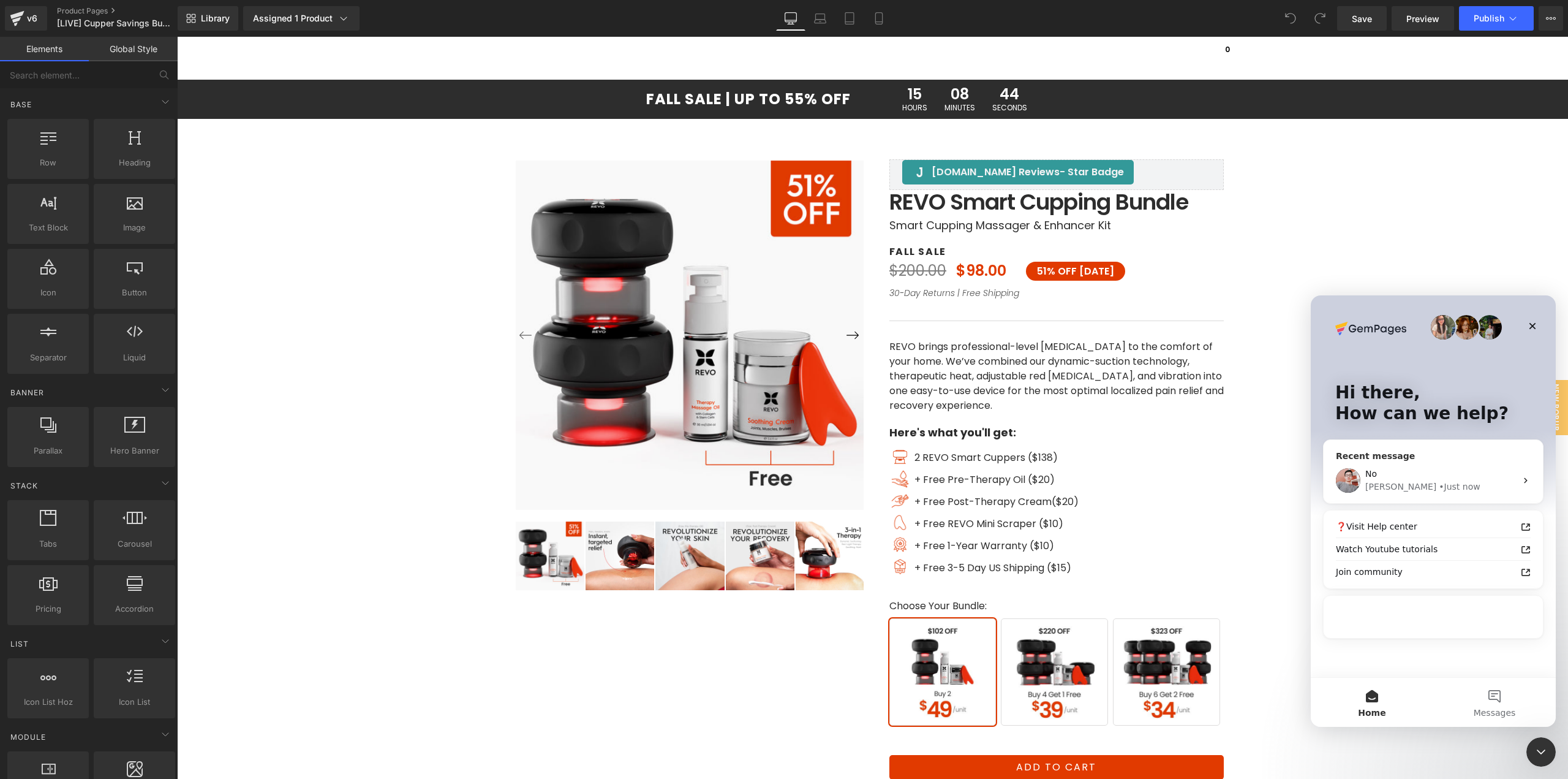
click at [1439, 483] on div "• Just now" at bounding box center [1459, 487] width 41 height 13
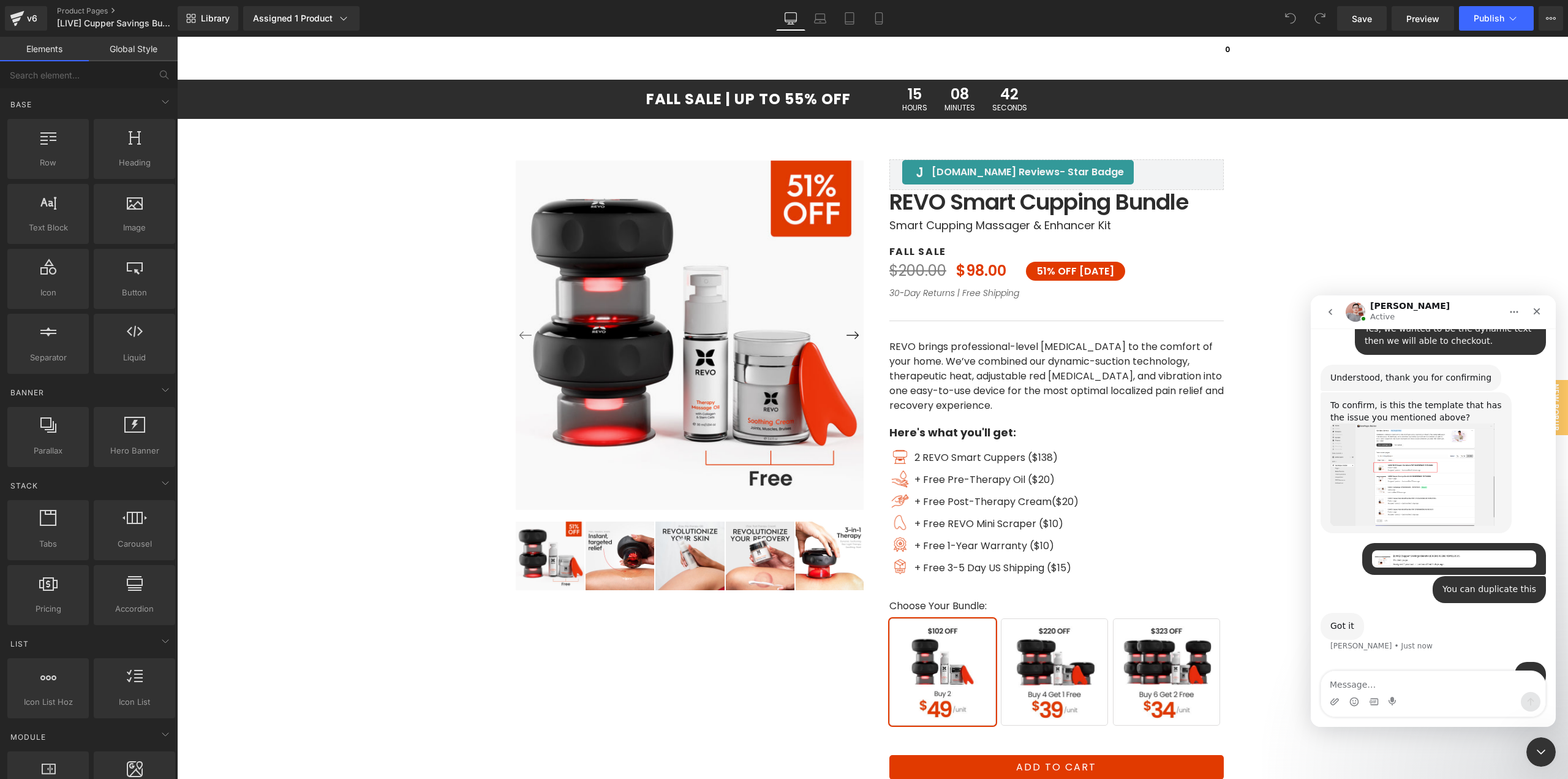
scroll to position [2474, 0]
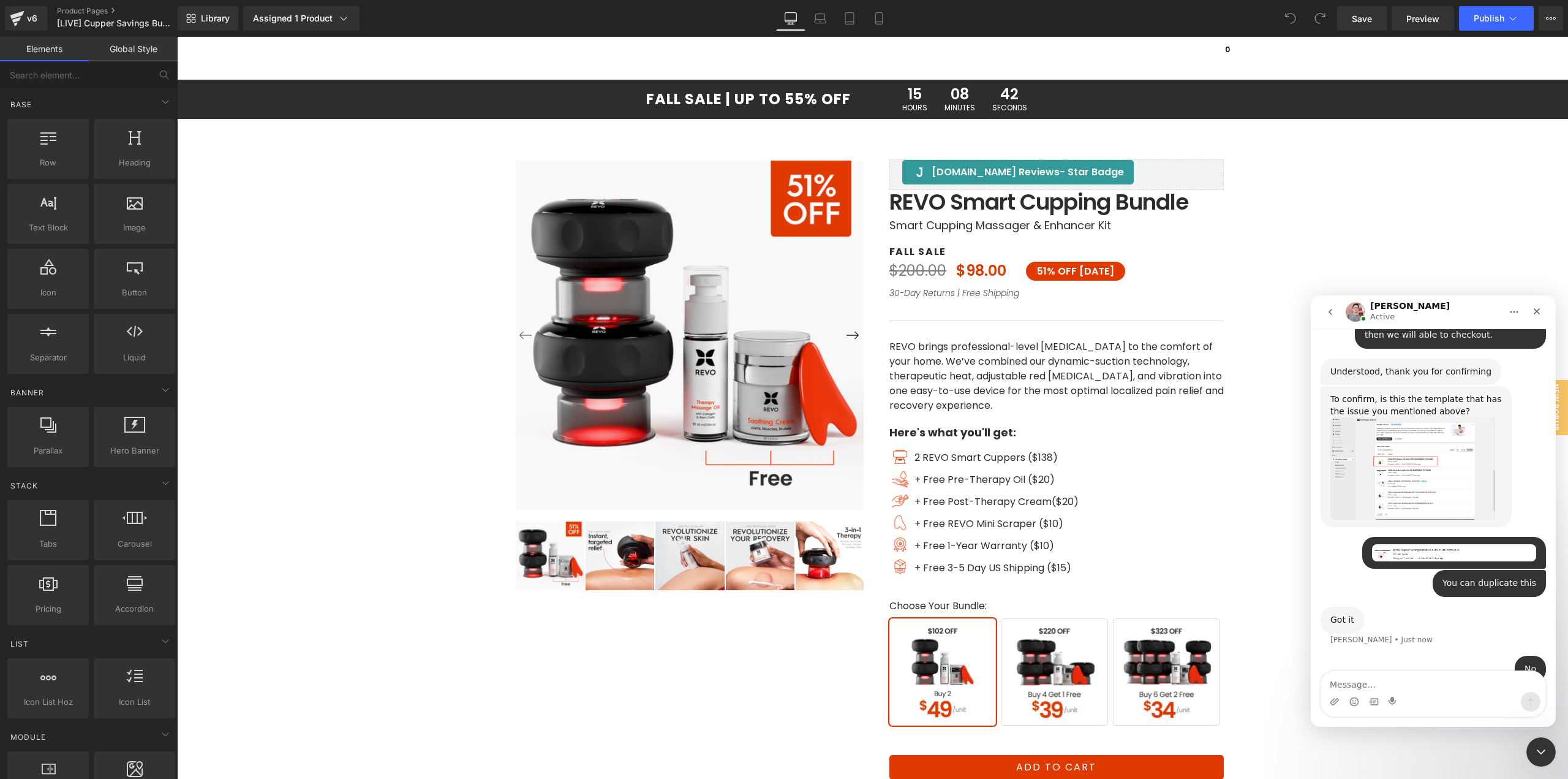
click at [1382, 682] on textarea "Message…" at bounding box center [1434, 681] width 224 height 21
type textarea "[LIVE] Cupper Savings Bundle (EVERGREEN) [DATE]"
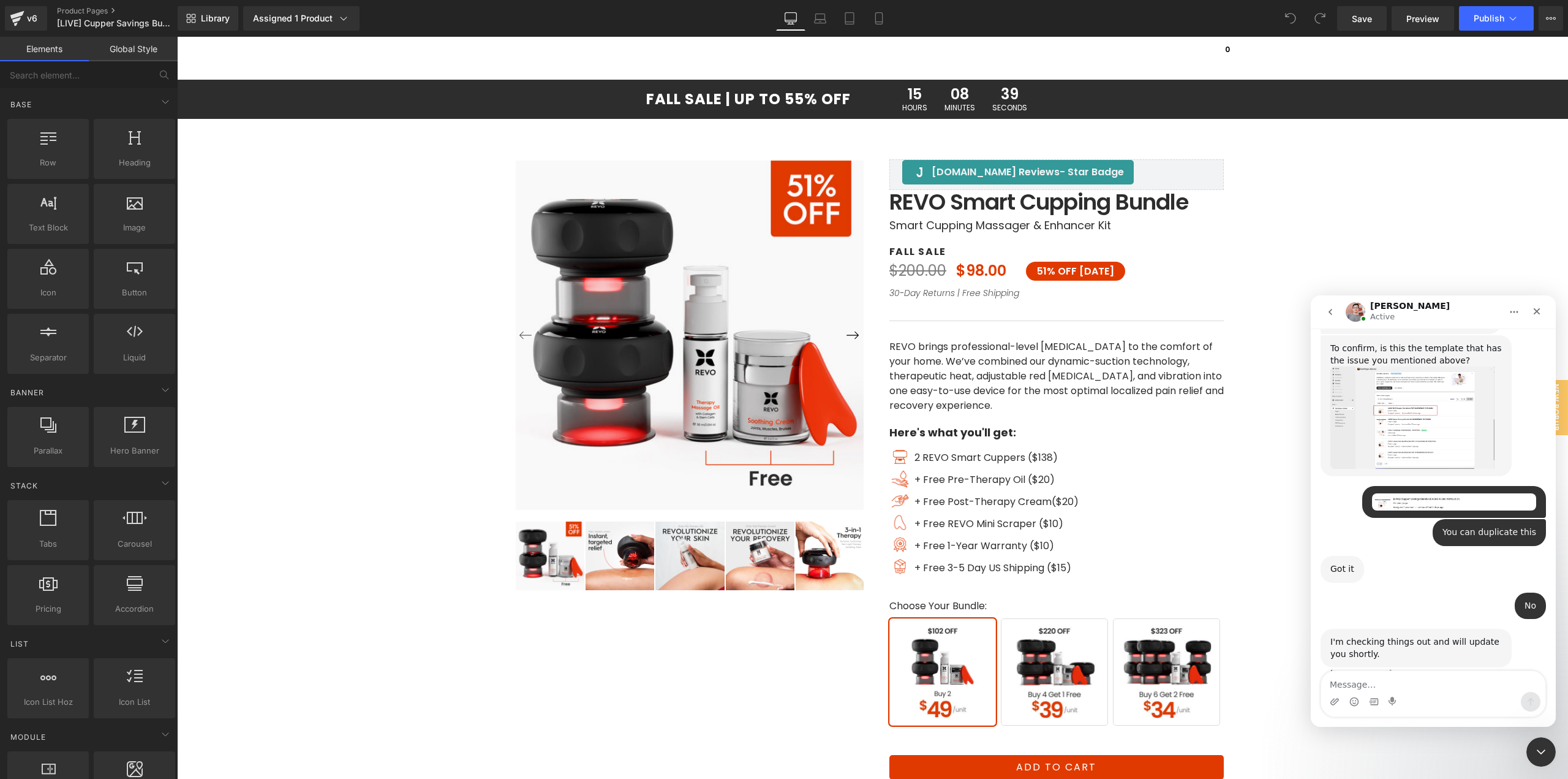
scroll to position [2524, 0]
click at [1382, 682] on textarea "Message…" at bounding box center [1434, 681] width 224 height 21
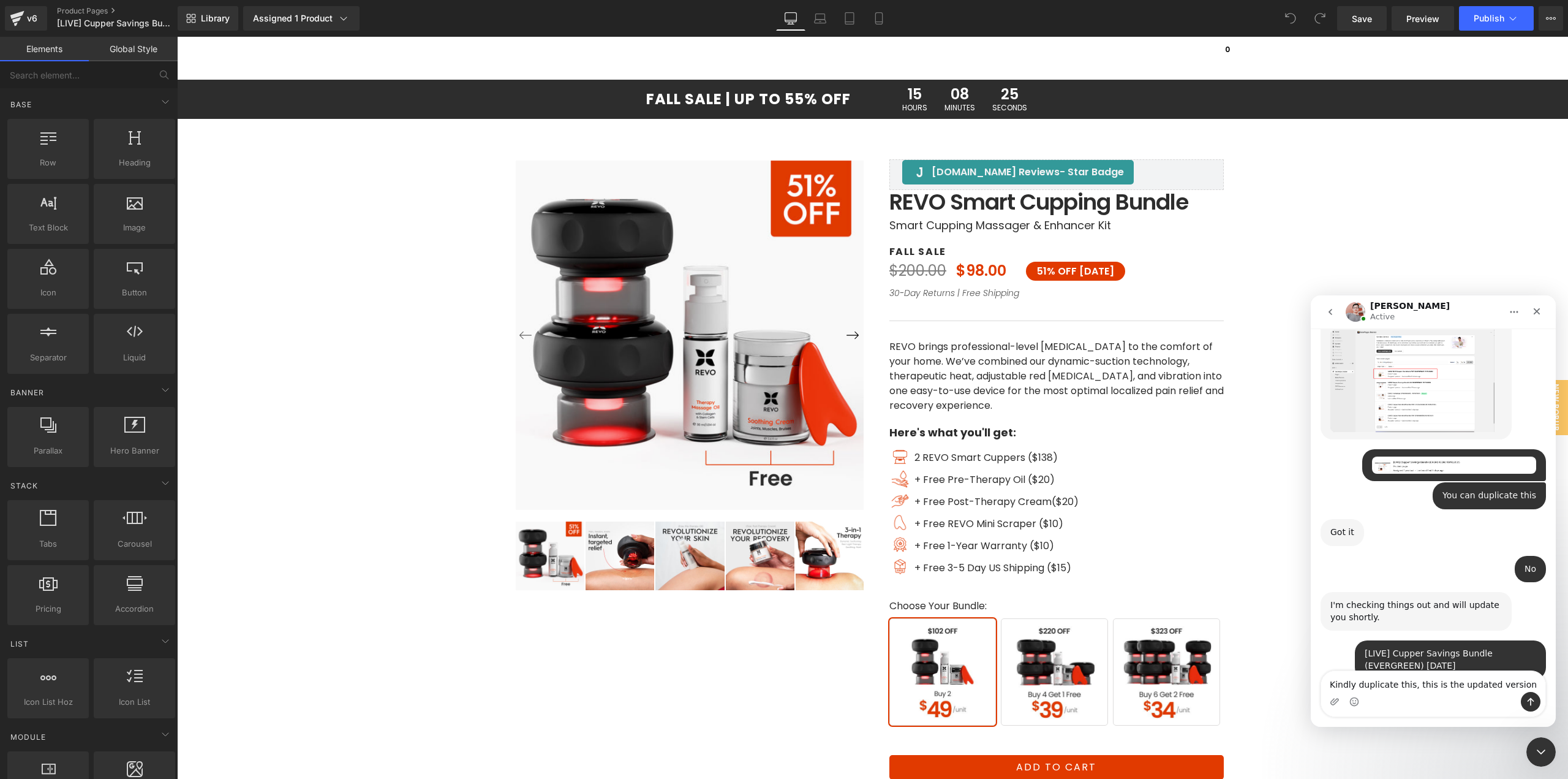
scroll to position [2560, 0]
paste textarea "; it is the updated version."
type textarea "Kindly duplicate this; it is the updated version."
click at [1528, 701] on icon "Send a message…" at bounding box center [1531, 701] width 7 height 8
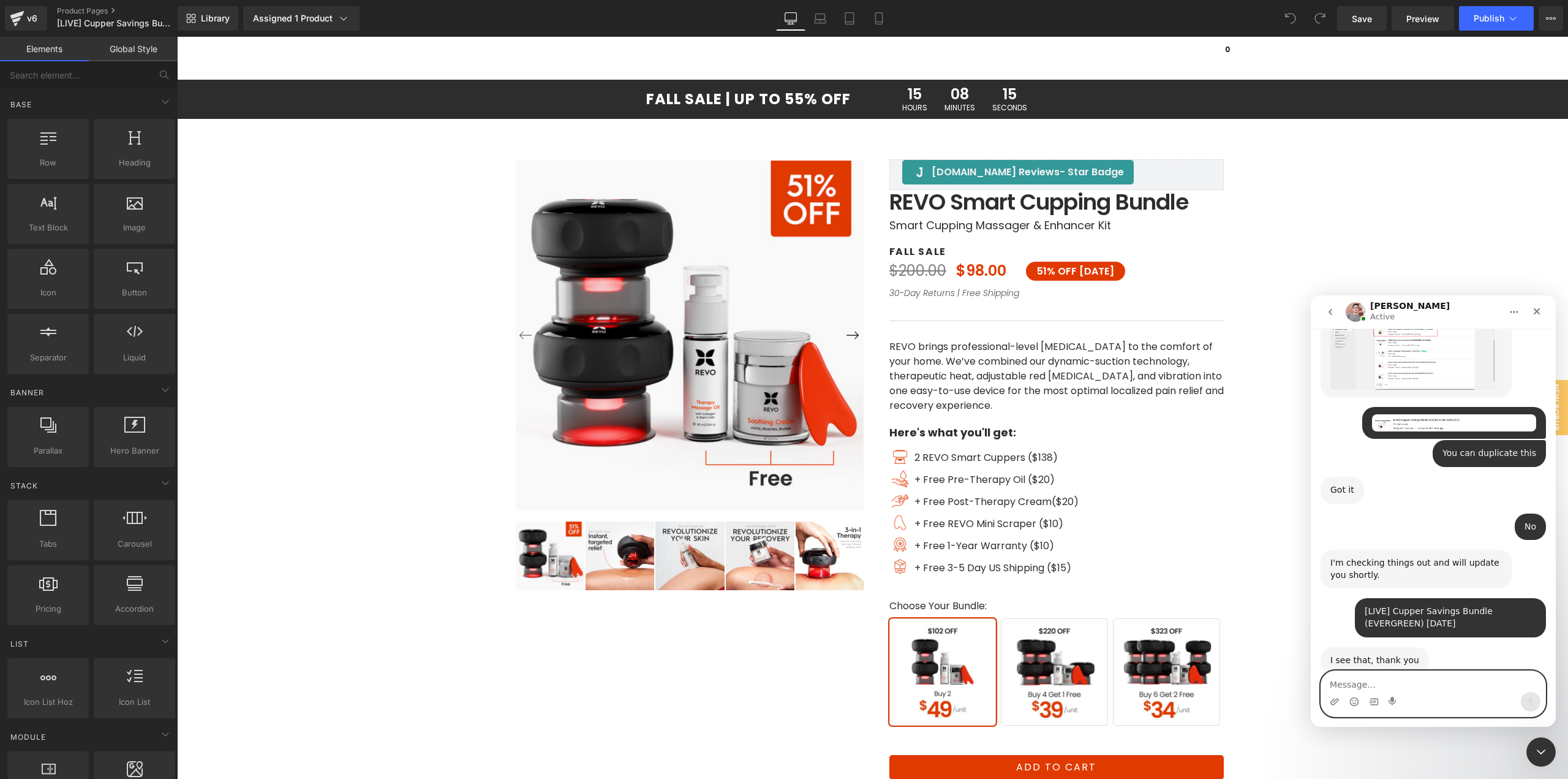
scroll to position [2609, 0]
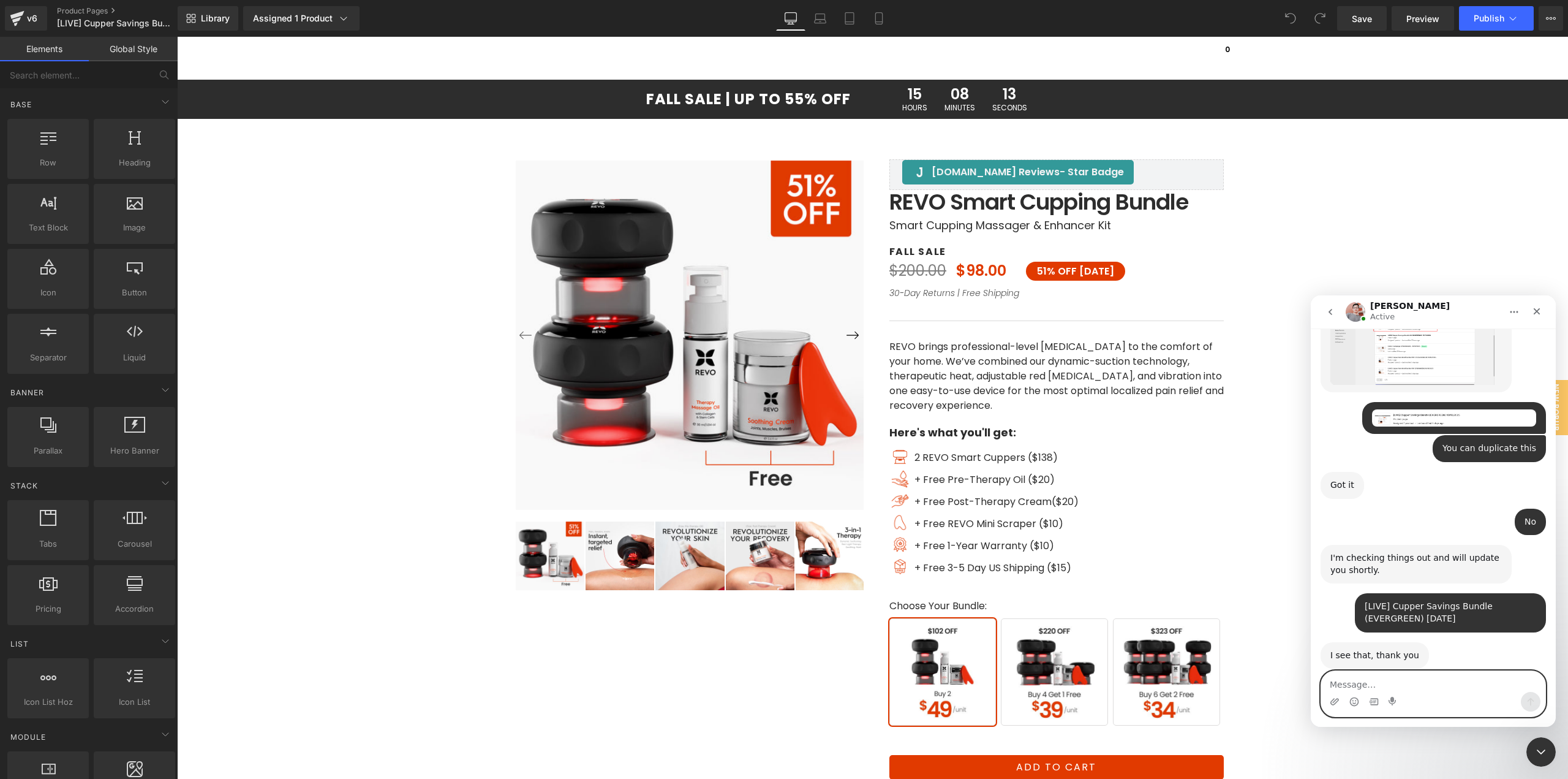
click at [1432, 685] on textarea "Message…" at bounding box center [1434, 681] width 224 height 21
type textarea "Thank you harry"
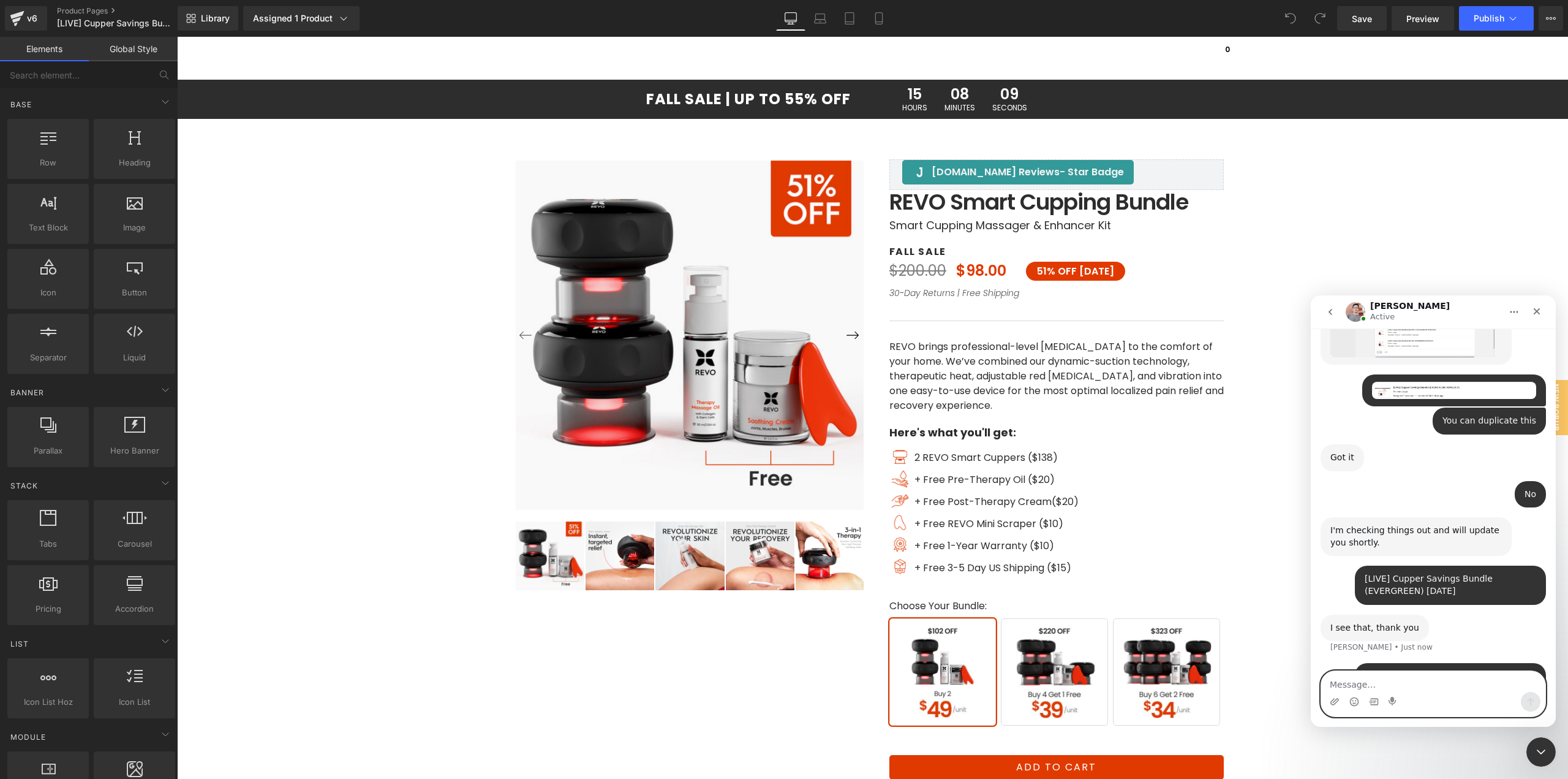
scroll to position [2636, 0]
click at [1433, 685] on textarea "Message…" at bounding box center [1434, 681] width 224 height 21
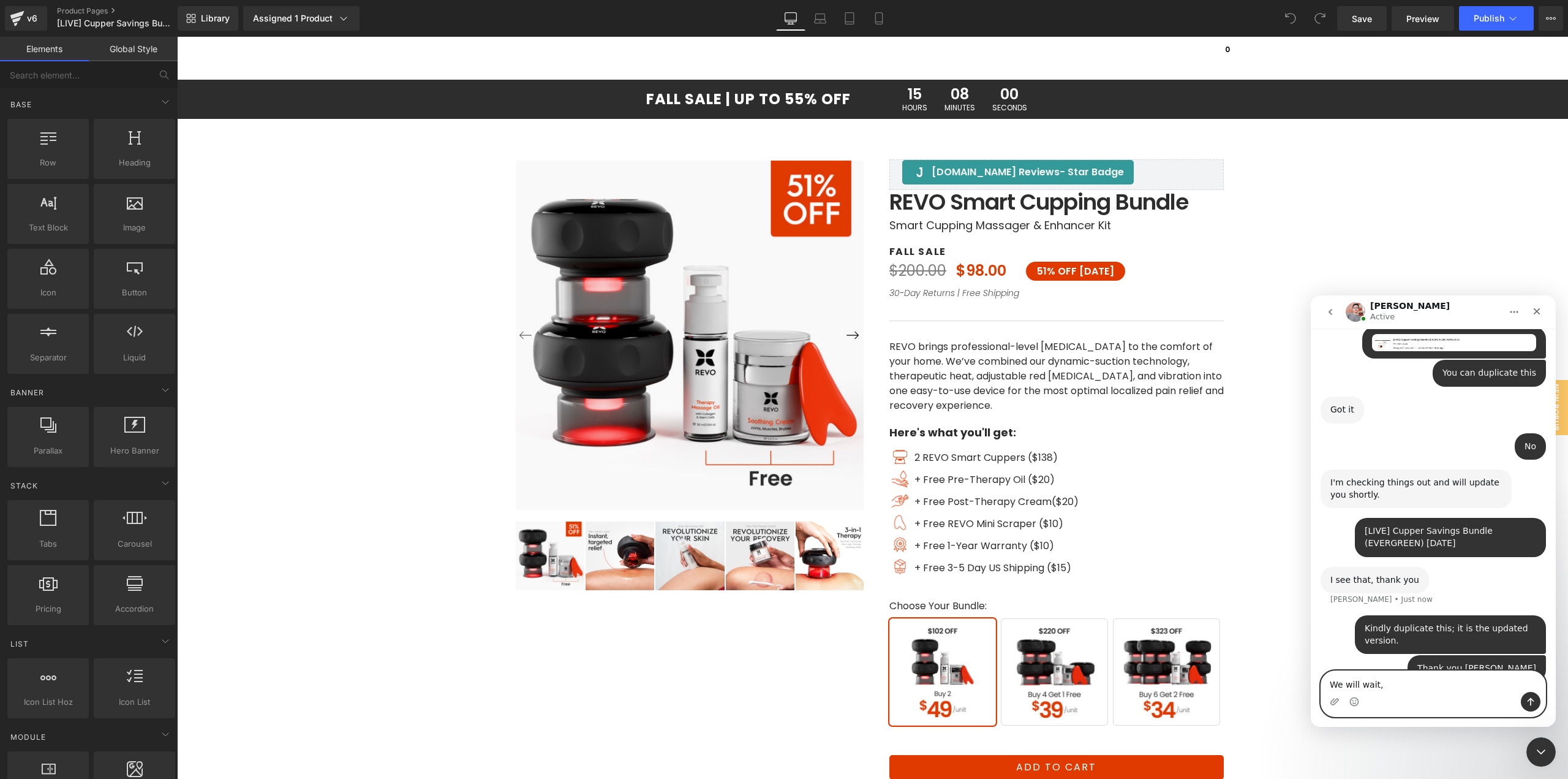
type textarea "We will wait,"
click at [24, 17] on div at bounding box center [784, 371] width 1568 height 742
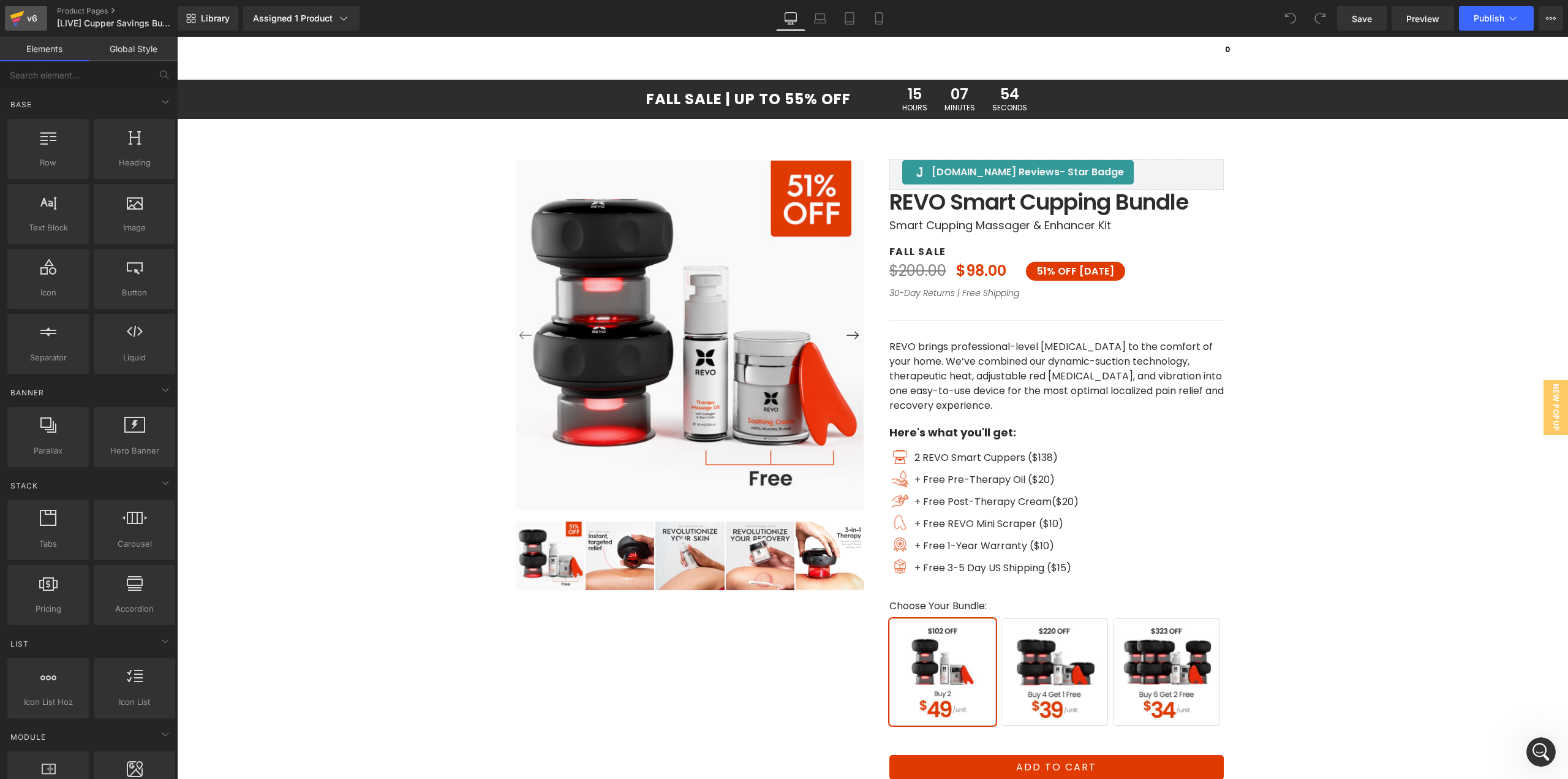
scroll to position [0, 0]
click at [24, 18] on icon at bounding box center [17, 18] width 15 height 30
